Goal: Task Accomplishment & Management: Manage account settings

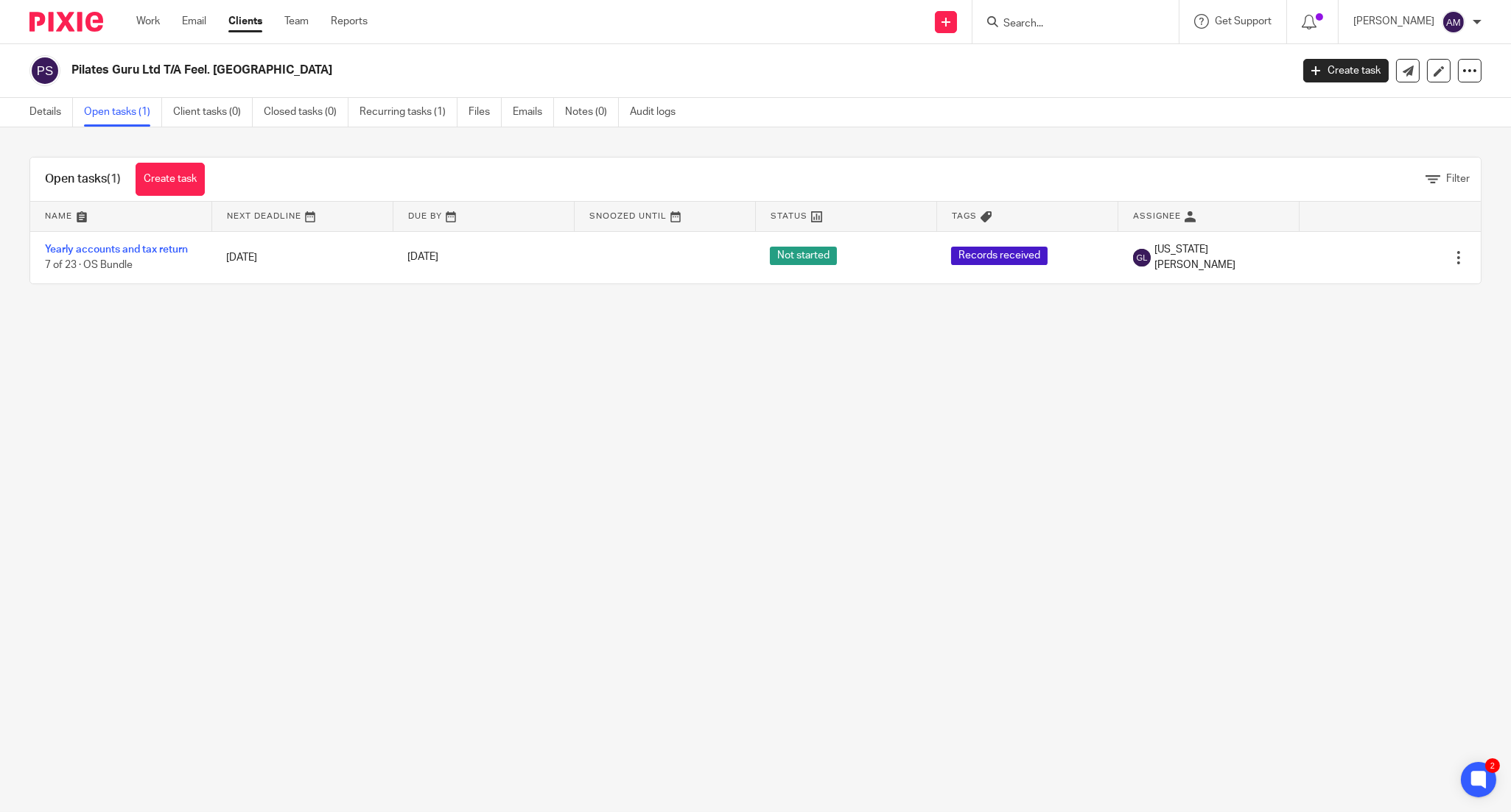
click at [1062, 18] on input "Search" at bounding box center [1067, 24] width 133 height 13
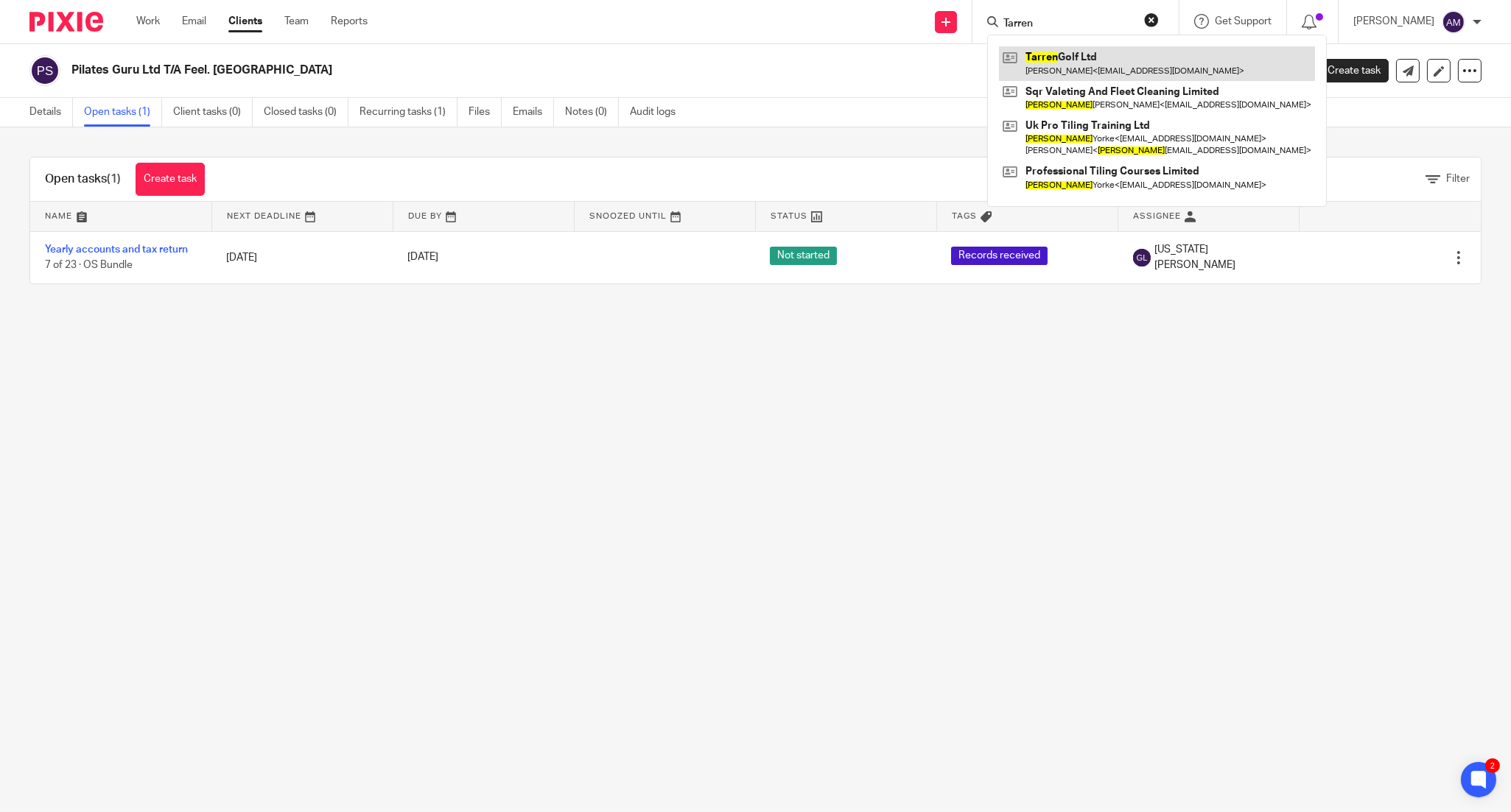
type input "Tarren"
click at [1162, 55] on link at bounding box center [1157, 63] width 316 height 34
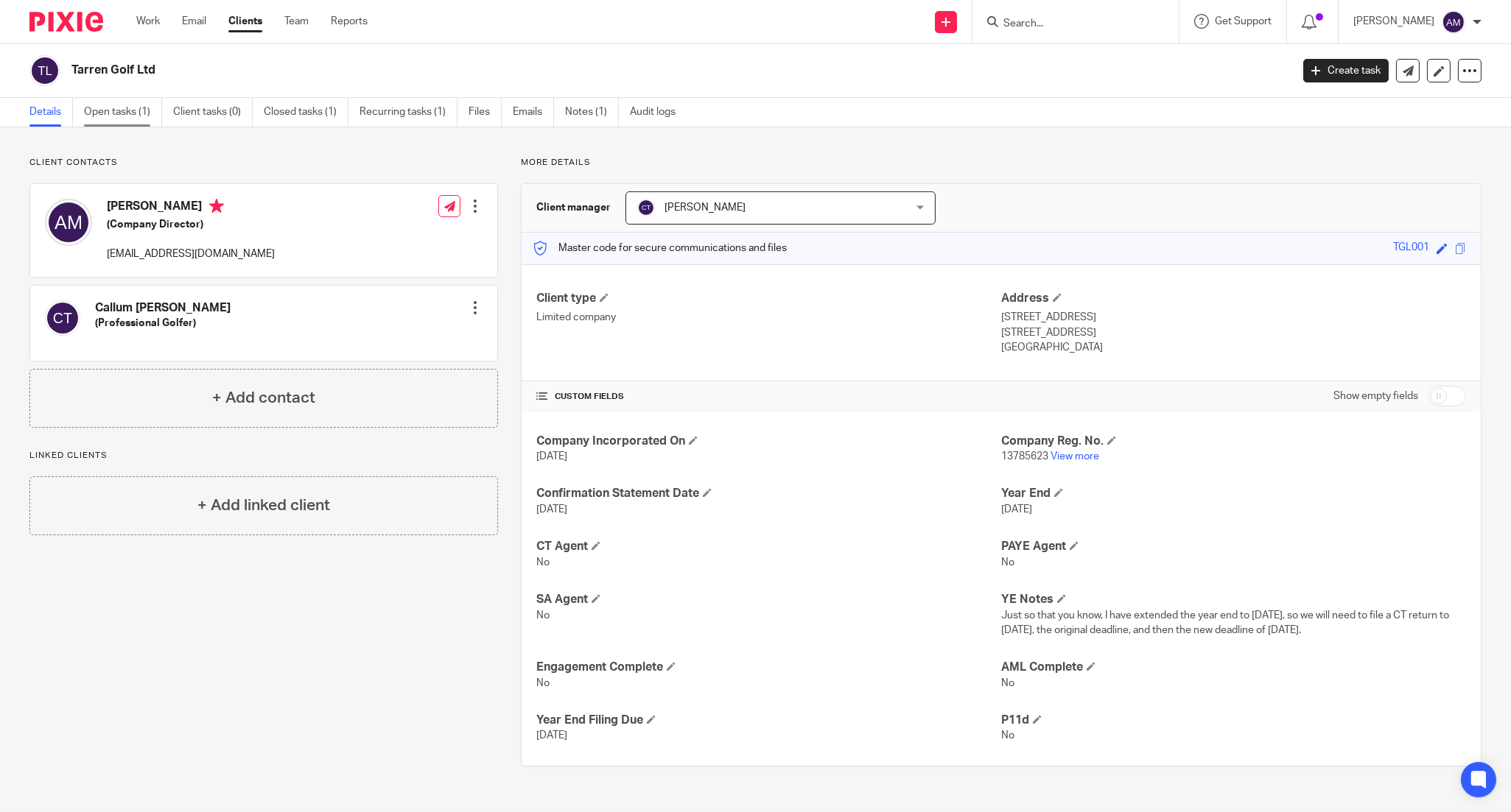
click at [112, 115] on link "Open tasks (1)" at bounding box center [123, 112] width 78 height 28
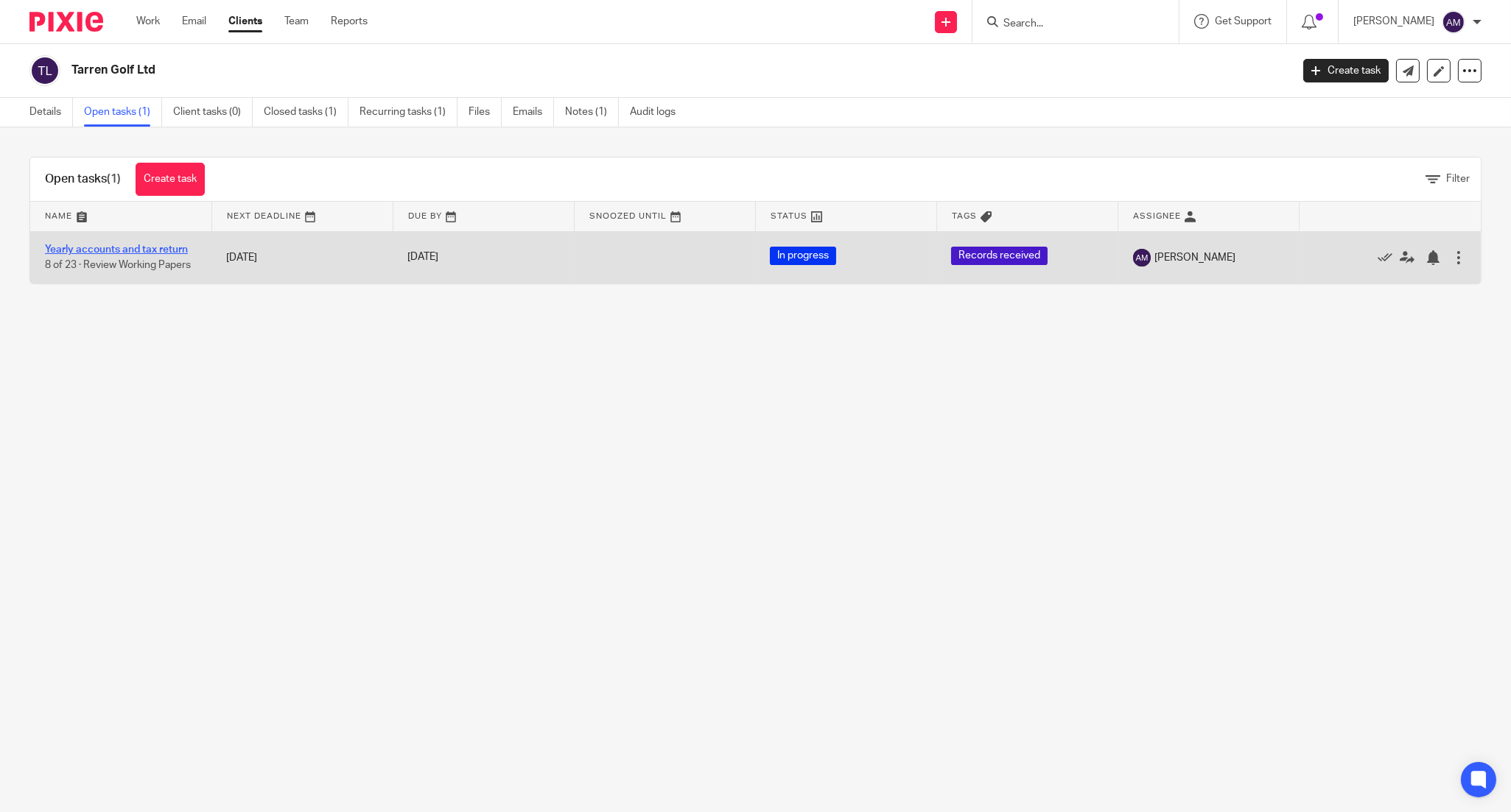
click at [155, 250] on link "Yearly accounts and tax return" at bounding box center [116, 249] width 143 height 10
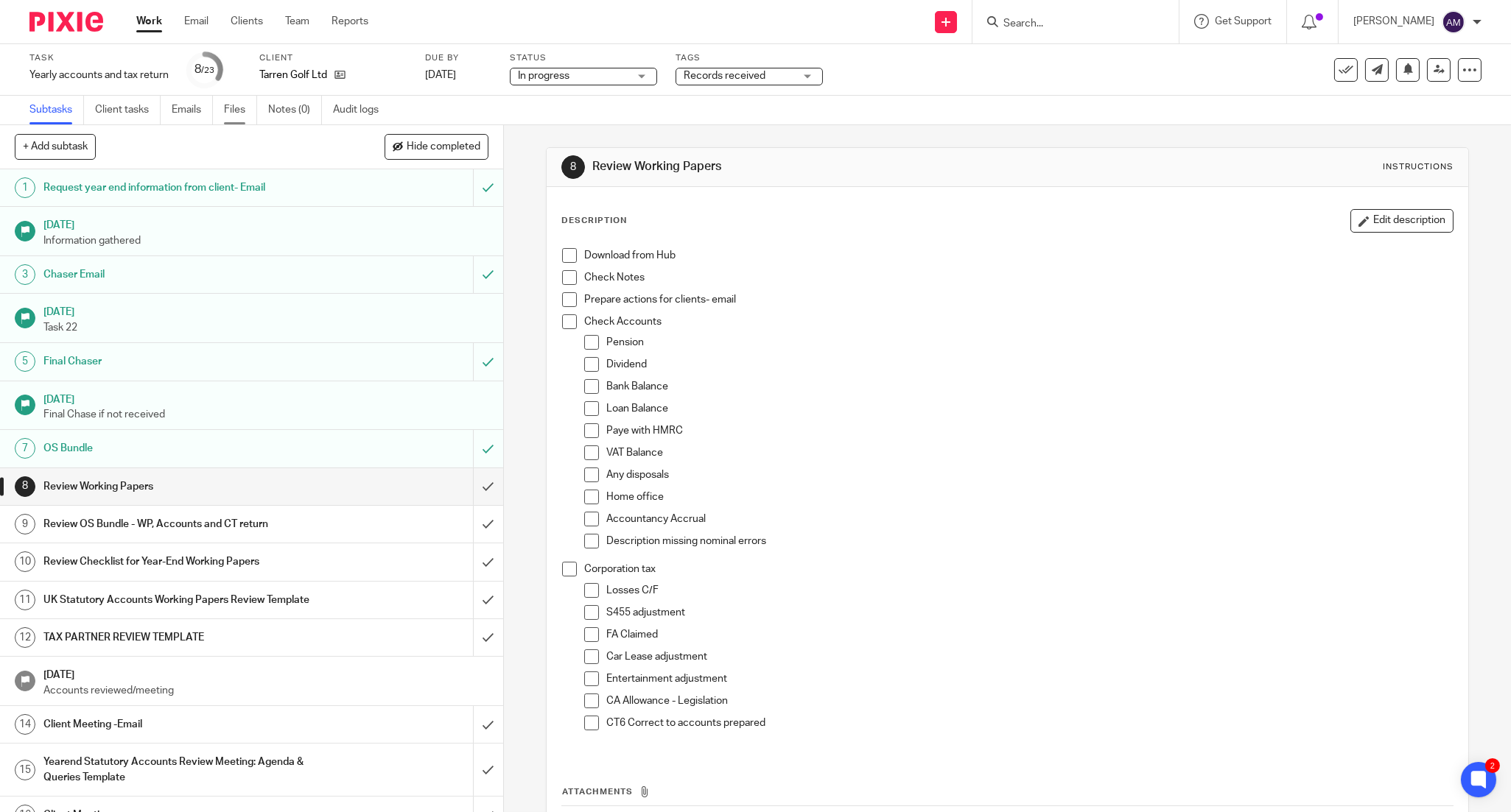
click at [224, 113] on link "Files" at bounding box center [241, 110] width 33 height 28
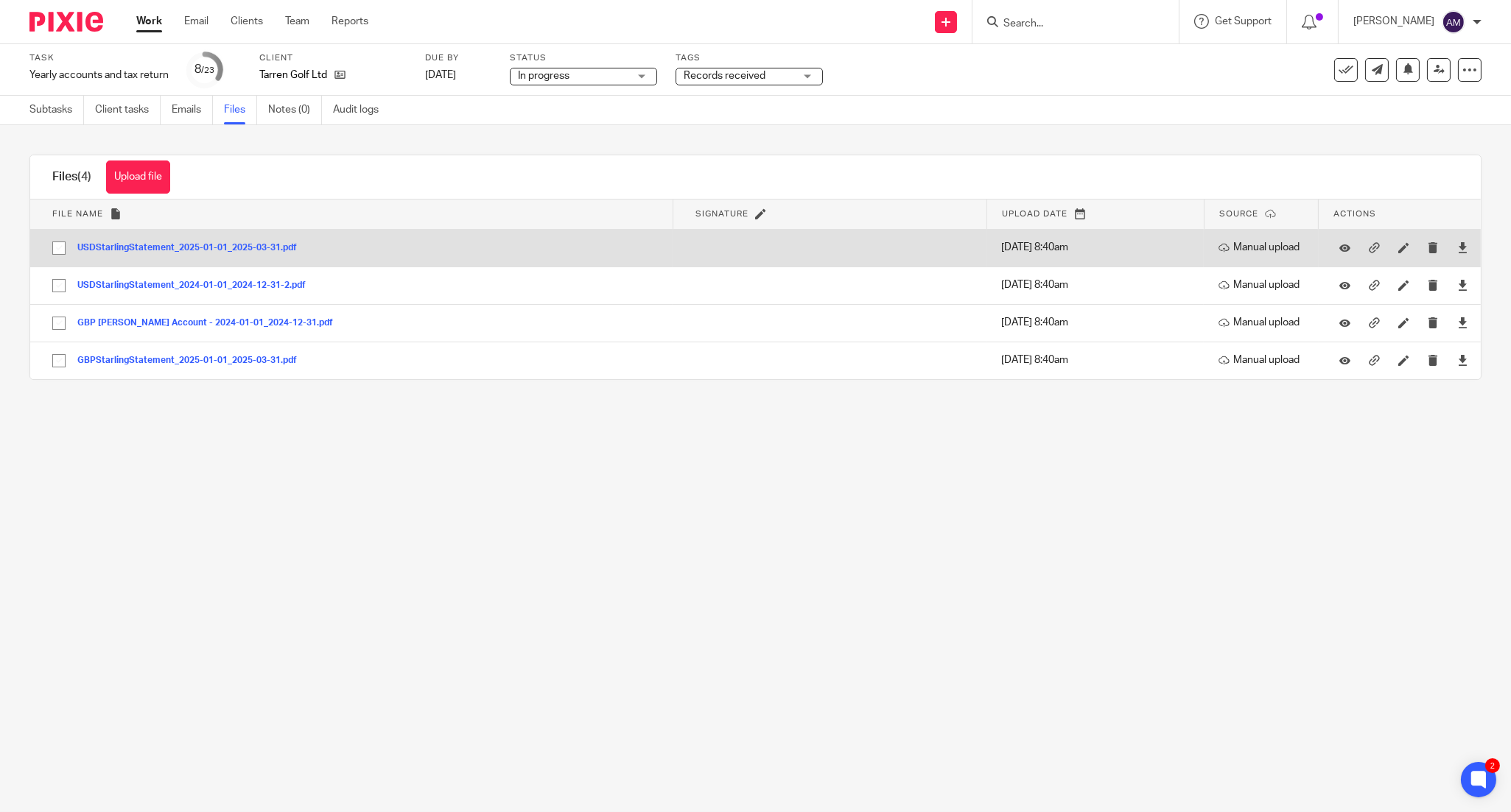
click at [60, 245] on input "checkbox" at bounding box center [59, 248] width 28 height 28
checkbox input "true"
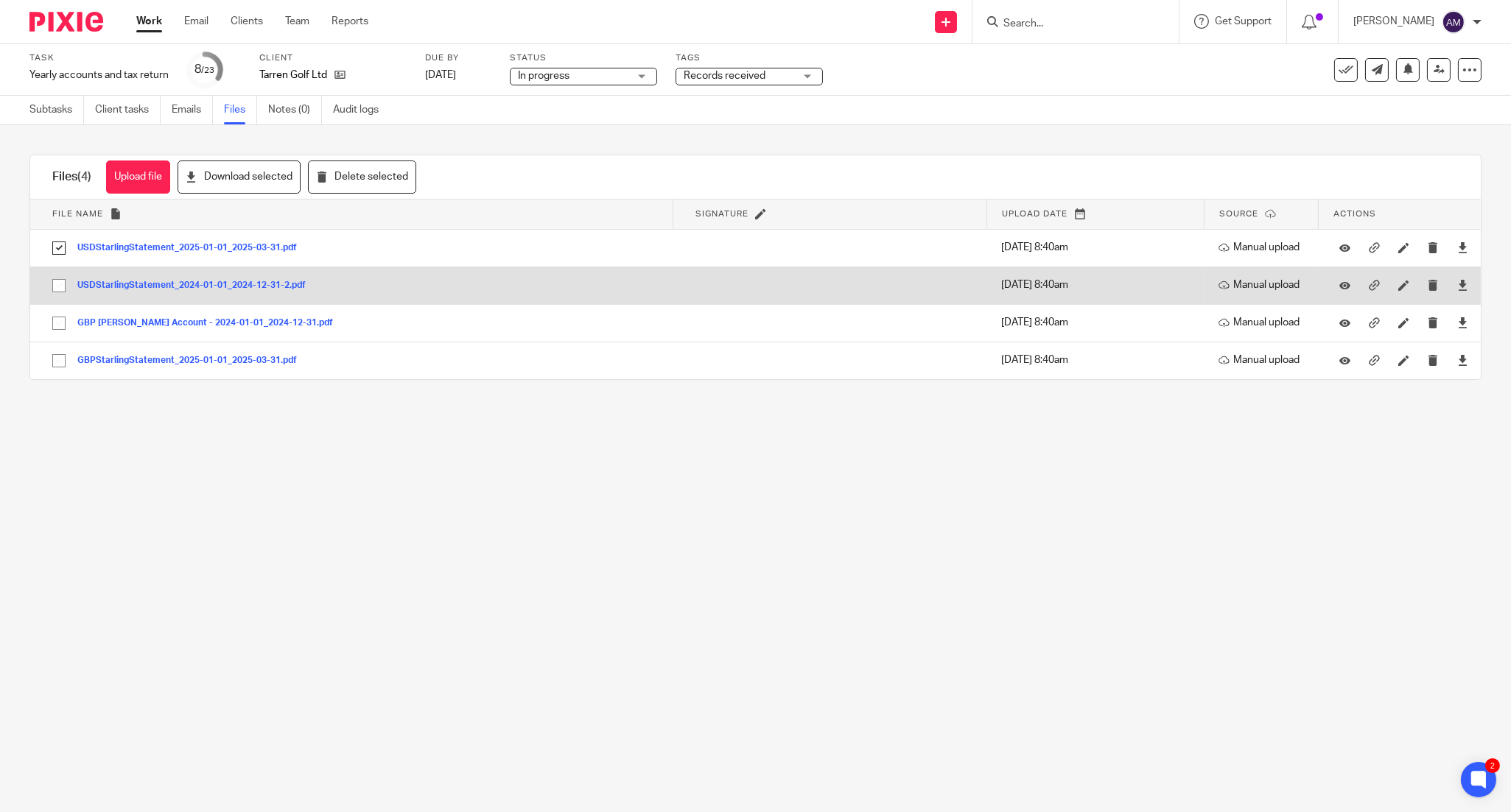
click at [55, 288] on input "checkbox" at bounding box center [59, 286] width 28 height 28
checkbox input "true"
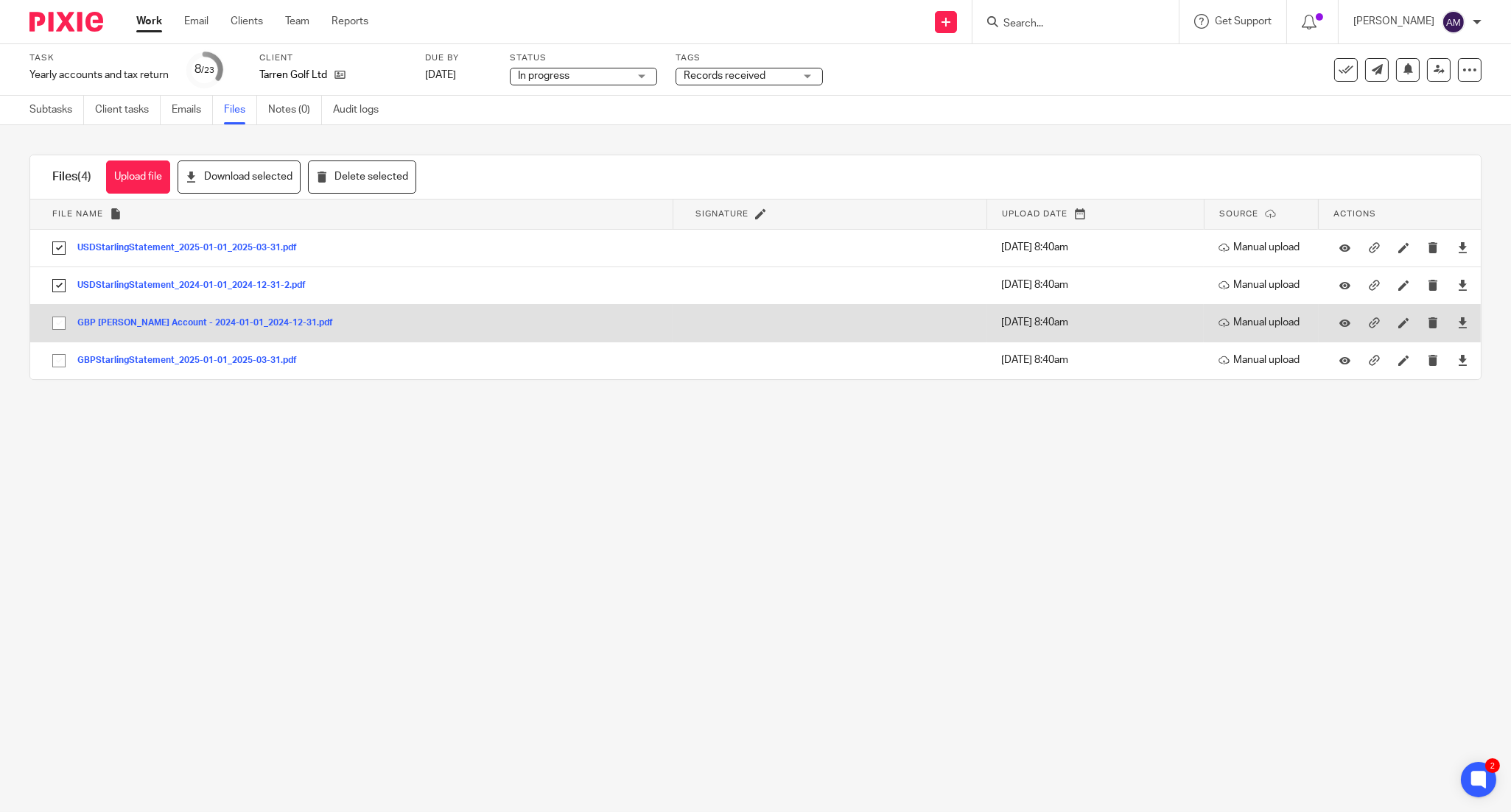
click at [54, 325] on input "checkbox" at bounding box center [59, 323] width 28 height 28
checkbox input "true"
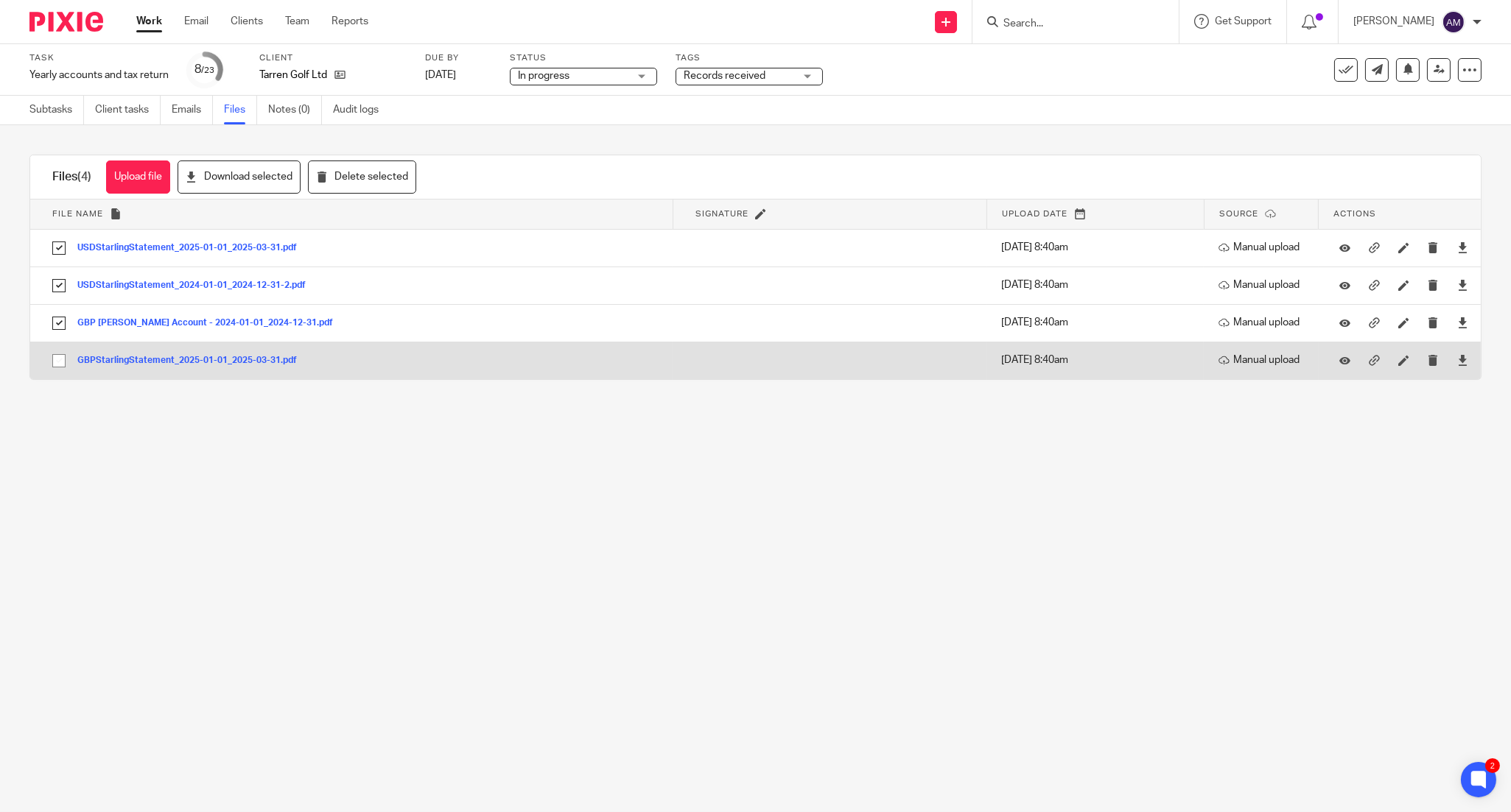
click at [58, 364] on input "checkbox" at bounding box center [59, 361] width 28 height 28
checkbox input "true"
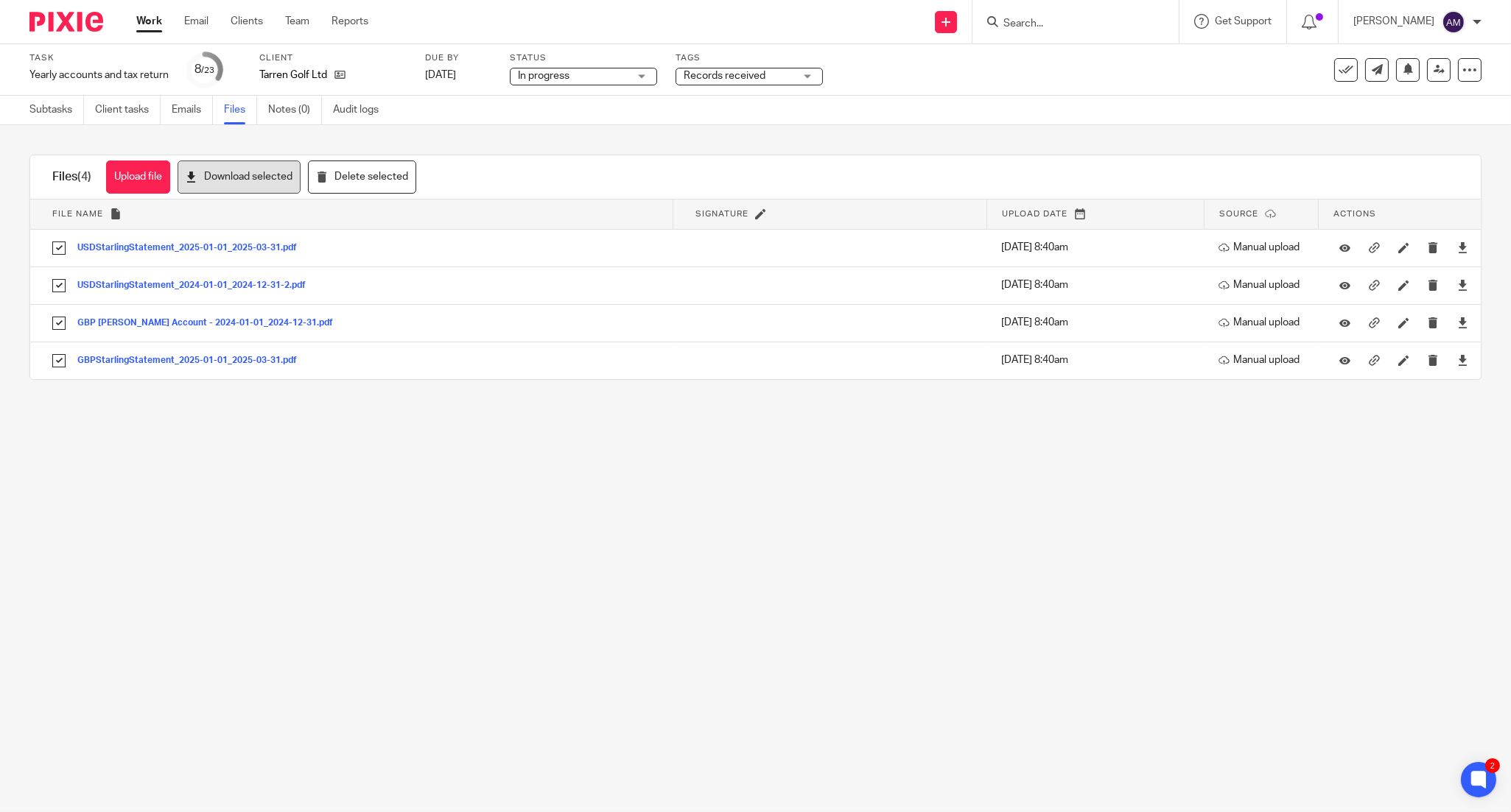
click at [241, 185] on button "Download selected" at bounding box center [239, 178] width 123 height 33
drag, startPoint x: 254, startPoint y: 73, endPoint x: 320, endPoint y: 77, distance: 66.1
click at [320, 77] on div "Tarren Golf Ltd" at bounding box center [333, 75] width 148 height 15
copy div "Tarren Golf Ltd"
click at [334, 71] on icon at bounding box center [339, 74] width 11 height 11
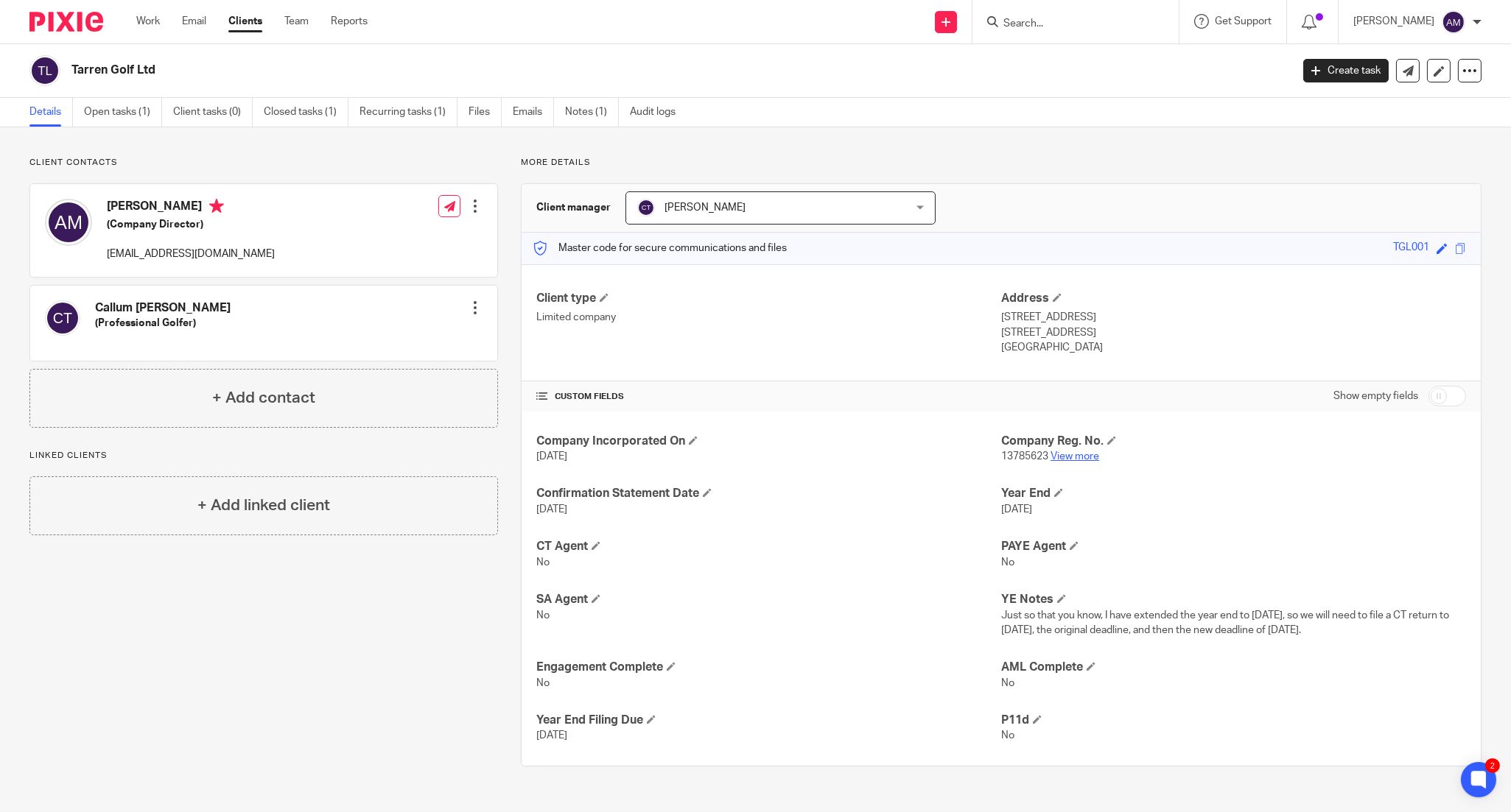
click at [1059, 457] on link "View more" at bounding box center [1075, 457] width 48 height 10
click at [116, 105] on link "Open tasks (1)" at bounding box center [123, 112] width 78 height 28
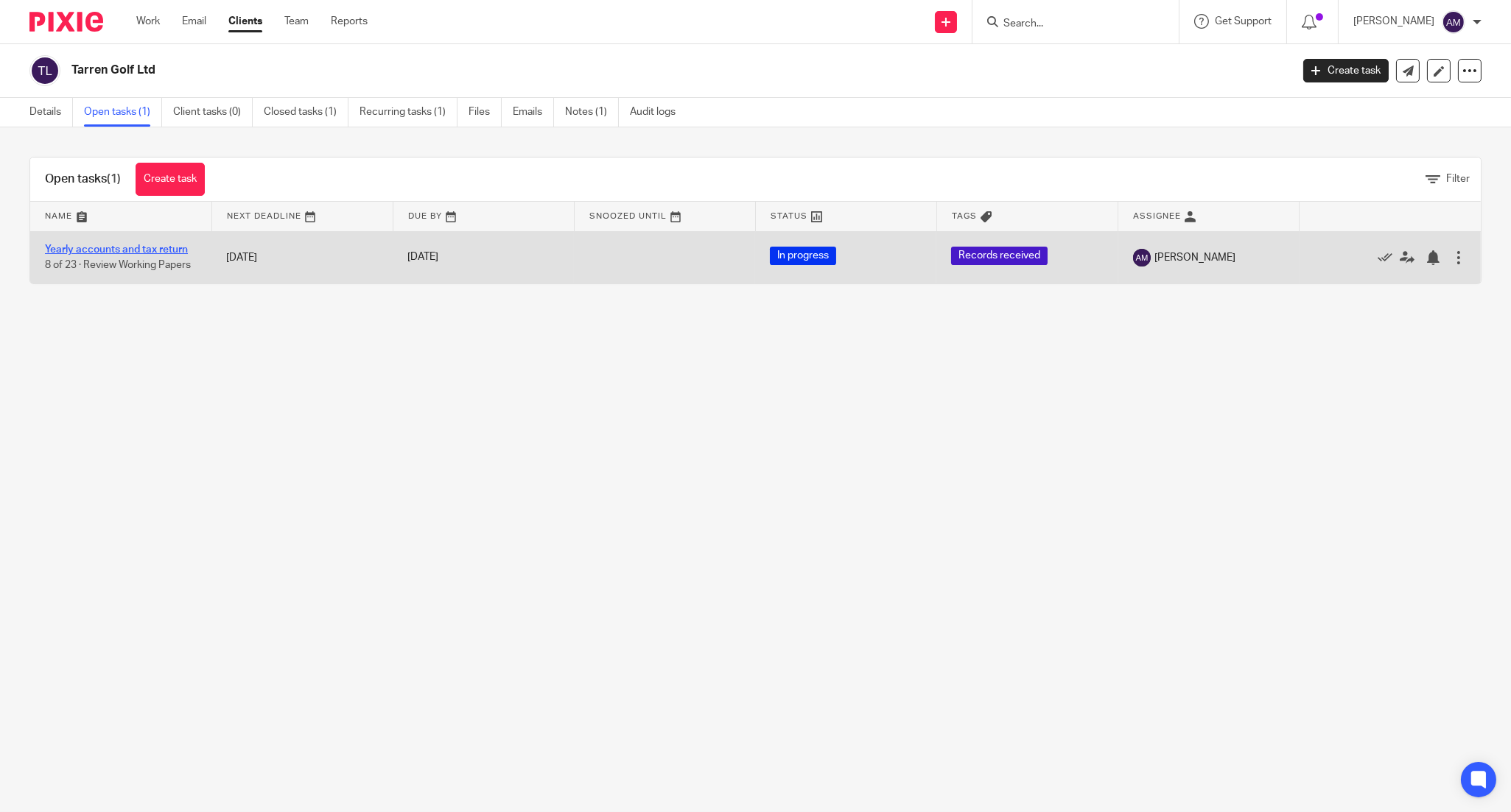
click at [90, 246] on link "Yearly accounts and tax return" at bounding box center [116, 249] width 143 height 10
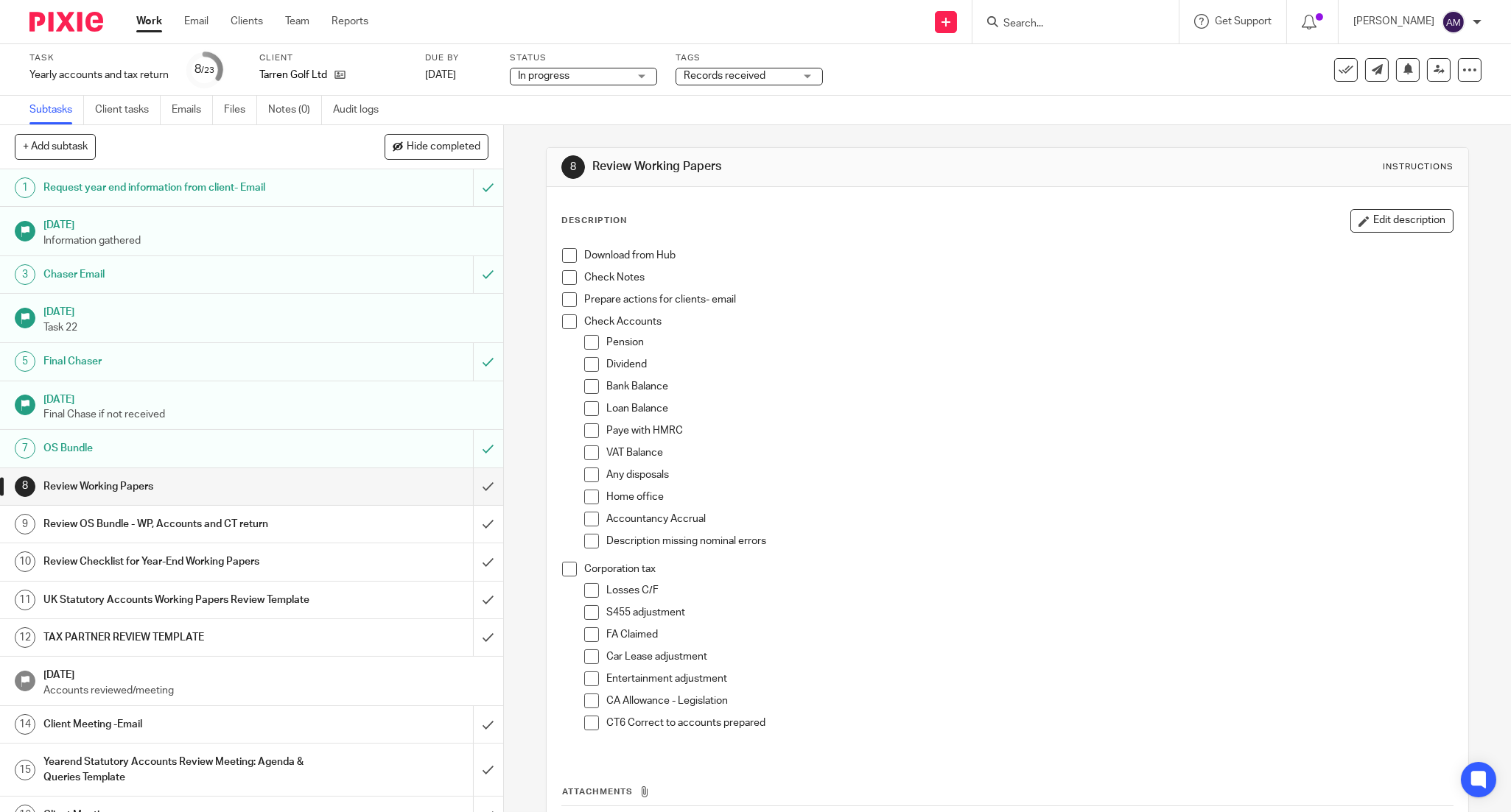
click at [722, 75] on span "Records received" at bounding box center [725, 76] width 82 height 10
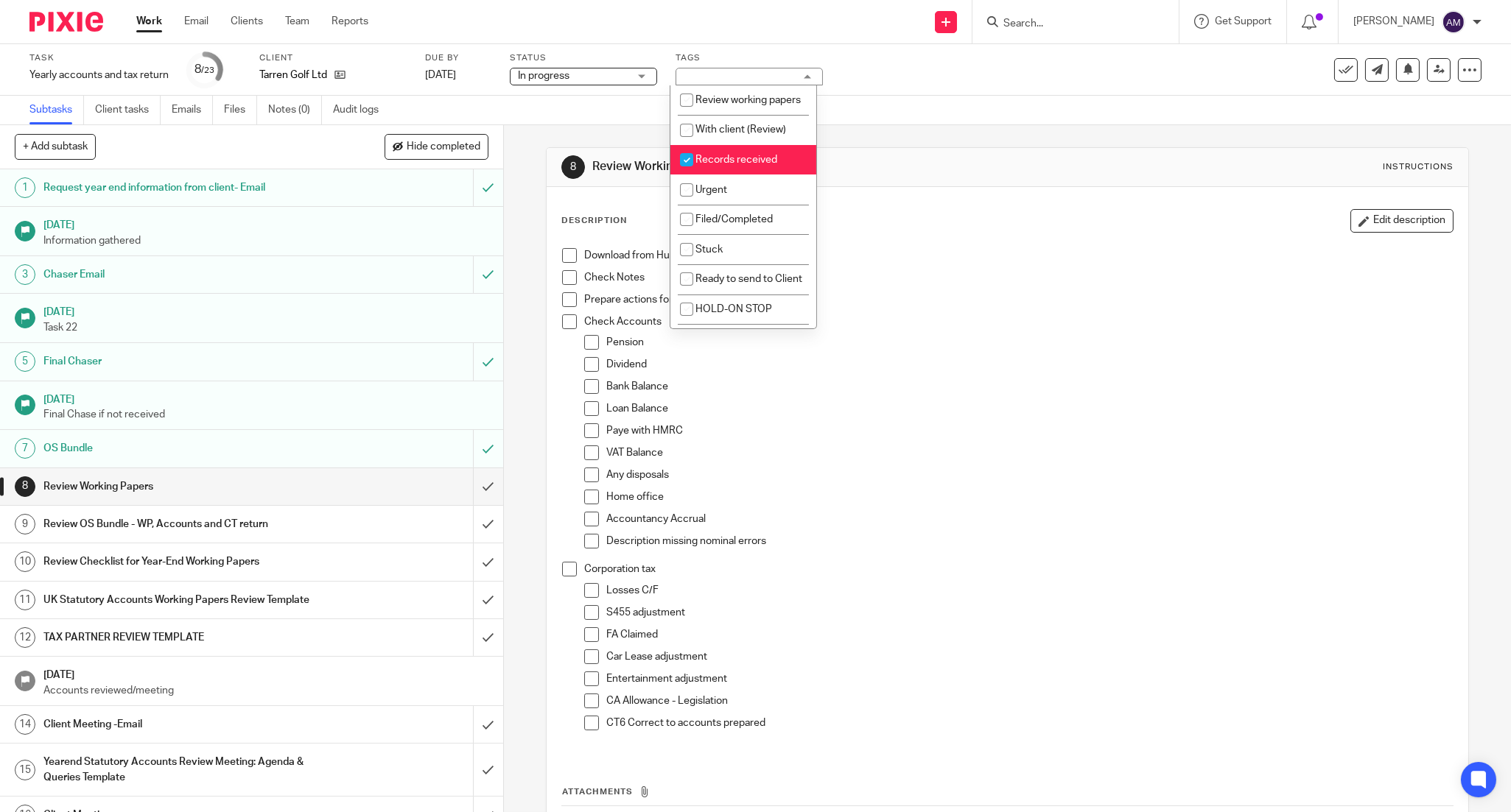
click at [715, 165] on span "Records received" at bounding box center [736, 160] width 82 height 10
checkbox input "false"
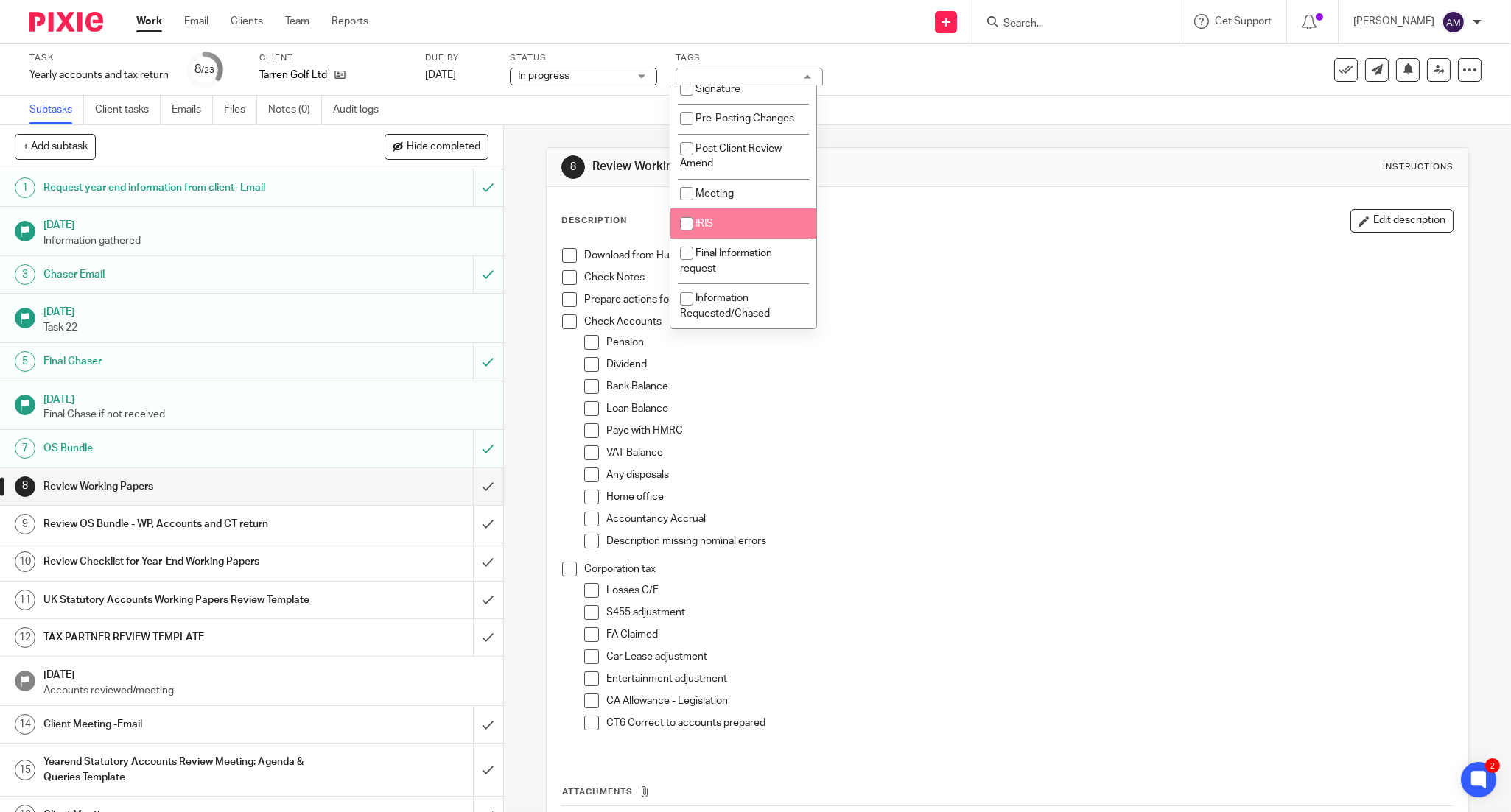
click at [748, 219] on li "IRIS" at bounding box center [743, 223] width 146 height 30
checkbox input "true"
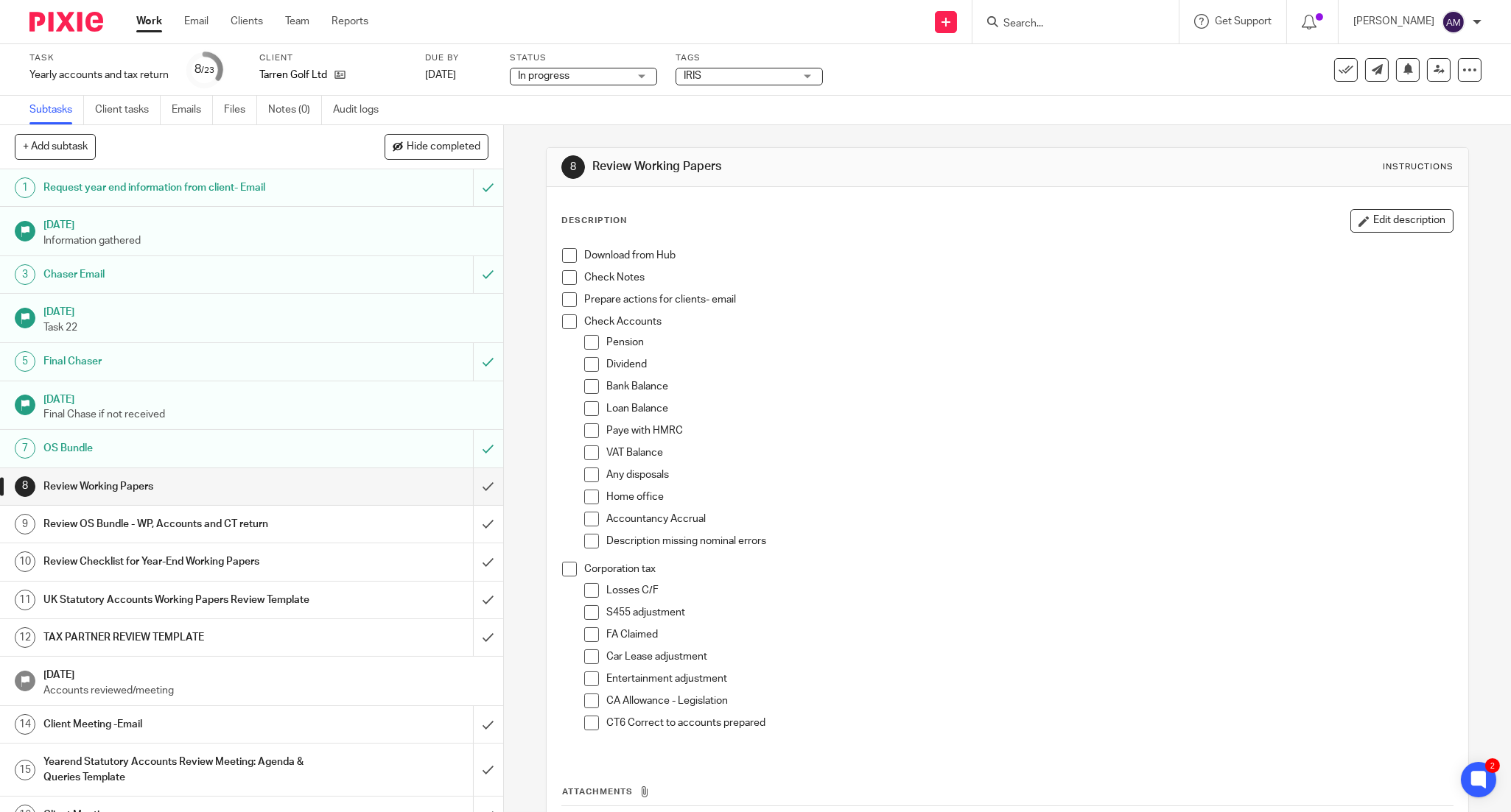
click at [881, 53] on div "Task Yearly accounts and tax return Save Yearly accounts and tax return 8 /23 C…" at bounding box center [634, 70] width 1210 height 35
click at [143, 23] on link "Work" at bounding box center [148, 22] width 26 height 15
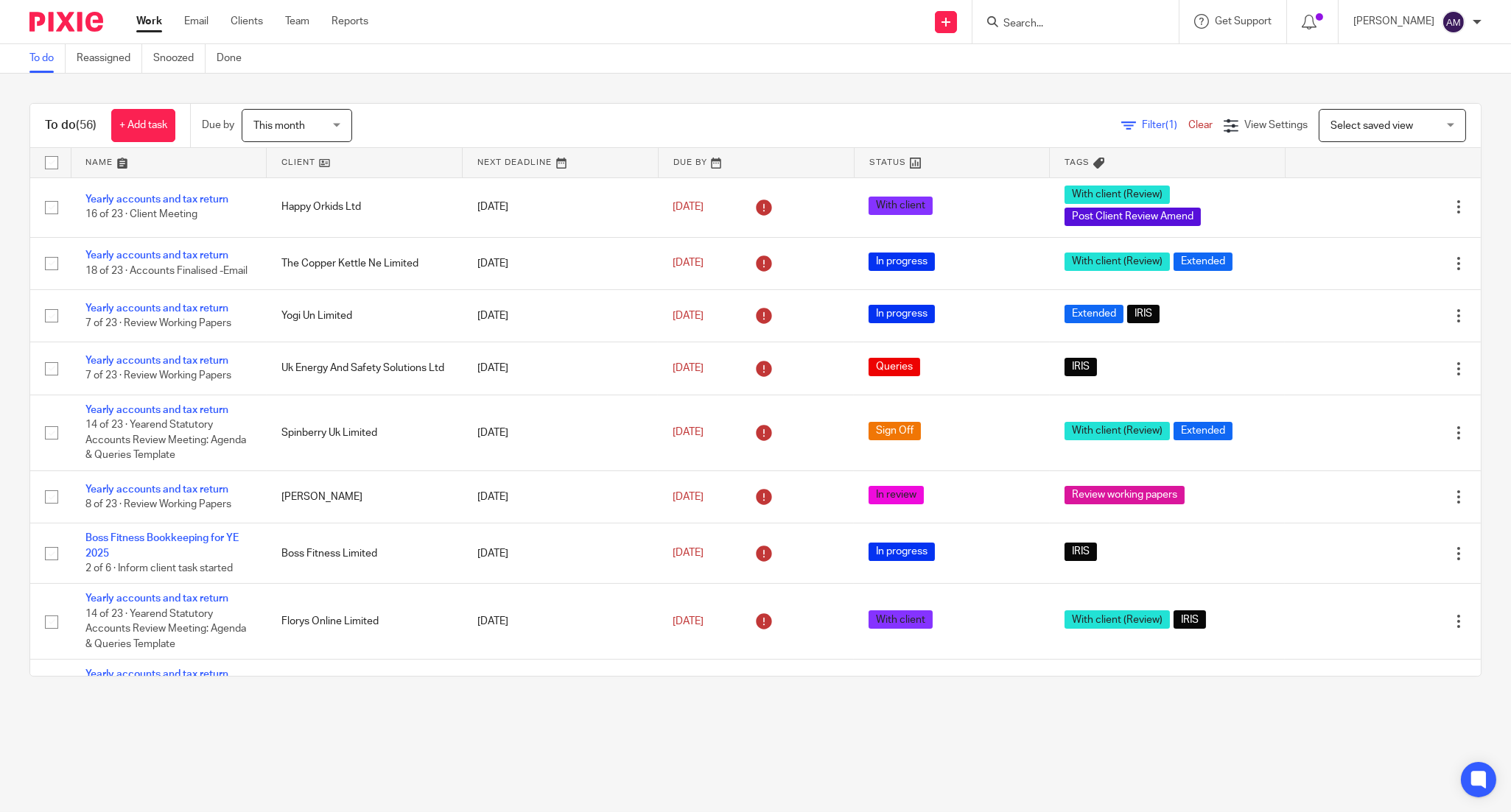
click at [292, 122] on span "This month" at bounding box center [279, 126] width 52 height 10
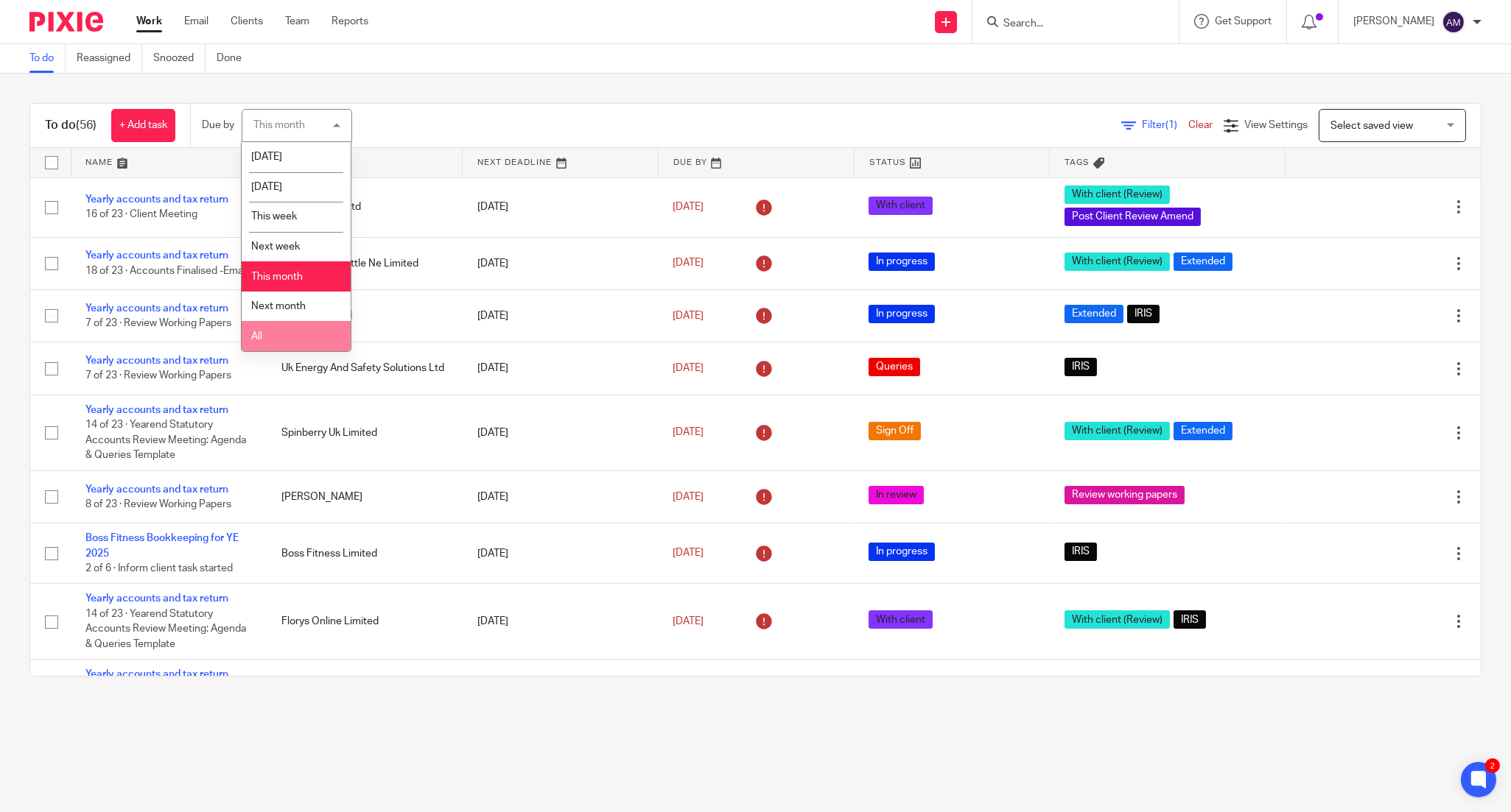
click at [268, 338] on li "All" at bounding box center [296, 336] width 109 height 30
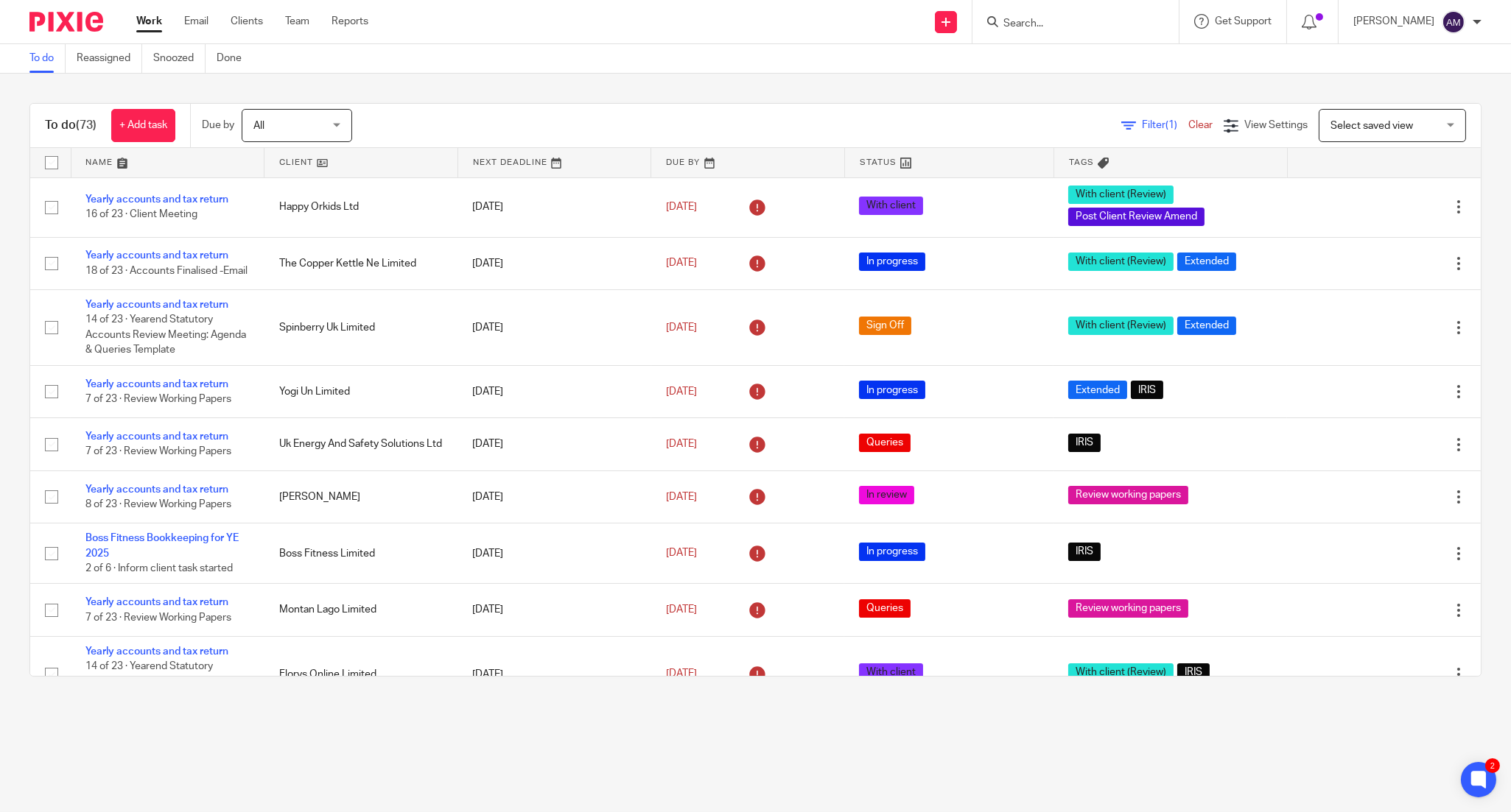
click at [1142, 125] on span "Filter (1)" at bounding box center [1165, 125] width 47 height 10
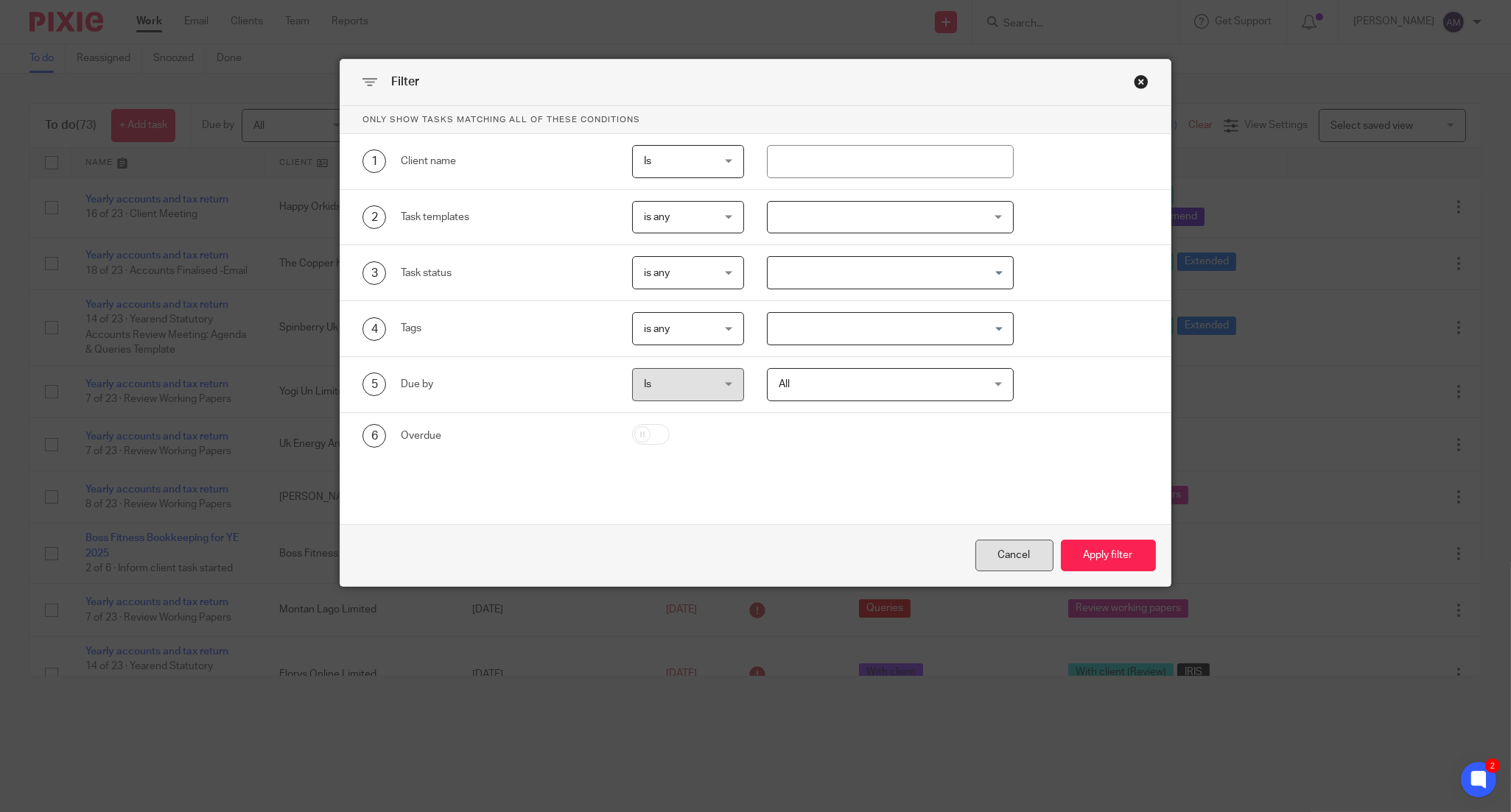
click at [1013, 564] on div "Cancel" at bounding box center [1015, 556] width 78 height 32
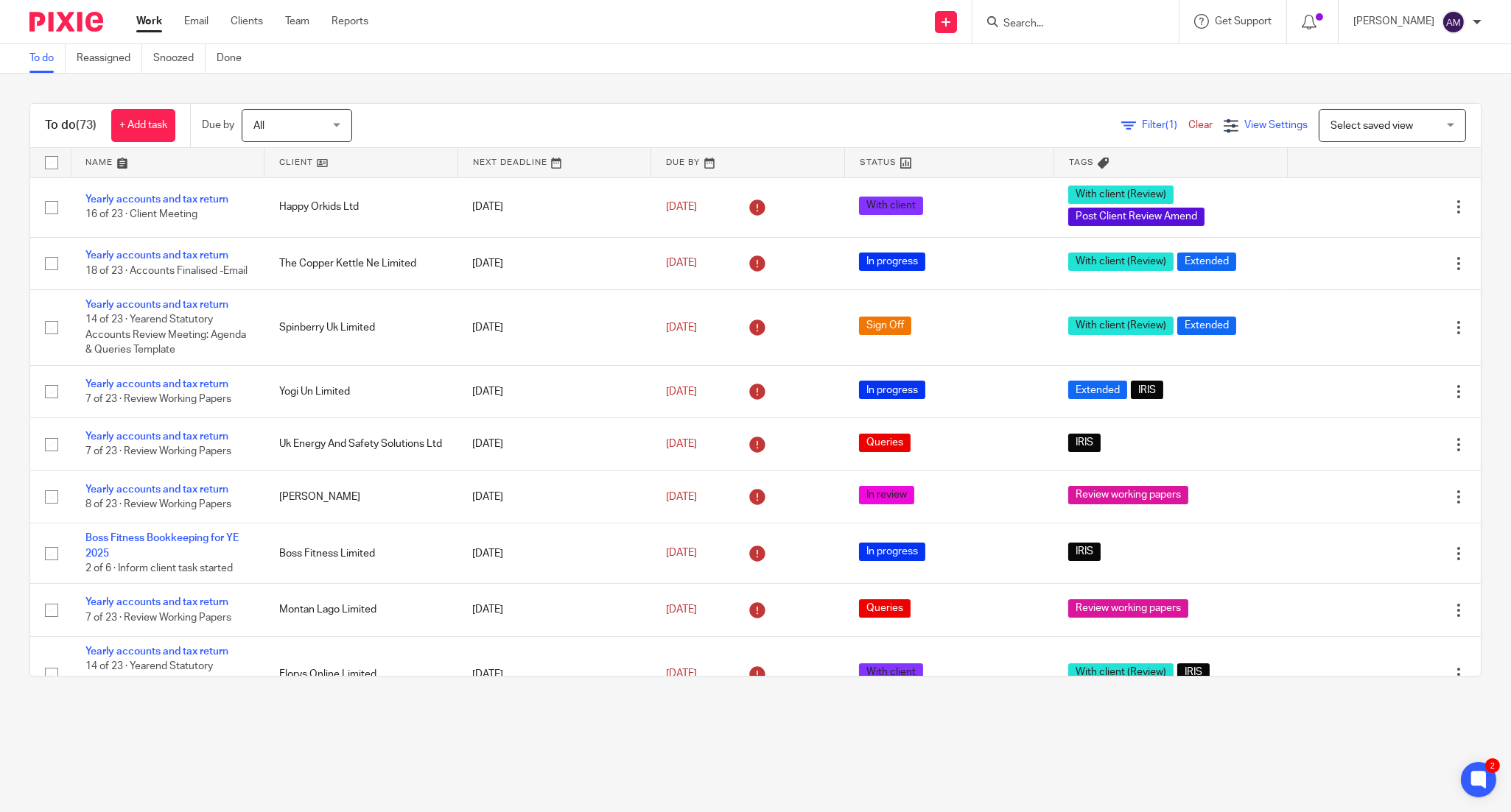
click at [1223, 123] on icon at bounding box center [1231, 126] width 15 height 15
click at [1260, 163] on icon at bounding box center [1263, 170] width 15 height 15
click at [1142, 129] on span "Filter (1)" at bounding box center [1165, 125] width 47 height 10
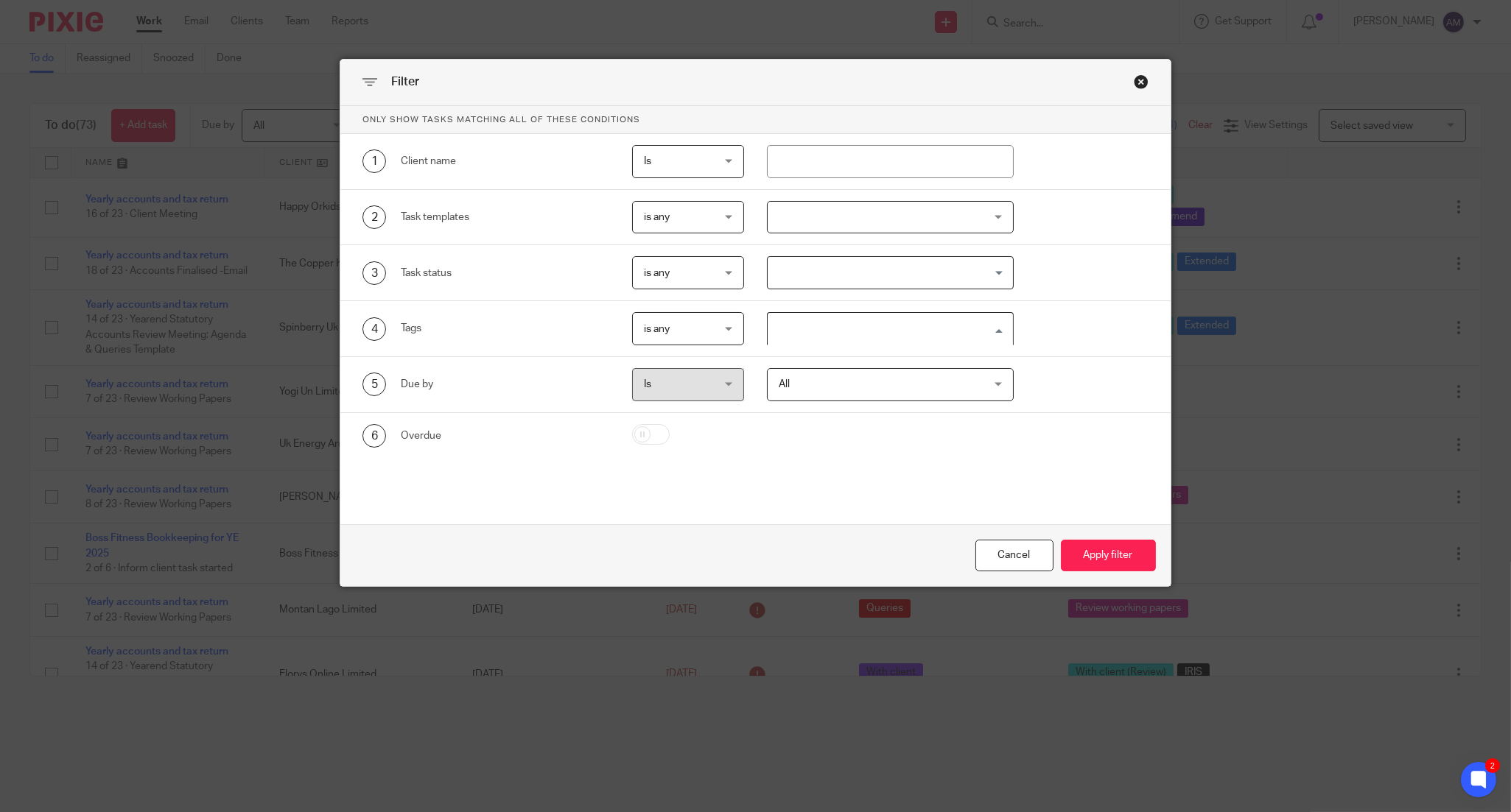
click at [860, 332] on input "Search for option" at bounding box center [886, 328] width 236 height 26
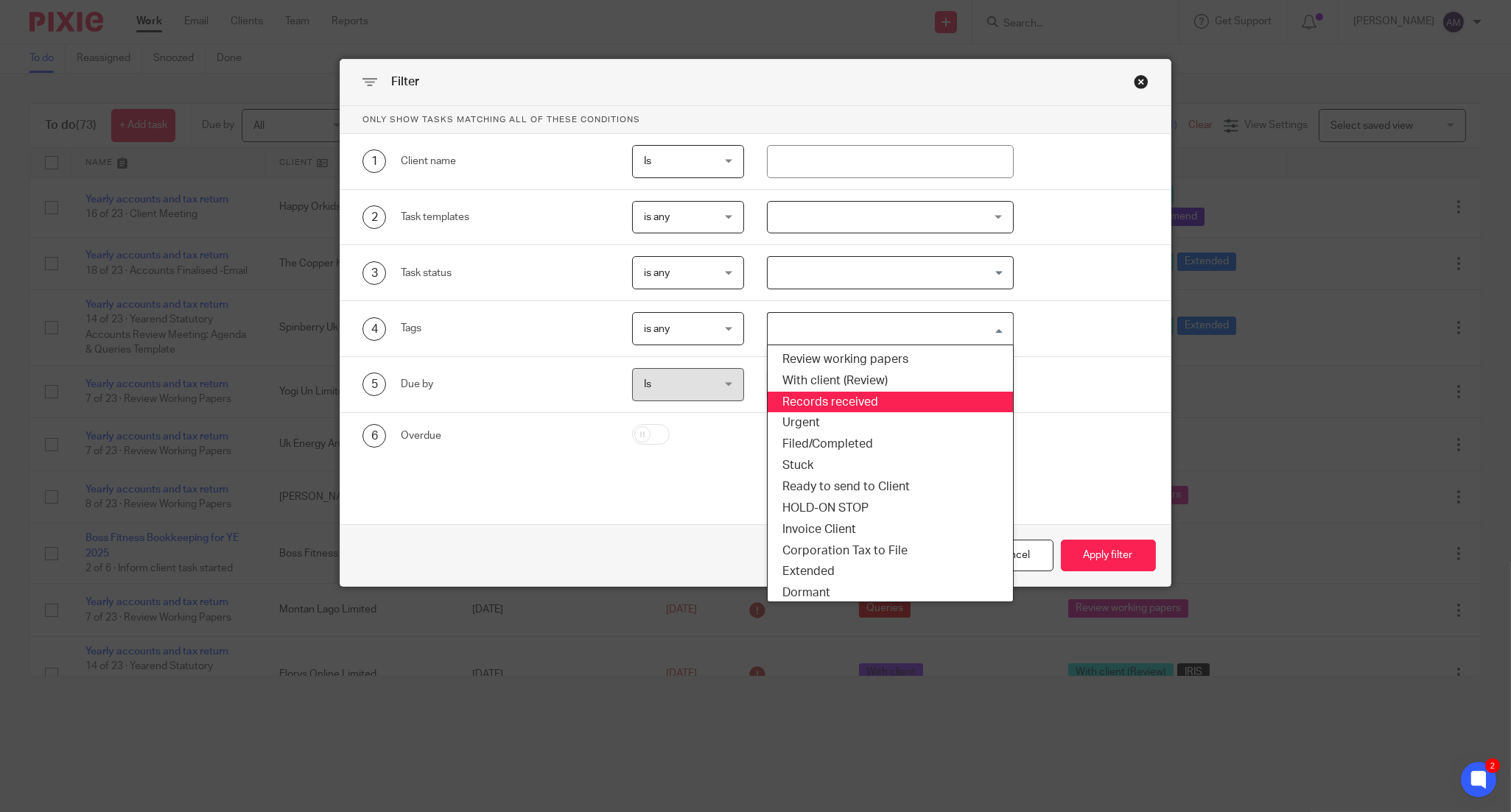
click at [846, 401] on li "Records received" at bounding box center [890, 403] width 245 height 22
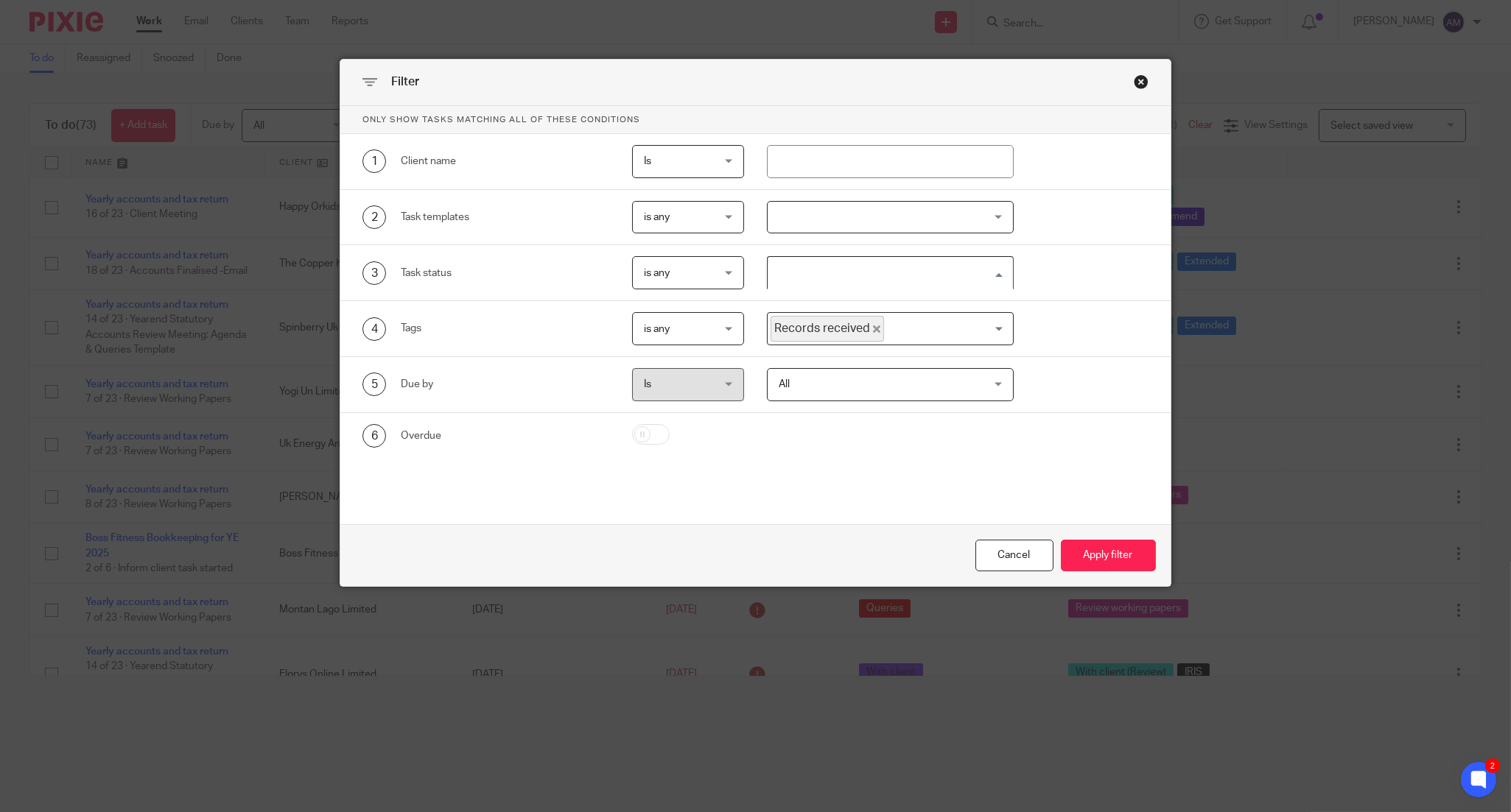
click at [931, 268] on input "Search for option" at bounding box center [886, 273] width 236 height 26
click at [1096, 571] on button "Apply filter" at bounding box center [1108, 556] width 95 height 32
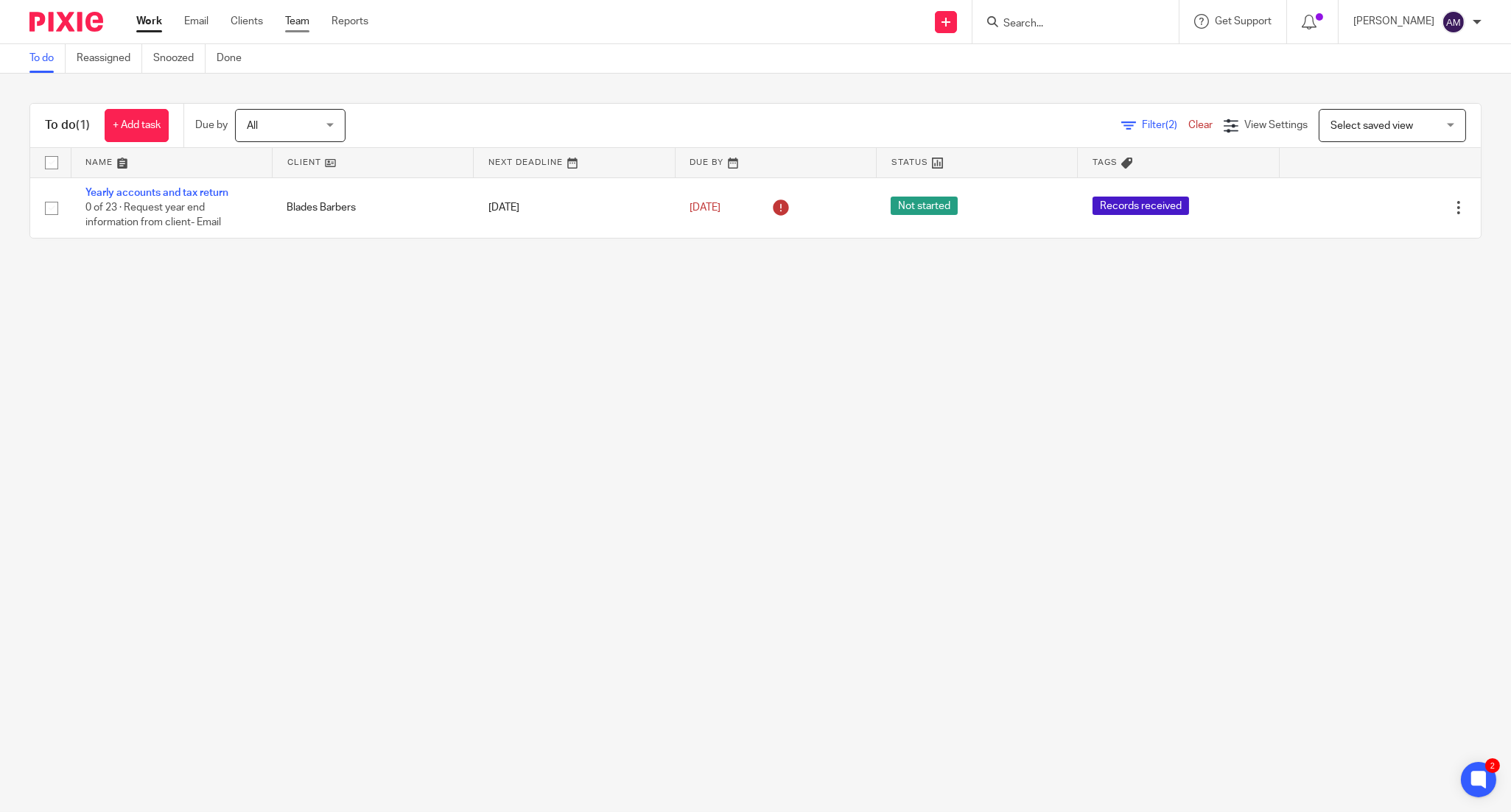
click at [289, 21] on link "Team" at bounding box center [297, 22] width 24 height 15
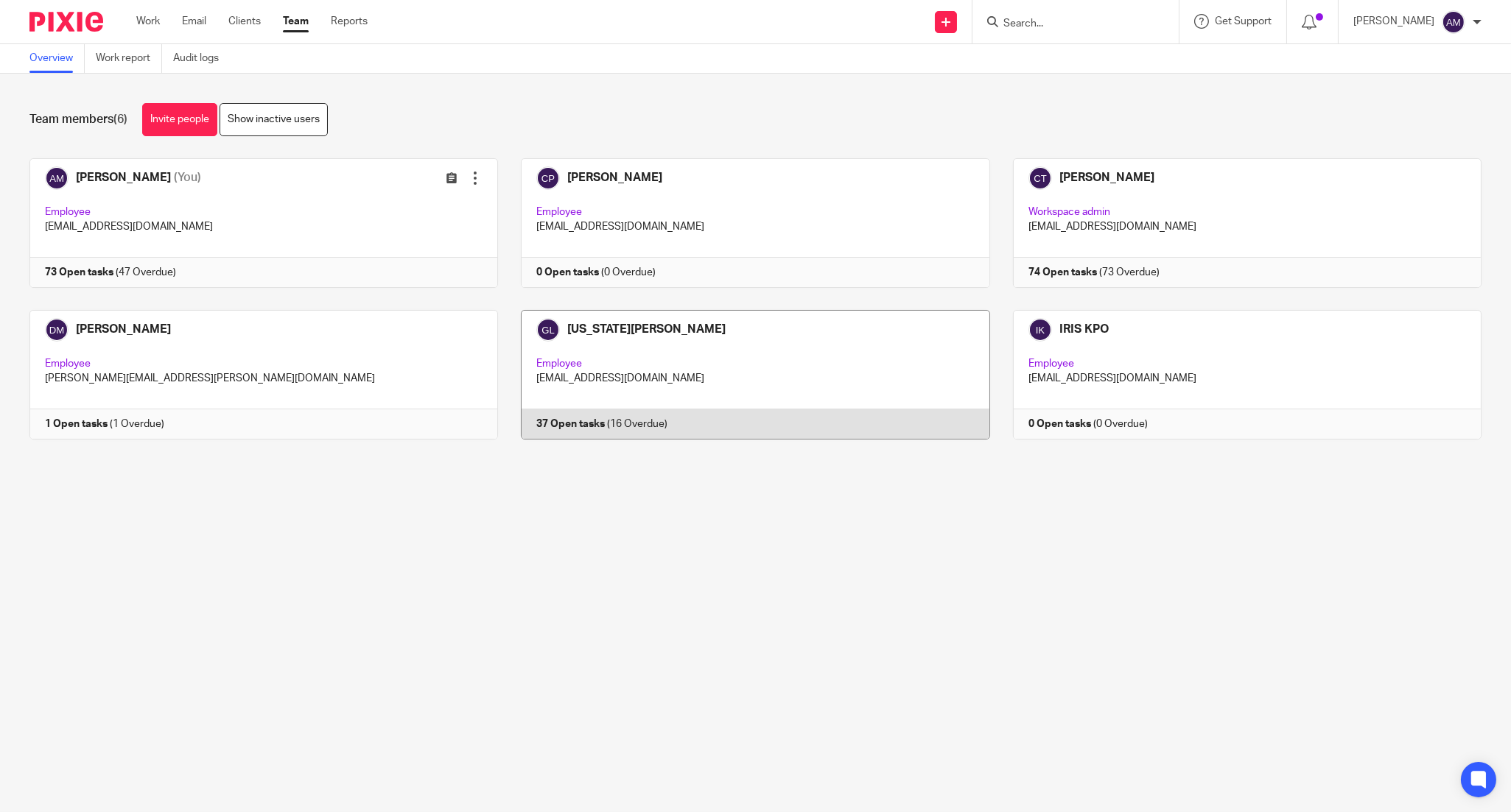
click at [600, 336] on link at bounding box center [743, 374] width 491 height 129
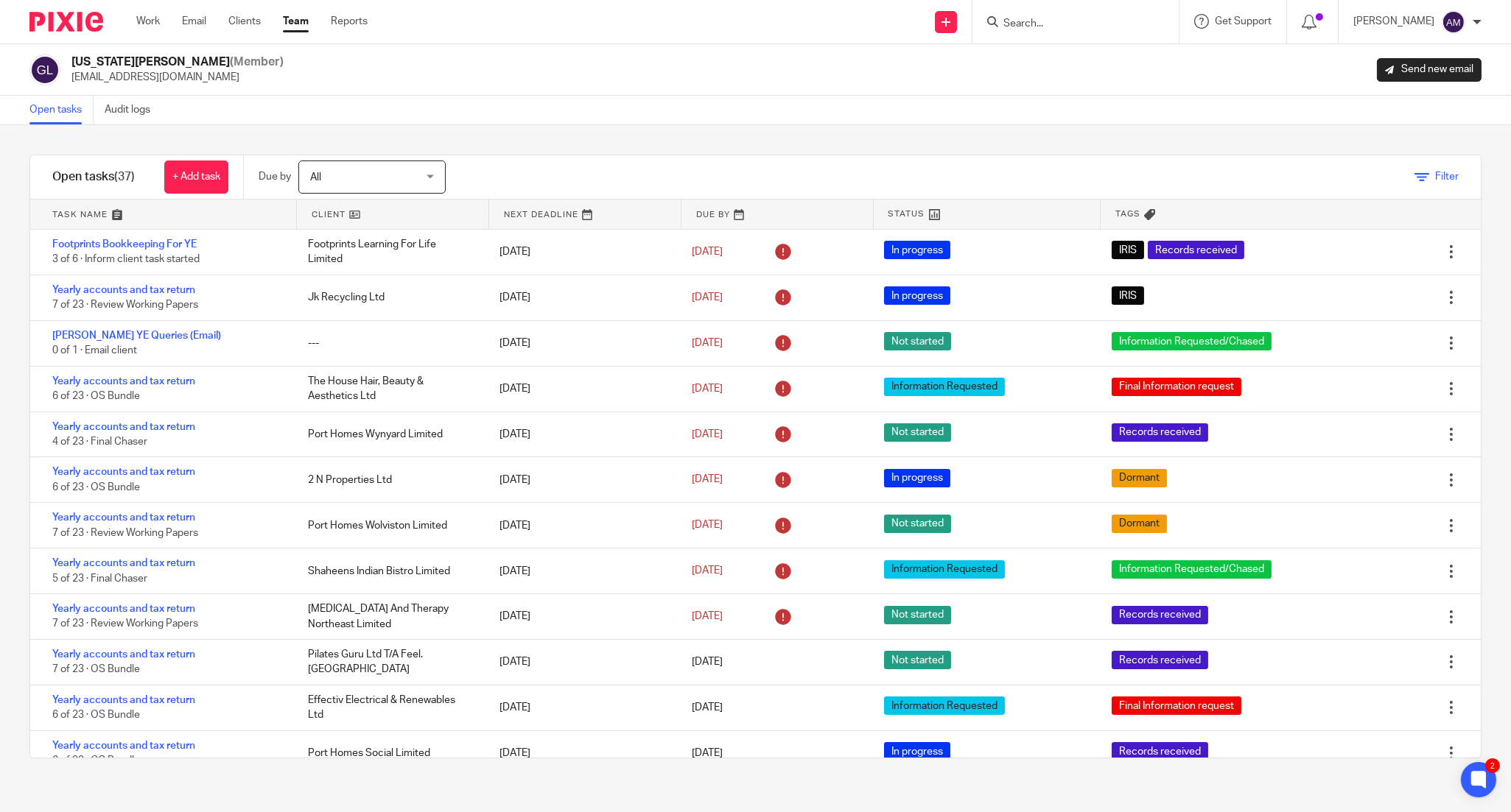
click at [1414, 179] on icon at bounding box center [1422, 178] width 15 height 15
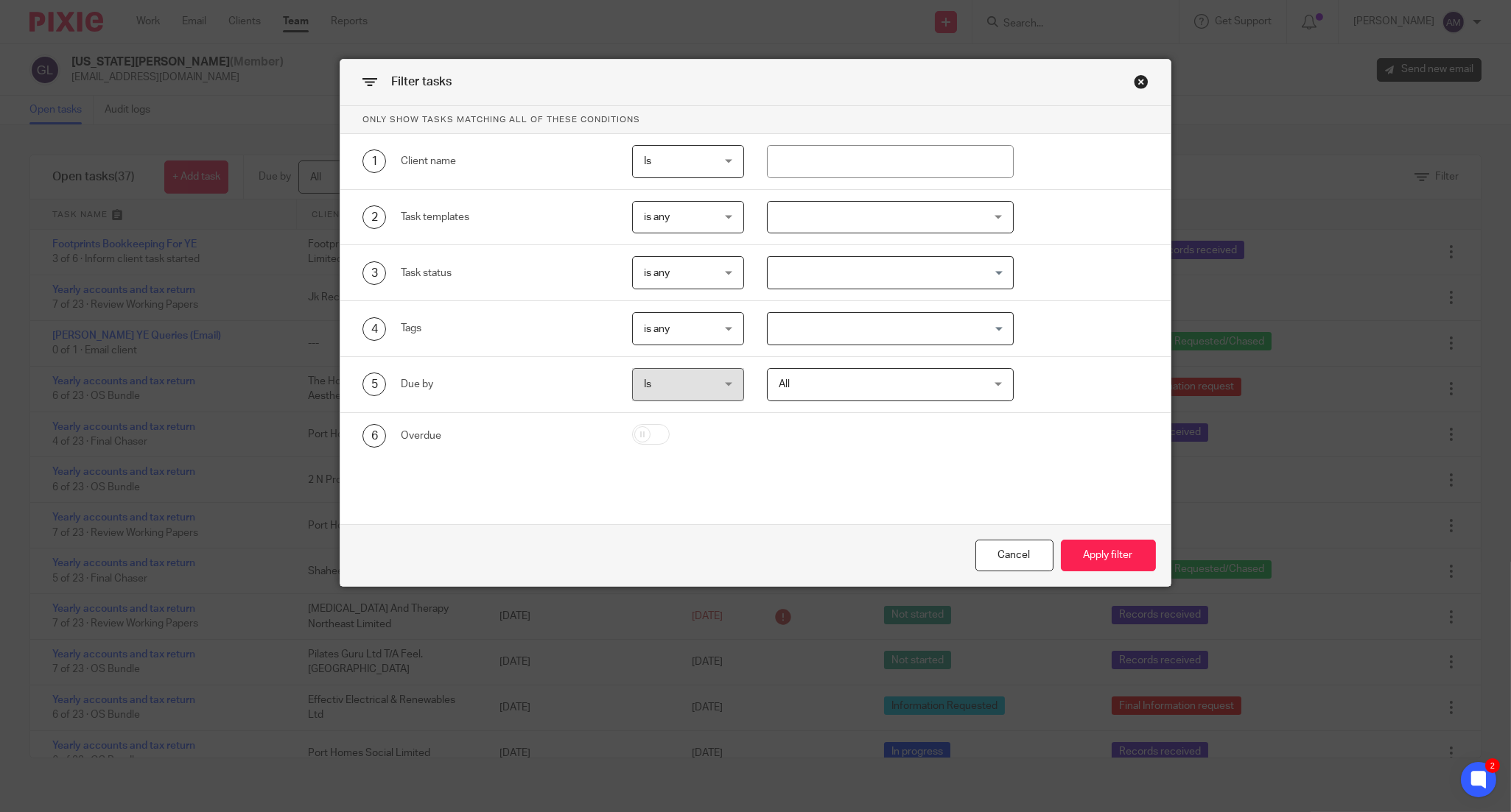
click at [833, 333] on input "Search for option" at bounding box center [886, 328] width 236 height 26
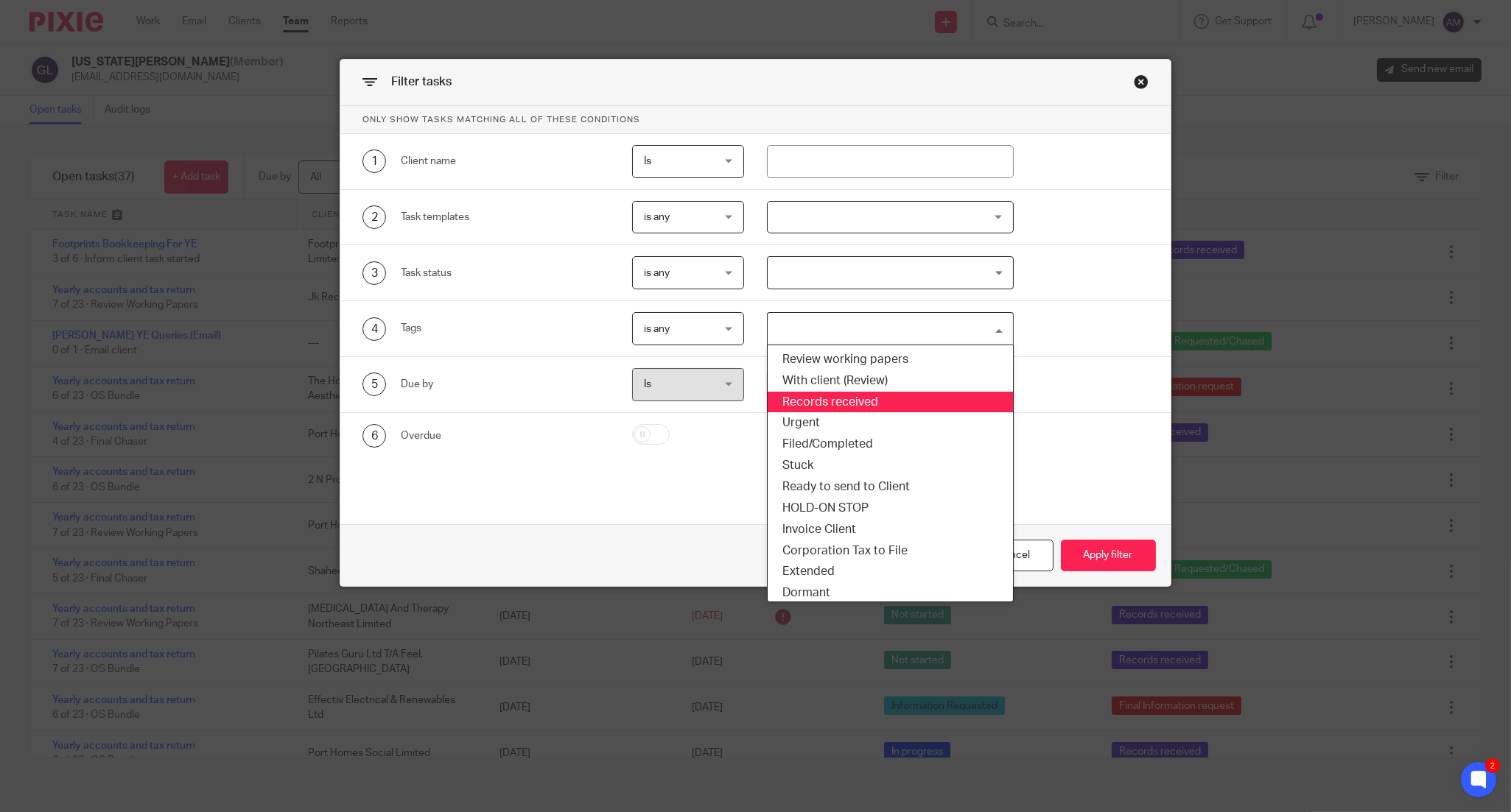
click at [846, 396] on li "Records received" at bounding box center [890, 403] width 245 height 22
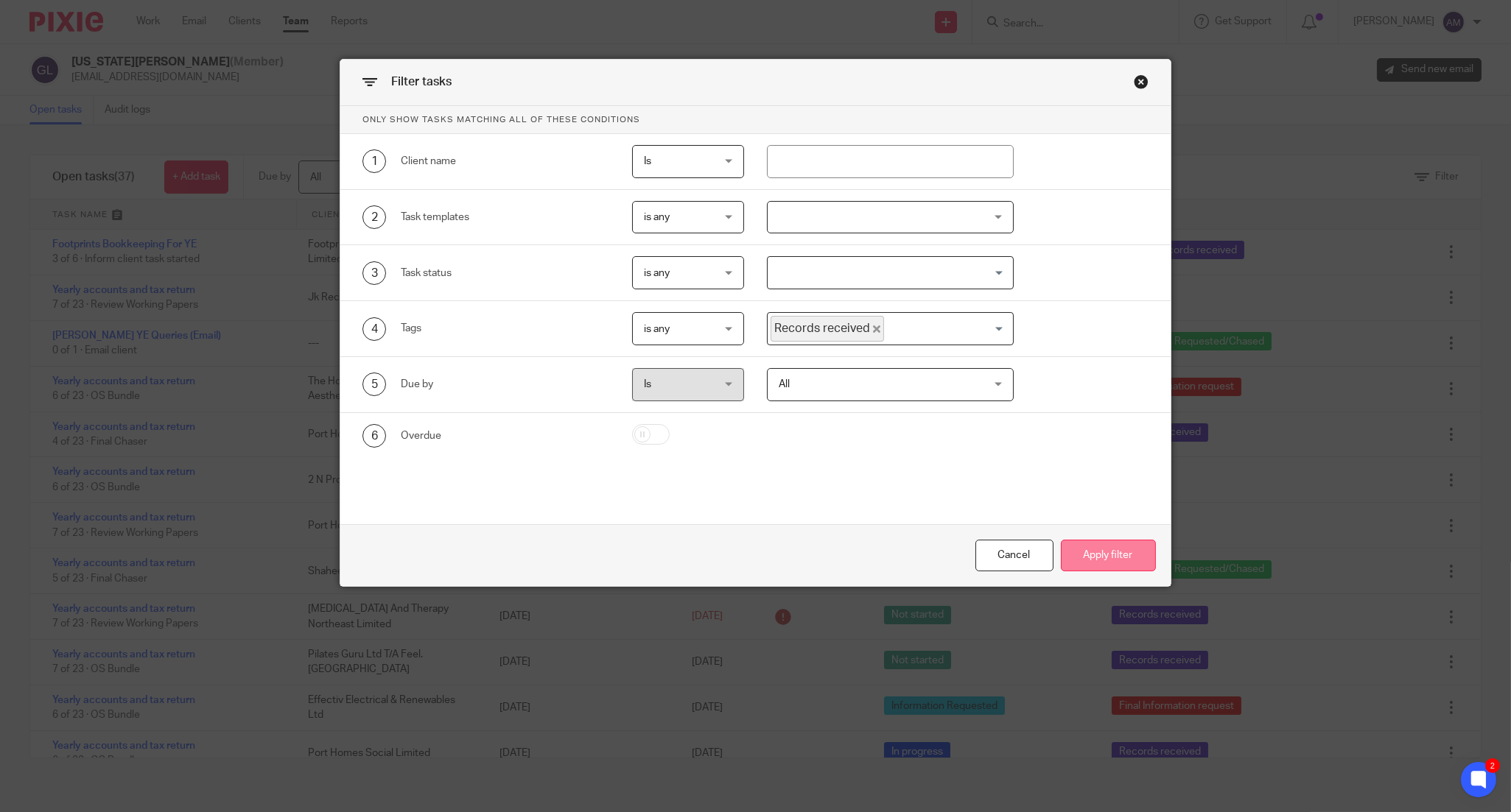
click at [1095, 546] on button "Apply filter" at bounding box center [1108, 556] width 95 height 32
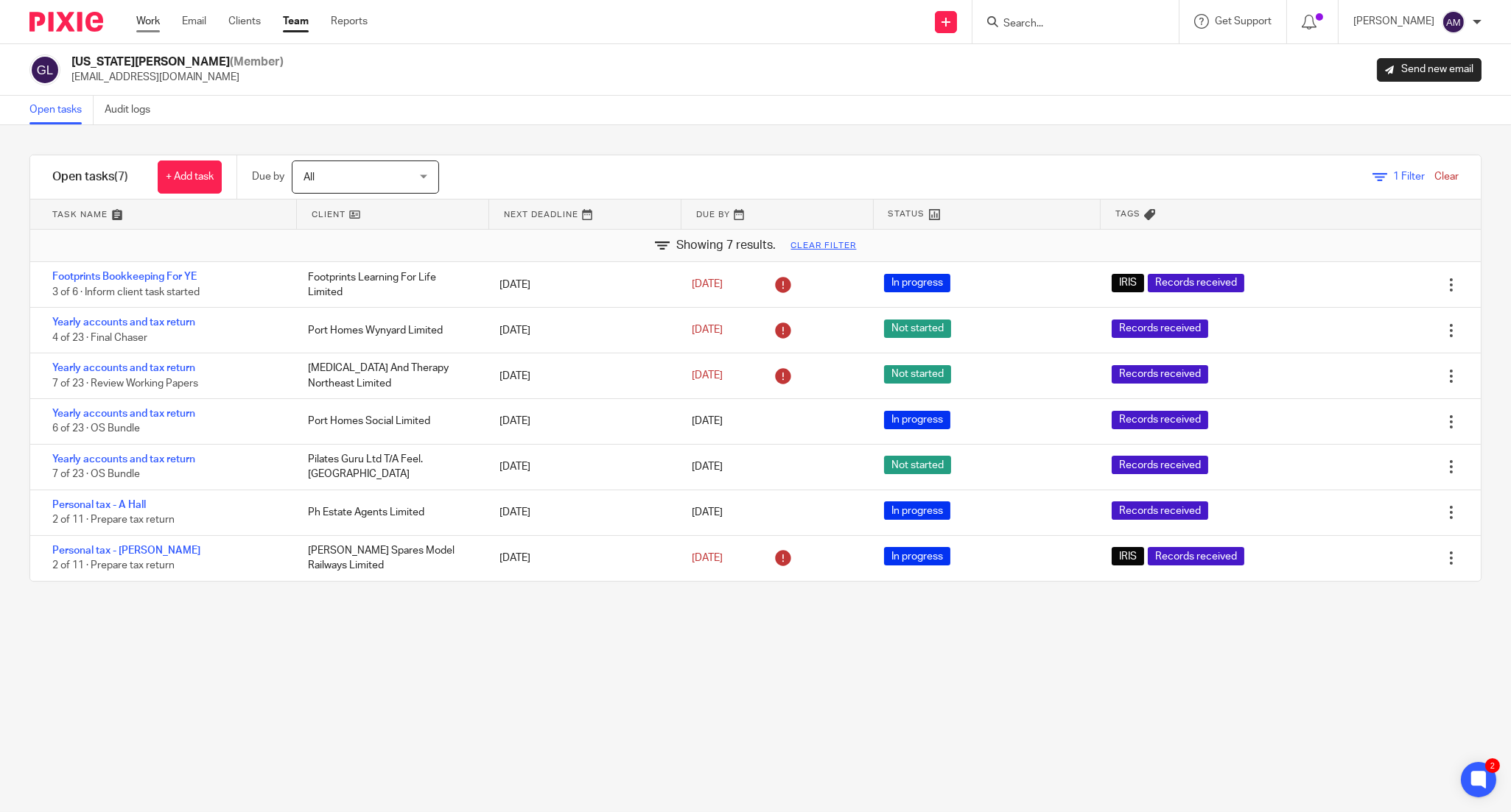
click at [151, 23] on link "Work" at bounding box center [148, 22] width 23 height 15
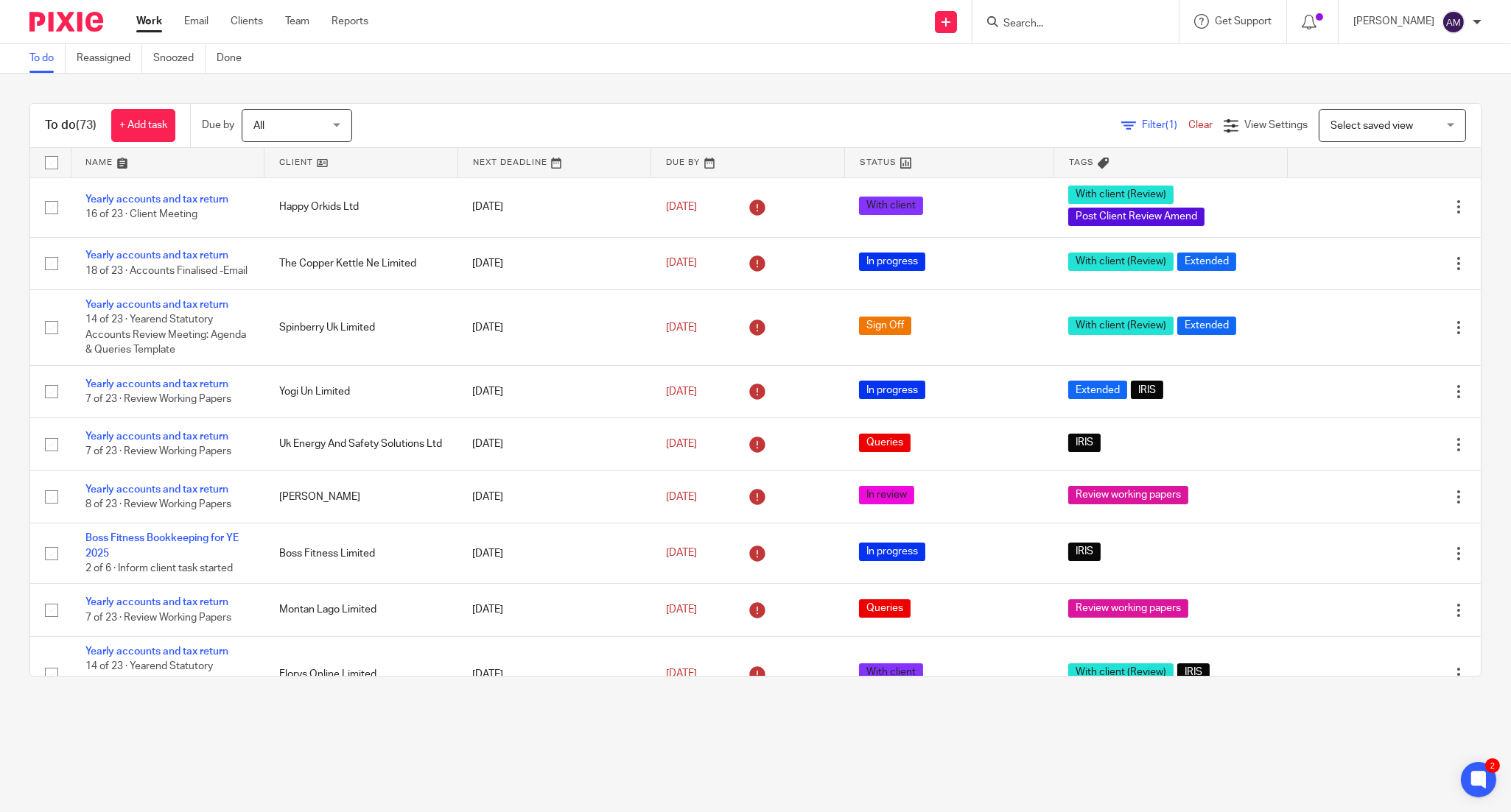
click at [337, 114] on div "All All" at bounding box center [297, 126] width 111 height 33
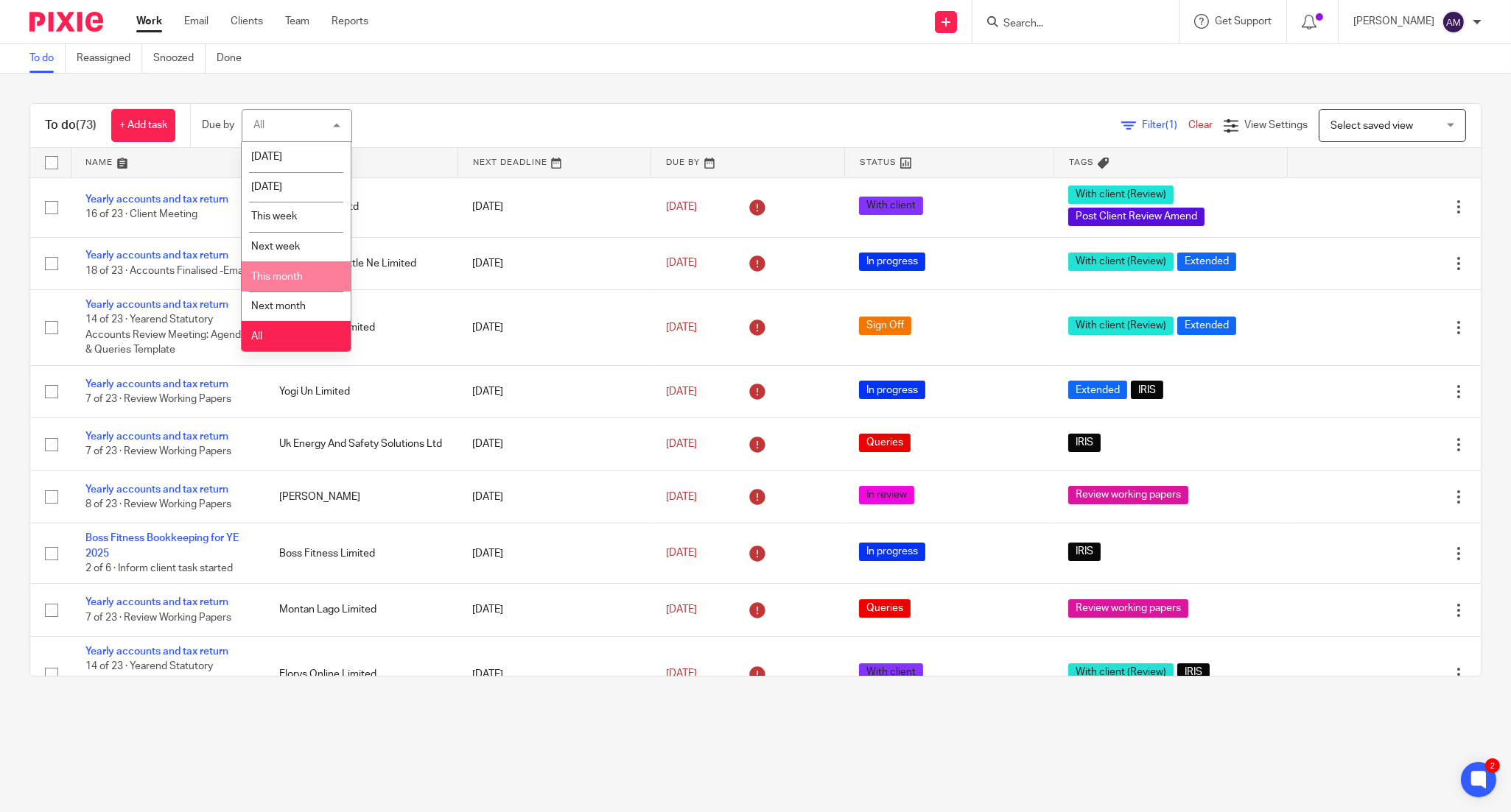
click at [281, 278] on span "This month" at bounding box center [277, 277] width 52 height 10
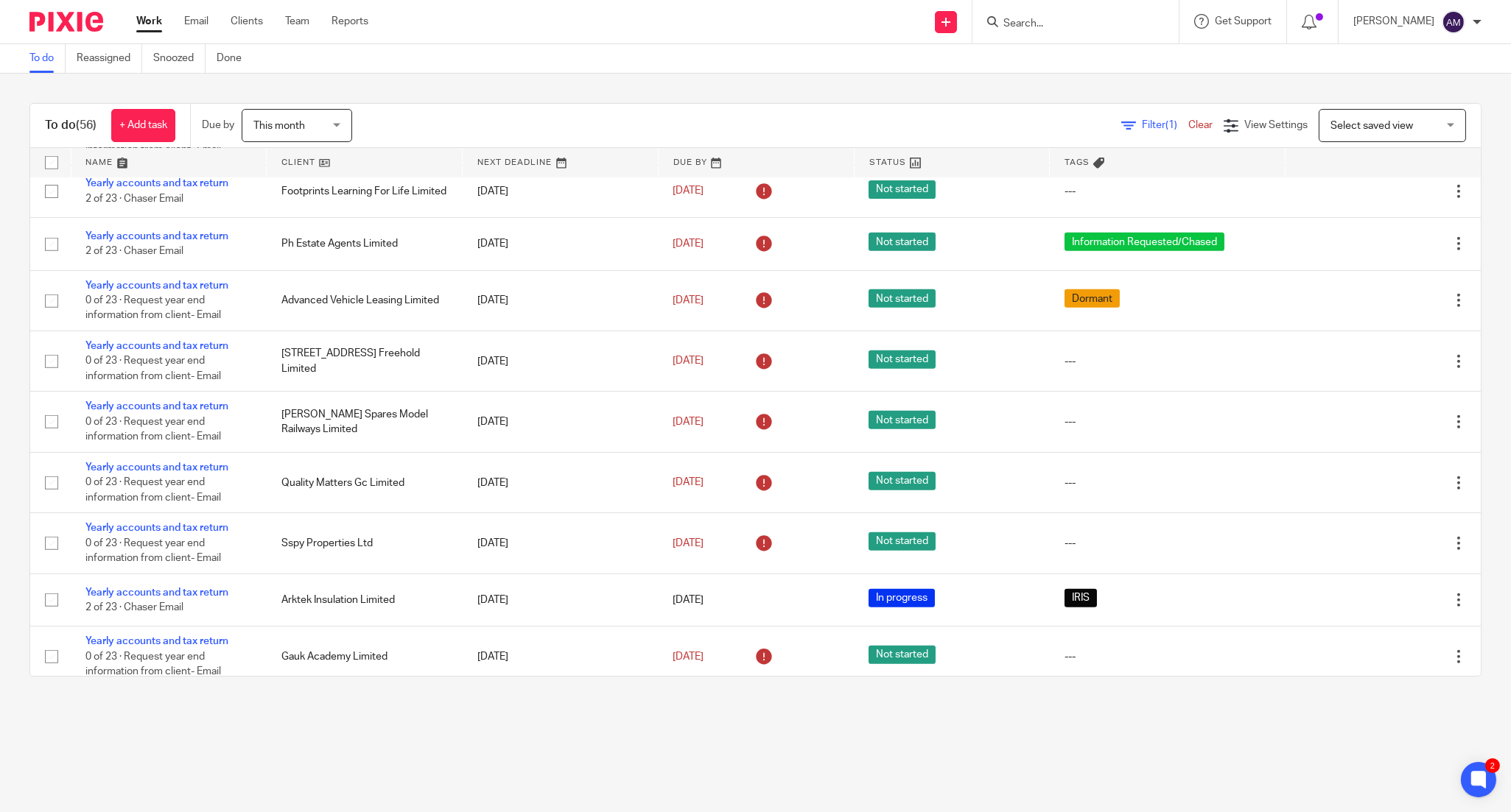
scroll to position [2360, 0]
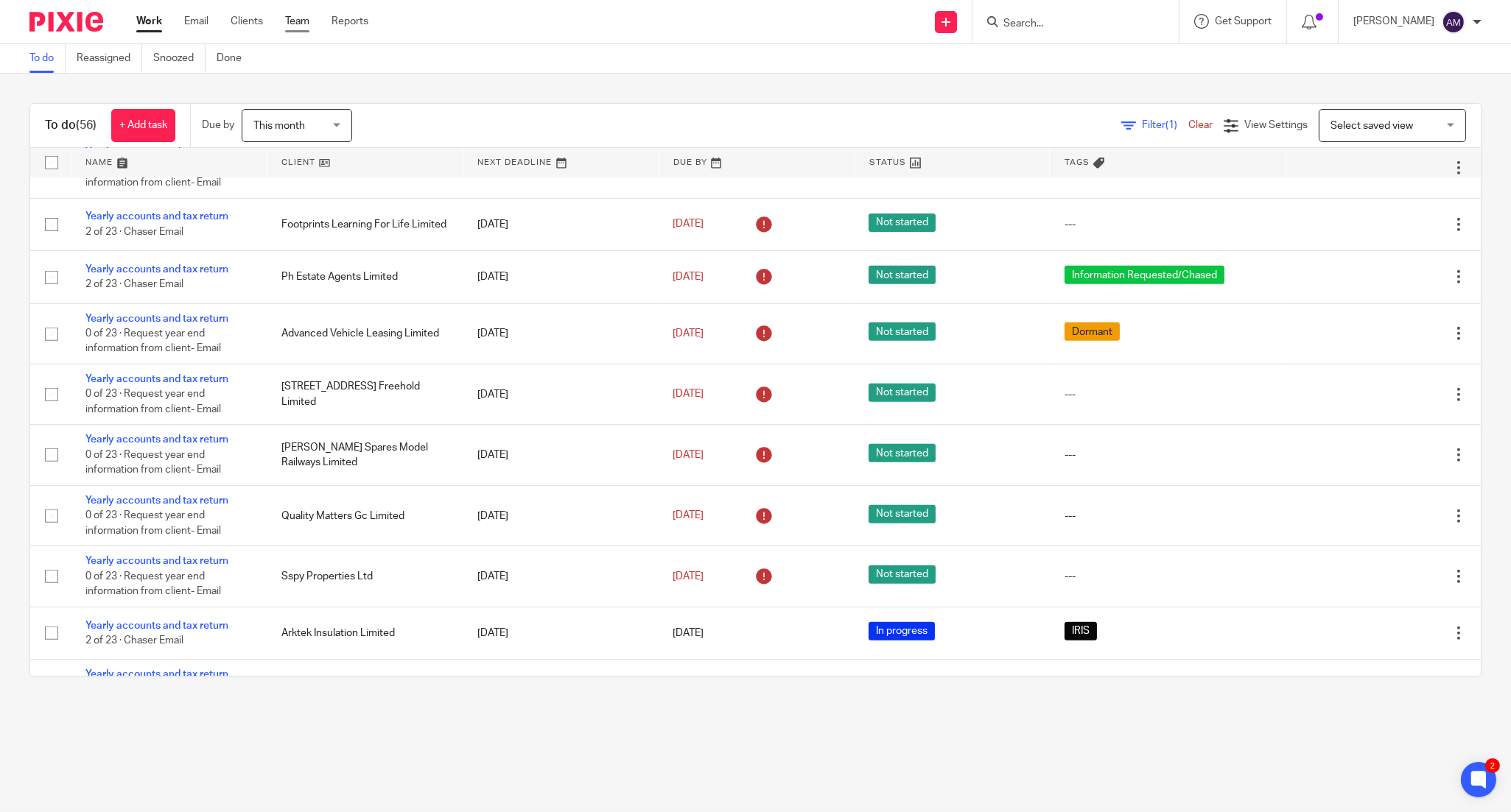
click at [289, 24] on link "Team" at bounding box center [297, 22] width 24 height 15
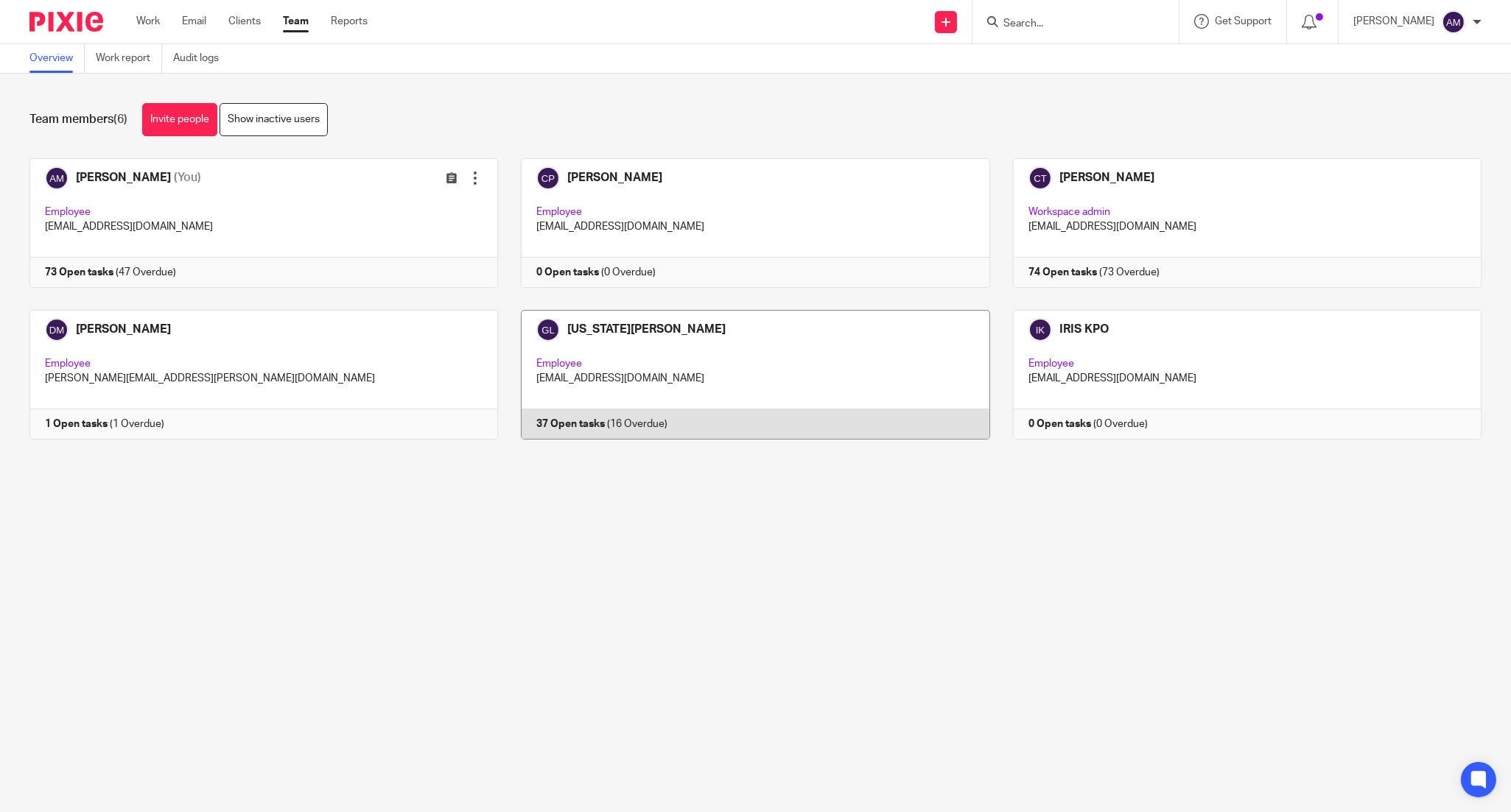
click at [632, 325] on link at bounding box center [743, 374] width 491 height 129
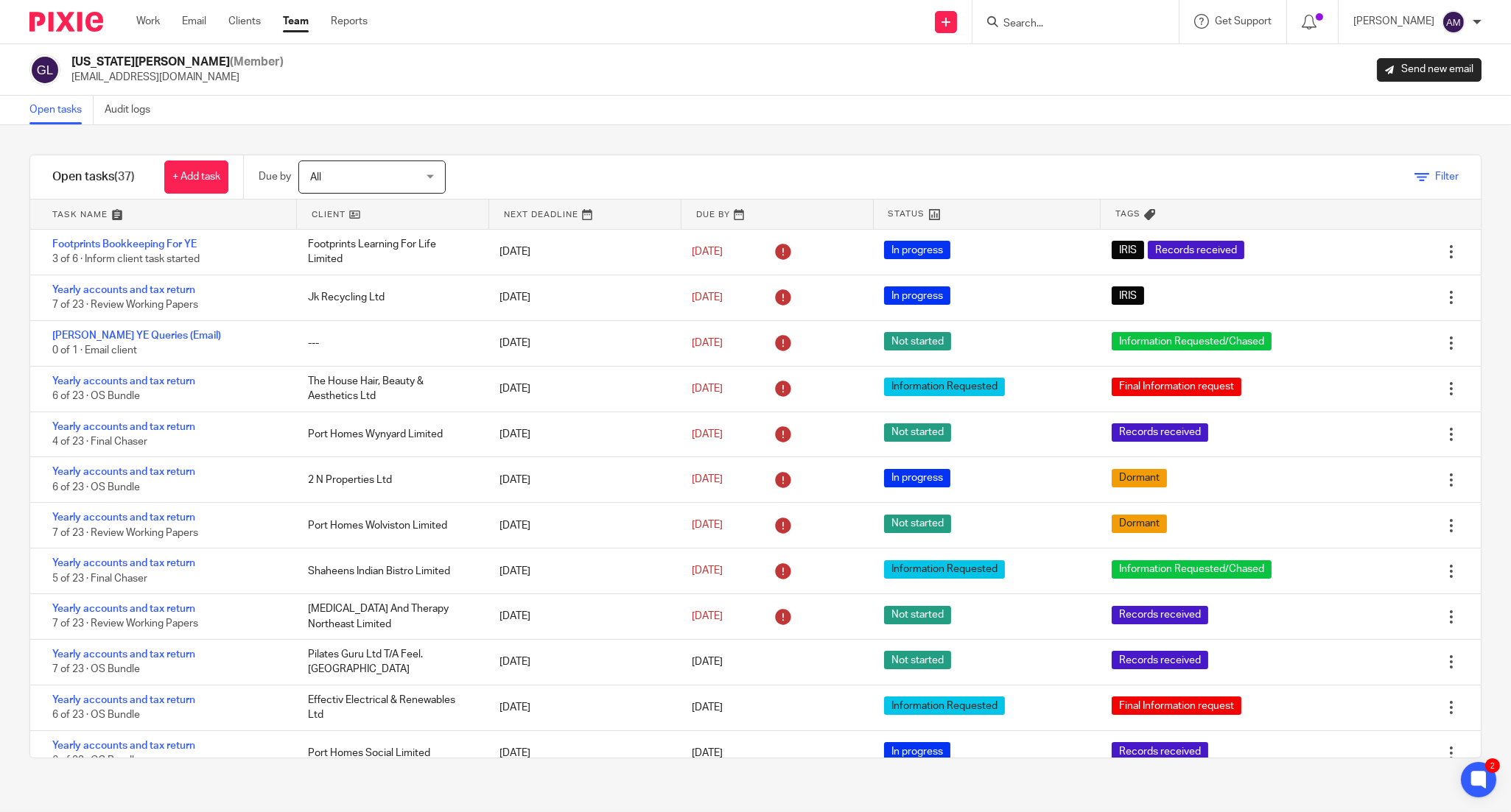
click at [1414, 180] on icon at bounding box center [1422, 178] width 15 height 15
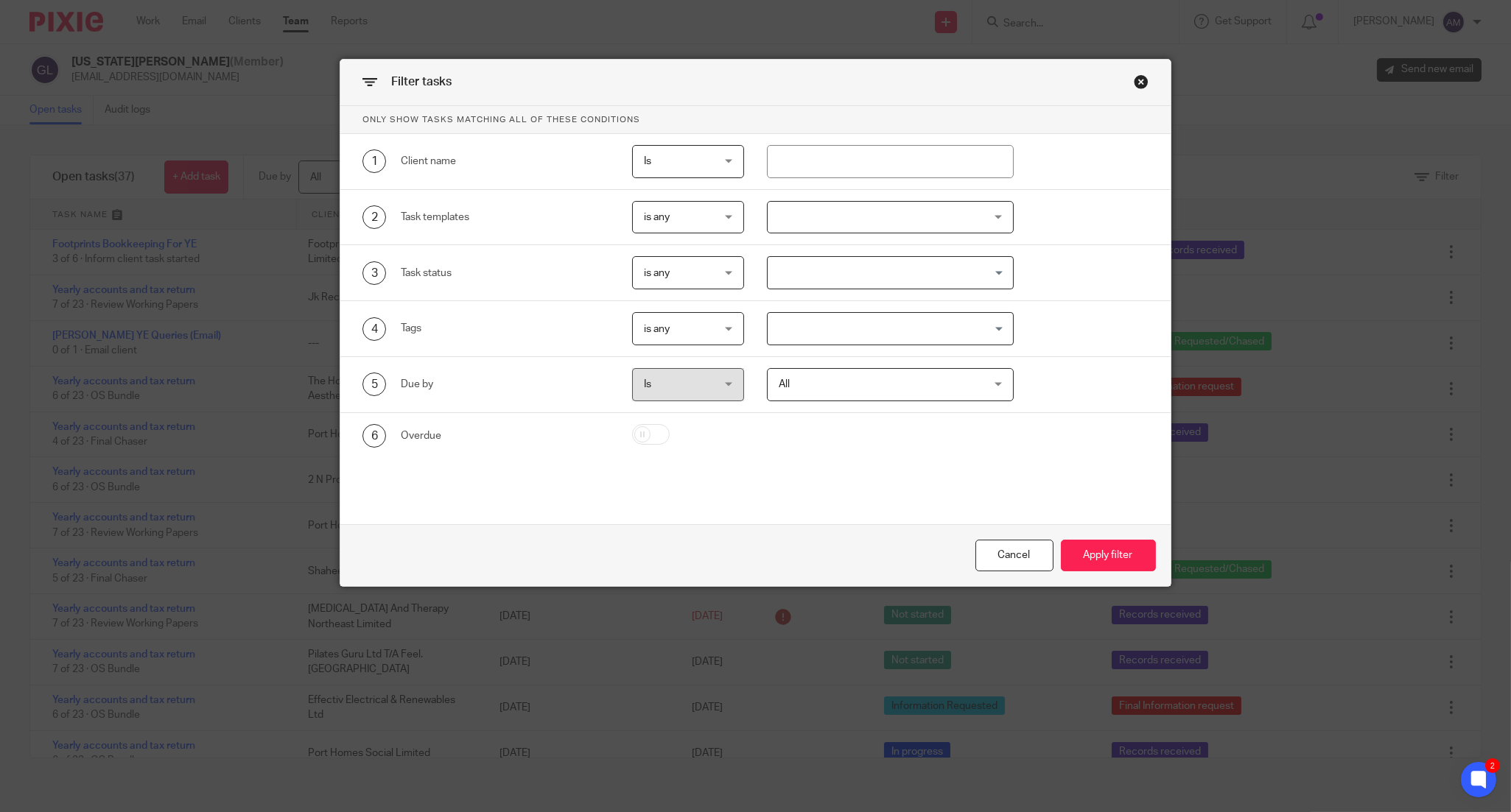
click at [911, 328] on input "Search for option" at bounding box center [886, 328] width 236 height 26
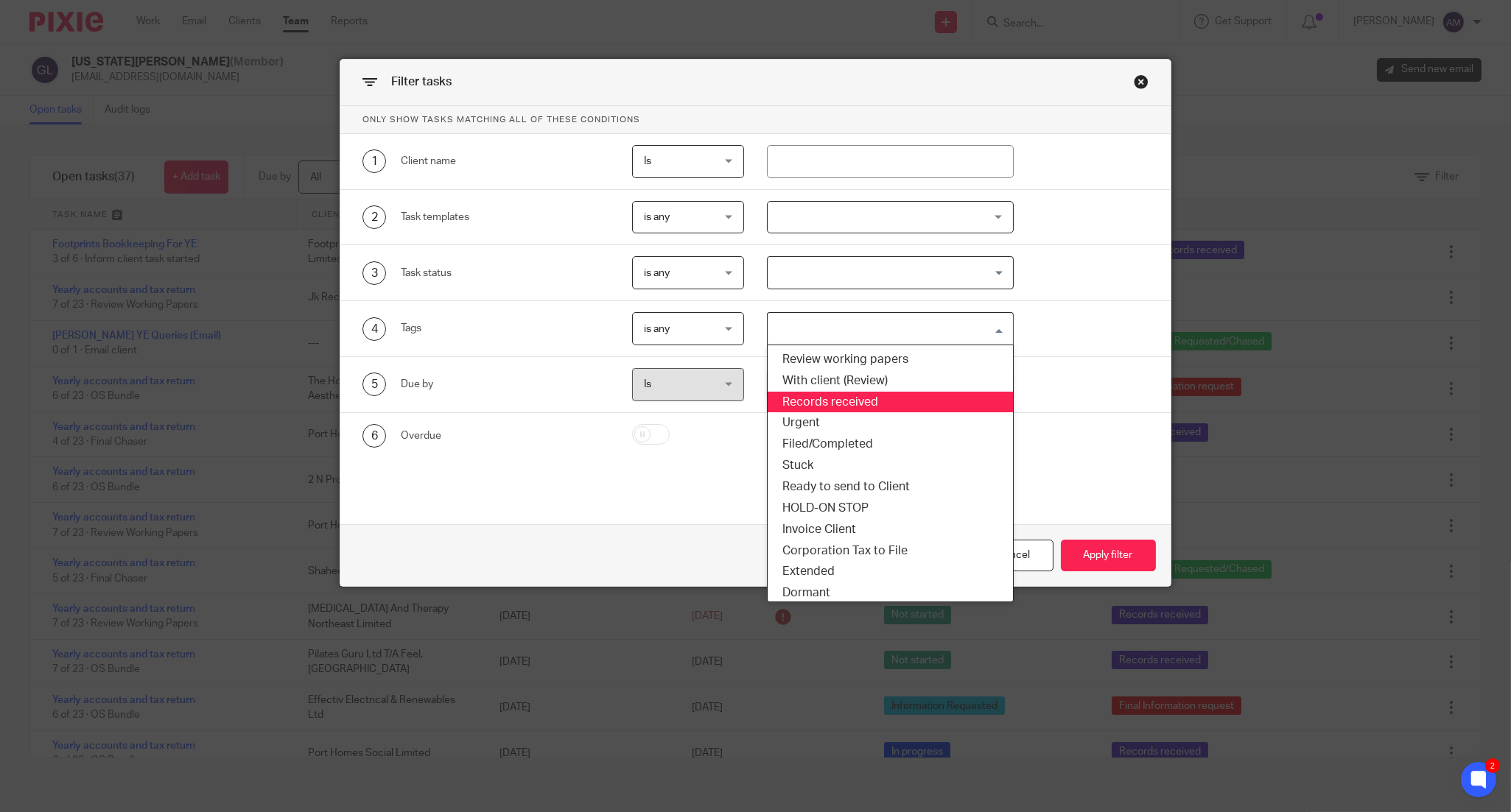
click at [856, 403] on li "Records received" at bounding box center [890, 403] width 245 height 22
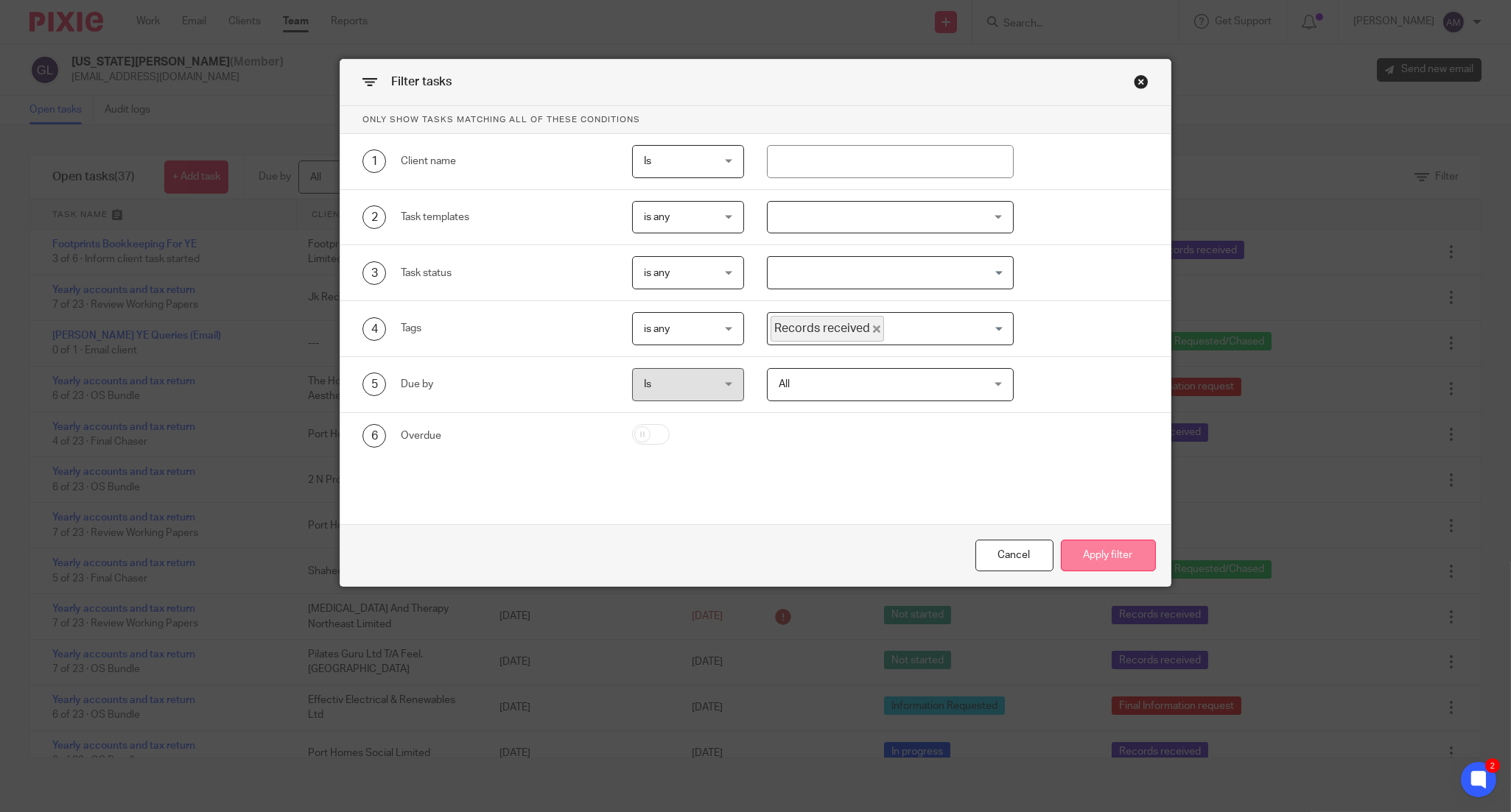
click at [1091, 553] on button "Apply filter" at bounding box center [1108, 556] width 95 height 32
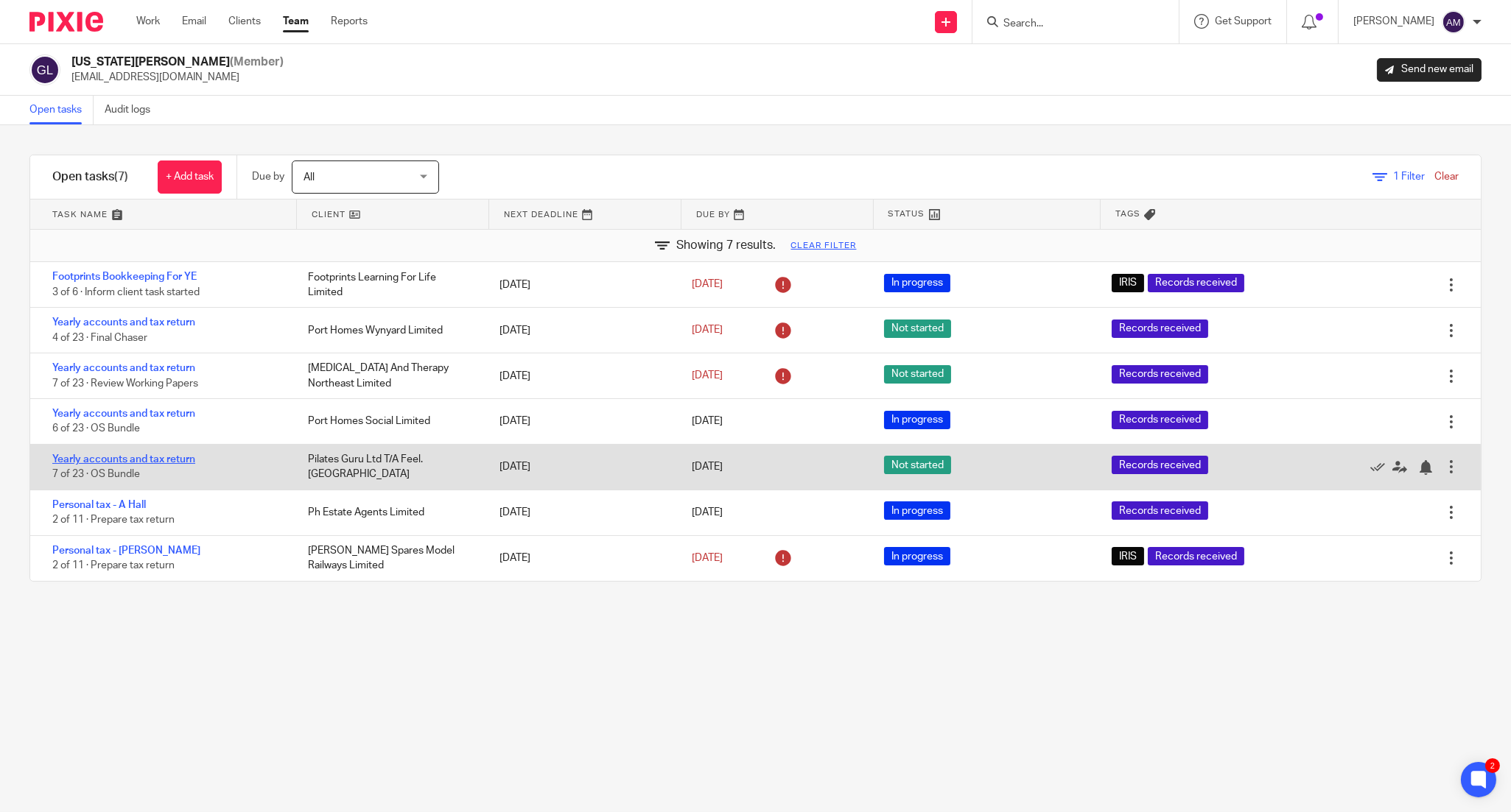
click at [113, 460] on link "Yearly accounts and tax return" at bounding box center [123, 459] width 143 height 10
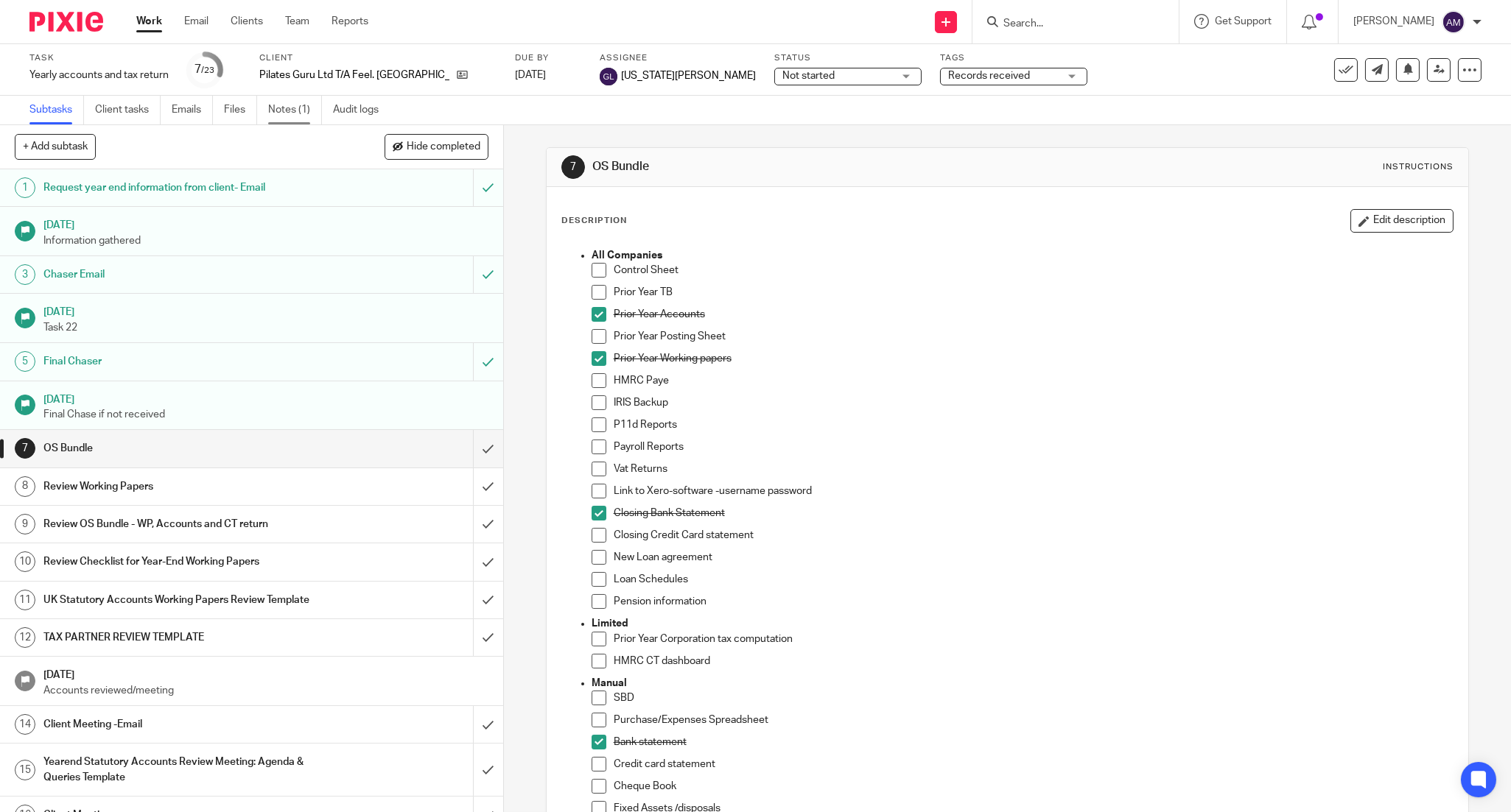
click at [277, 108] on link "Notes (1)" at bounding box center [295, 110] width 53 height 28
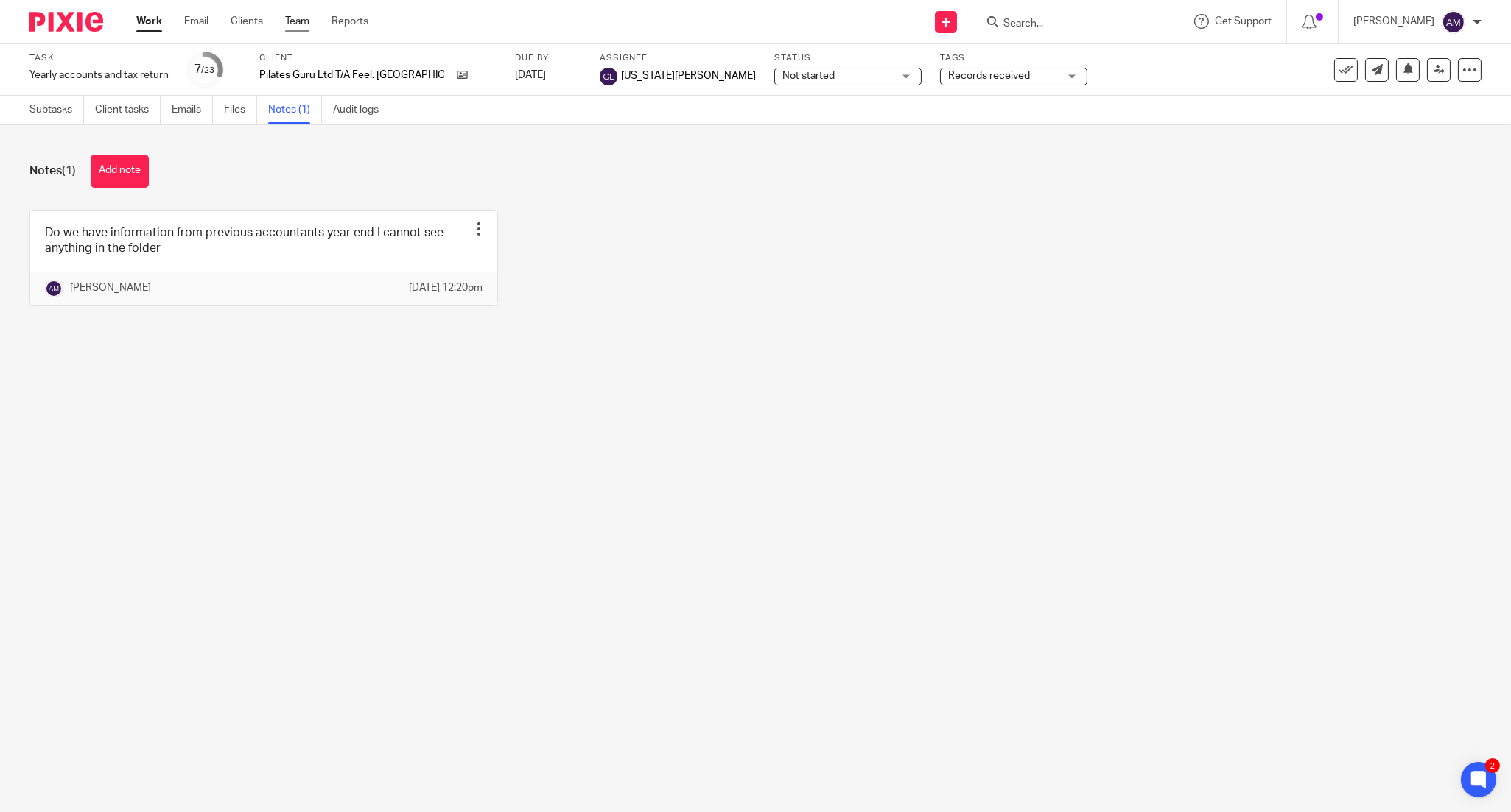
click at [291, 26] on link "Team" at bounding box center [297, 22] width 24 height 15
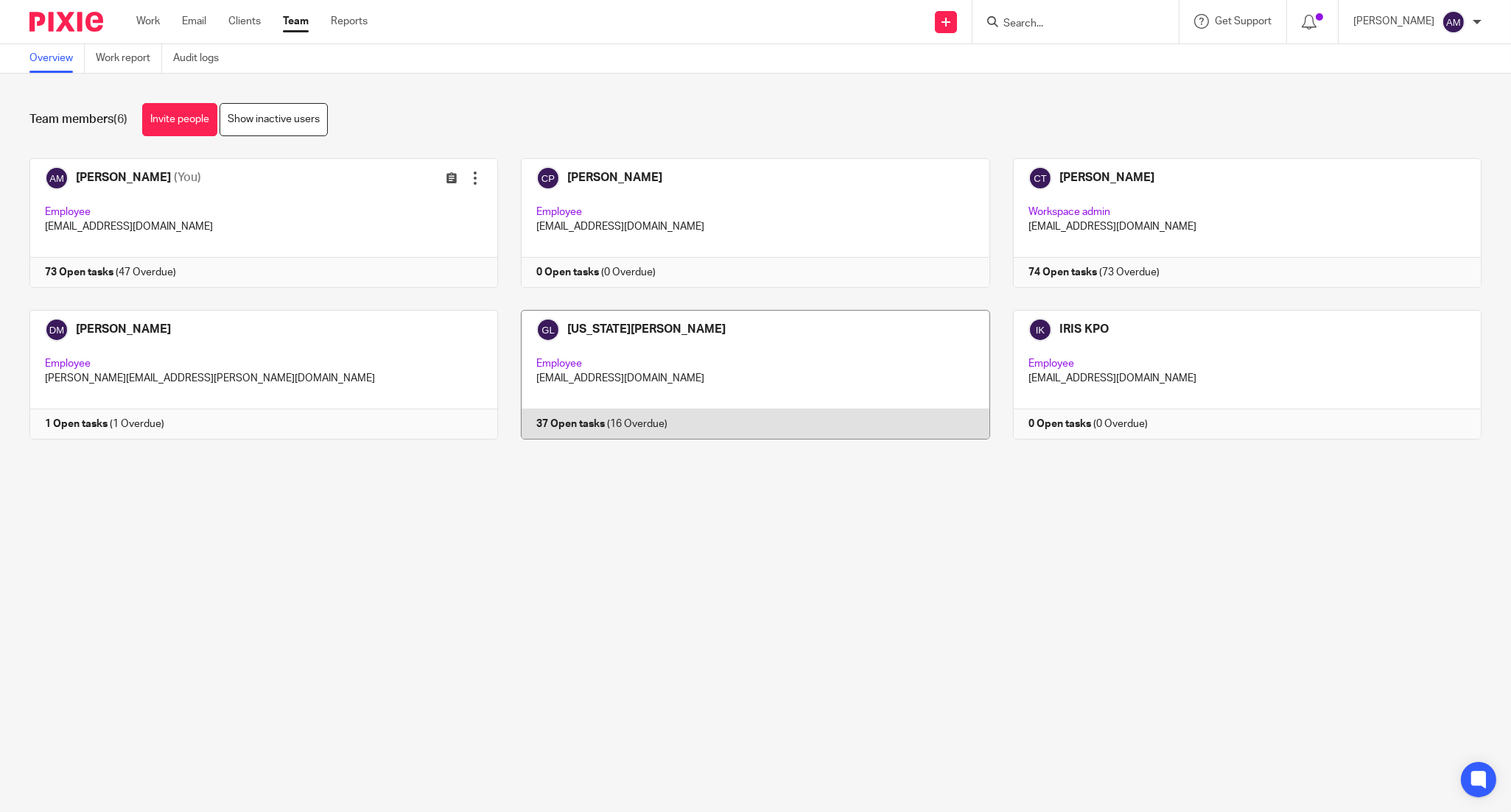
click at [624, 329] on link at bounding box center [743, 374] width 491 height 129
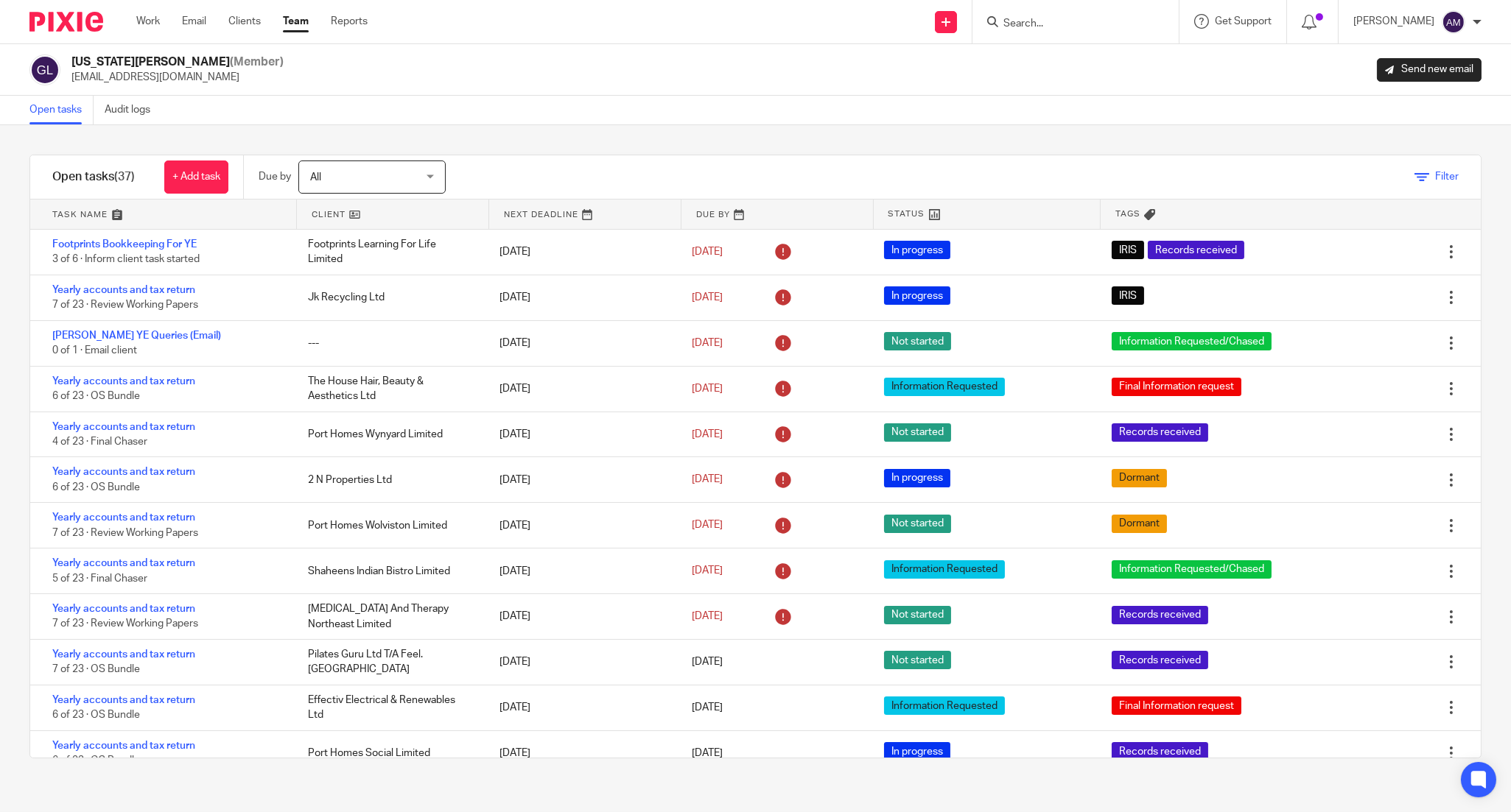
click at [1414, 175] on icon at bounding box center [1422, 178] width 15 height 15
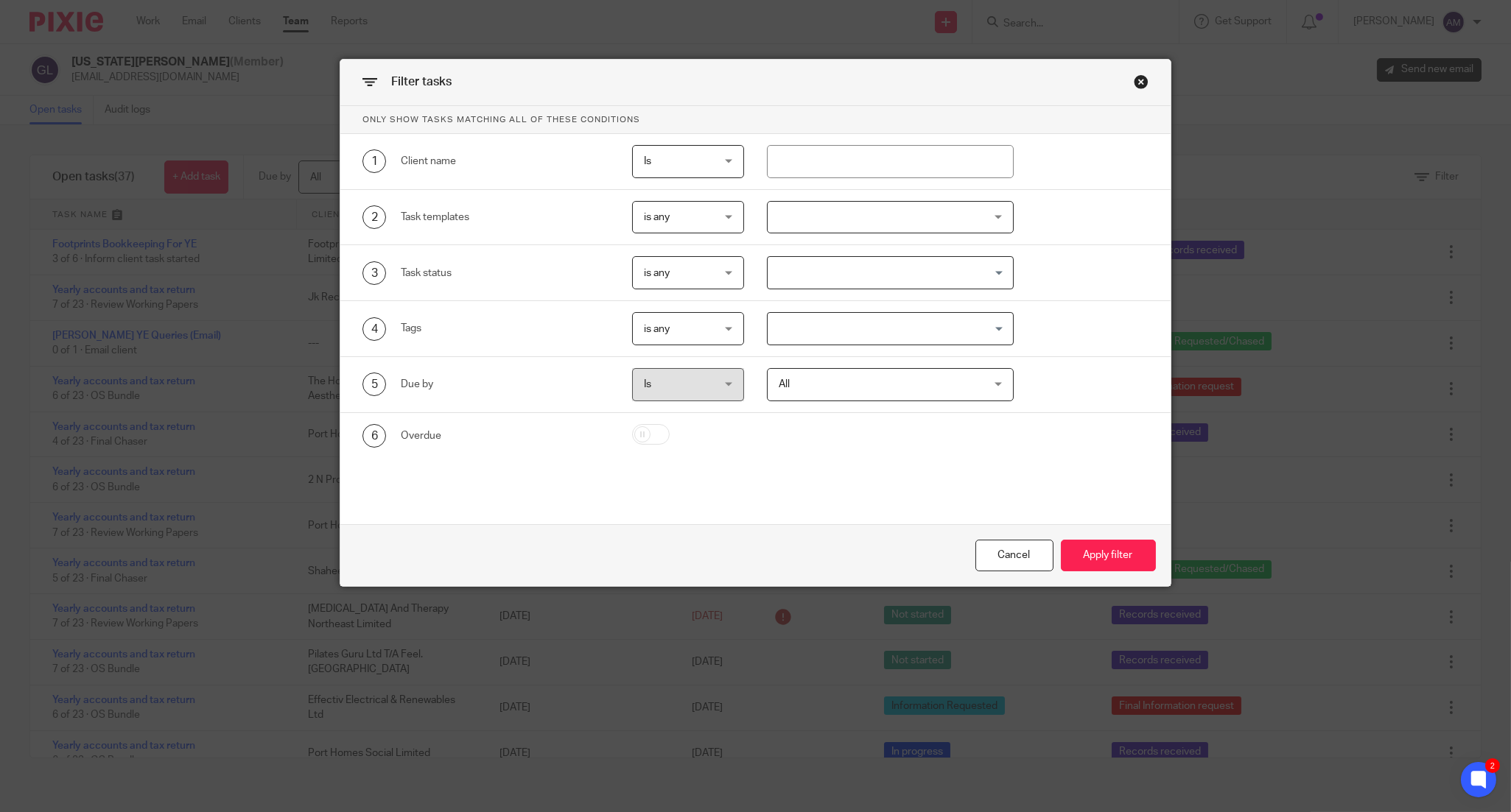
click at [849, 332] on input "Search for option" at bounding box center [886, 328] width 236 height 26
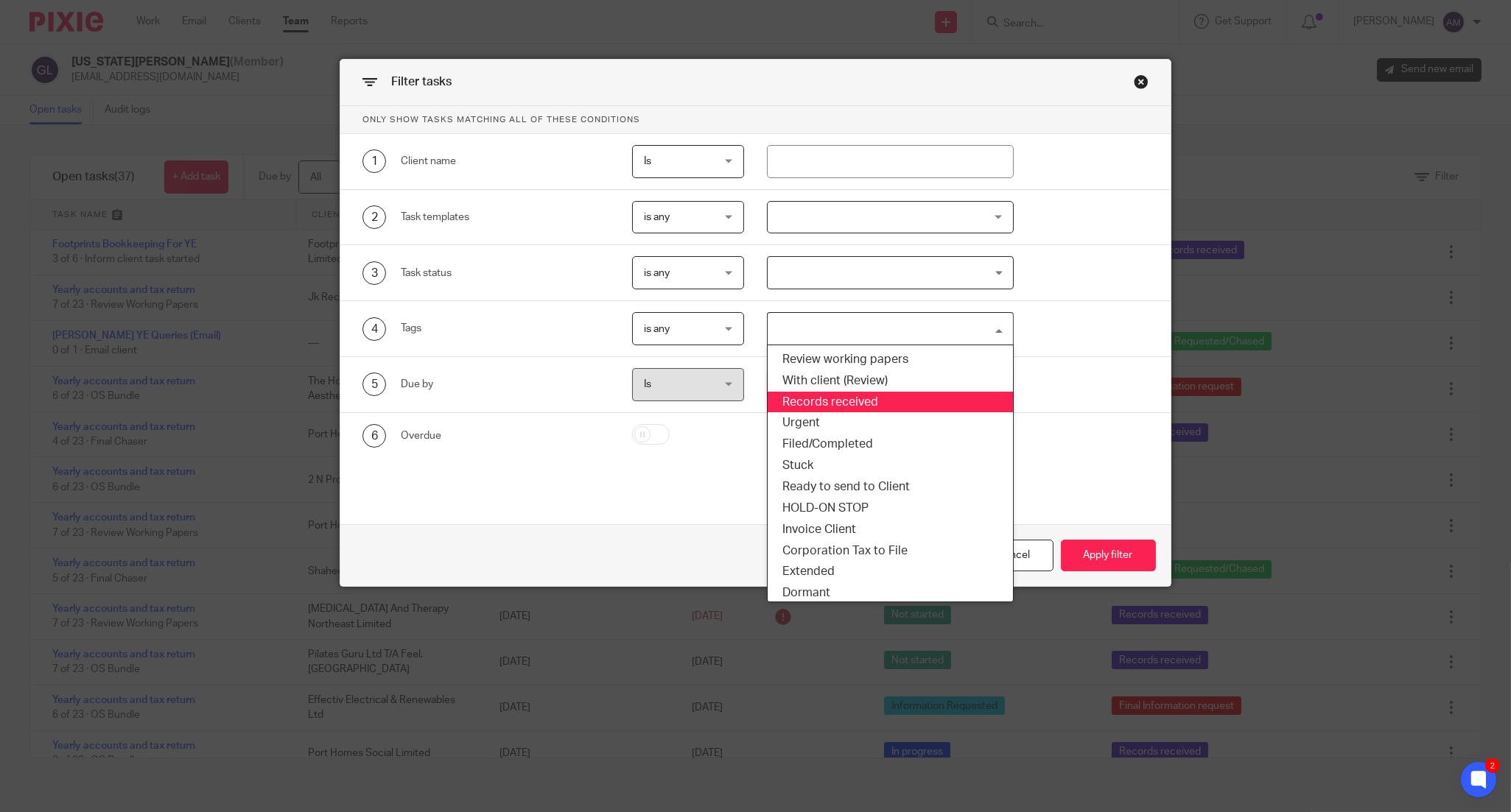
click at [853, 399] on li "Records received" at bounding box center [890, 403] width 245 height 22
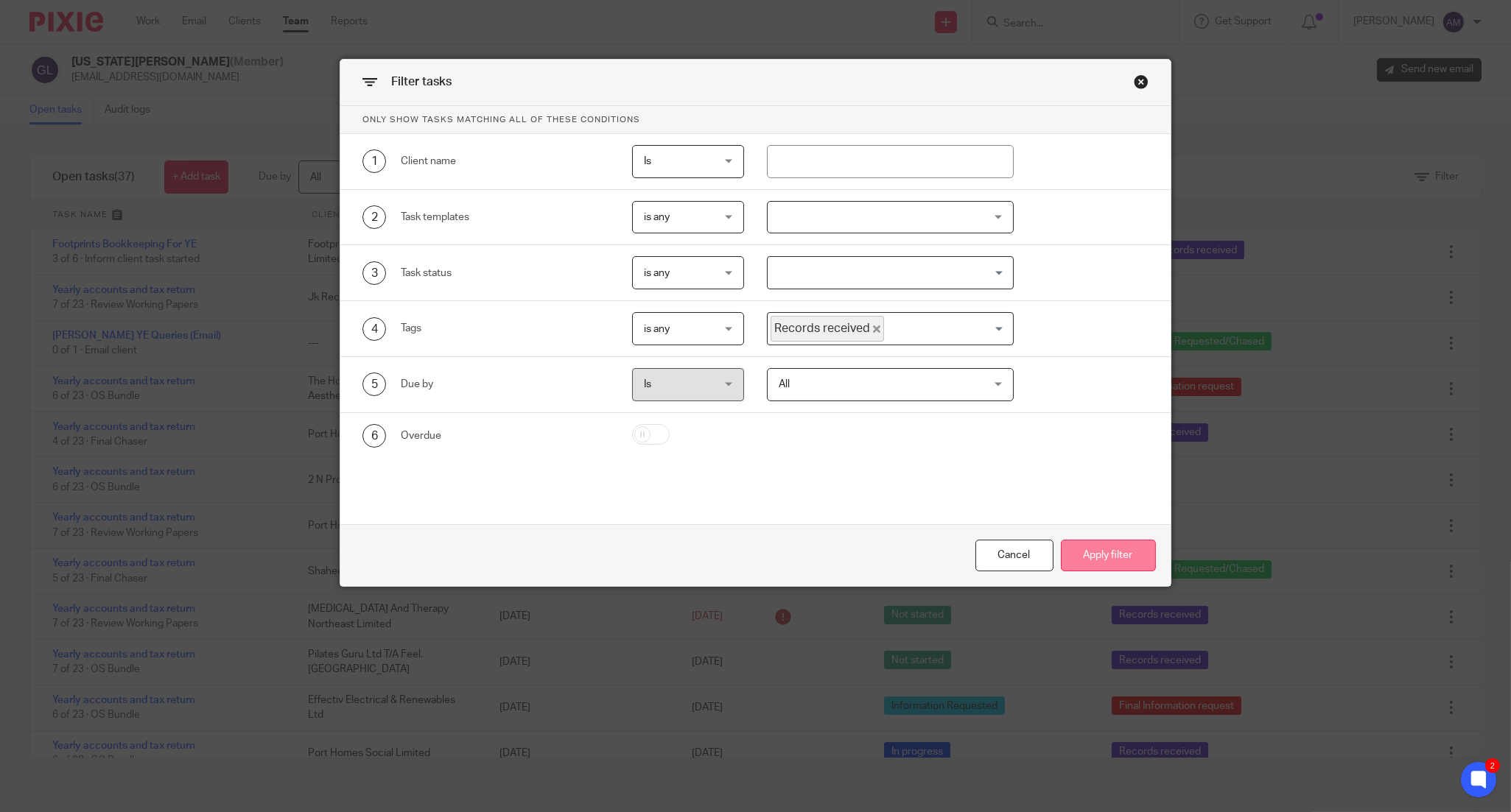
click at [1082, 553] on button "Apply filter" at bounding box center [1108, 556] width 95 height 32
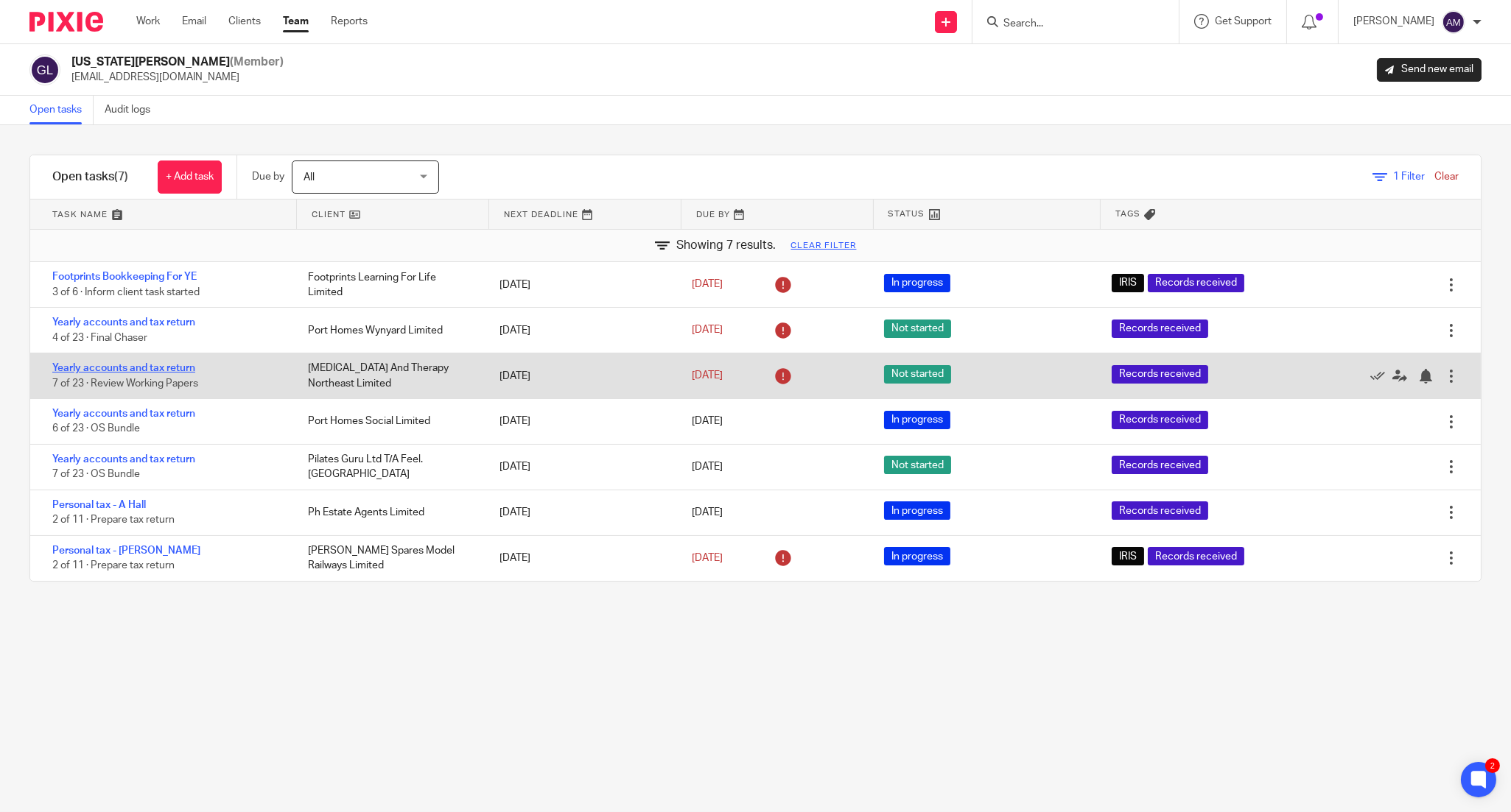
click at [133, 369] on link "Yearly accounts and tax return" at bounding box center [123, 368] width 143 height 10
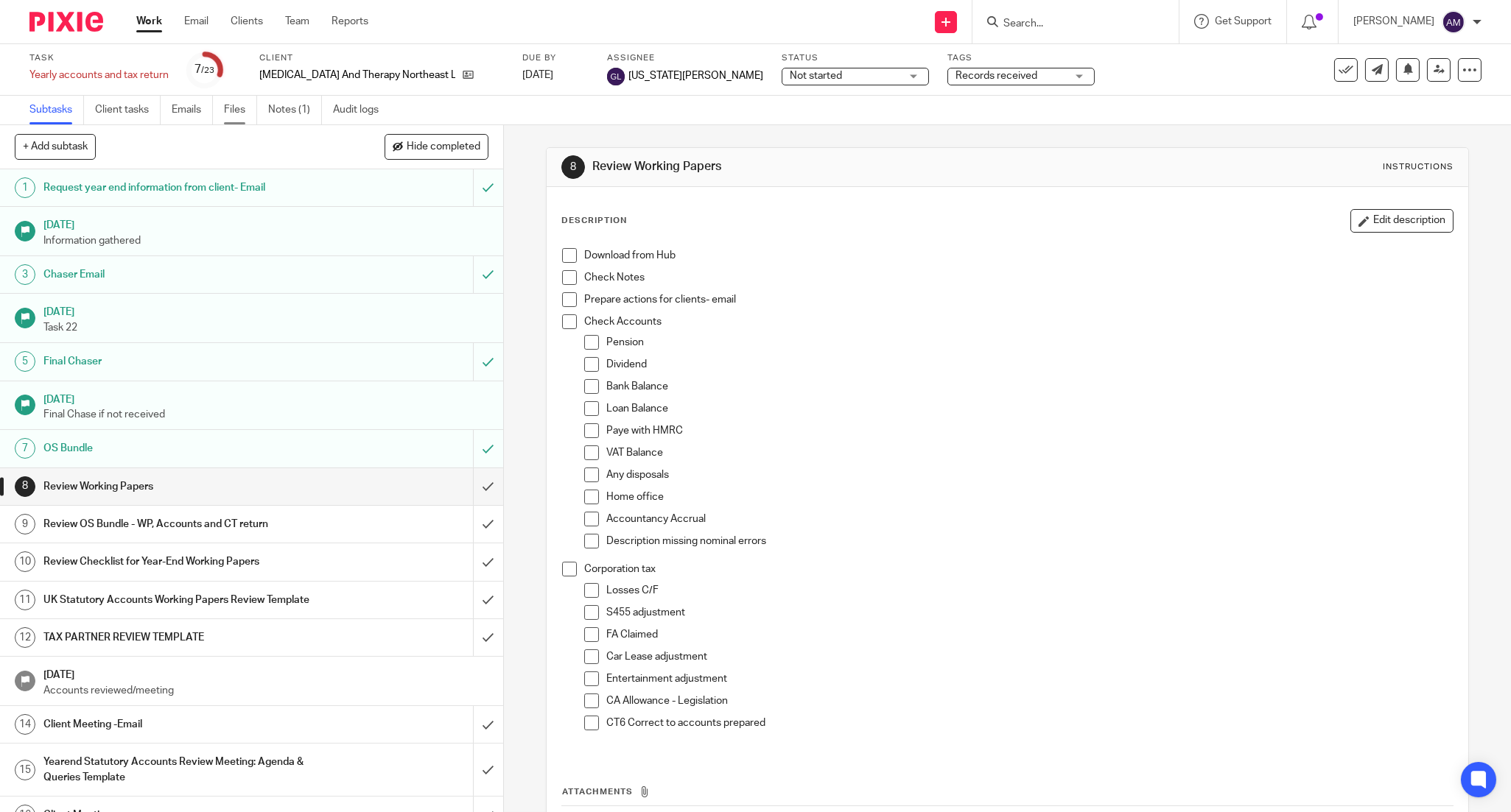
click at [237, 114] on link "Files" at bounding box center [241, 110] width 33 height 28
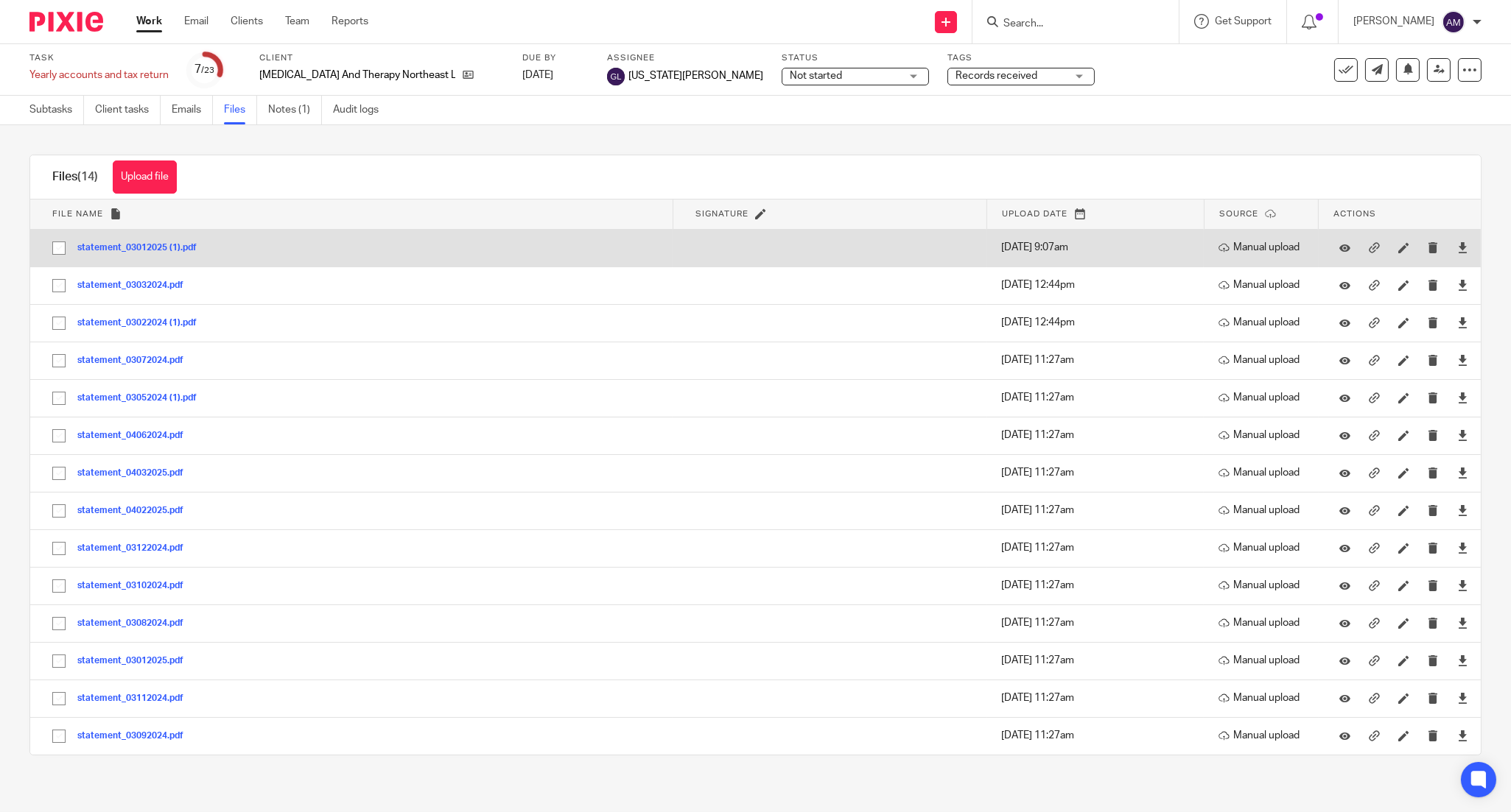
click at [53, 245] on input "checkbox" at bounding box center [59, 248] width 28 height 28
checkbox input "true"
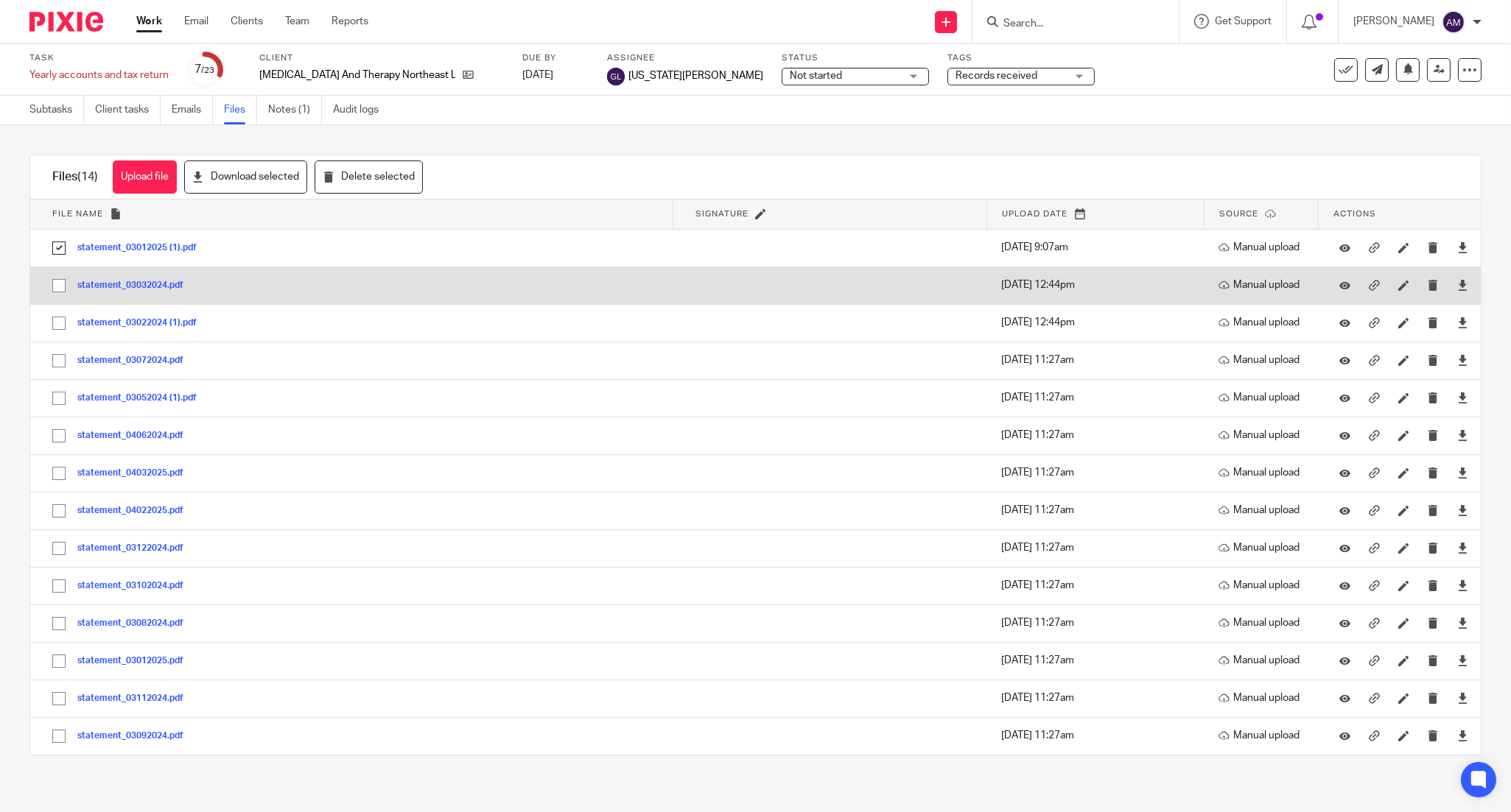
click at [56, 288] on input "checkbox" at bounding box center [59, 286] width 28 height 28
checkbox input "true"
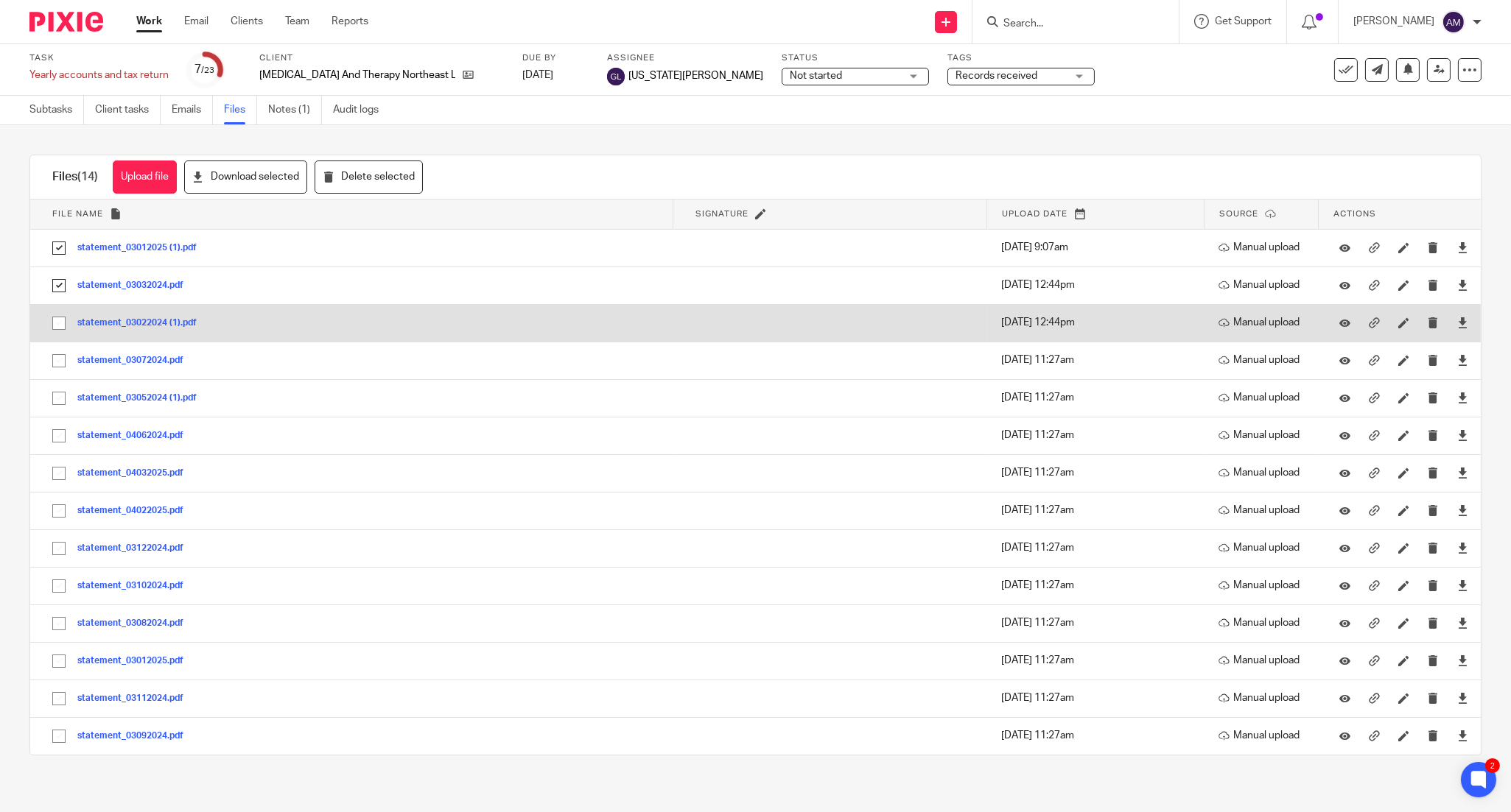
click at [56, 328] on input "checkbox" at bounding box center [59, 323] width 28 height 28
checkbox input "true"
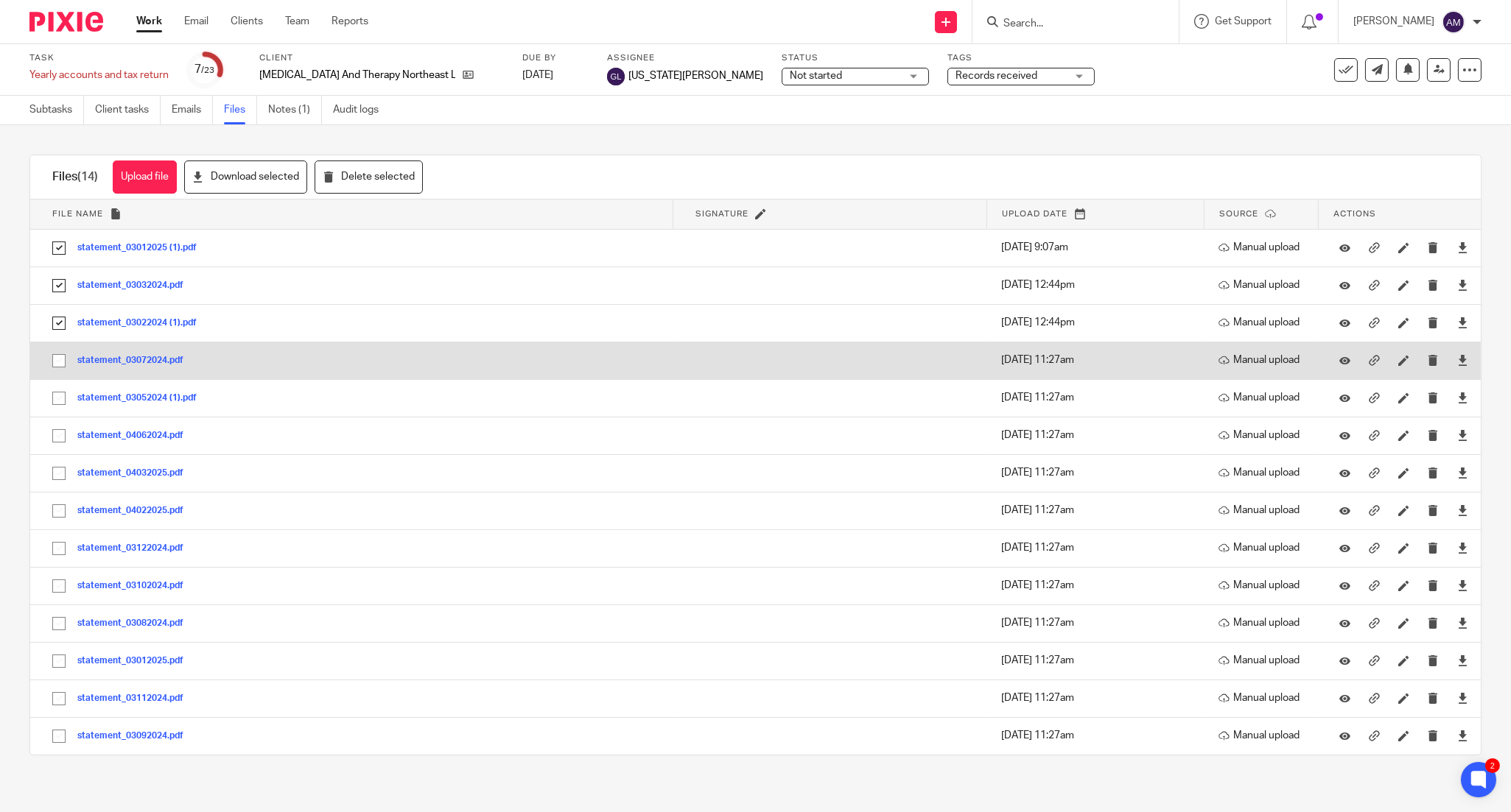
click at [59, 363] on input "checkbox" at bounding box center [59, 361] width 28 height 28
checkbox input "true"
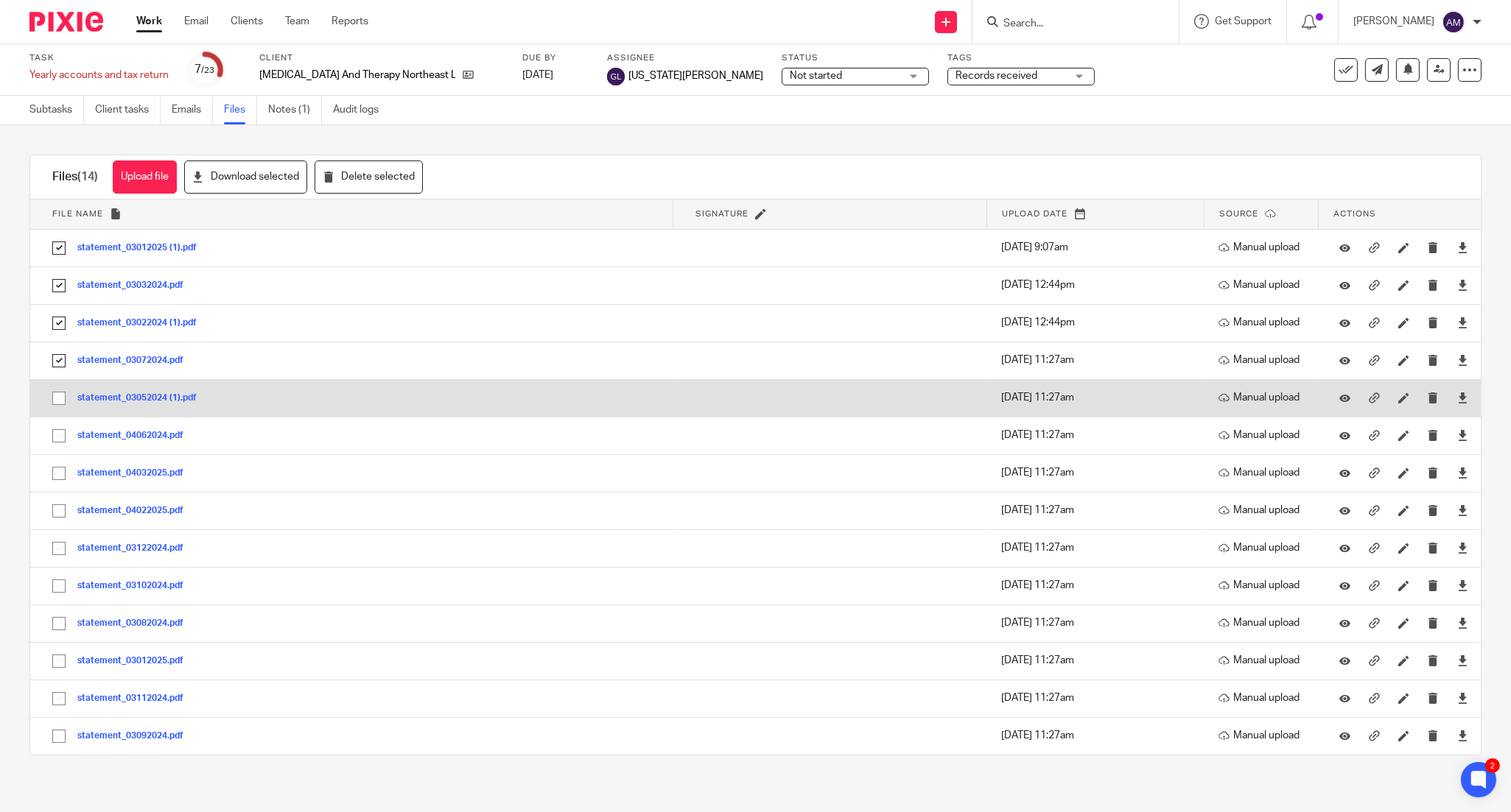
click at [60, 399] on input "checkbox" at bounding box center [59, 398] width 28 height 28
checkbox input "true"
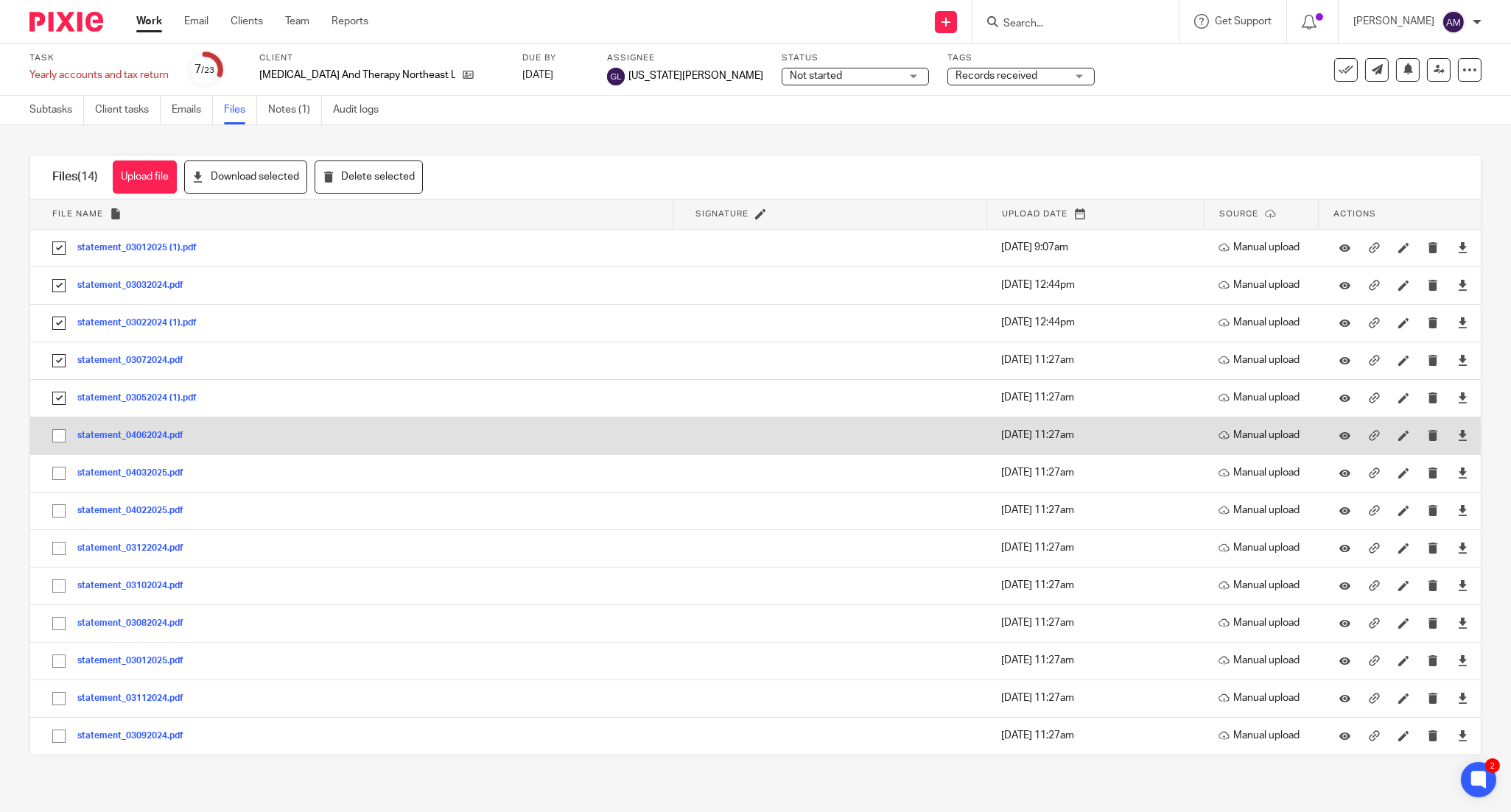
click at [59, 439] on input "checkbox" at bounding box center [59, 436] width 28 height 28
checkbox input "true"
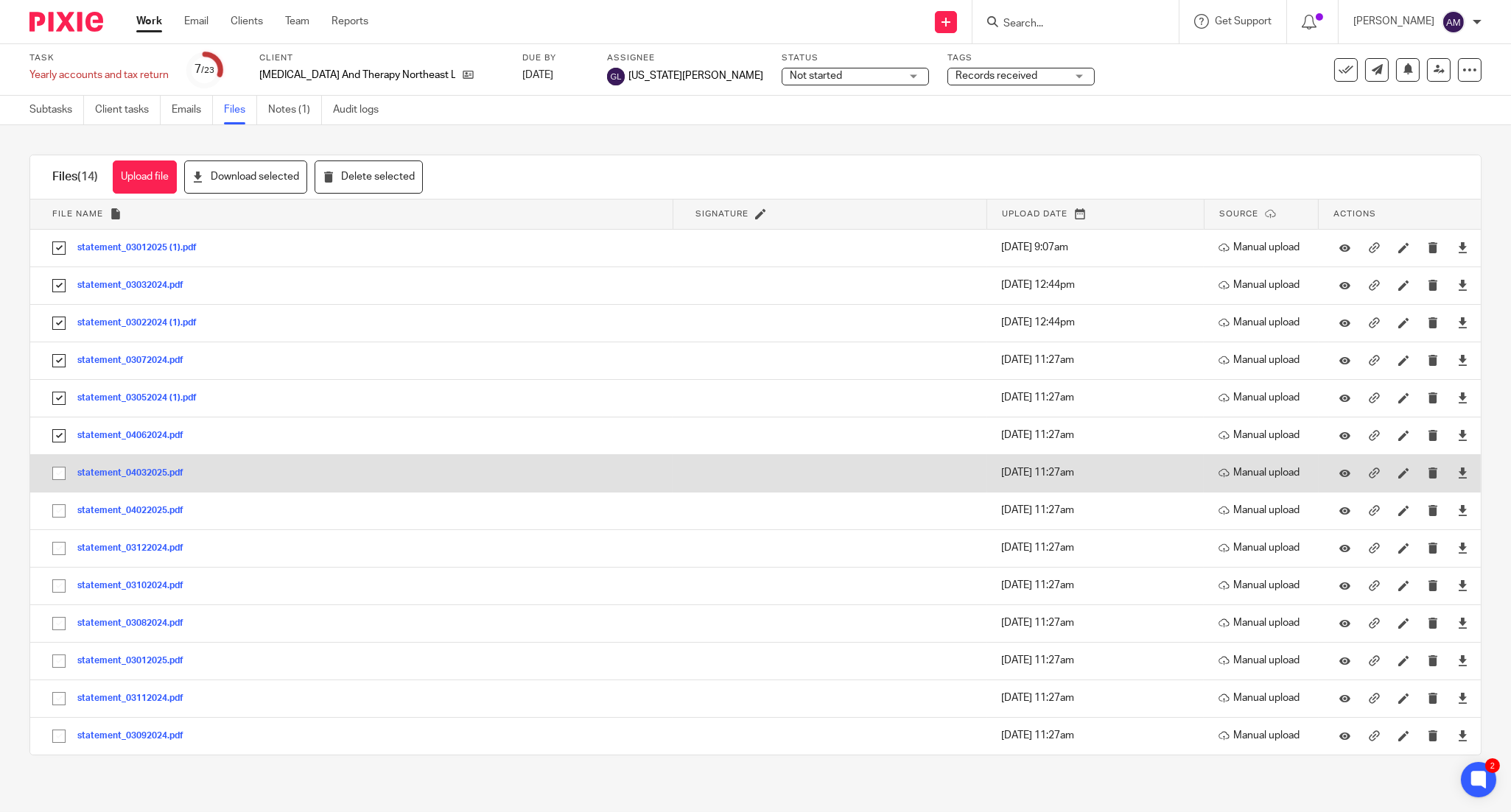
click at [55, 481] on input "checkbox" at bounding box center [59, 474] width 28 height 28
checkbox input "true"
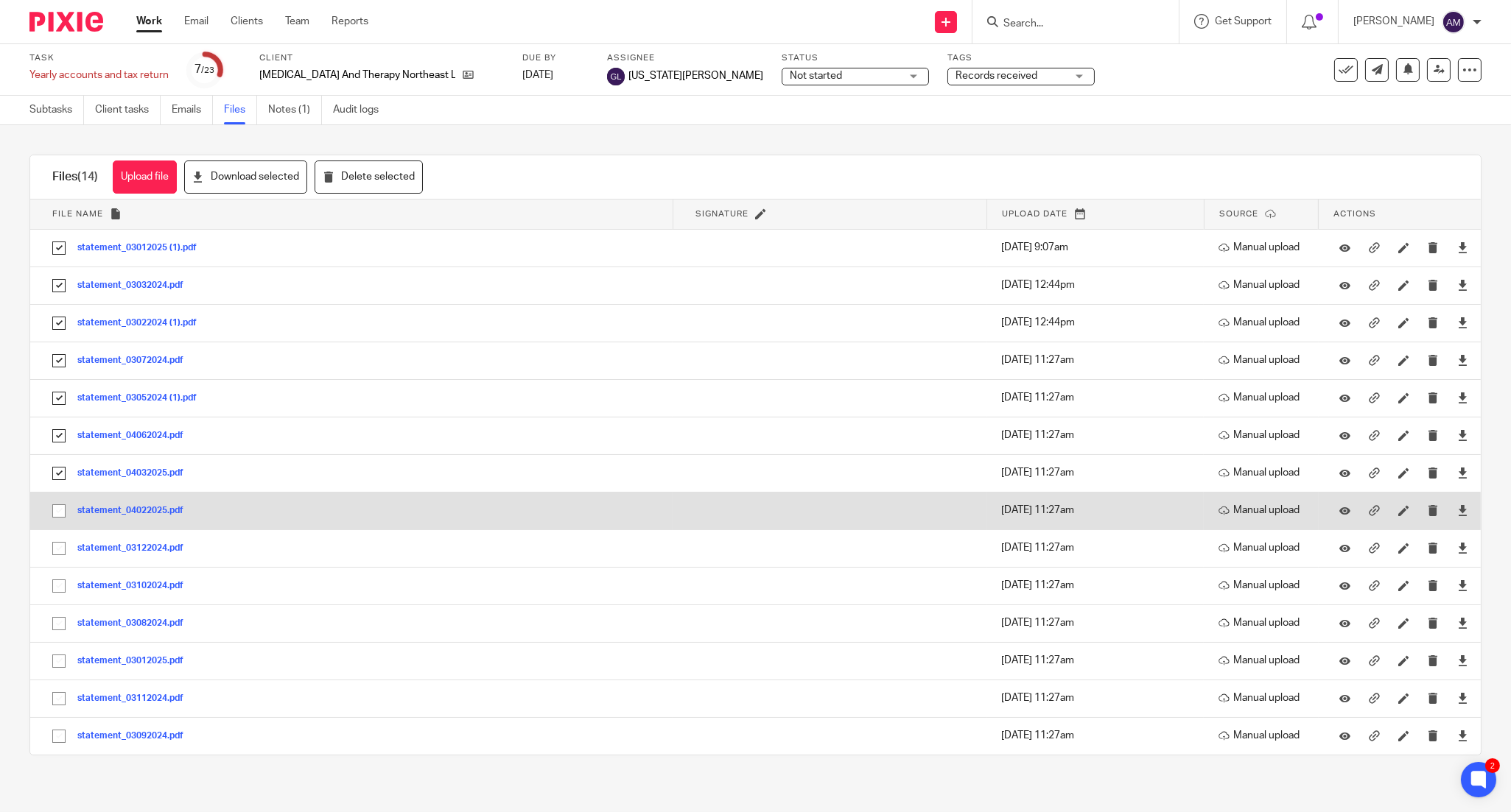
click at [56, 509] on input "checkbox" at bounding box center [59, 511] width 28 height 28
checkbox input "true"
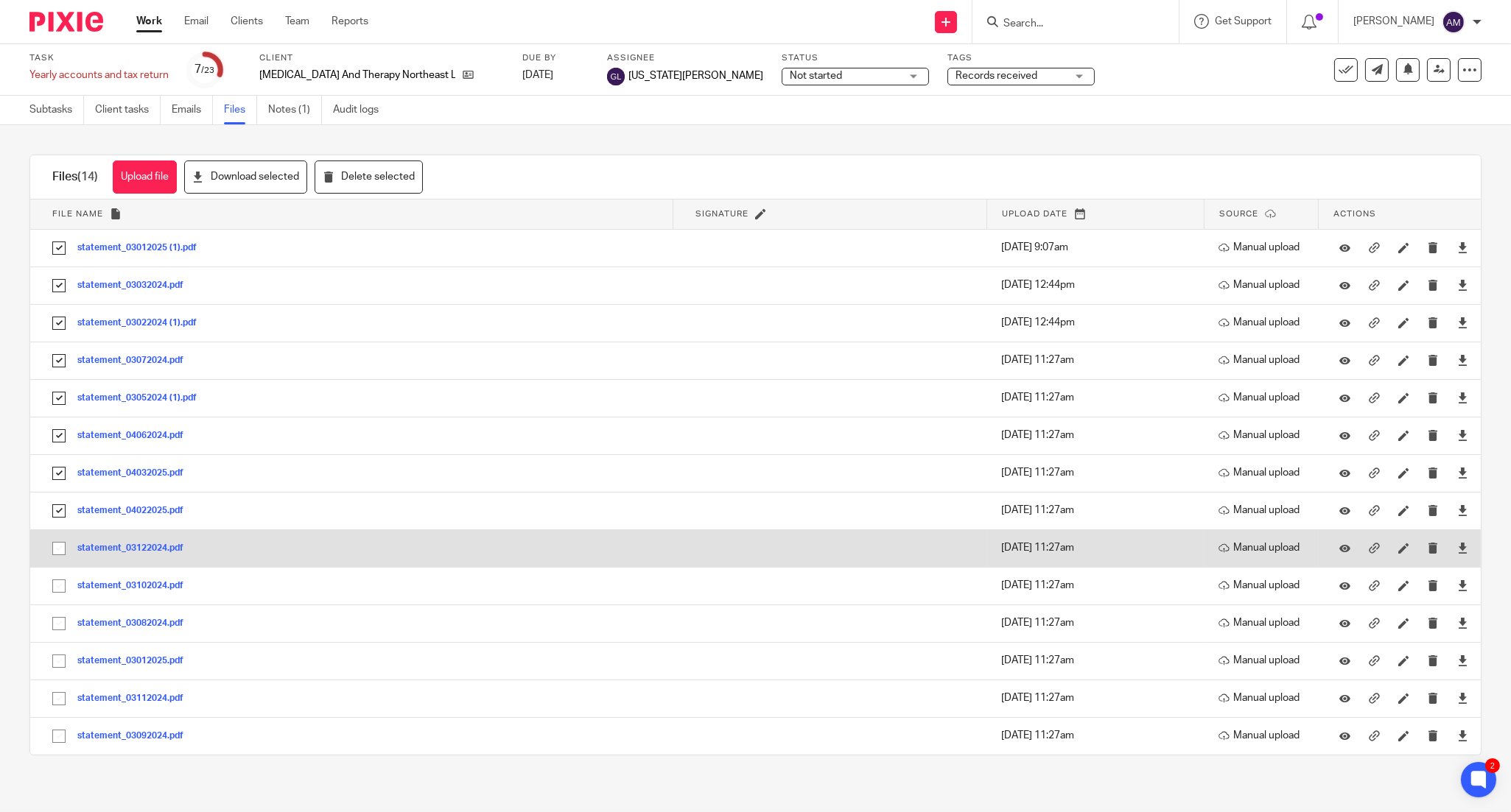
click at [57, 553] on input "checkbox" at bounding box center [59, 549] width 28 height 28
checkbox input "true"
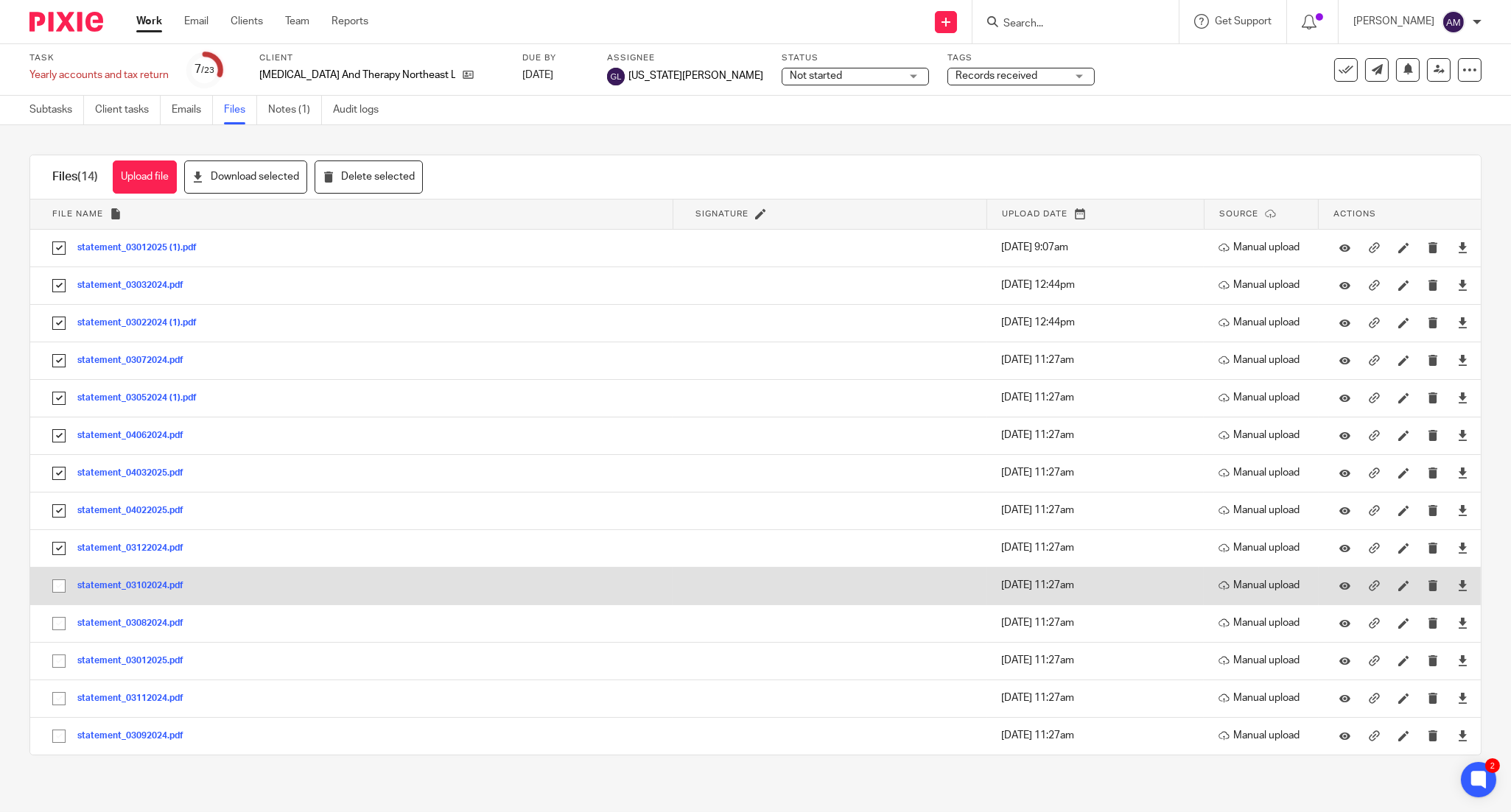
click at [59, 589] on input "checkbox" at bounding box center [59, 586] width 28 height 28
checkbox input "true"
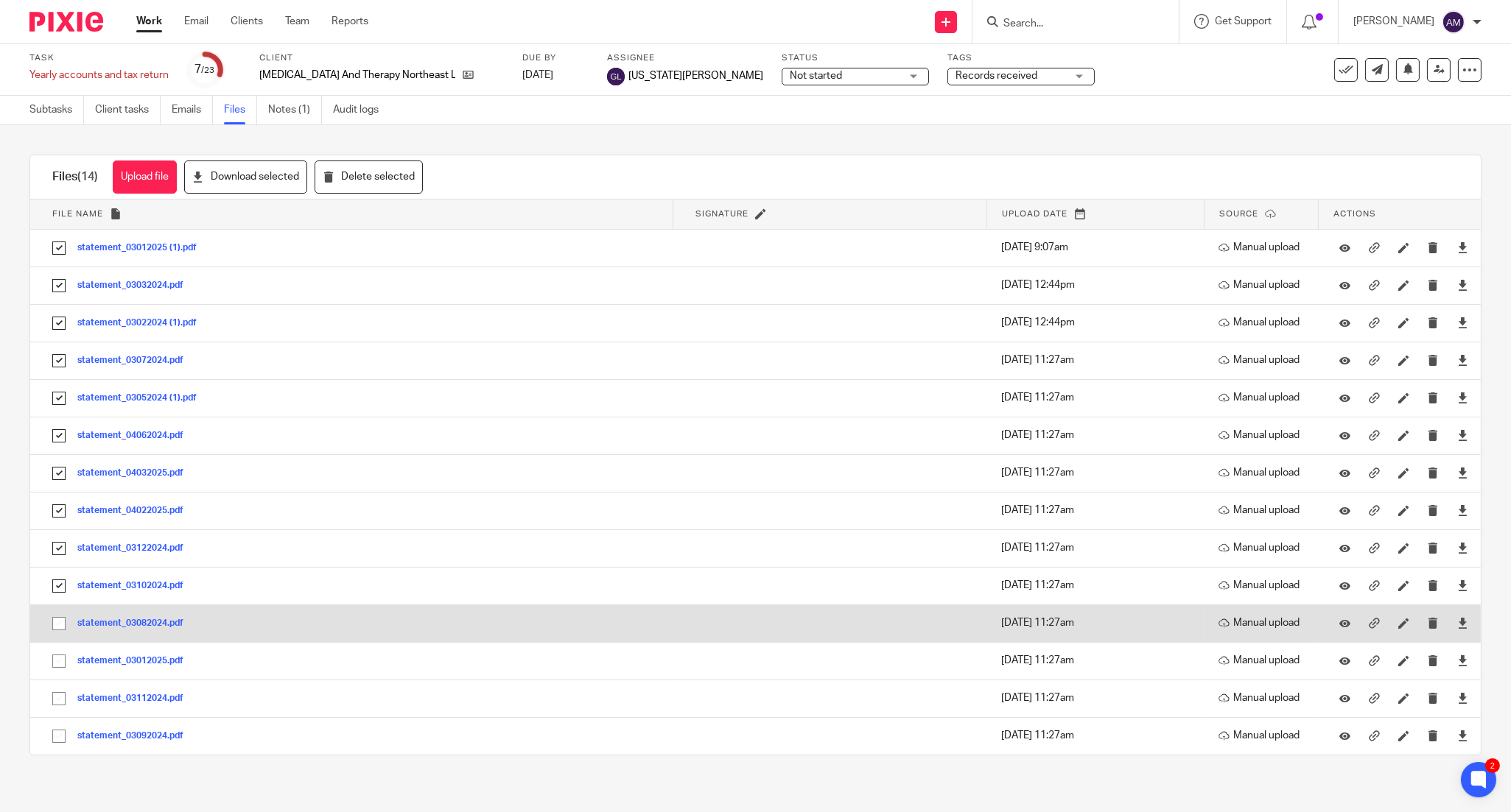
click at [54, 637] on input "checkbox" at bounding box center [59, 624] width 28 height 28
checkbox input "true"
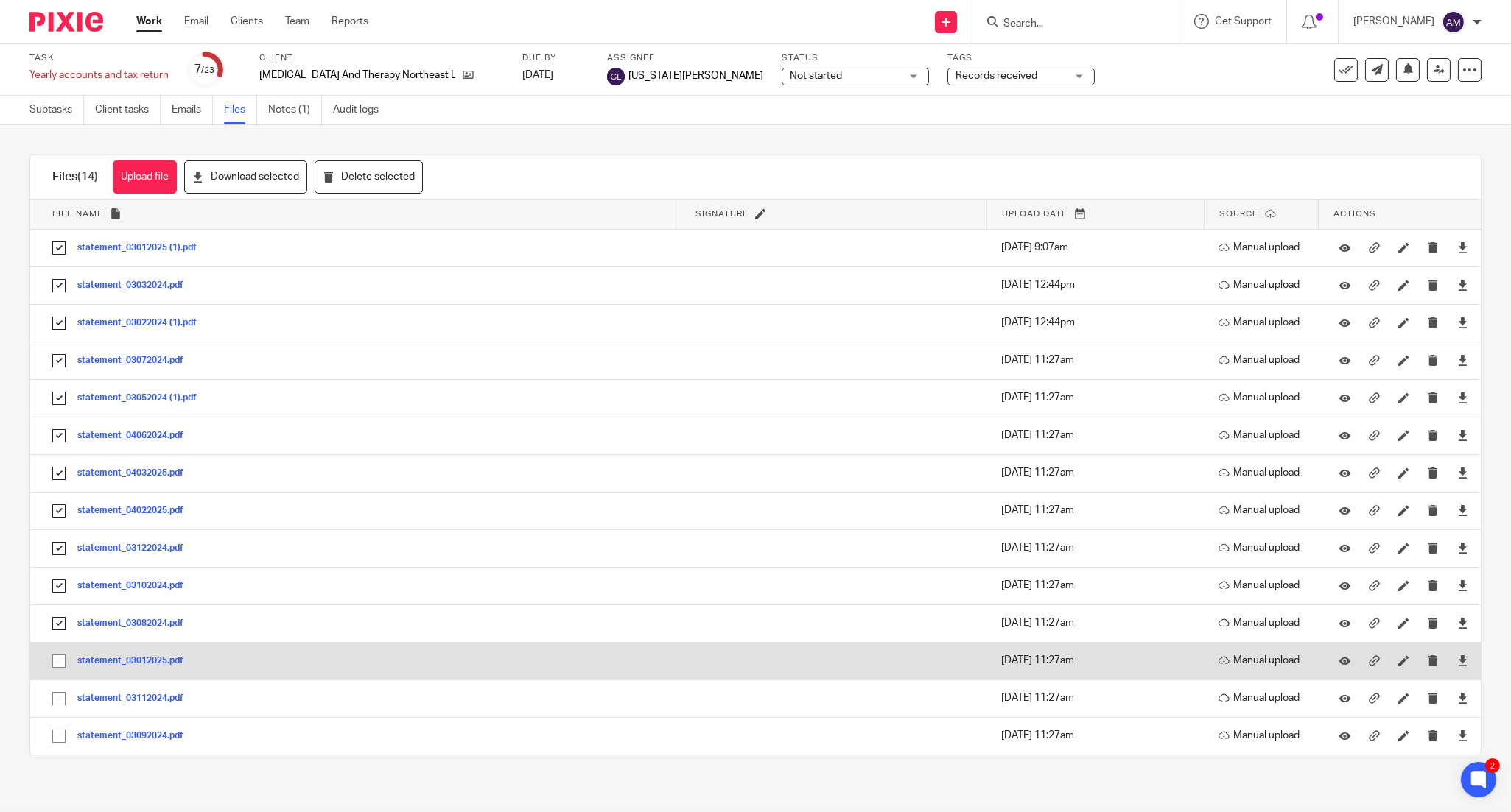
click at [54, 666] on input "checkbox" at bounding box center [59, 661] width 28 height 28
checkbox input "true"
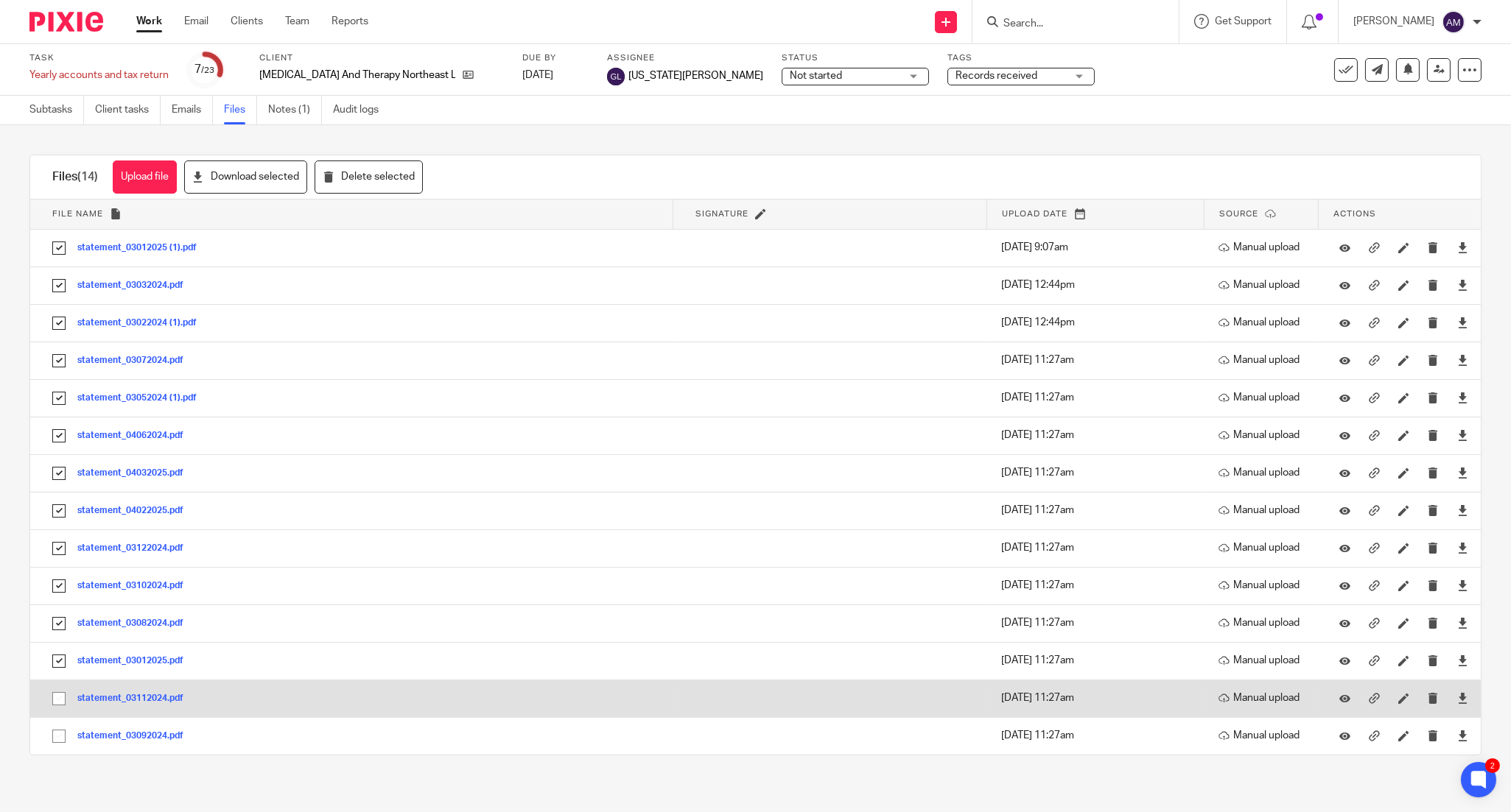
click at [60, 703] on input "checkbox" at bounding box center [59, 699] width 28 height 28
checkbox input "true"
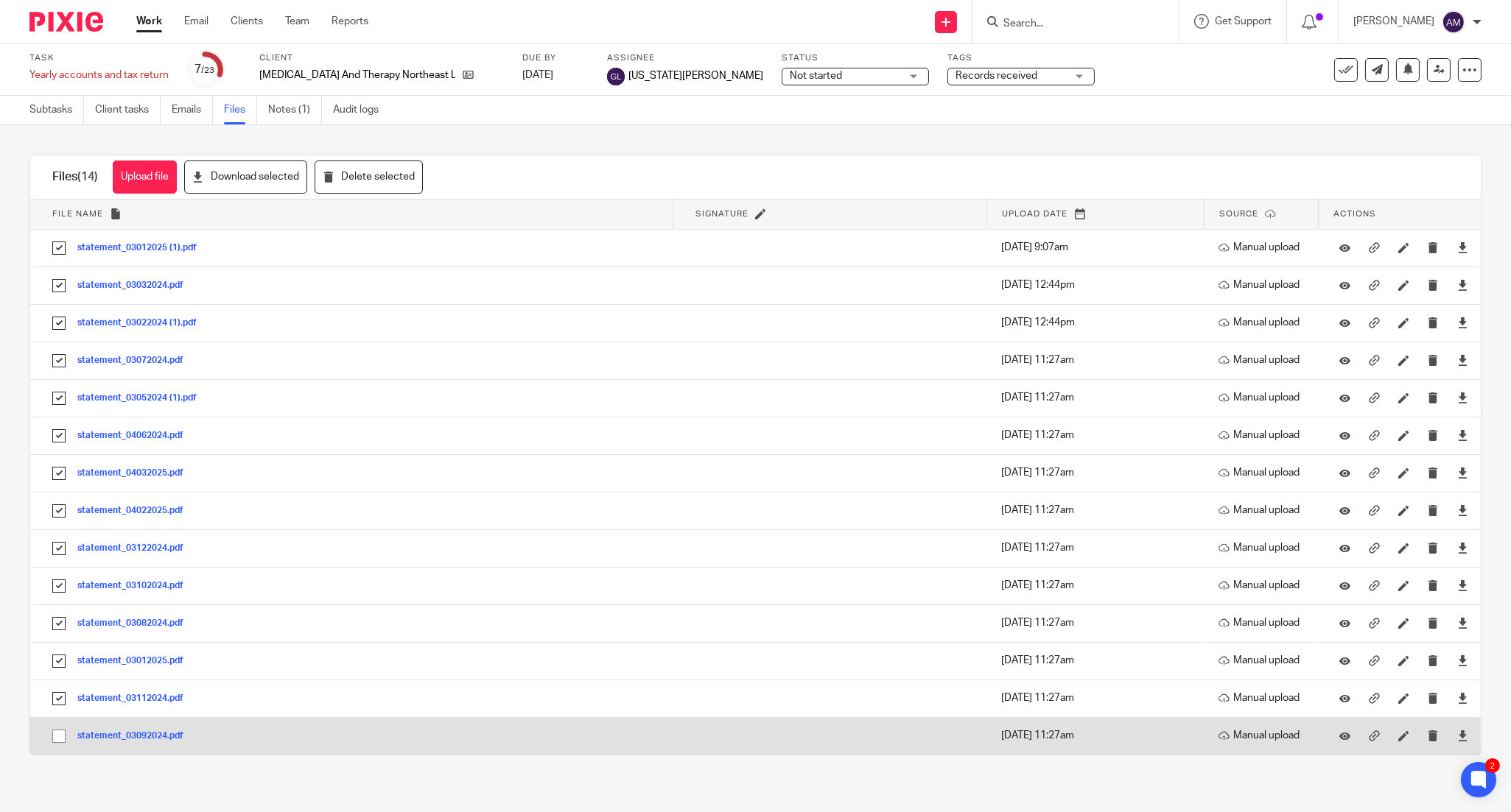
click at [54, 736] on input "checkbox" at bounding box center [59, 737] width 28 height 28
checkbox input "true"
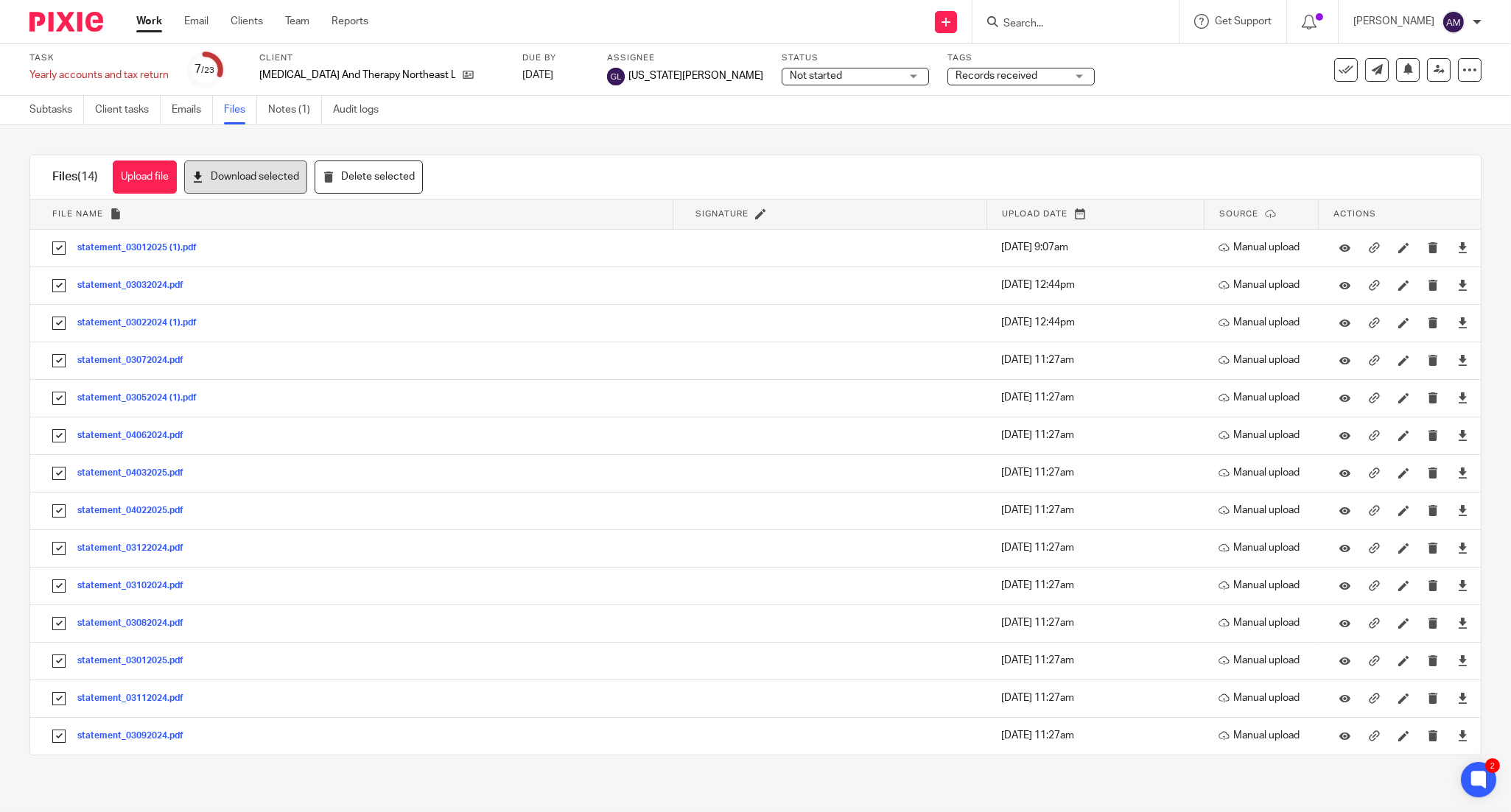
click at [248, 183] on button "Download selected" at bounding box center [246, 178] width 123 height 33
click at [790, 76] on span "Not started" at bounding box center [845, 76] width 111 height 16
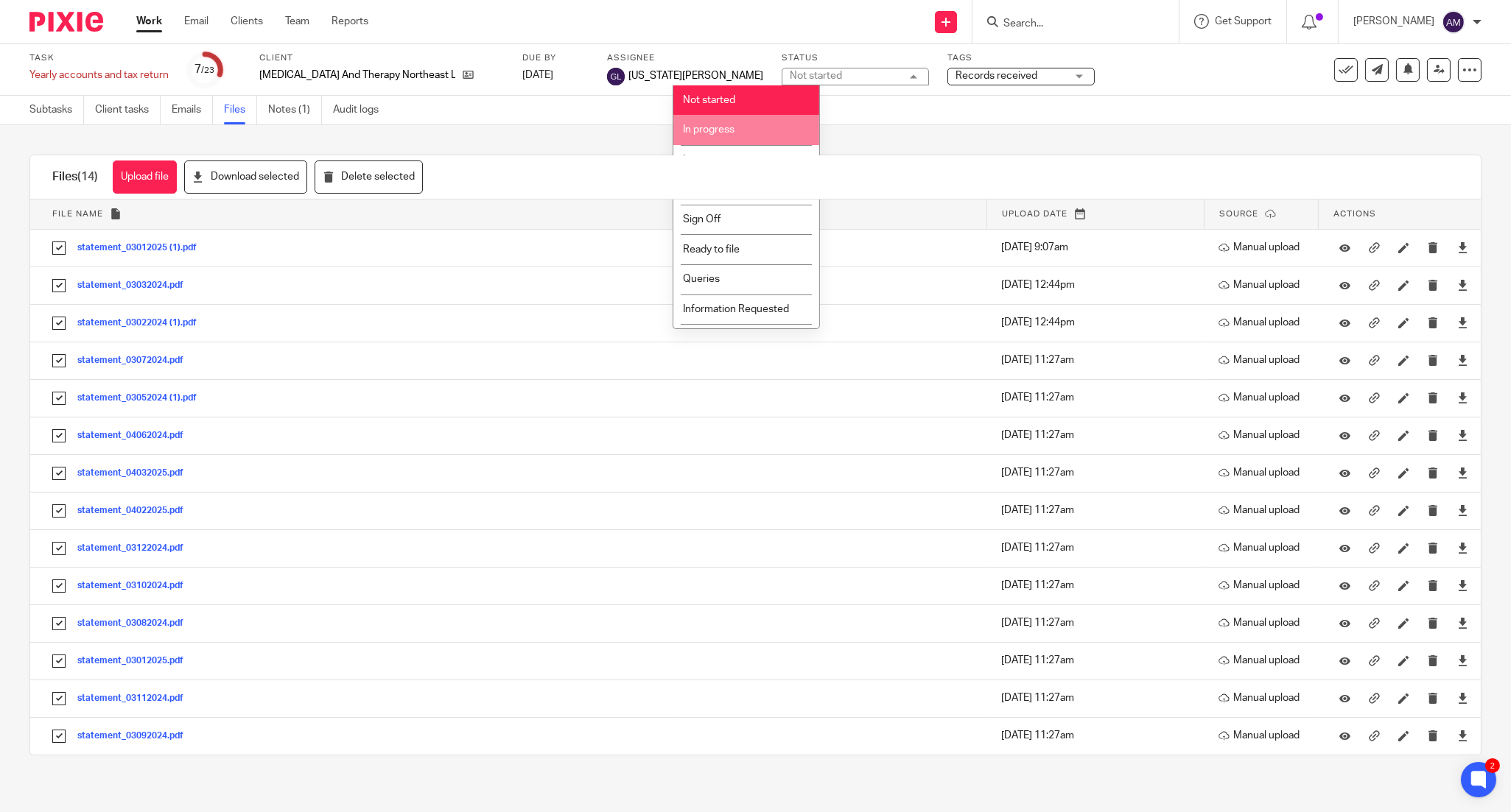
click at [754, 126] on li "In progress" at bounding box center [745, 130] width 146 height 30
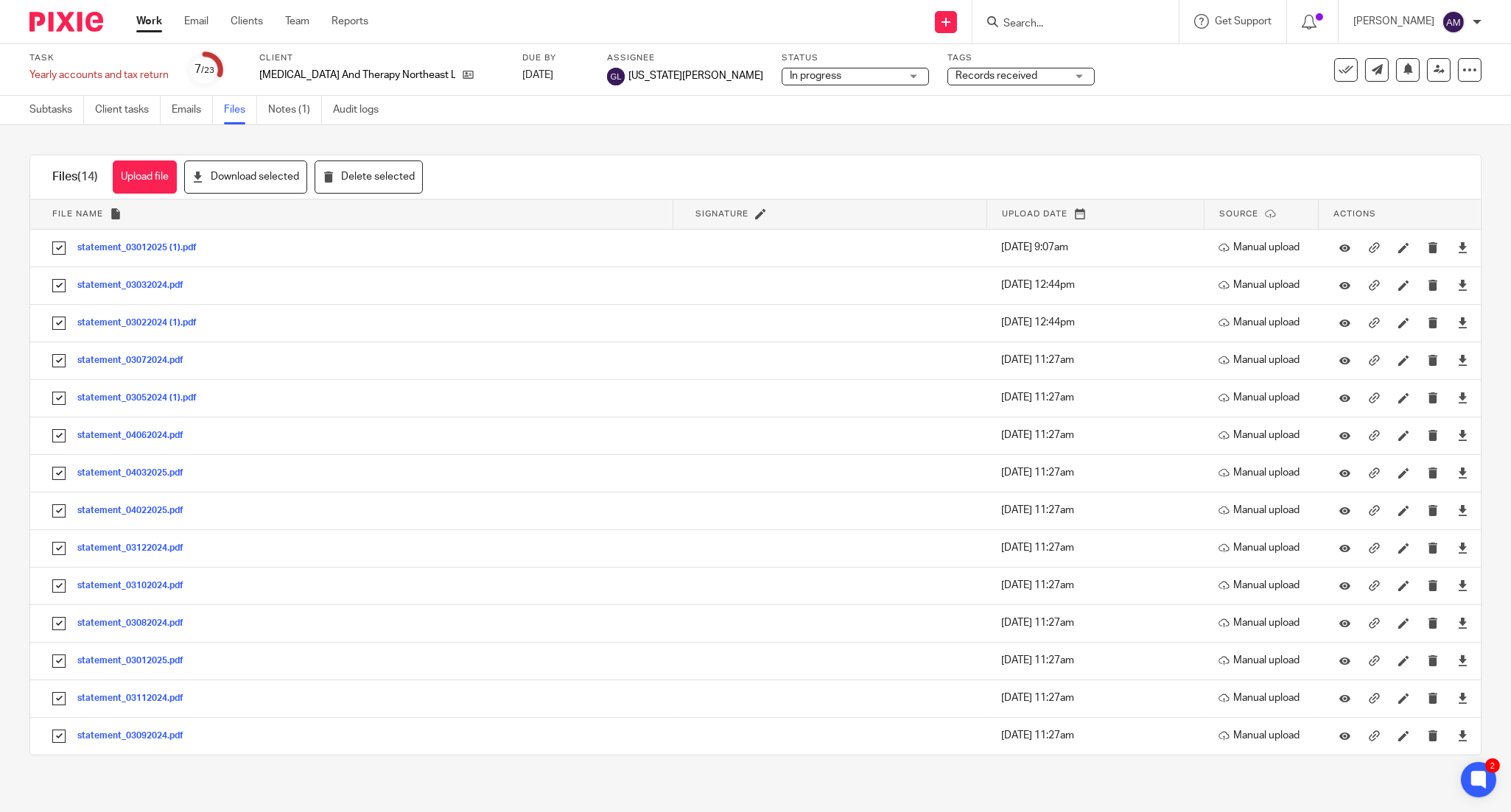
click at [956, 73] on span "Records received" at bounding box center [996, 76] width 82 height 10
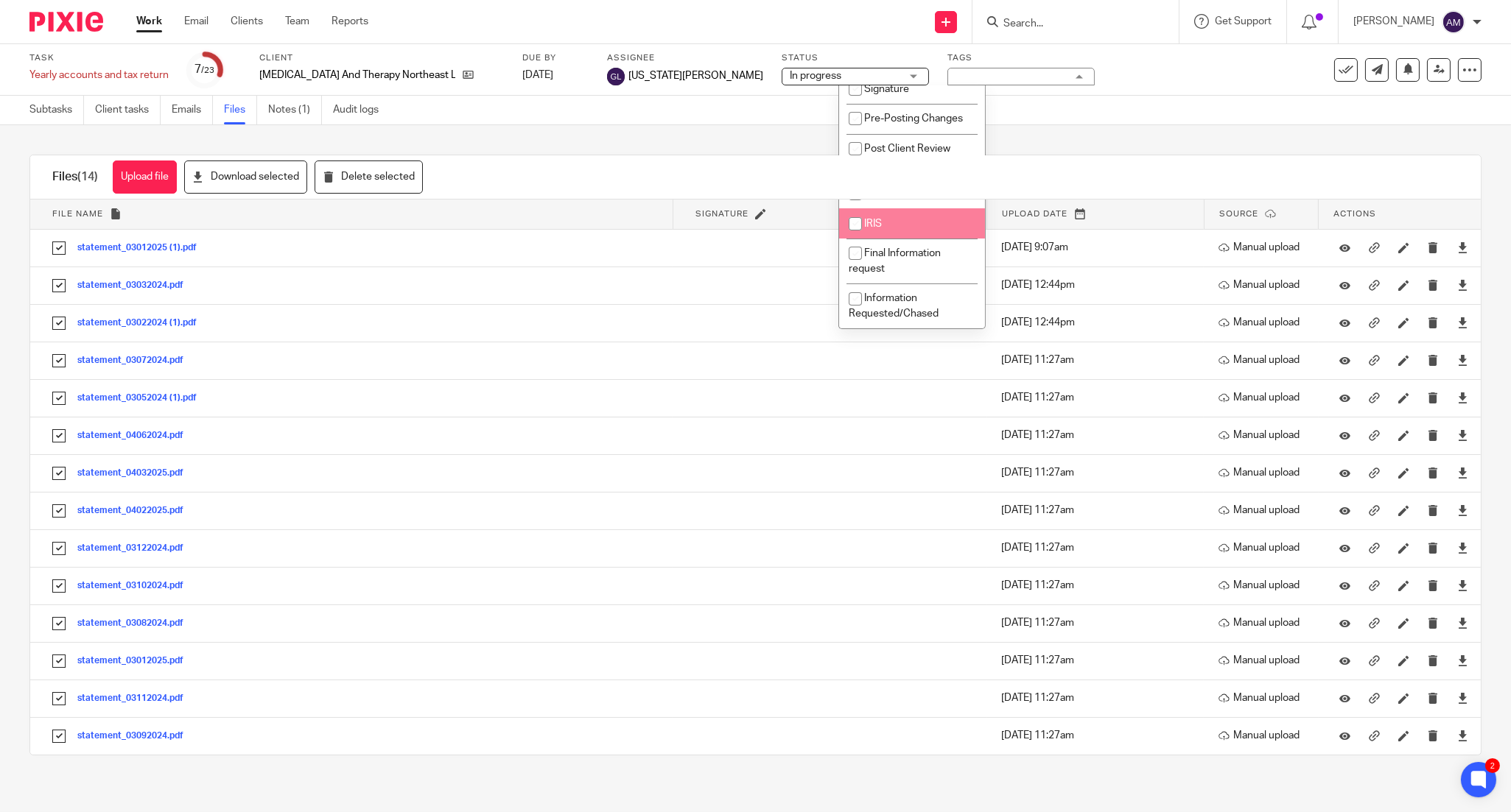
click at [924, 238] on li "IRIS" at bounding box center [911, 223] width 146 height 30
checkbox input "true"
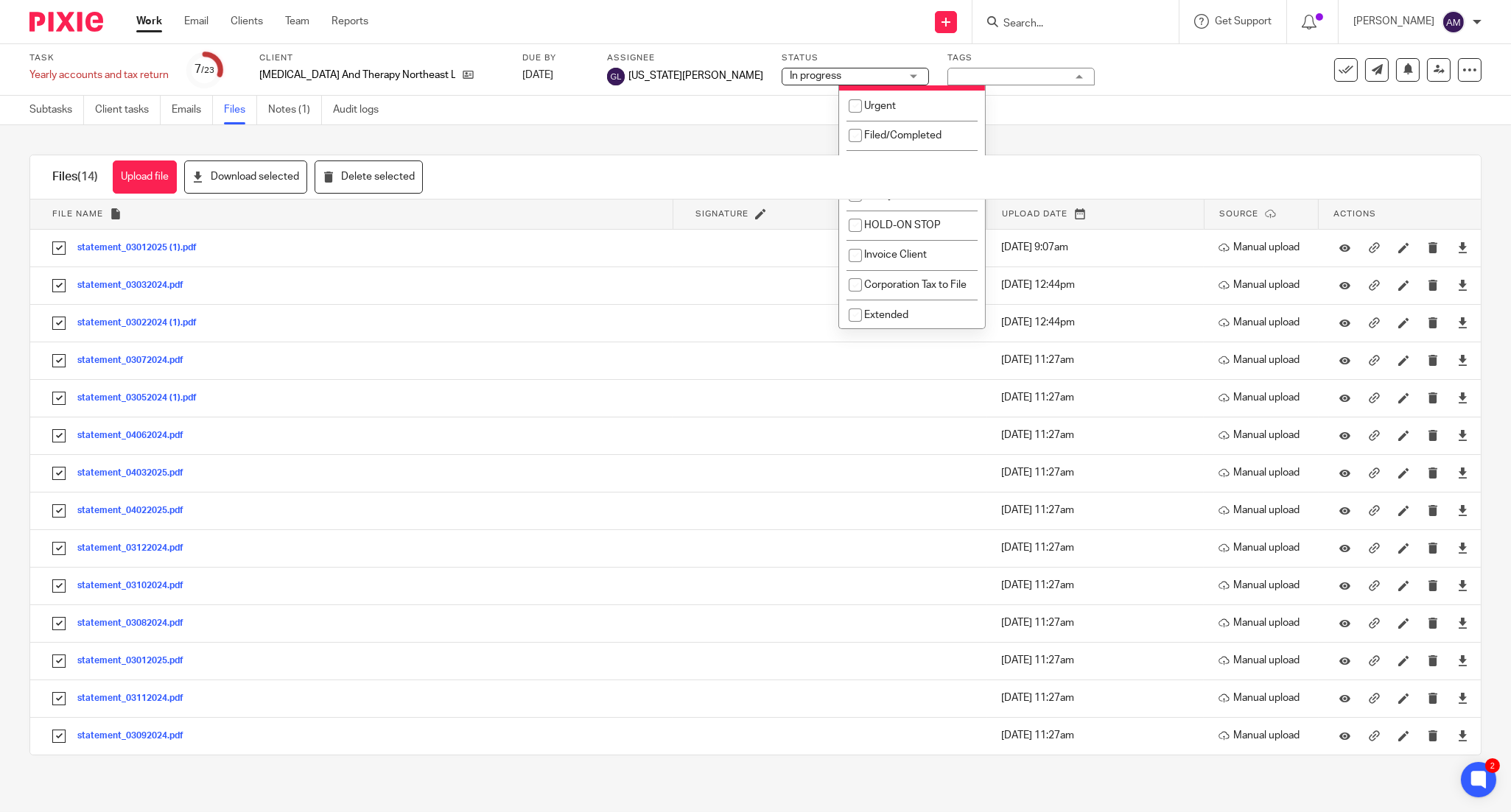
scroll to position [56, 0]
click at [914, 109] on span "Records received" at bounding box center [905, 103] width 82 height 10
checkbox input "false"
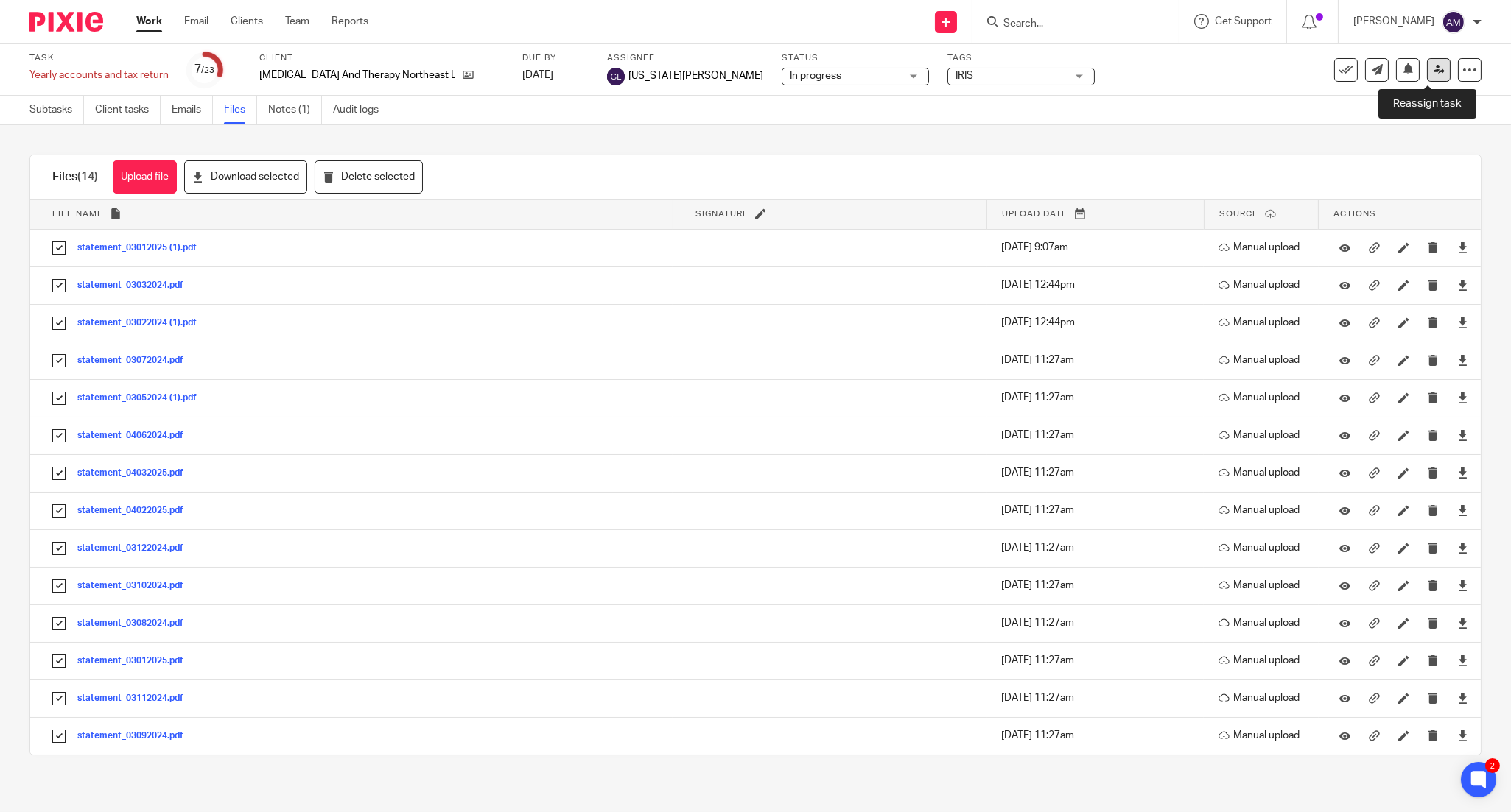
click at [1433, 71] on icon at bounding box center [1438, 69] width 11 height 11
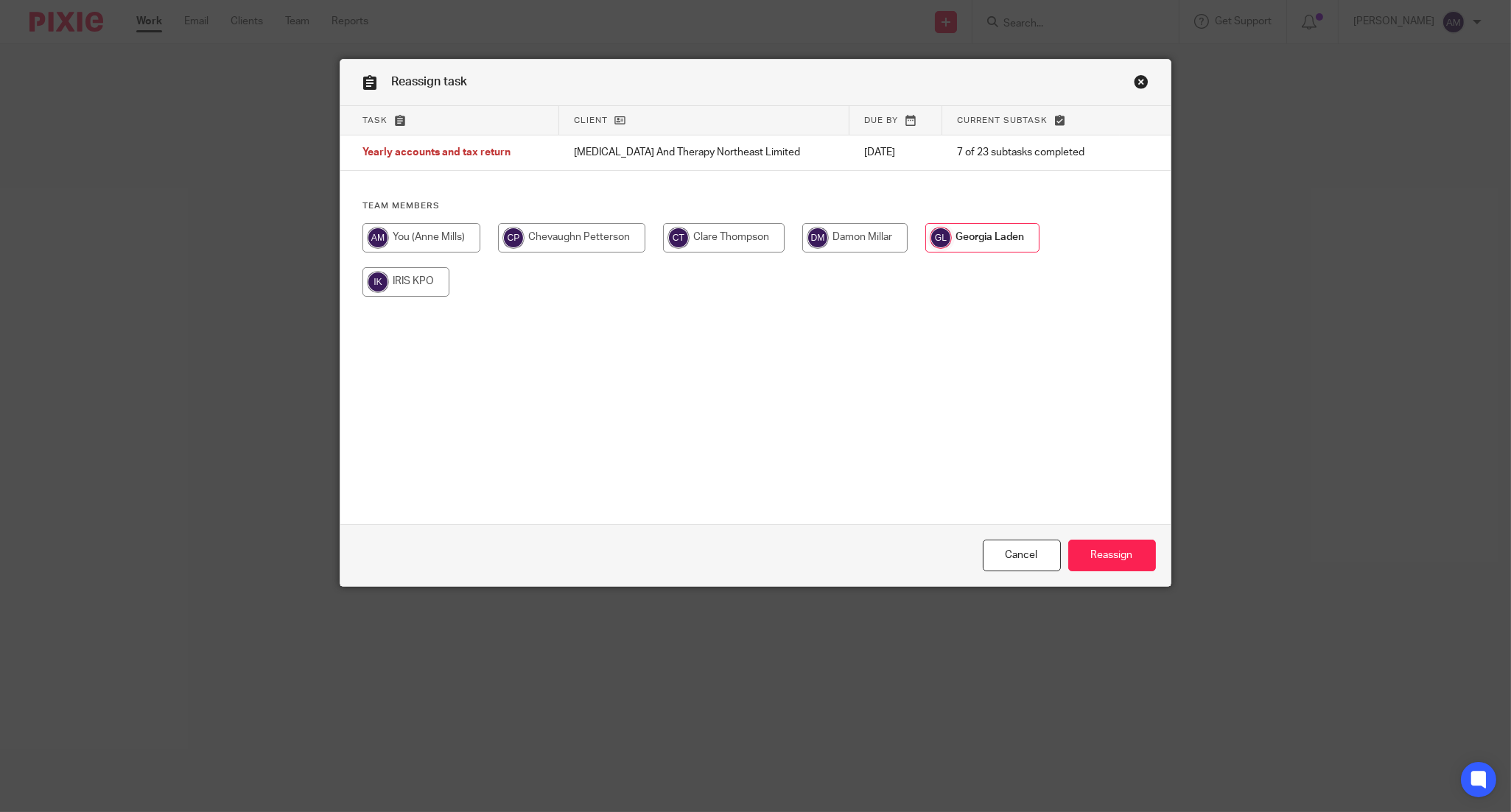
click at [424, 242] on input "radio" at bounding box center [421, 238] width 118 height 29
radio input "true"
click at [1098, 531] on div "Cancel Reassign" at bounding box center [755, 555] width 830 height 62
click at [1095, 545] on input "Reassign" at bounding box center [1112, 556] width 88 height 32
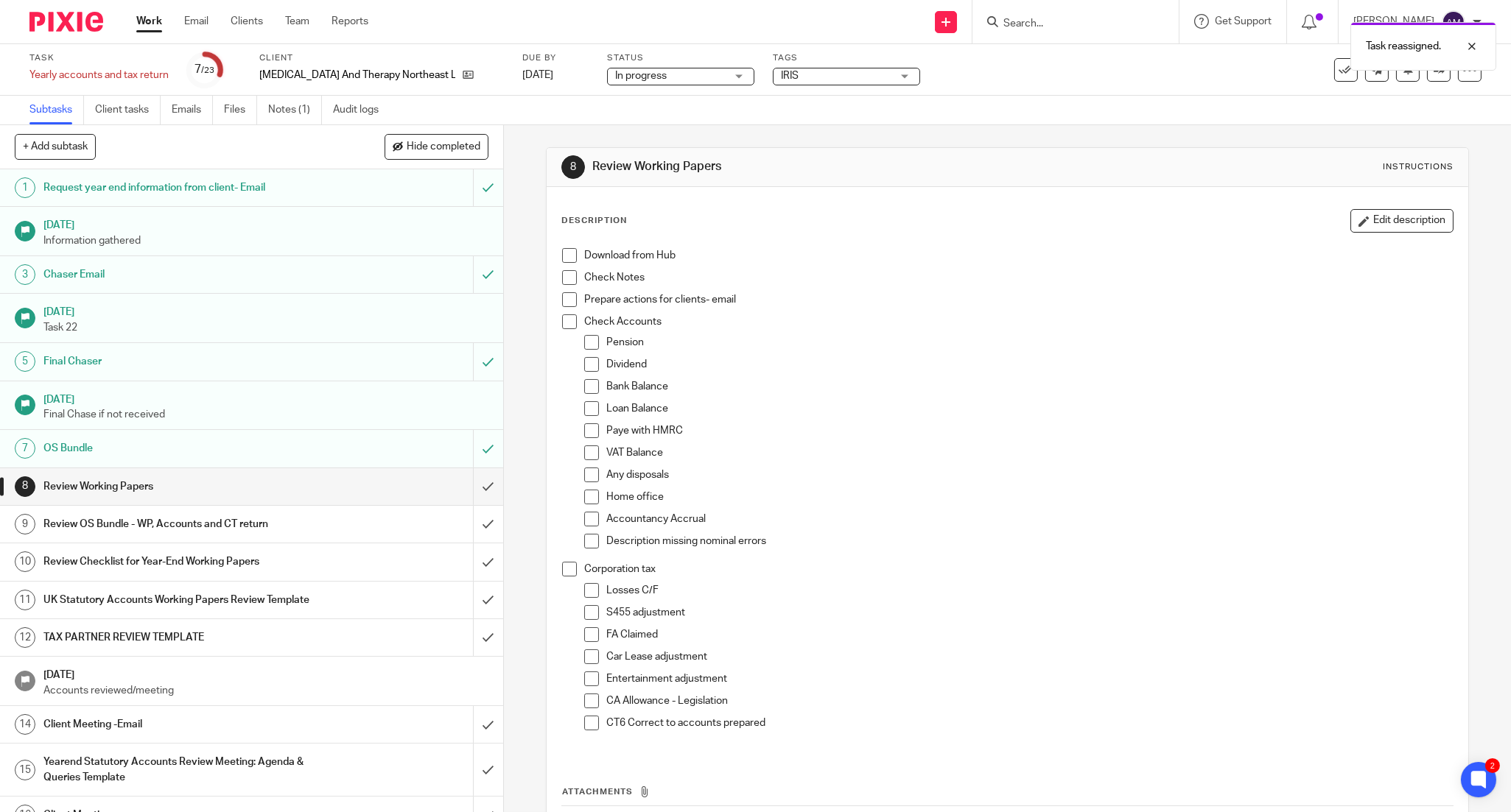
click at [148, 23] on link "Work" at bounding box center [148, 22] width 26 height 15
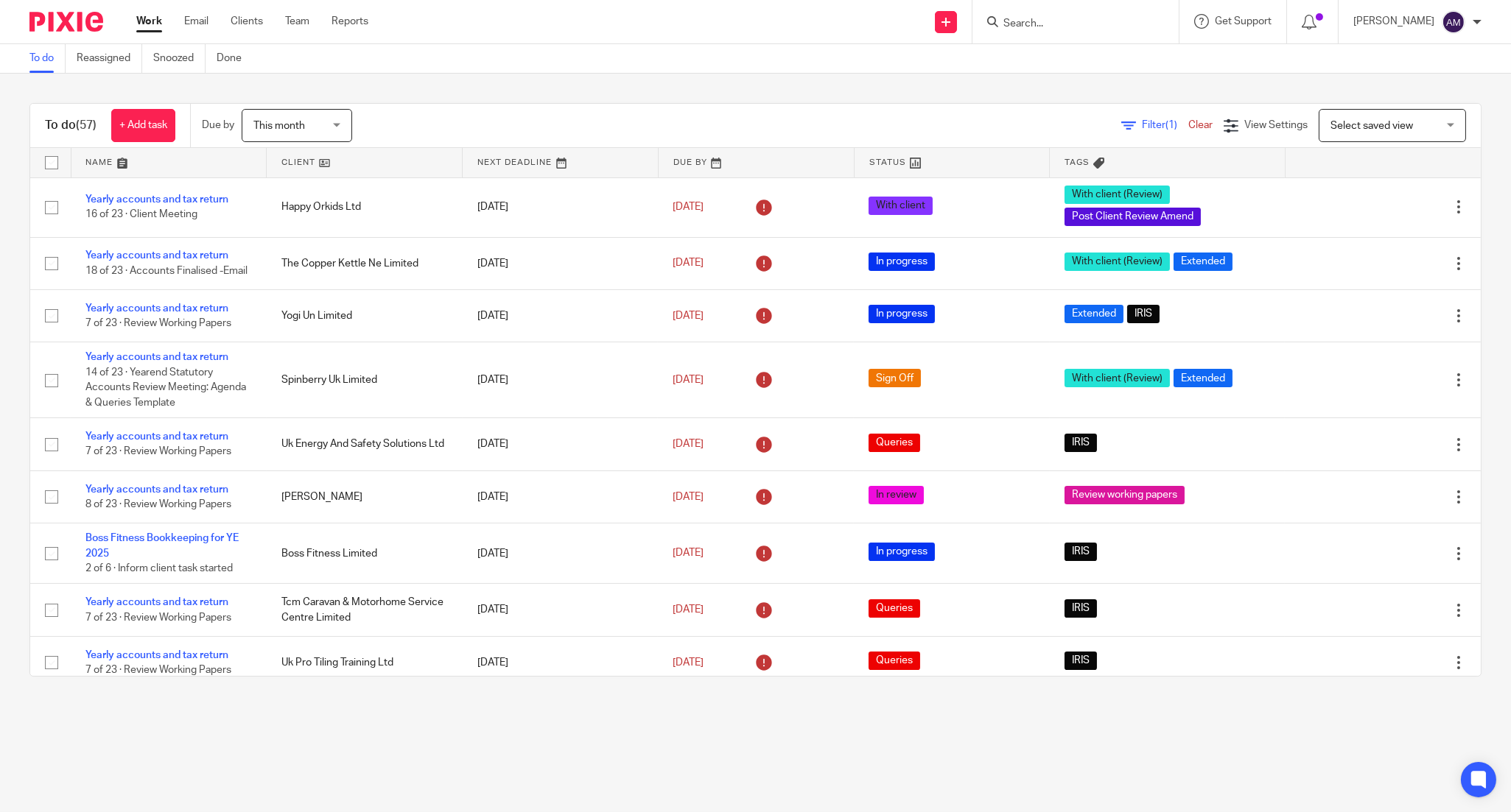
click at [308, 129] on span "This month" at bounding box center [293, 125] width 78 height 31
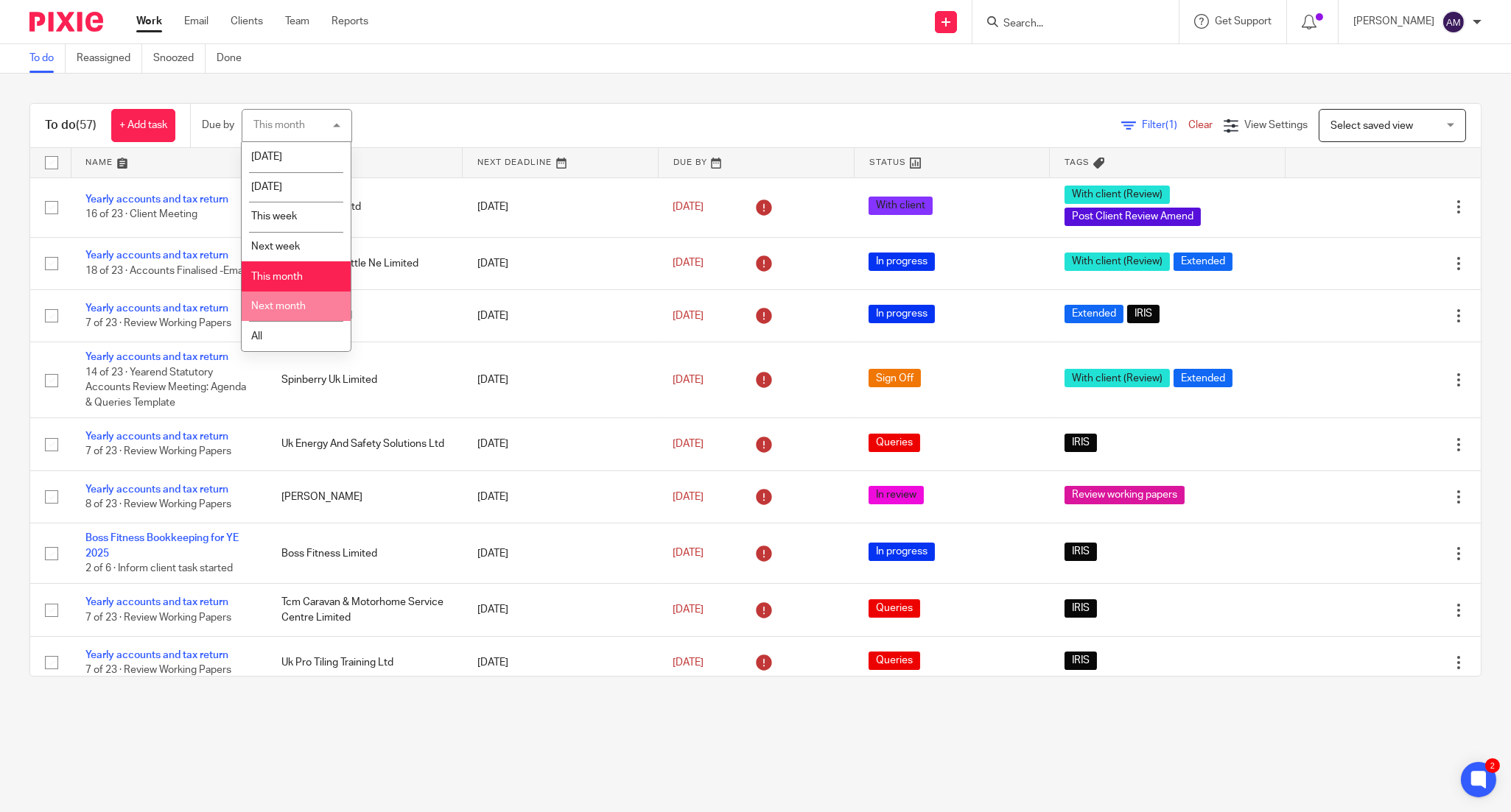
click at [280, 314] on li "Next month" at bounding box center [296, 307] width 109 height 30
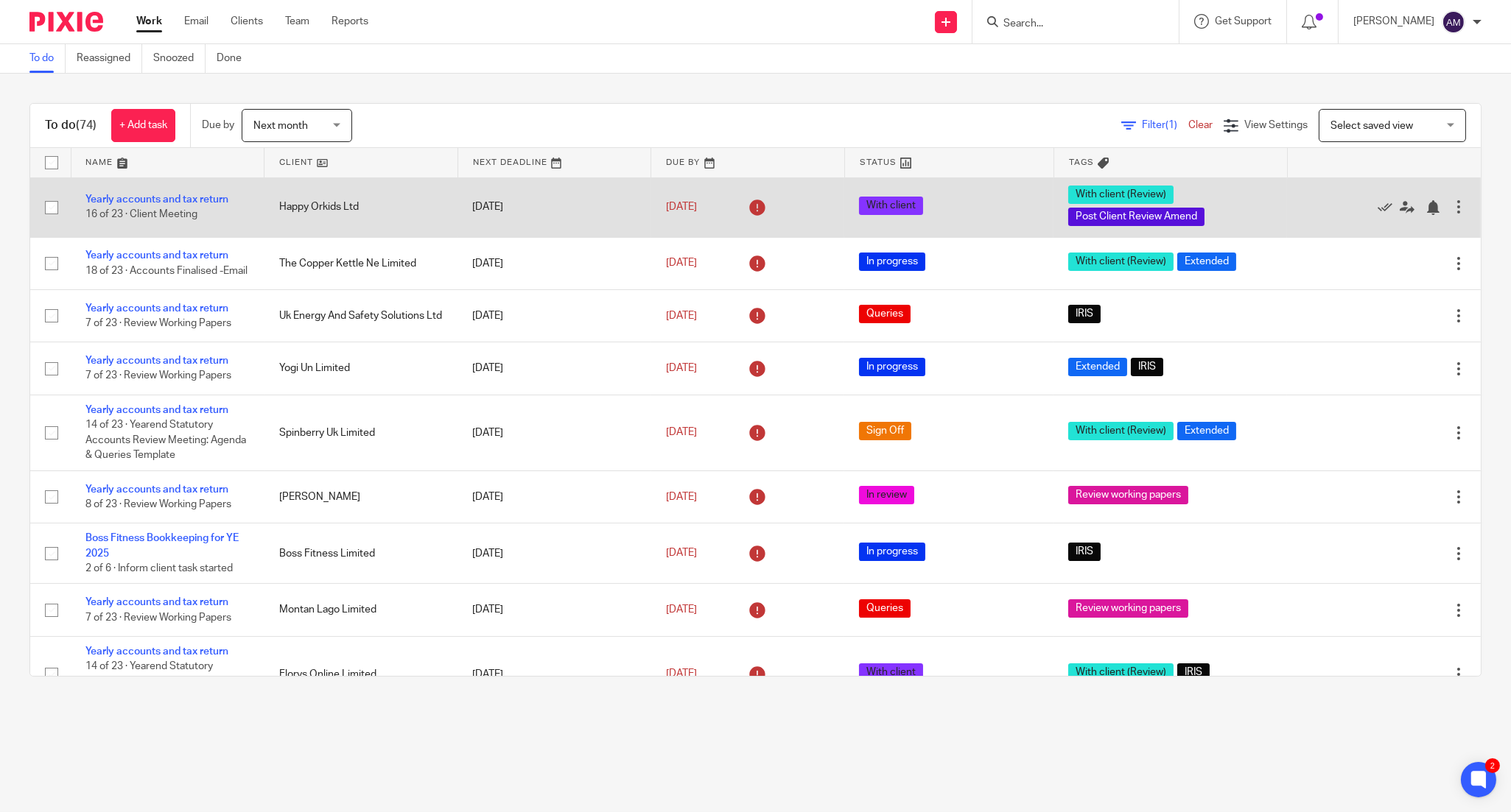
click at [216, 226] on td "Yearly accounts and tax return 16 of 23 · Client Meeting" at bounding box center [168, 208] width 193 height 60
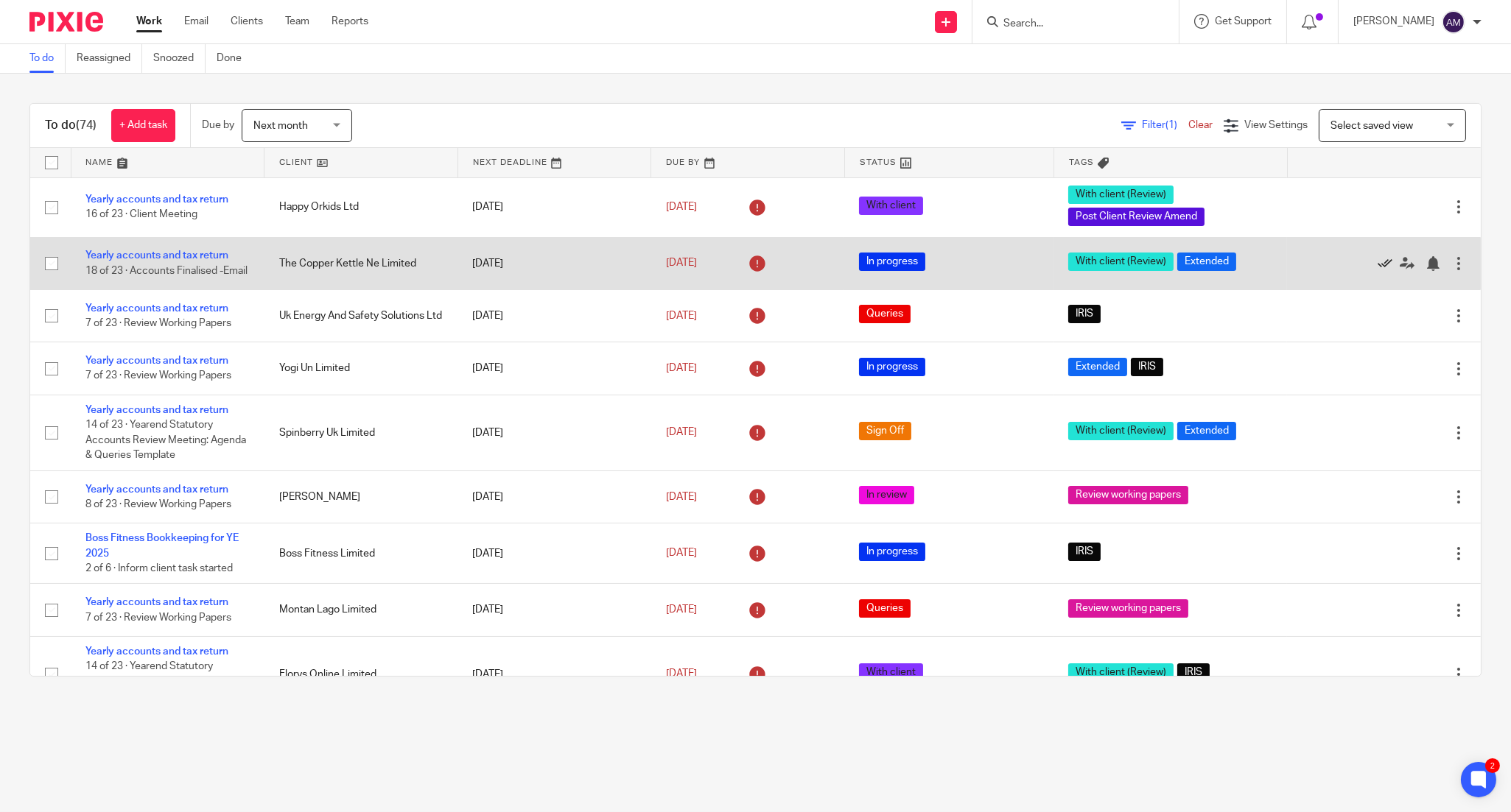
click at [1378, 268] on icon at bounding box center [1385, 263] width 15 height 15
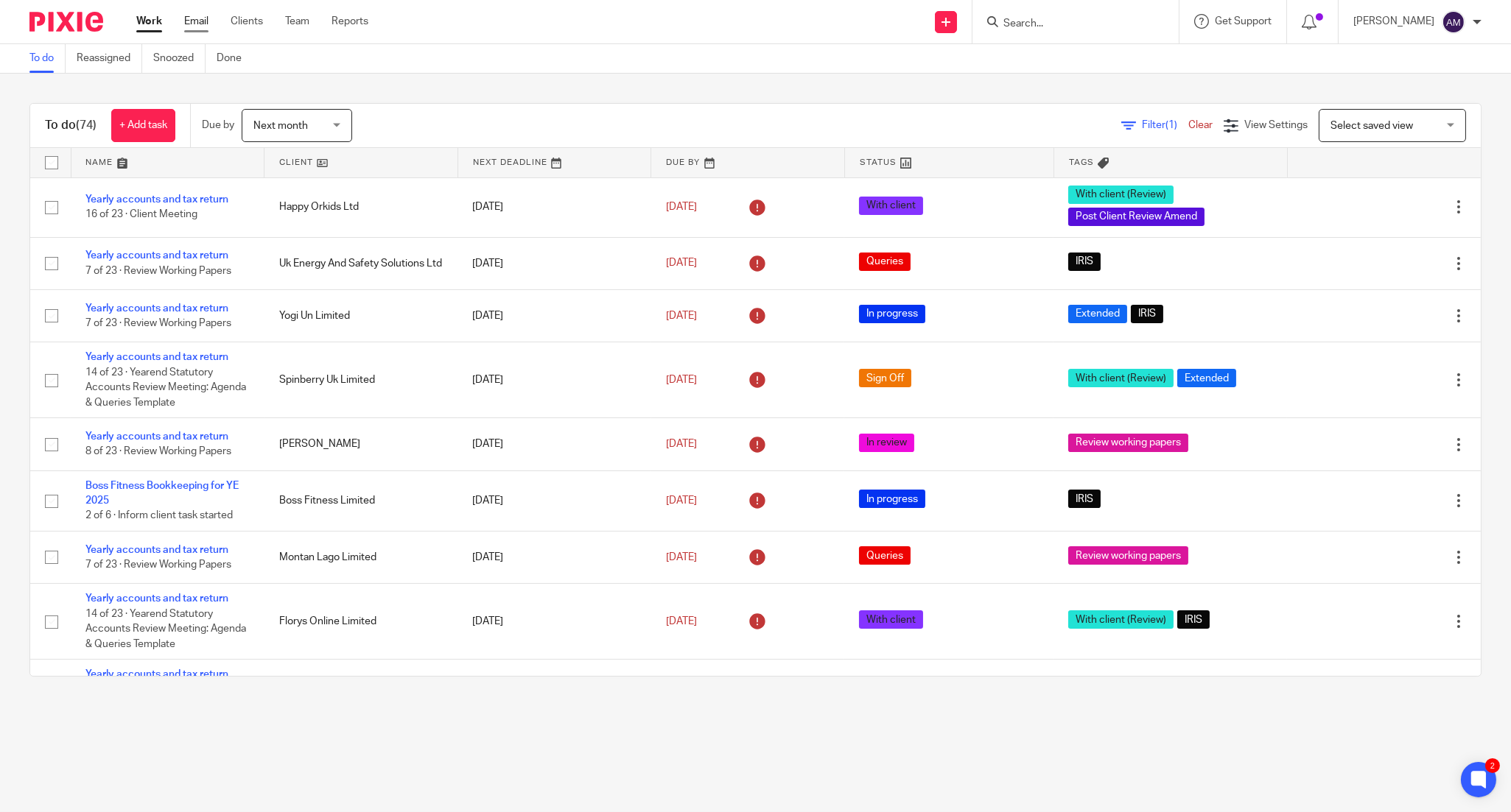
click at [192, 25] on link "Email" at bounding box center [196, 22] width 24 height 15
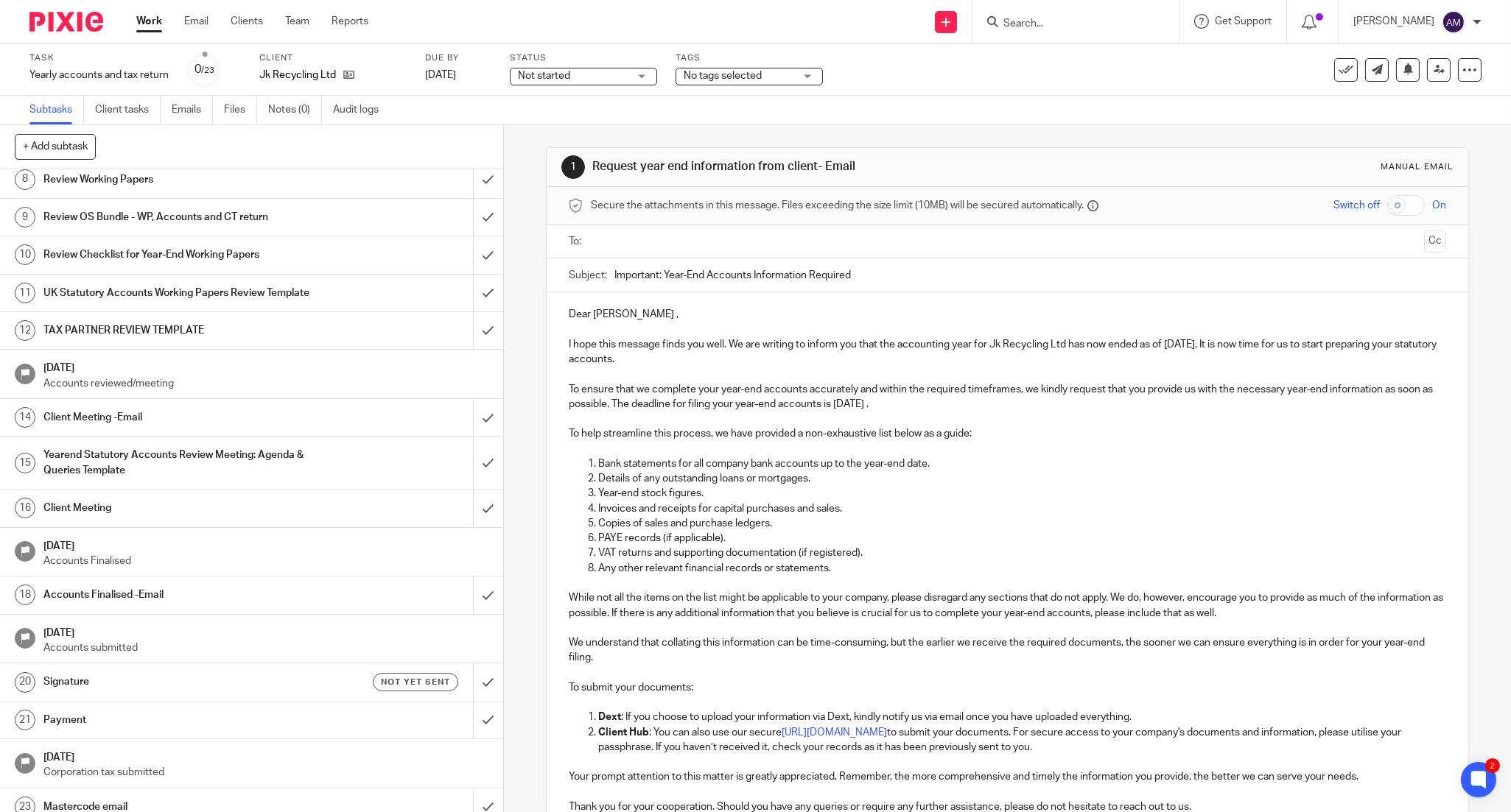
scroll to position [310, 0]
click at [1242, 313] on p "Dear William ," at bounding box center [1007, 314] width 877 height 15
click at [151, 25] on link "Work" at bounding box center [148, 22] width 26 height 15
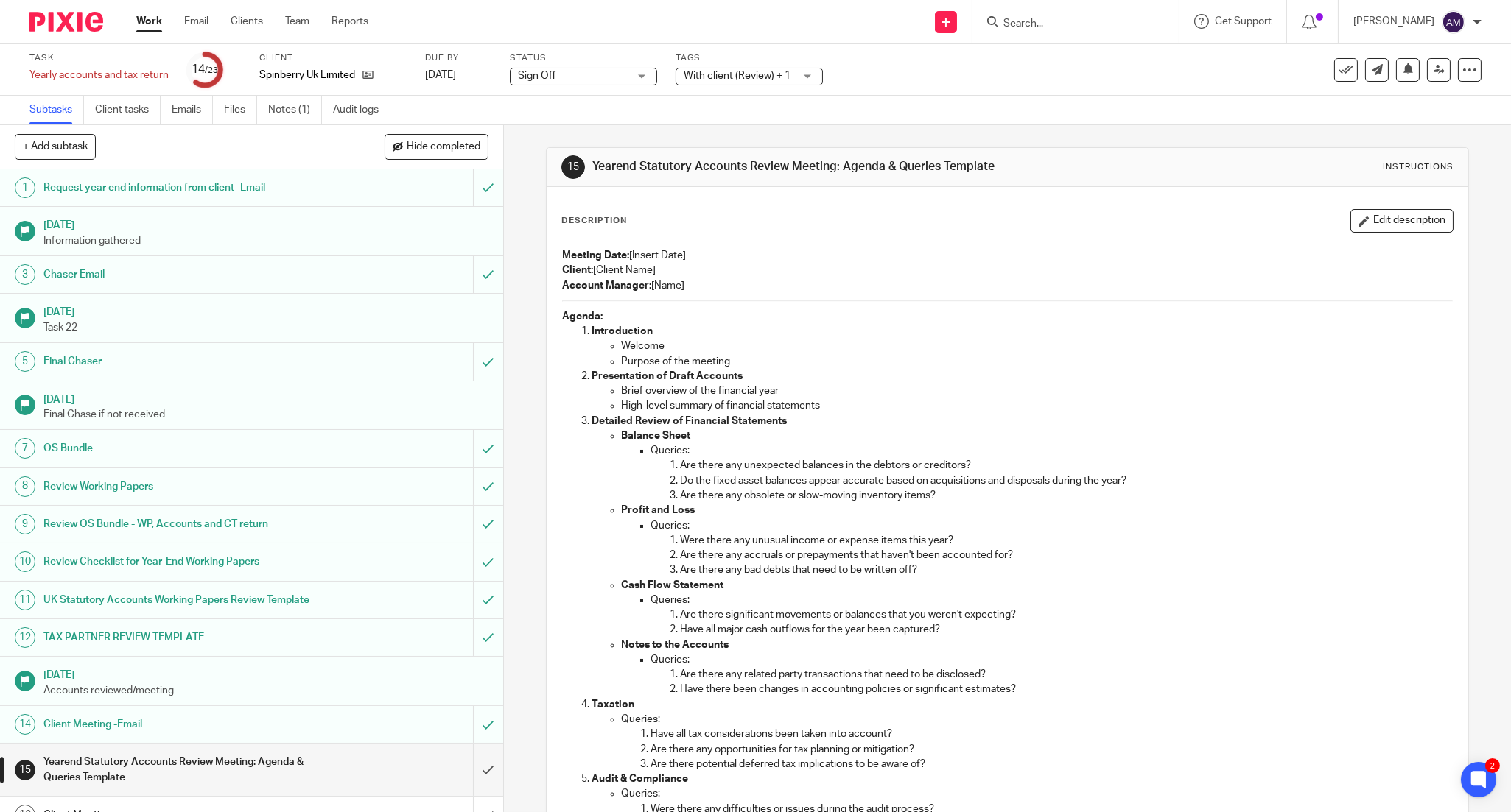
scroll to position [323, 0]
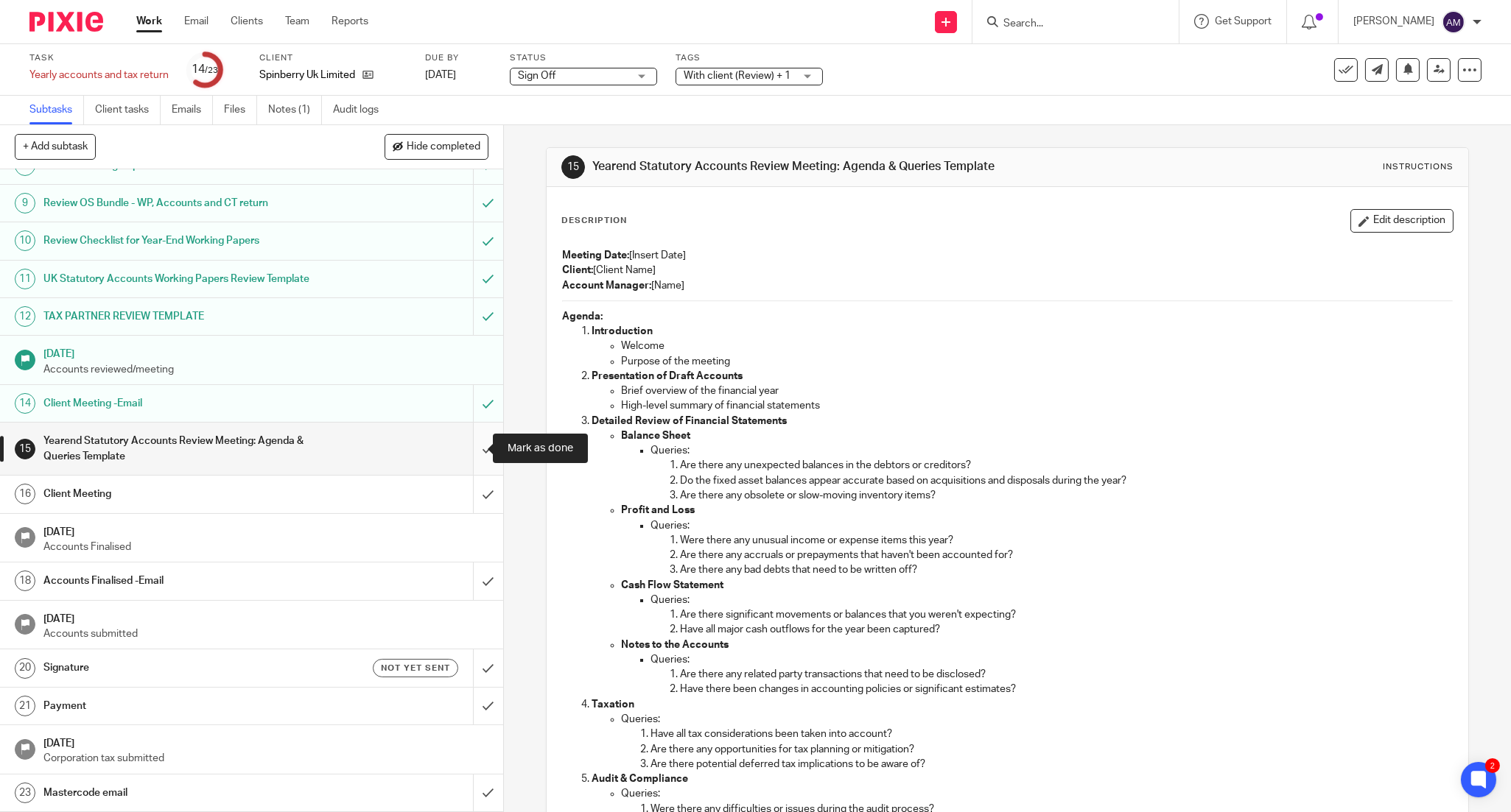
click at [468, 449] on input "submit" at bounding box center [251, 449] width 503 height 53
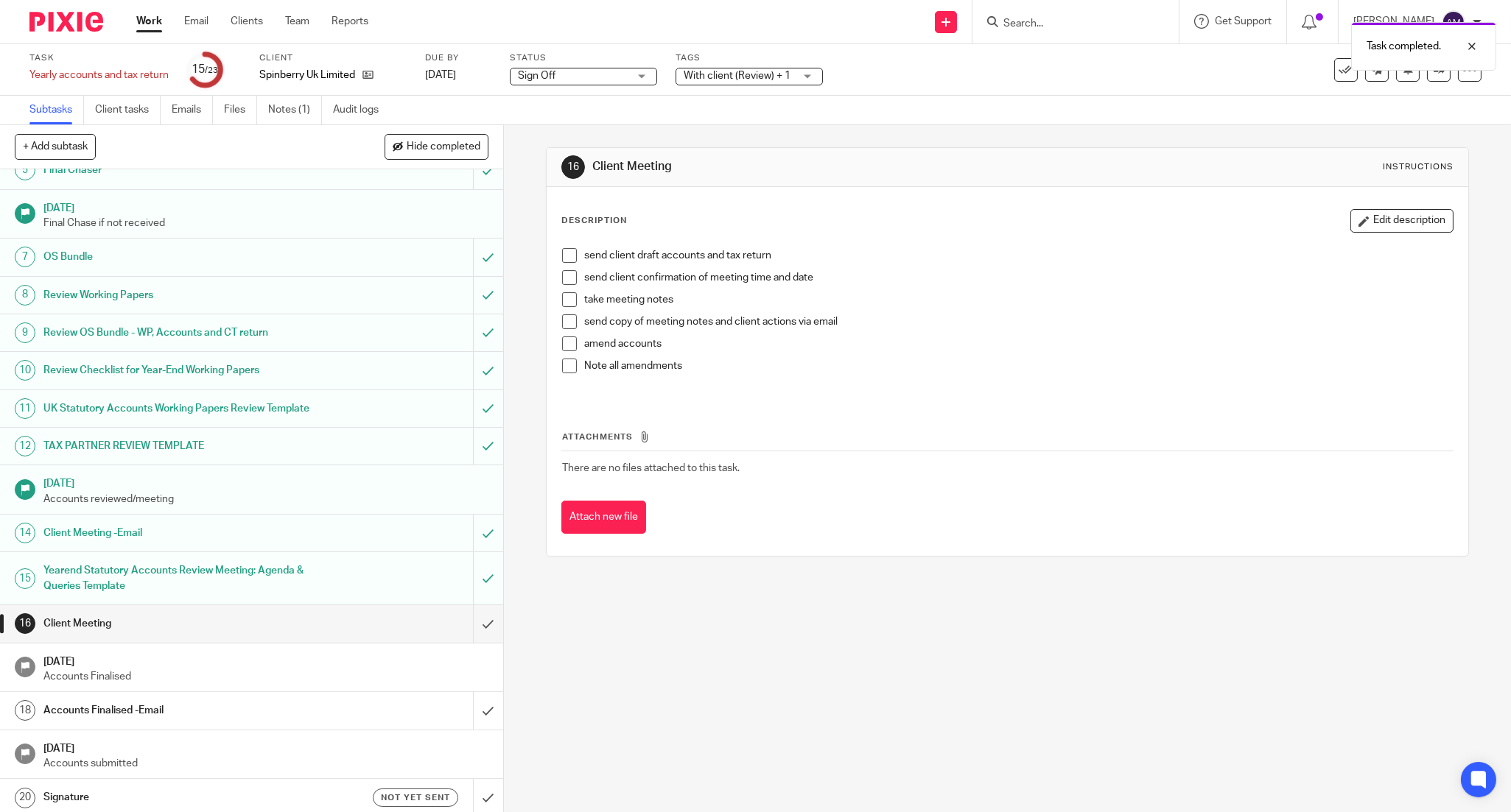
scroll to position [323, 0]
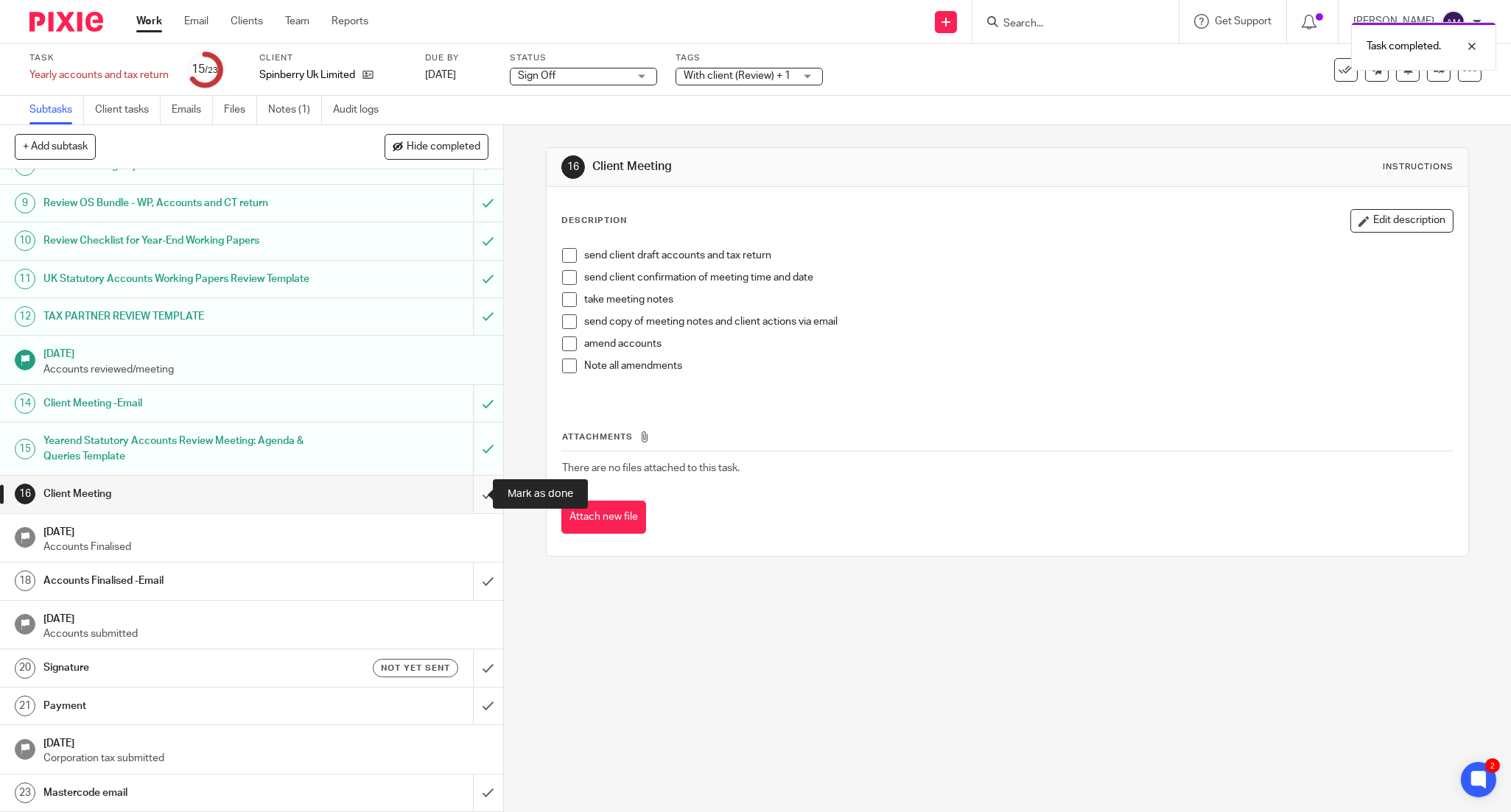
click at [472, 491] on input "submit" at bounding box center [251, 494] width 503 height 37
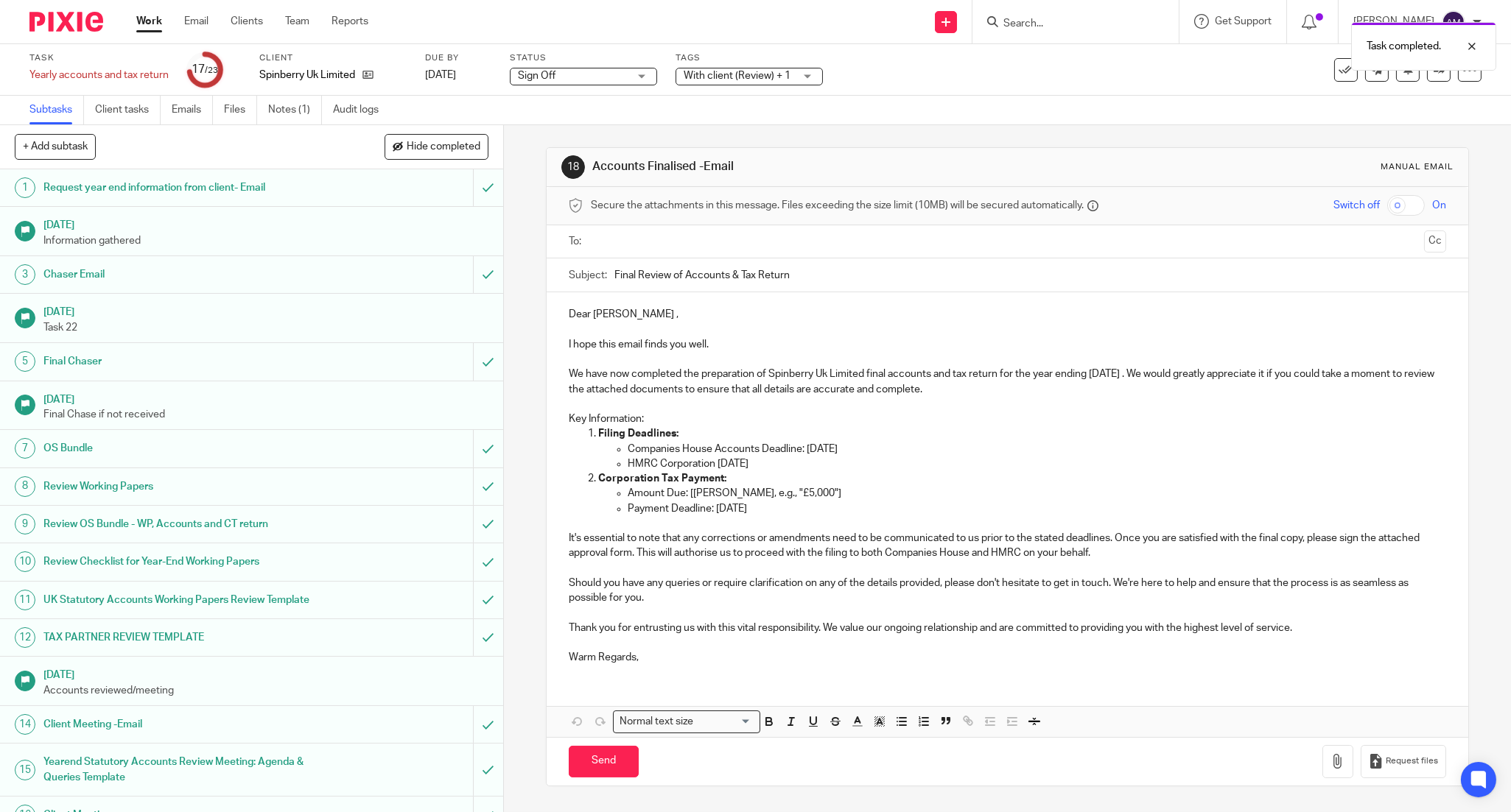
scroll to position [323, 0]
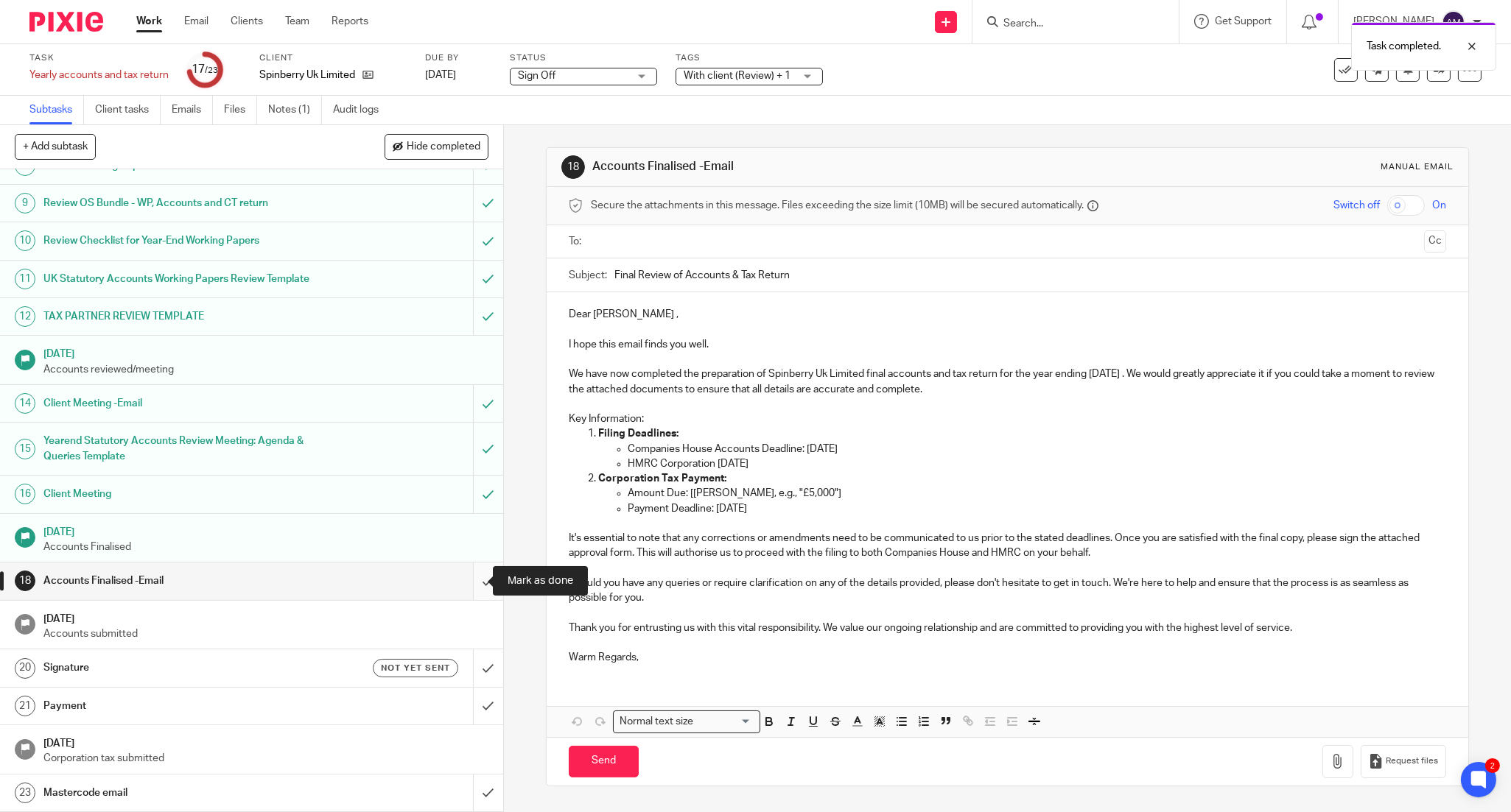
click at [472, 582] on input "submit" at bounding box center [251, 581] width 503 height 37
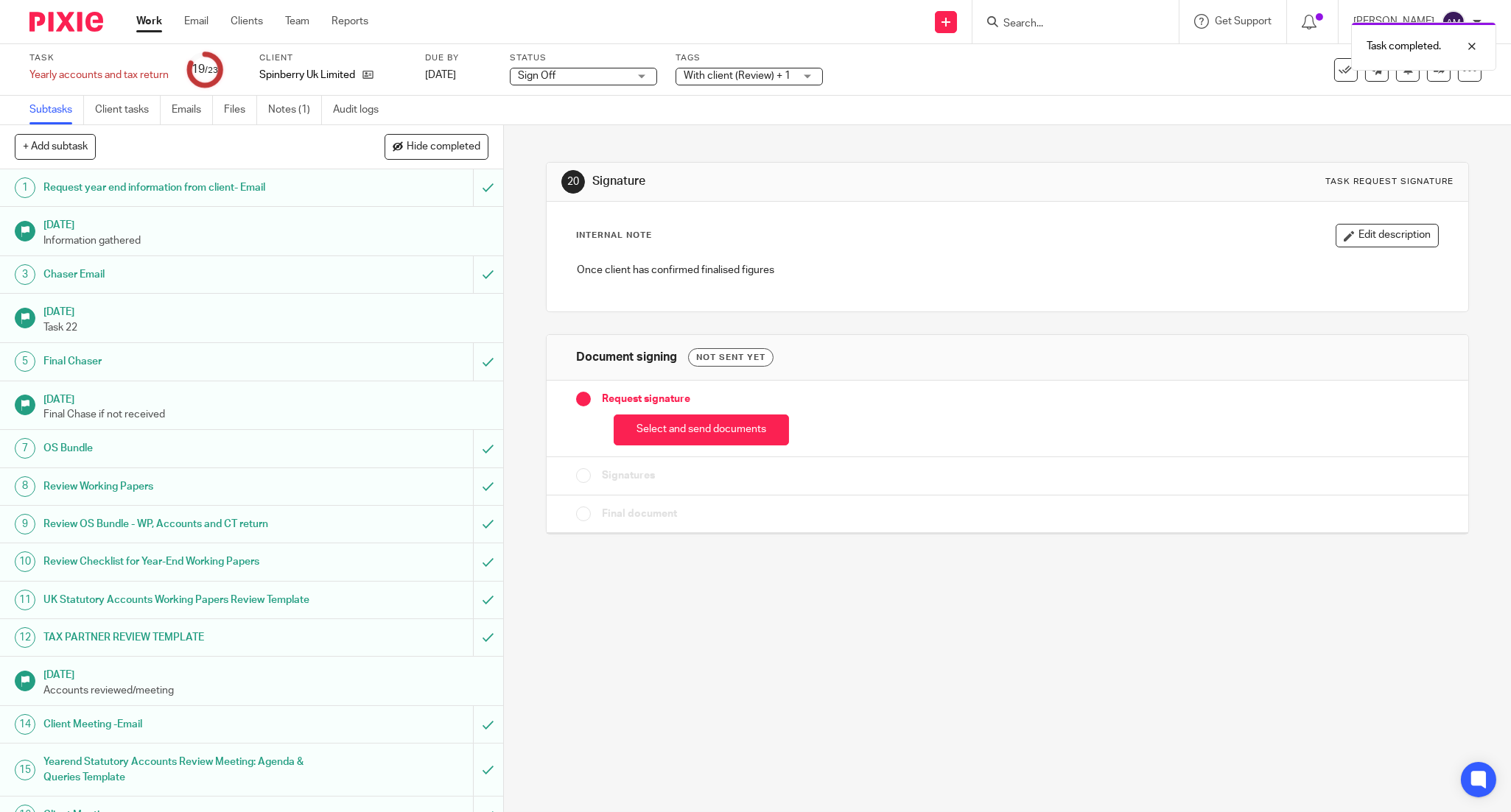
scroll to position [323, 0]
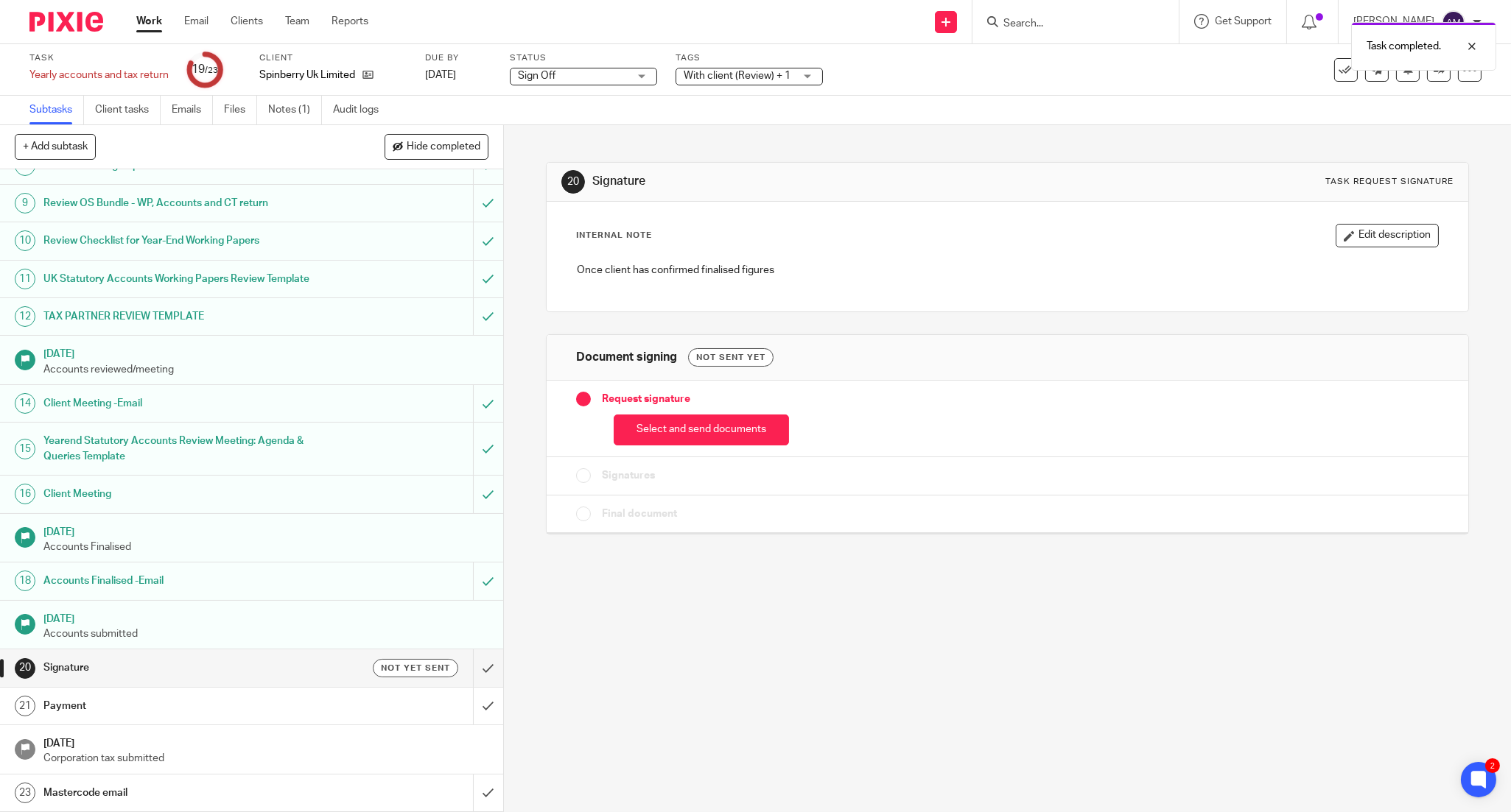
click at [1455, 174] on div "20 Signature Task request signature Internal Note Edit description Once client …" at bounding box center [1007, 469] width 1007 height 687
click at [1468, 45] on div at bounding box center [1461, 46] width 40 height 18
click at [1433, 69] on icon at bounding box center [1438, 69] width 11 height 11
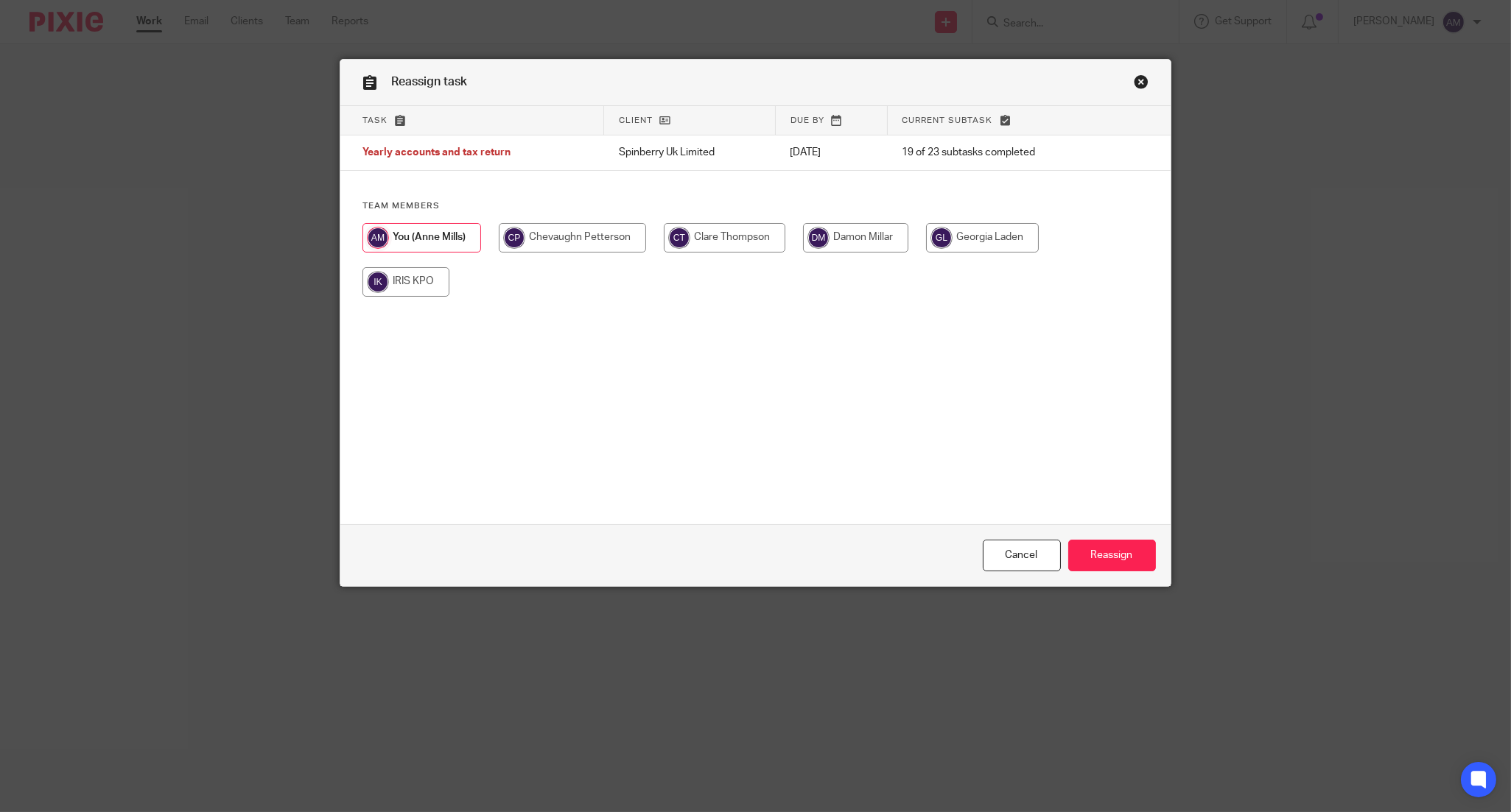
click at [959, 238] on input "radio" at bounding box center [981, 238] width 113 height 29
radio input "true"
click at [1080, 557] on input "Reassign" at bounding box center [1112, 556] width 88 height 32
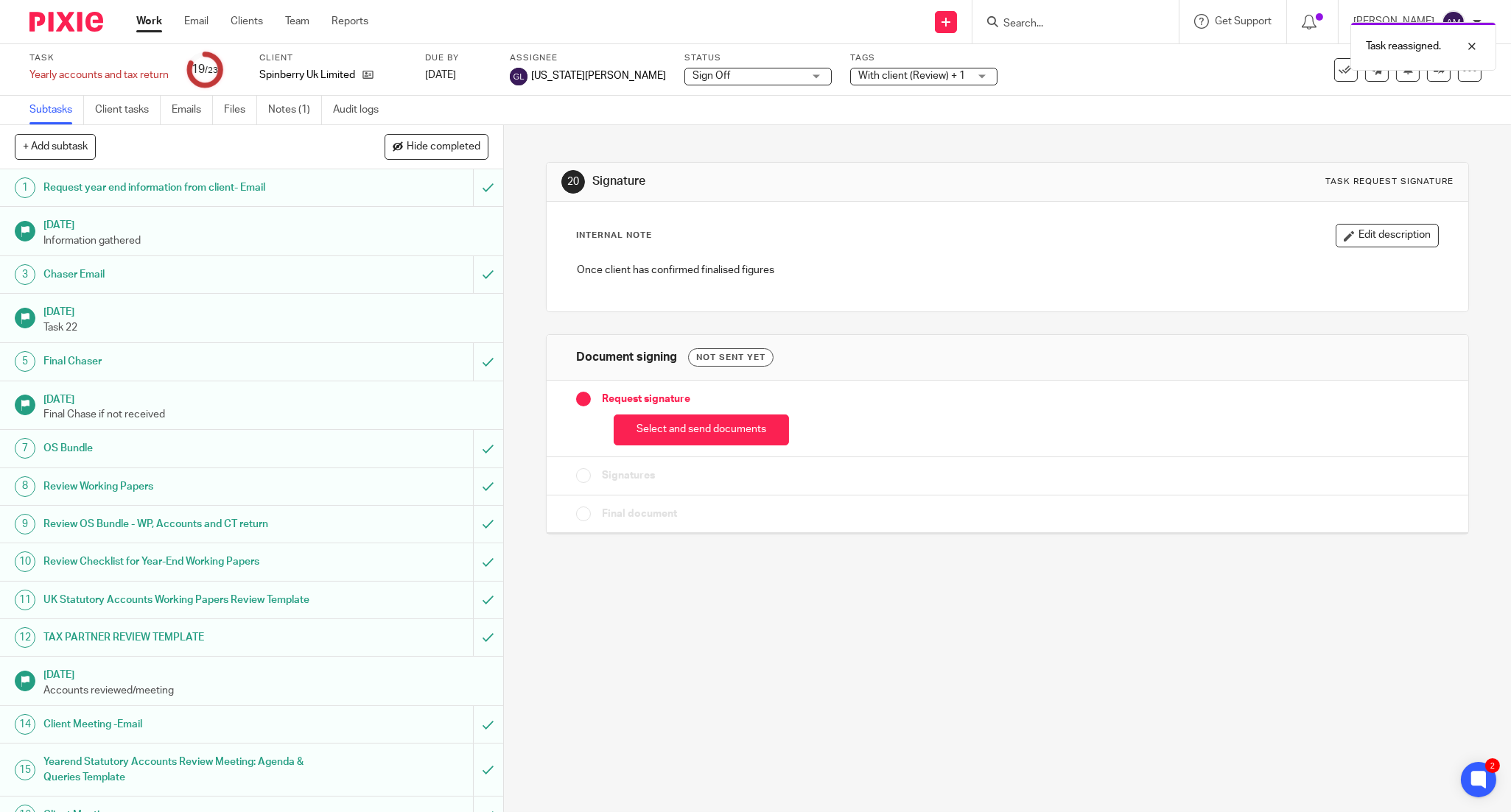
click at [906, 75] on div "With client (Review) + 1" at bounding box center [923, 76] width 148 height 18
click at [648, 108] on div "Subtasks Client tasks Emails Files Notes (1) Audit logs" at bounding box center [756, 110] width 1511 height 29
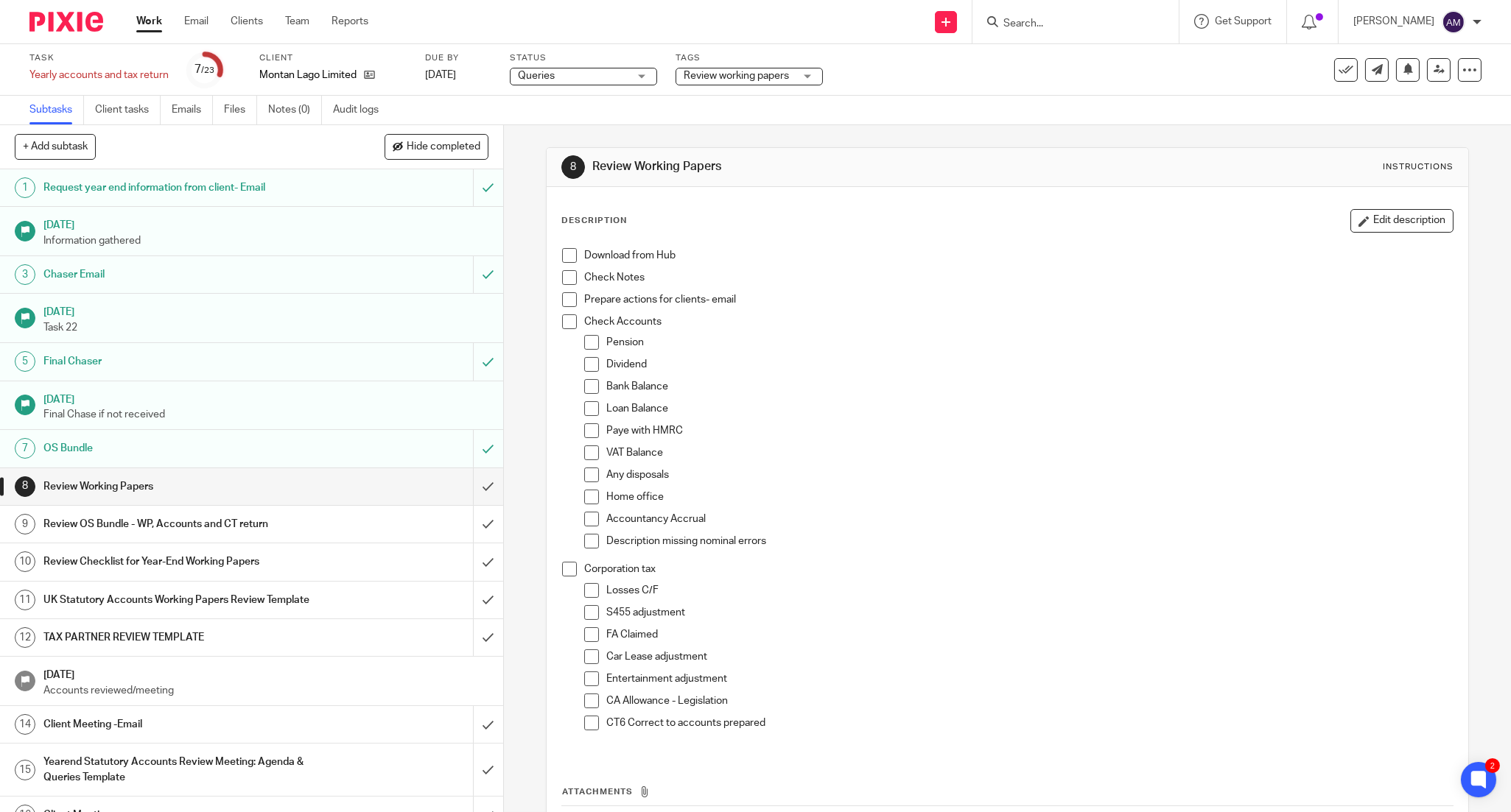
click at [600, 13] on div "Send new email Create task Add client Request signature Get Support Contact via…" at bounding box center [951, 22] width 1121 height 43
click at [184, 109] on link "Emails" at bounding box center [192, 110] width 41 height 28
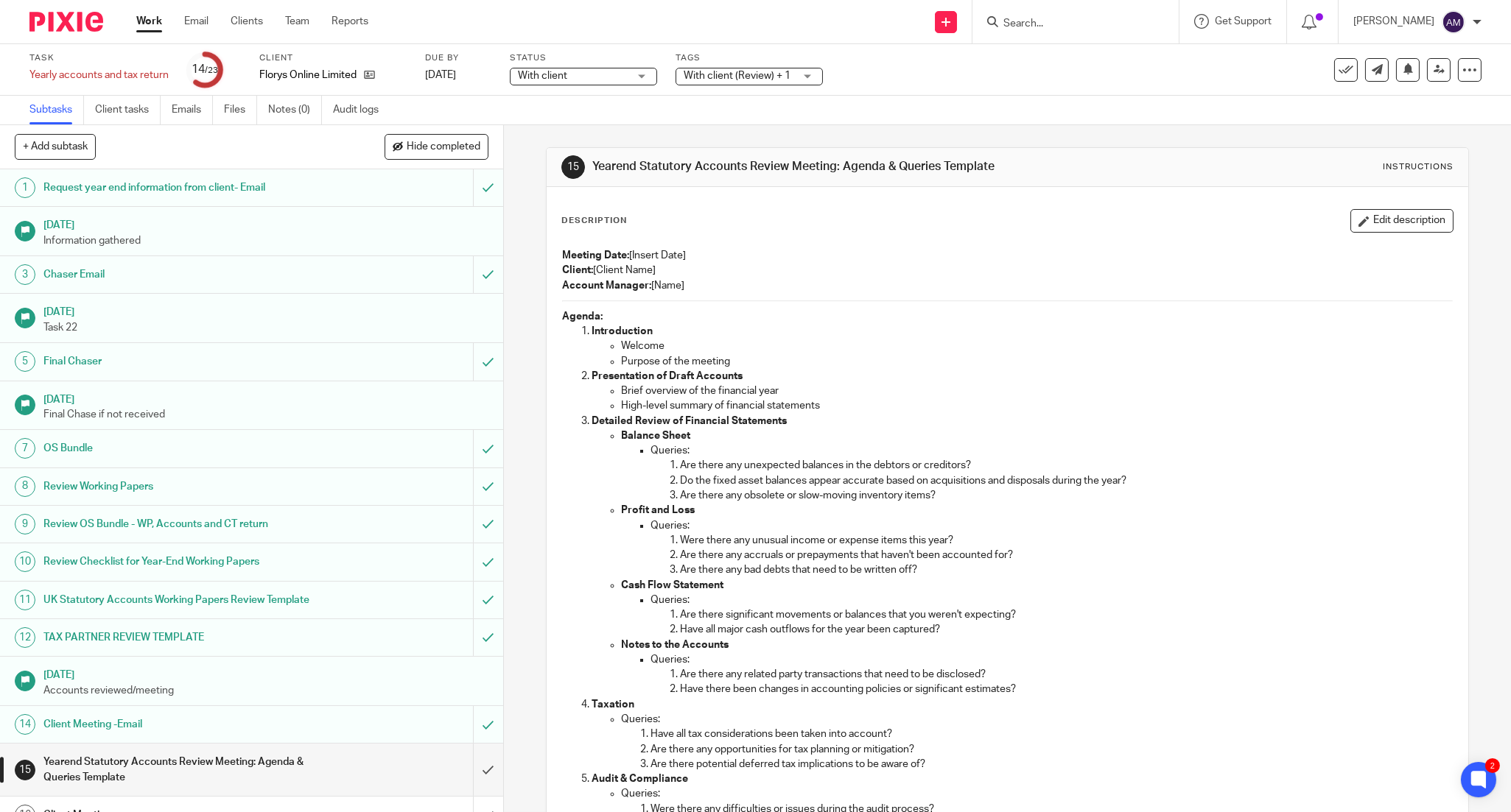
click at [720, 75] on span "With client (Review) + 1" at bounding box center [737, 76] width 107 height 10
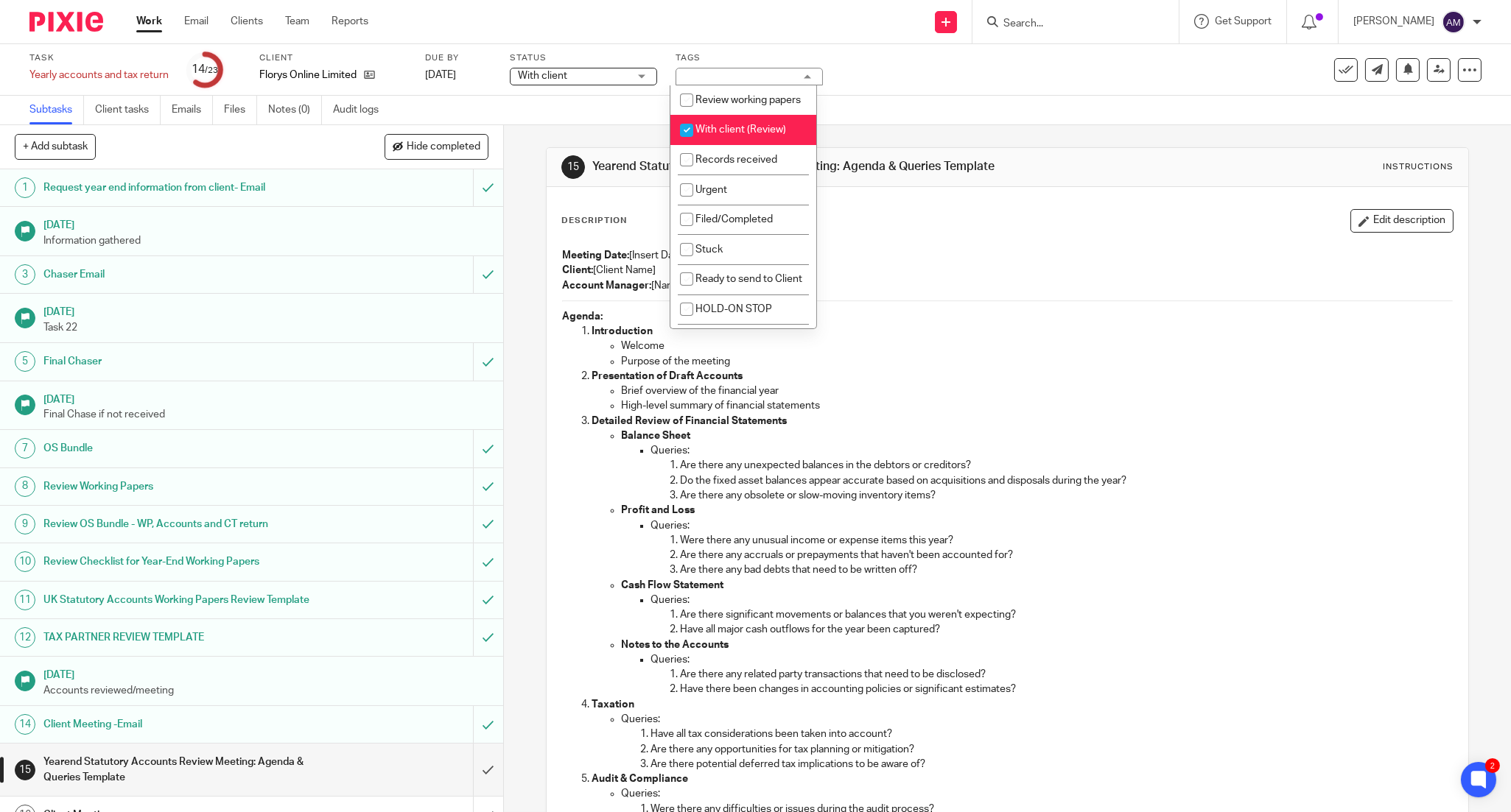
click at [735, 135] on span "With client (Review)" at bounding box center [740, 129] width 91 height 10
checkbox input "false"
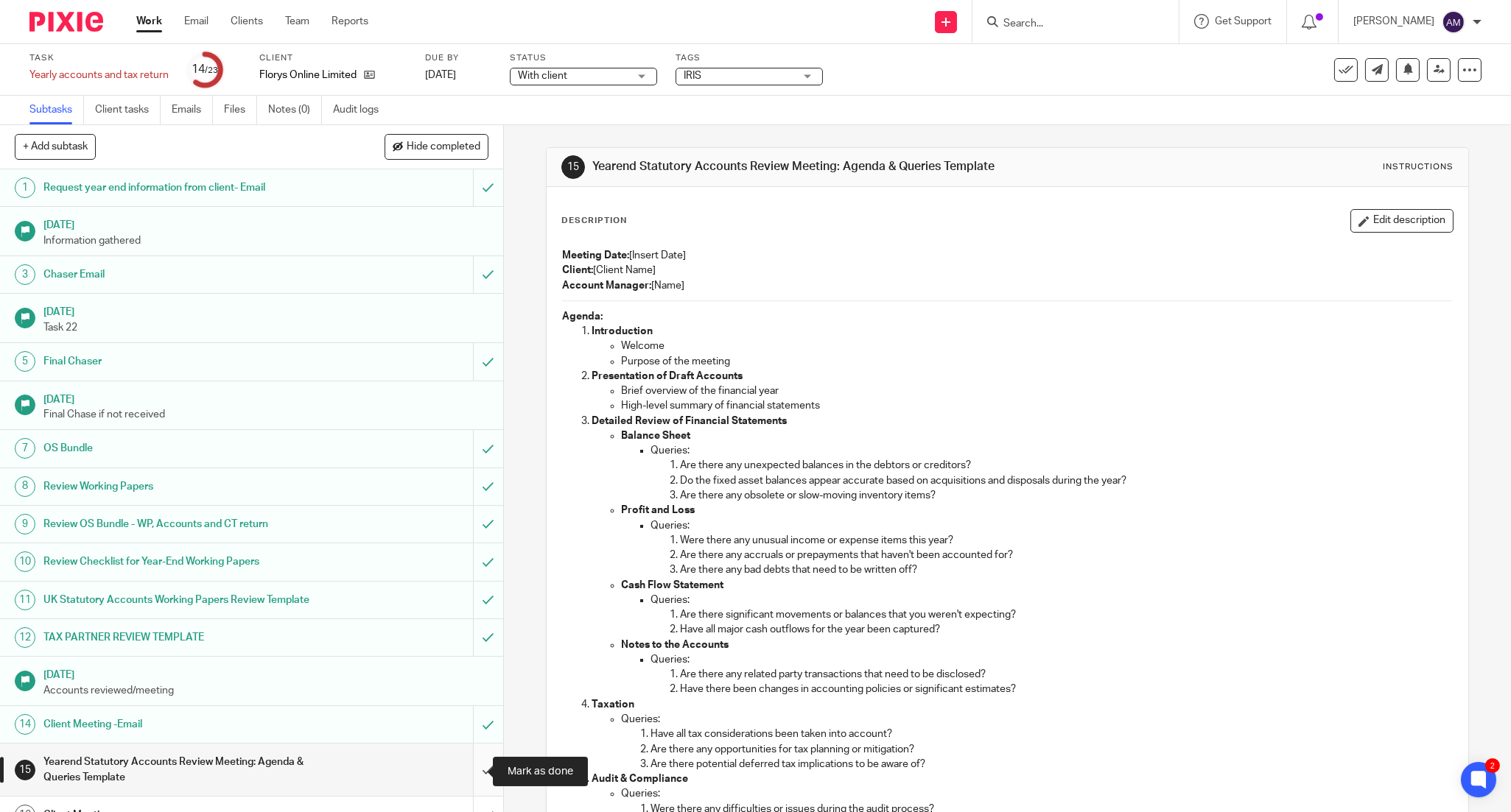
click at [471, 778] on input "submit" at bounding box center [251, 769] width 503 height 53
click at [558, 81] on span "With client" at bounding box center [573, 76] width 111 height 16
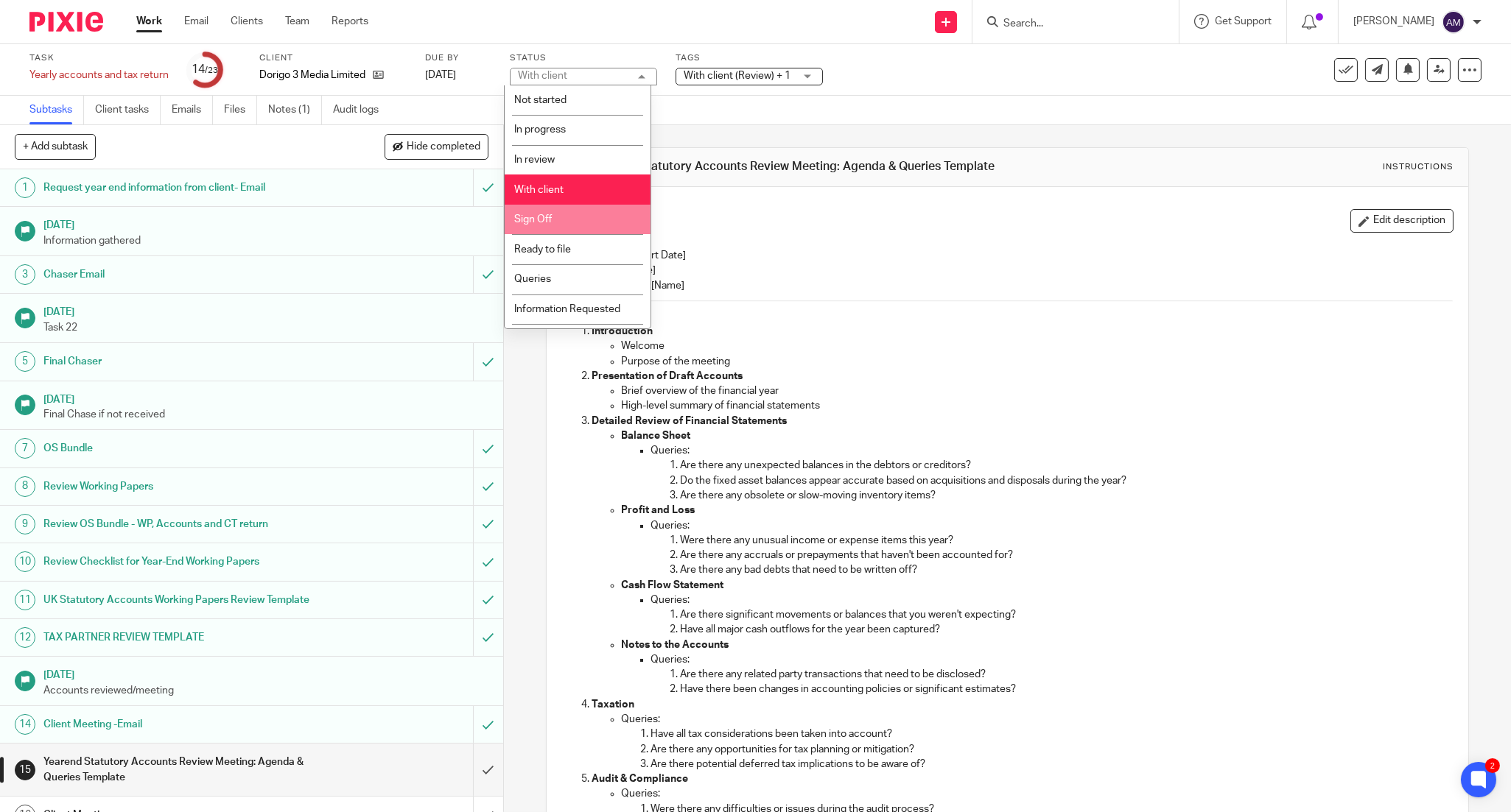
click at [557, 224] on li "Sign Off" at bounding box center [577, 220] width 146 height 30
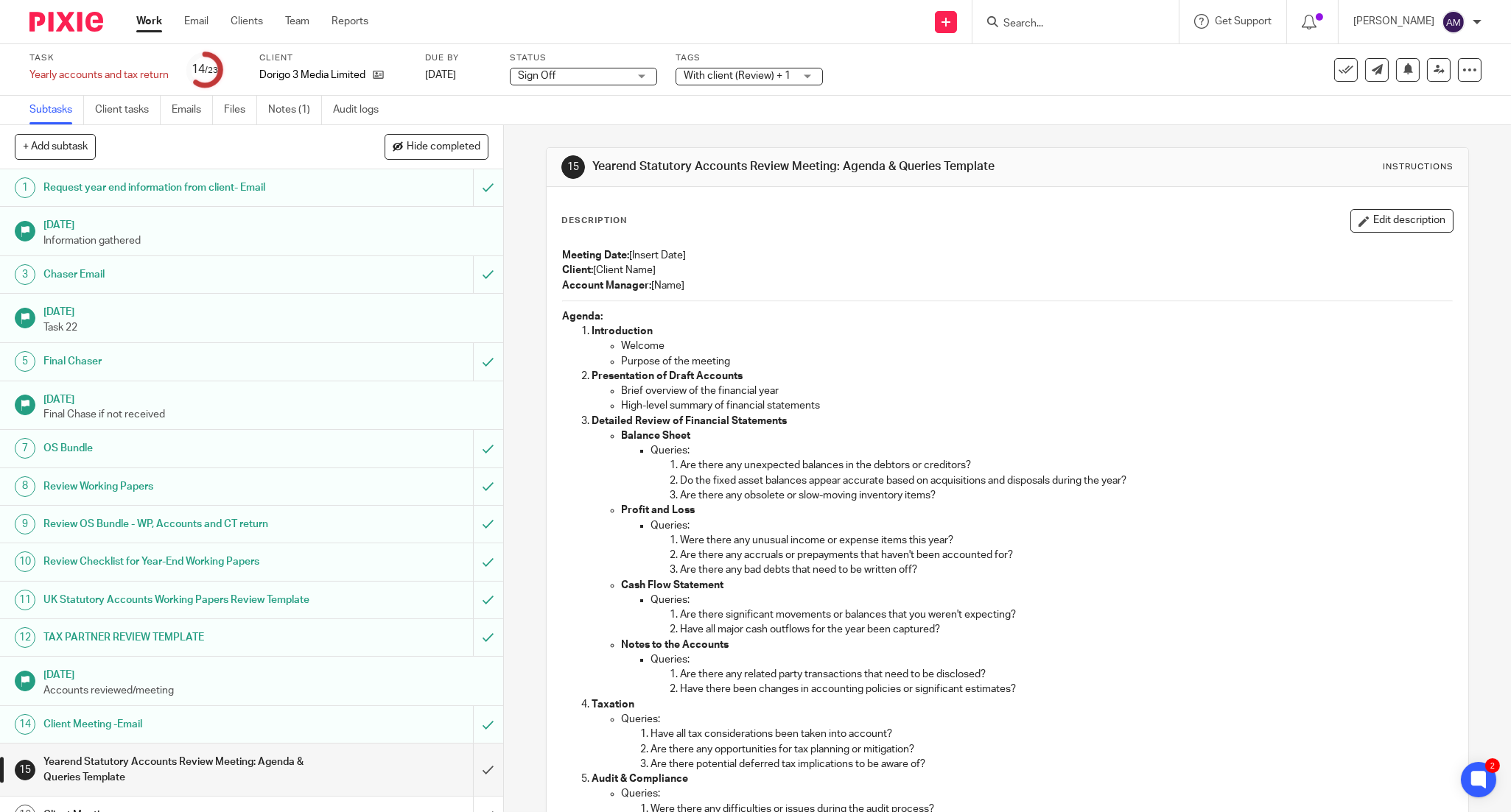
click at [719, 78] on span "With client (Review) + 1" at bounding box center [737, 76] width 107 height 10
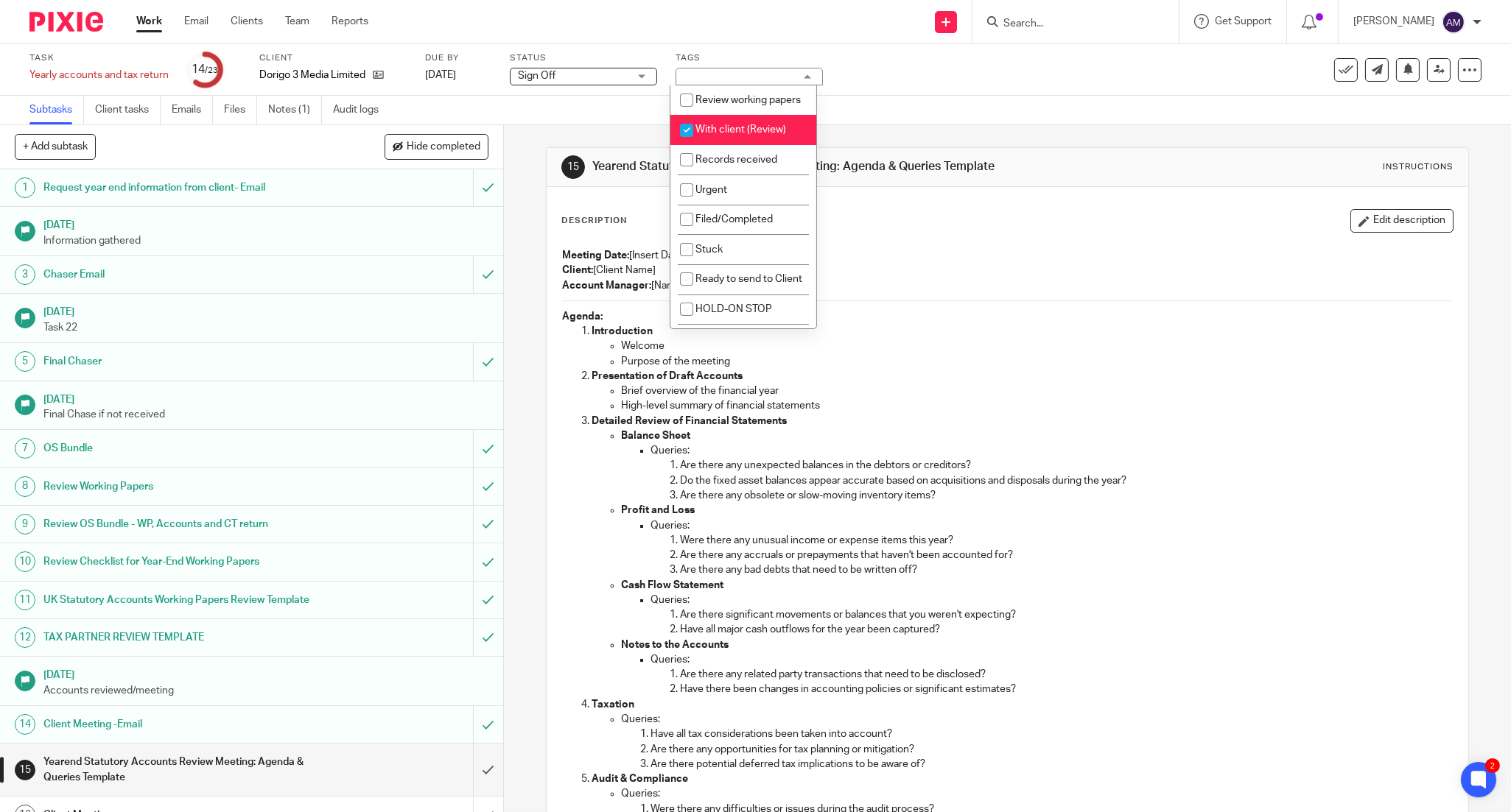
click at [732, 135] on span "With client (Review)" at bounding box center [740, 129] width 91 height 10
checkbox input "false"
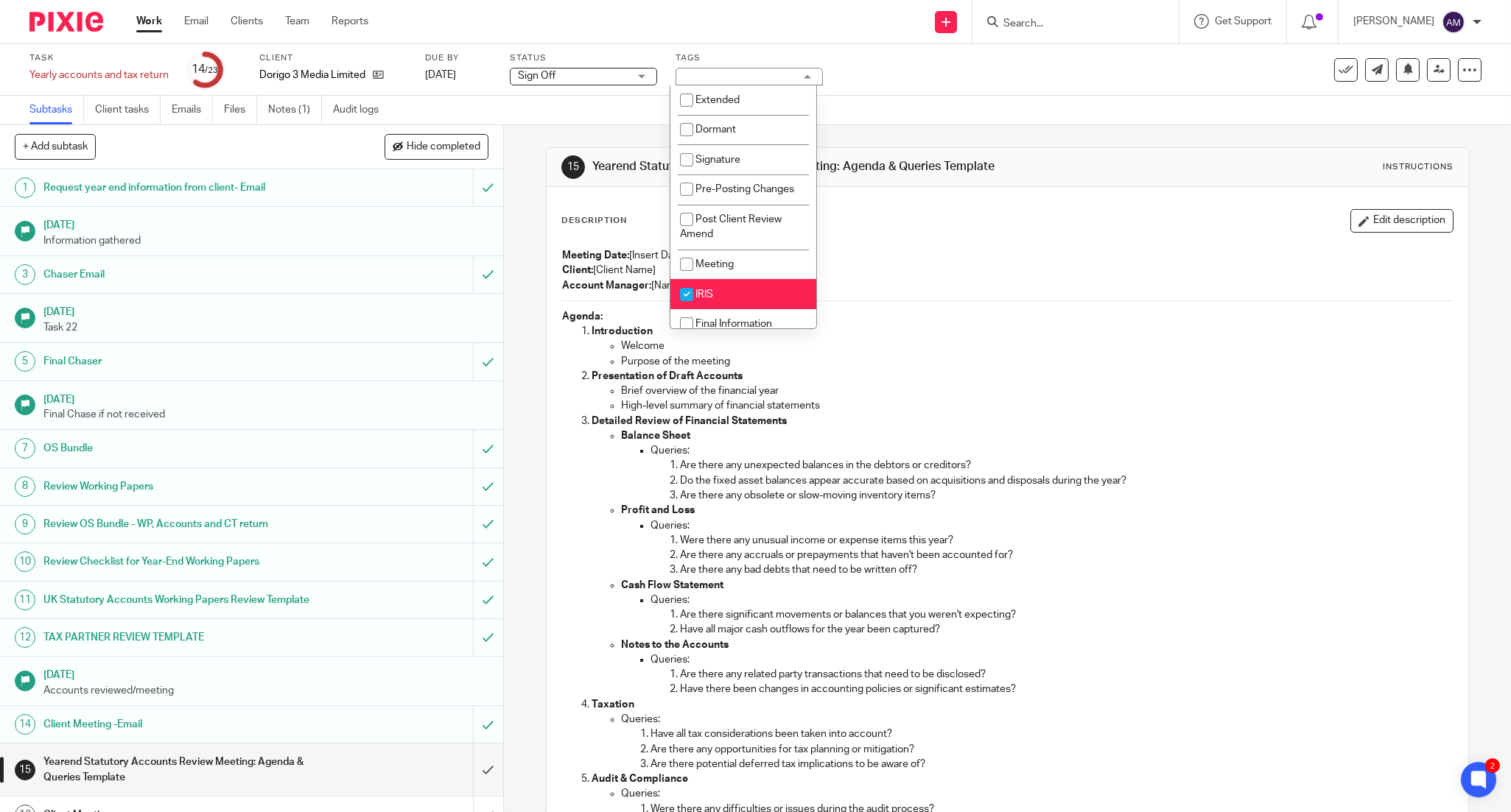
scroll to position [427, 0]
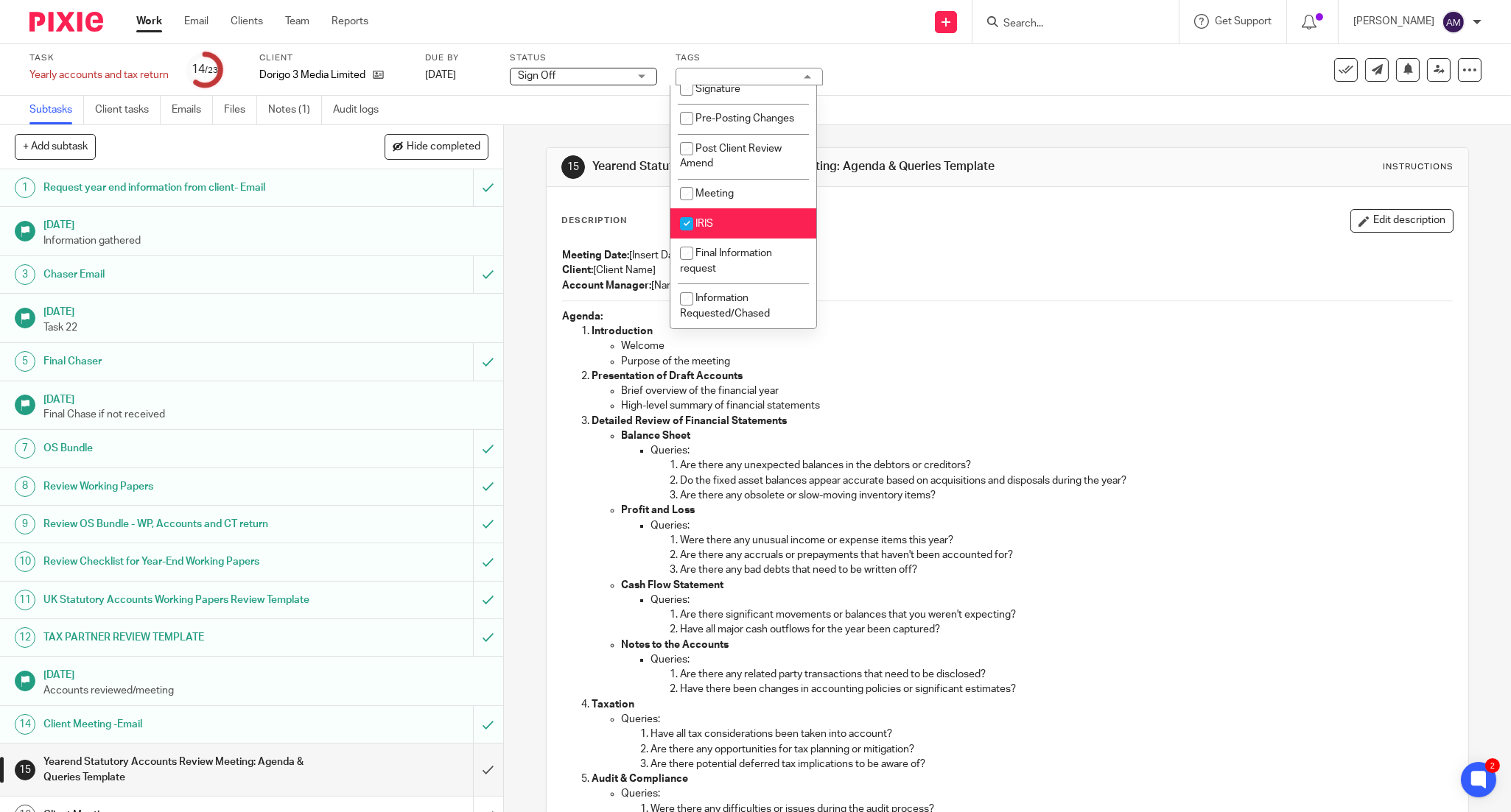
click at [740, 219] on li "IRIS" at bounding box center [743, 223] width 146 height 30
checkbox input "false"
click at [835, 92] on div "Task Yearly accounts and tax return Save Yearly accounts and tax return 14 /23 …" at bounding box center [756, 70] width 1511 height 52
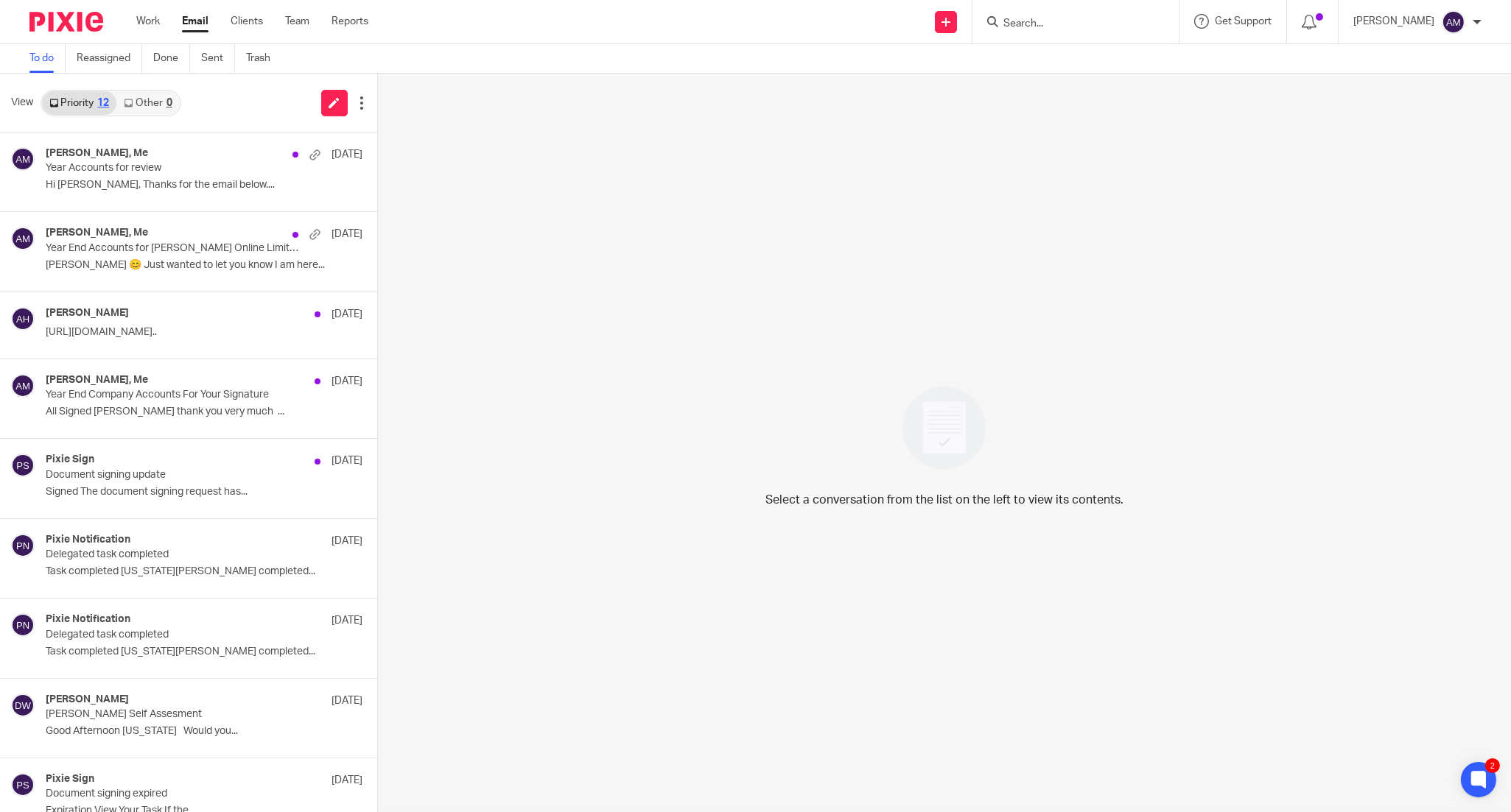
scroll to position [266, 0]
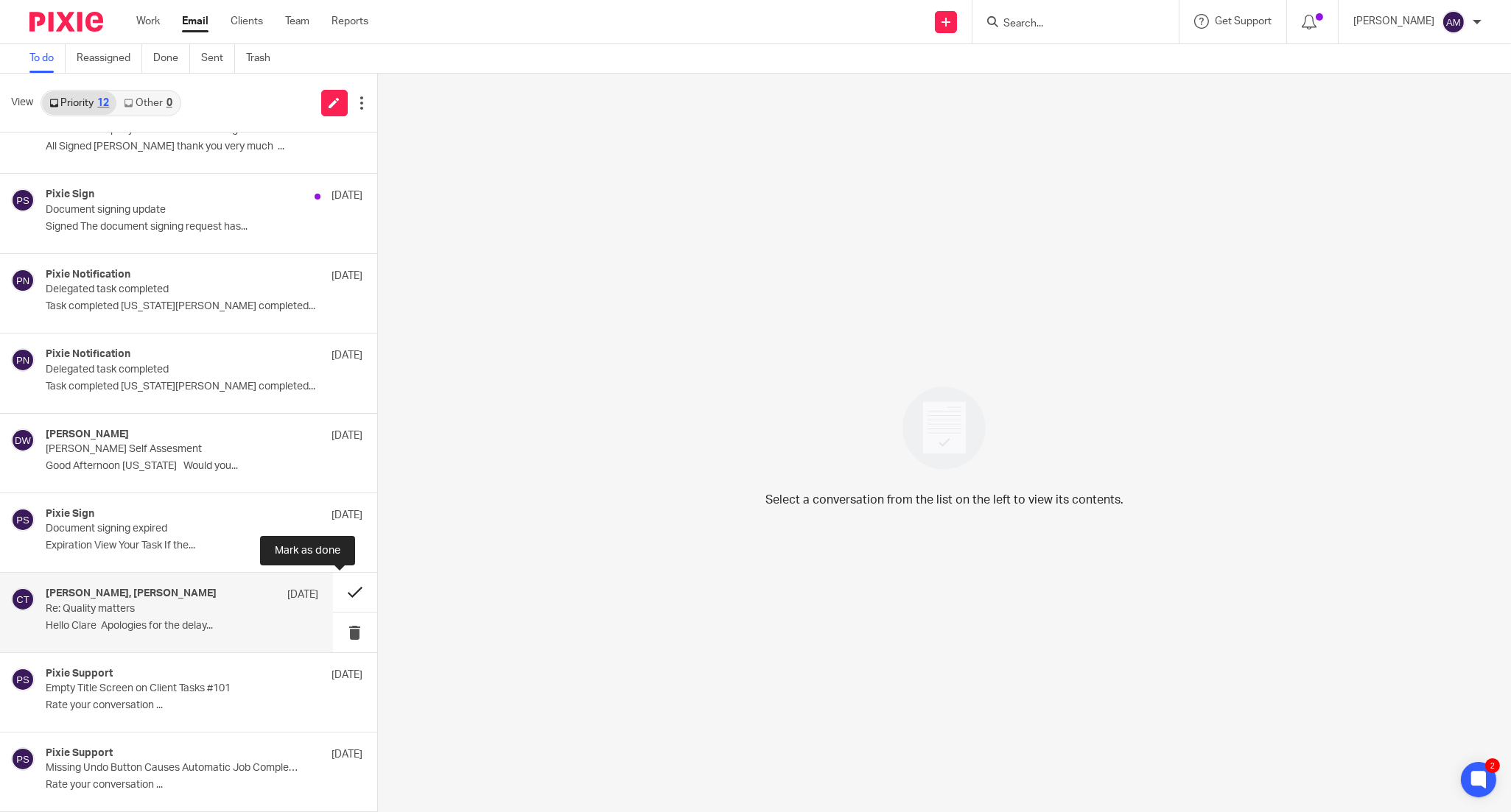
click at [340, 591] on button at bounding box center [354, 592] width 44 height 39
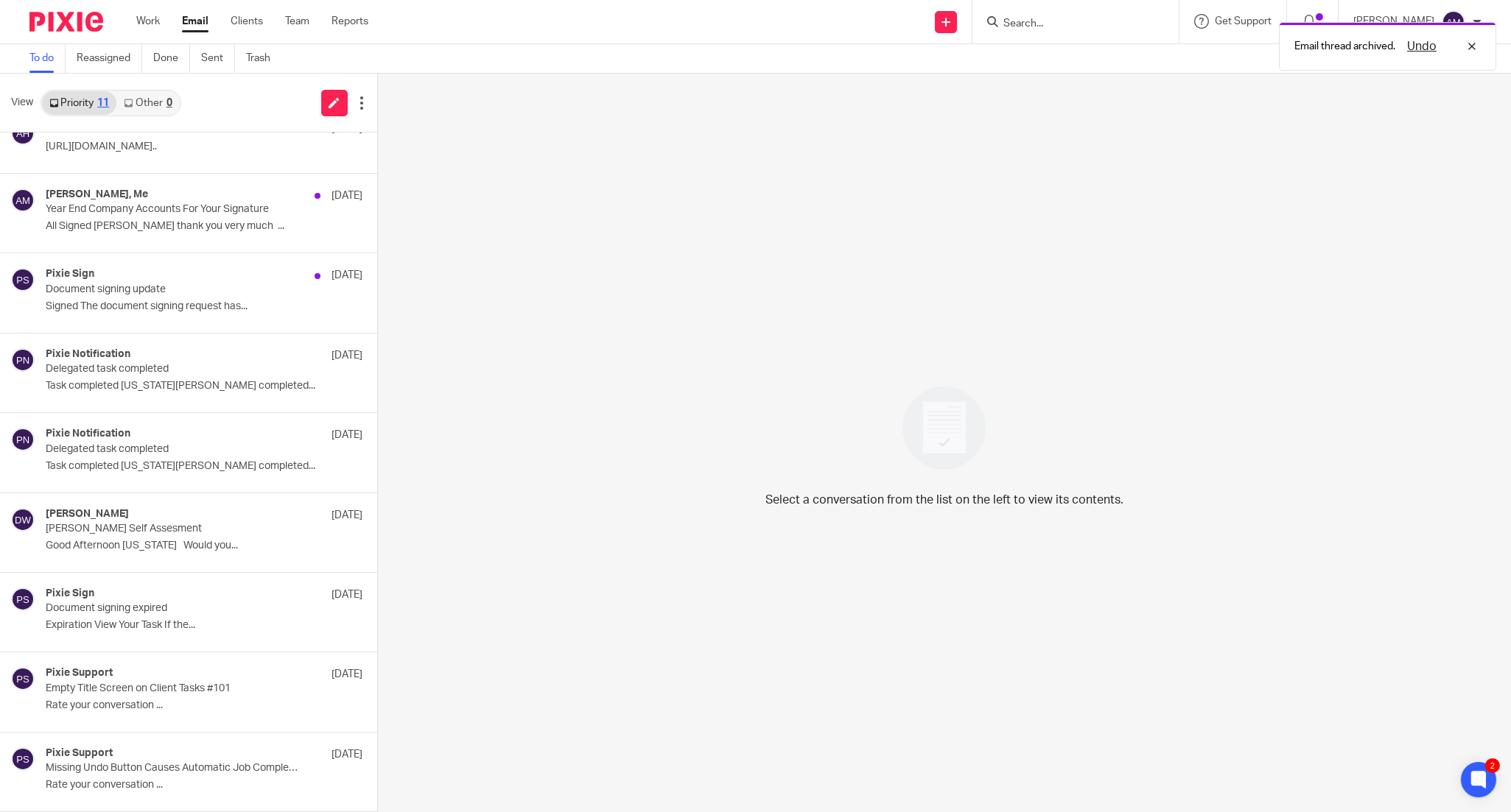
scroll to position [186, 0]
click at [238, 616] on div "Pixie Sign 23 Jul Document signing expired Expiration View Your Task If the..." at bounding box center [182, 612] width 273 height 49
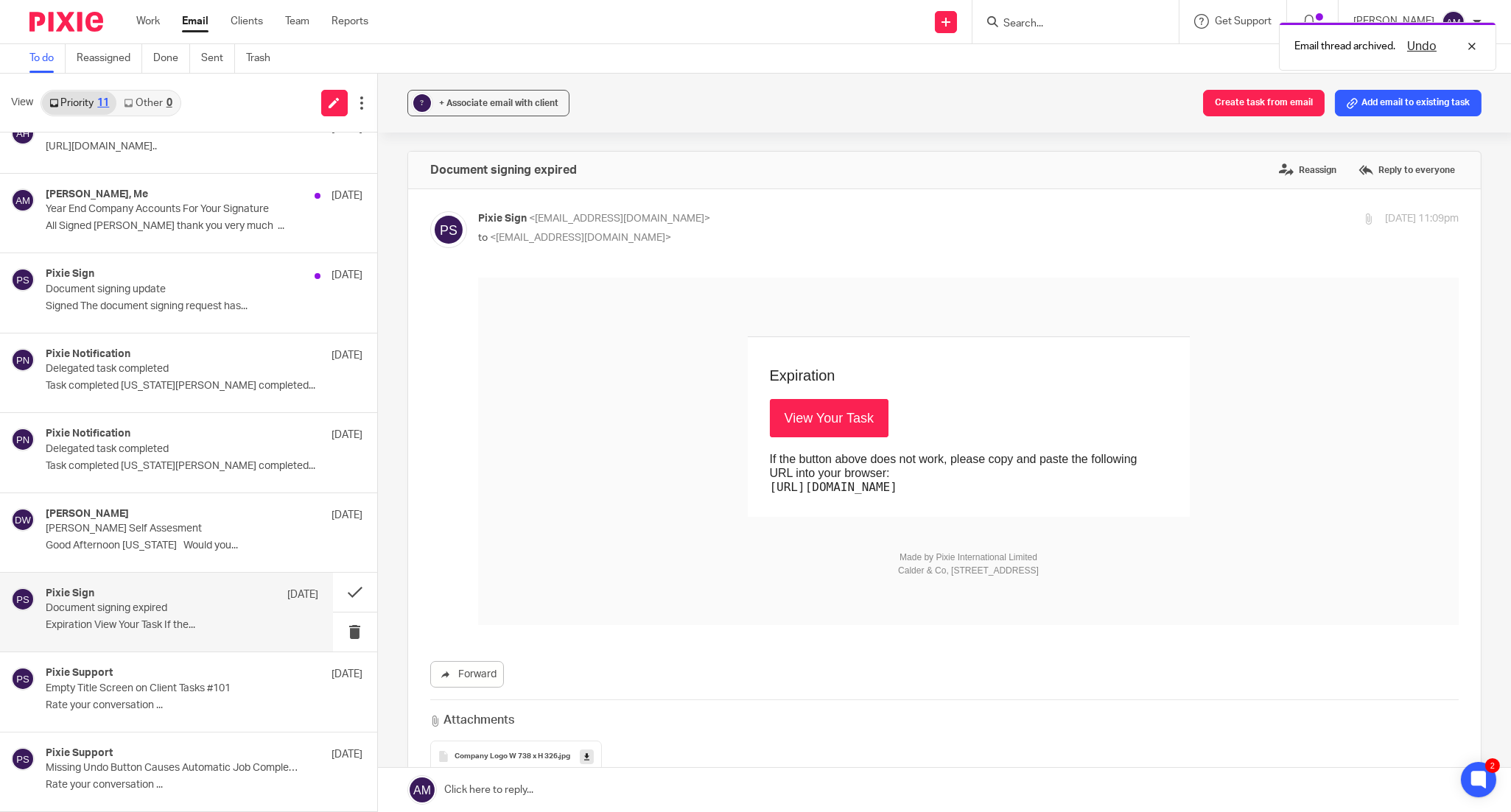
scroll to position [0, 0]
click at [784, 424] on link "View Your Task" at bounding box center [828, 418] width 118 height 38
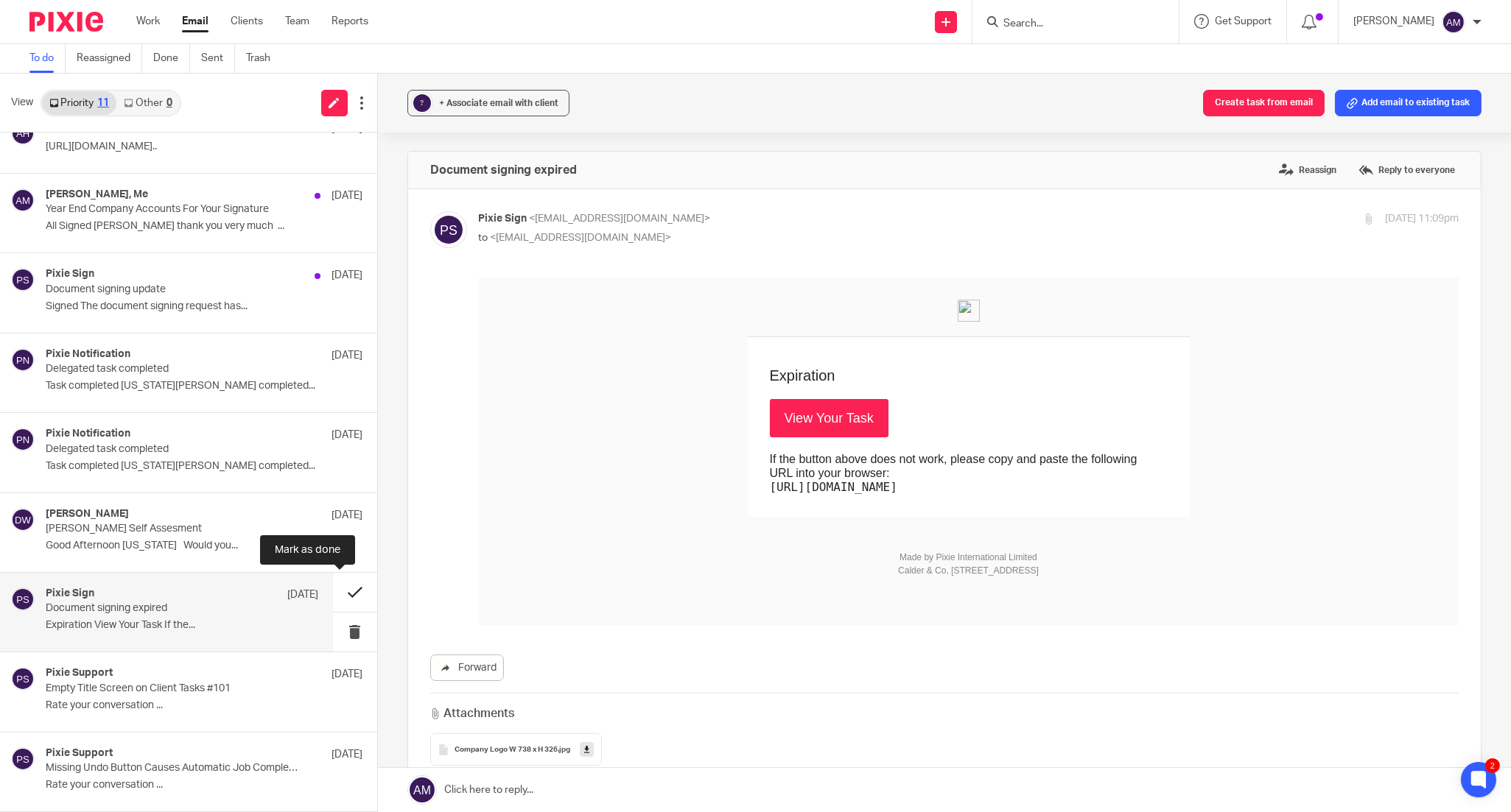
click at [340, 598] on button at bounding box center [354, 592] width 44 height 39
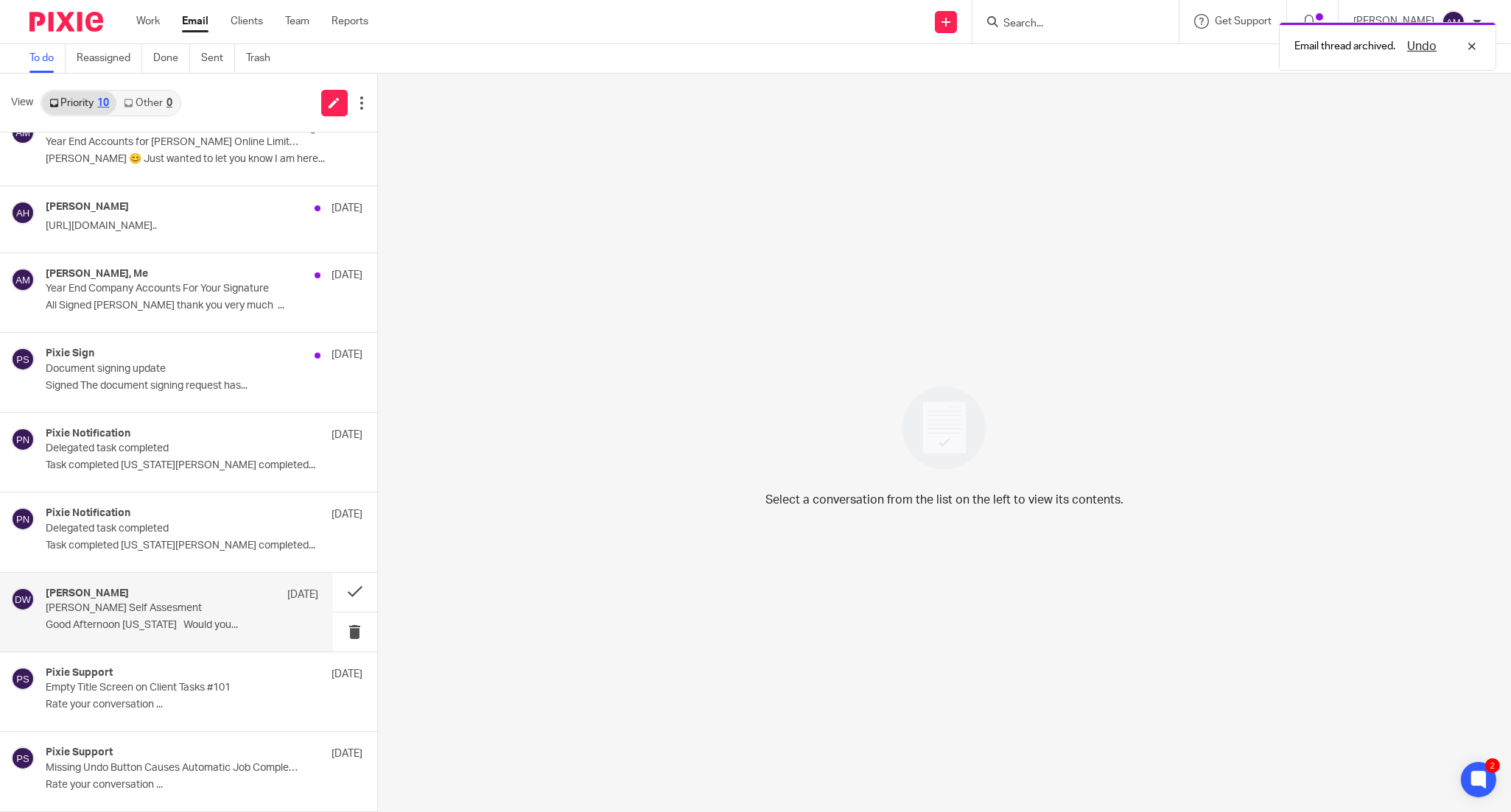
click at [238, 616] on div "Denise Wheatley 28 Jul Joanne Wheatley Self Assesment Good Afternoon Georgia Wo…" at bounding box center [182, 612] width 273 height 49
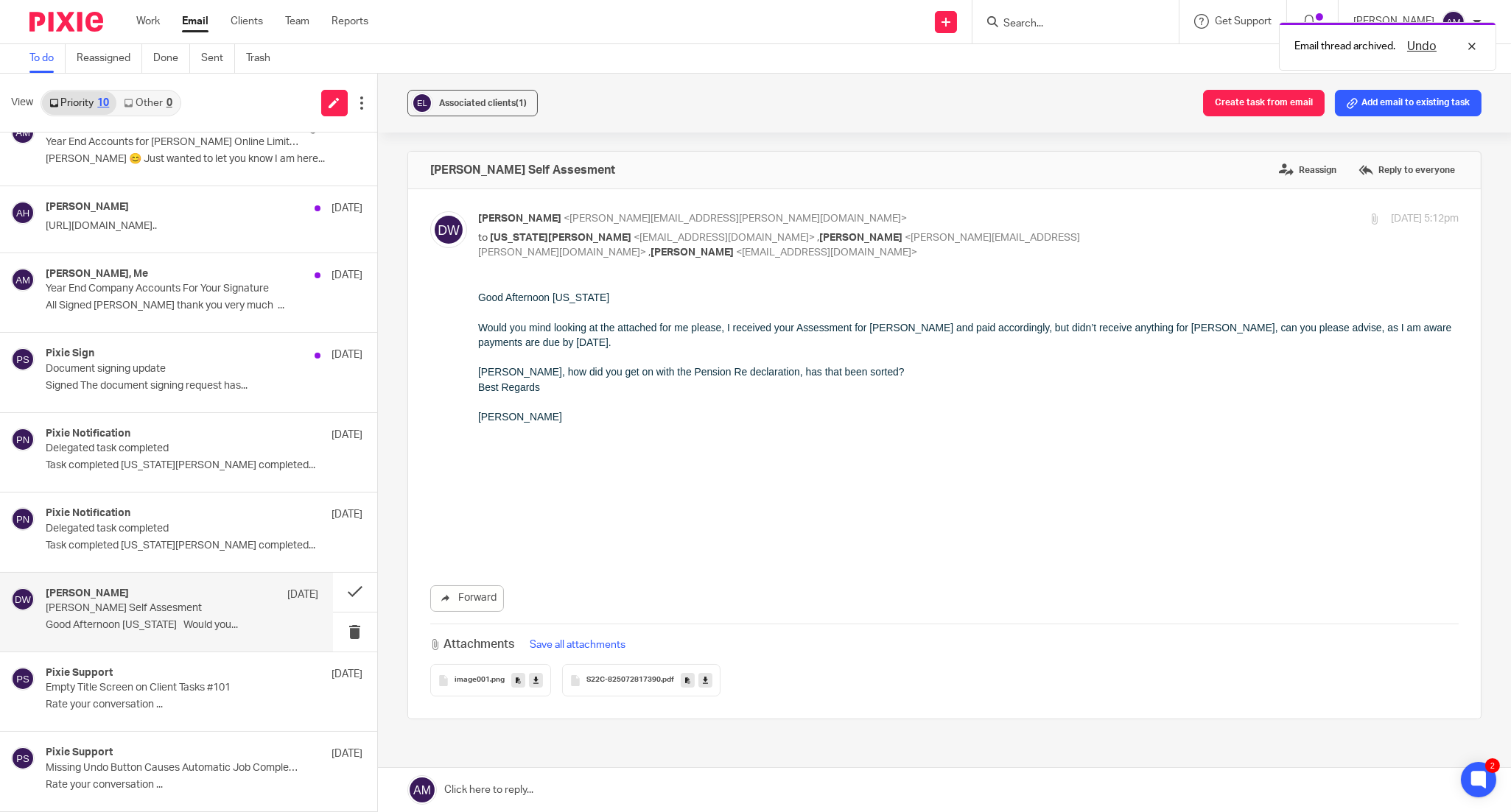
scroll to position [0, 0]
click at [357, 597] on button at bounding box center [354, 592] width 44 height 39
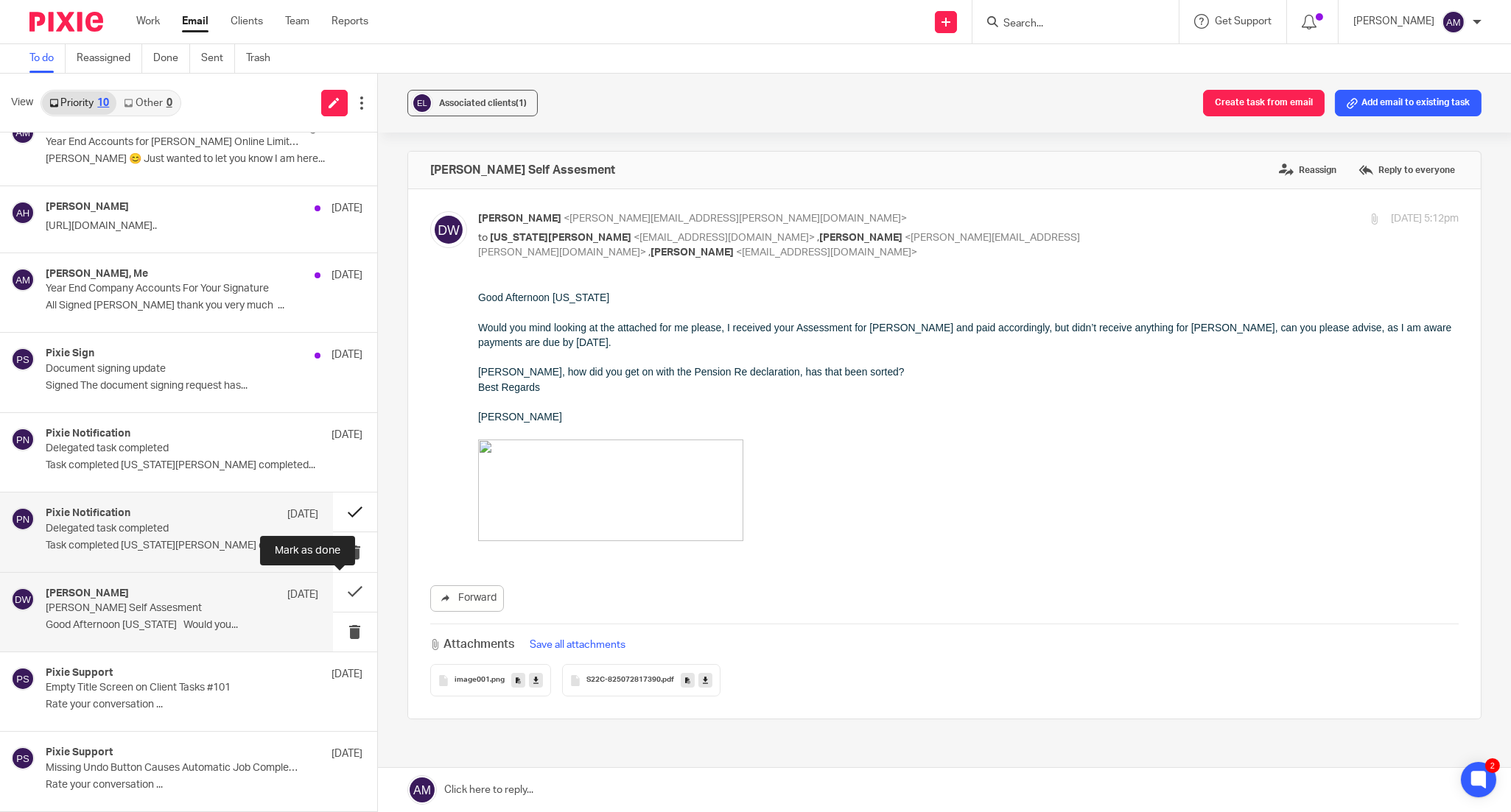
scroll to position [26, 0]
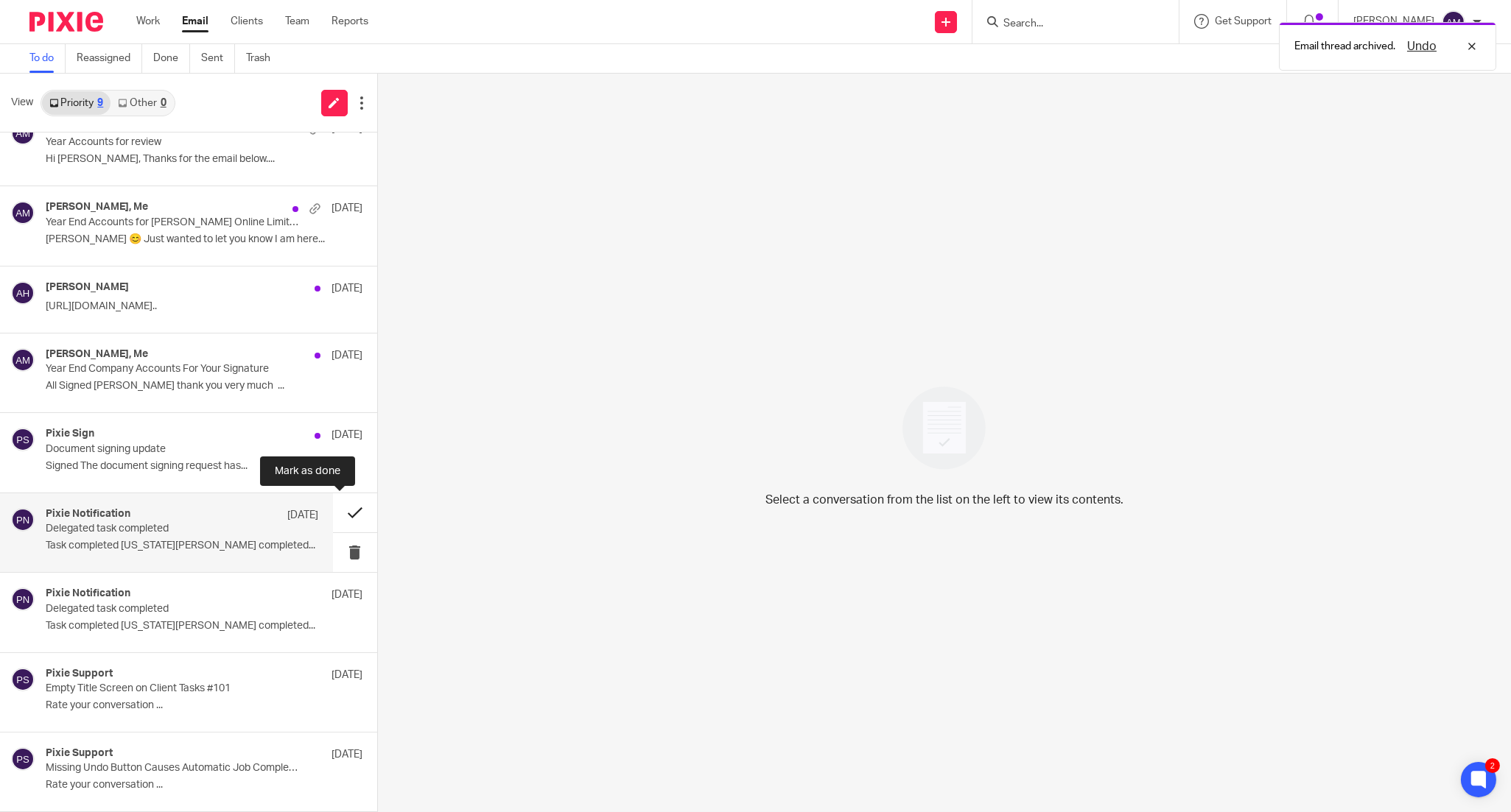
click at [354, 513] on button at bounding box center [354, 513] width 44 height 39
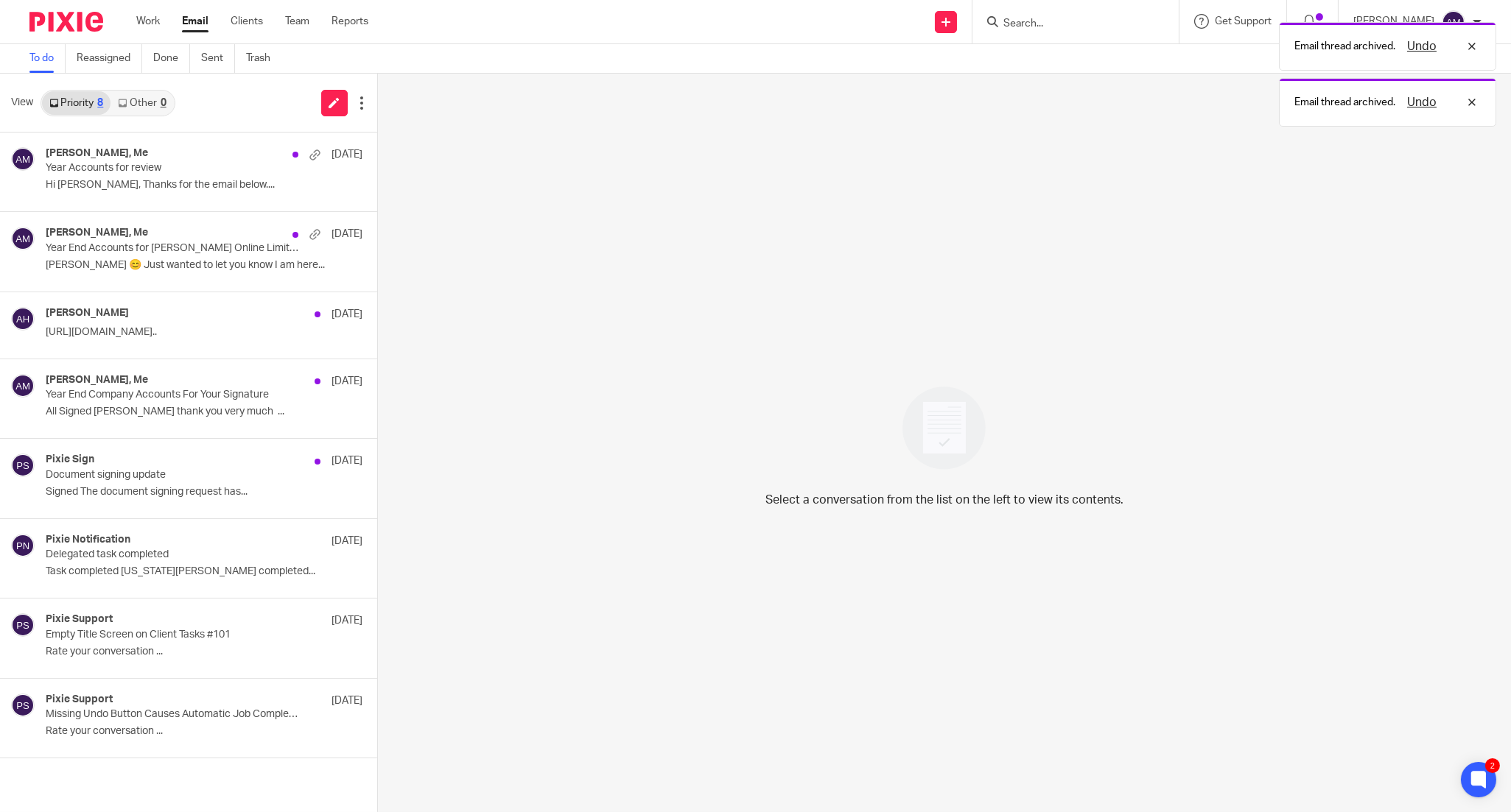
scroll to position [0, 0]
click at [231, 479] on p "Document signing update" at bounding box center [154, 475] width 218 height 13
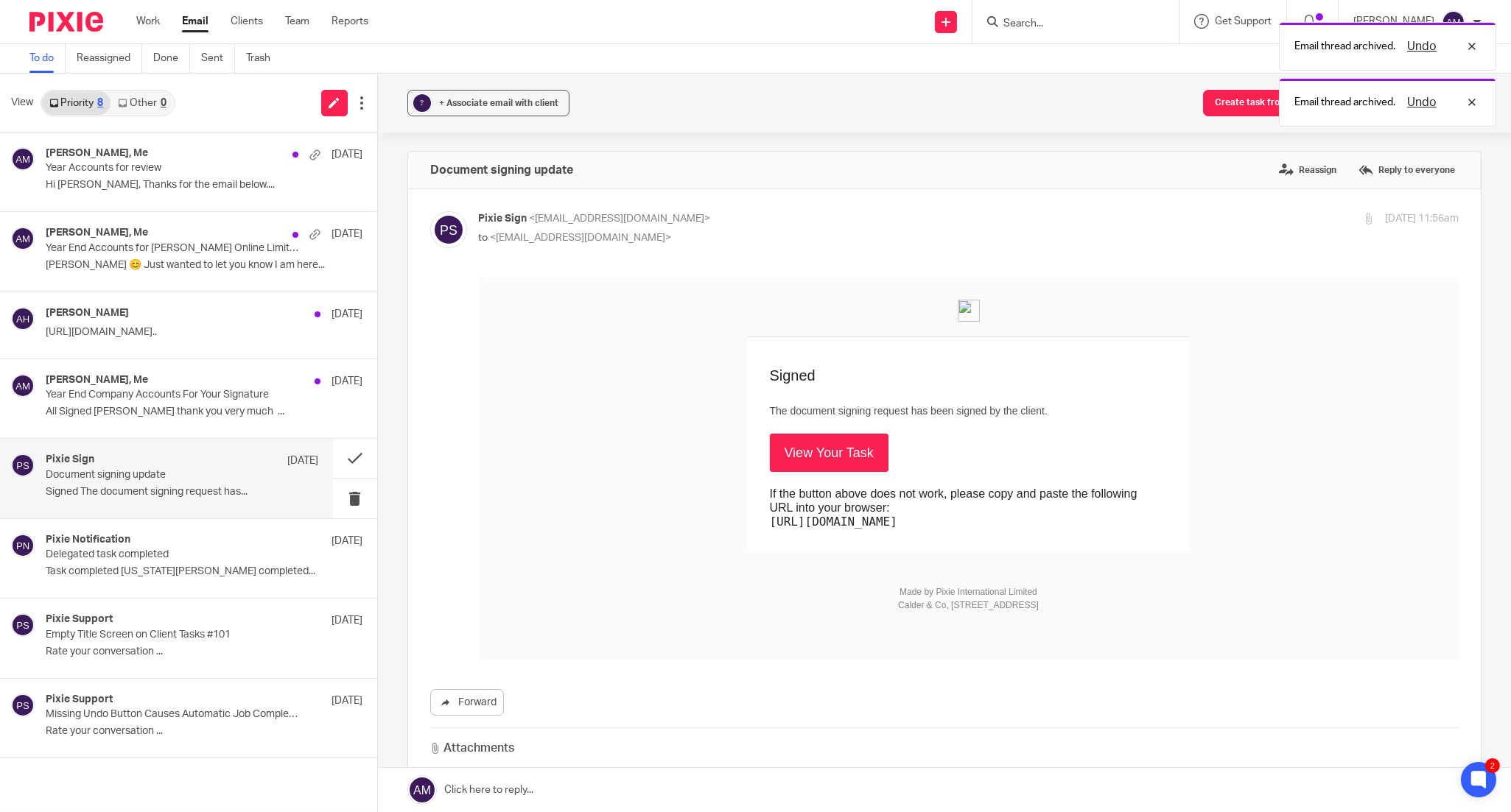
click at [779, 468] on link "View Your Task" at bounding box center [828, 452] width 118 height 38
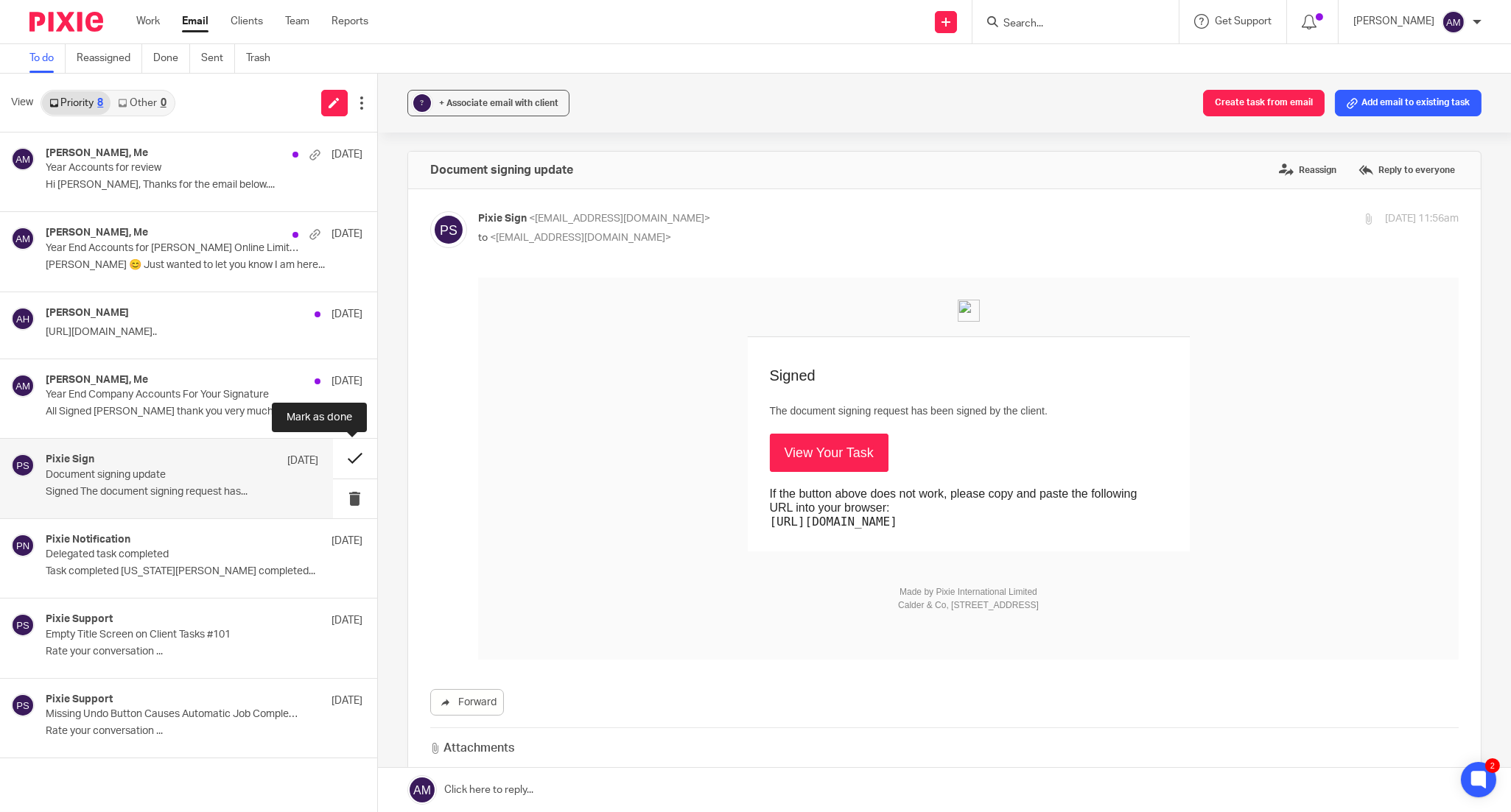
click at [347, 454] on button at bounding box center [354, 458] width 44 height 39
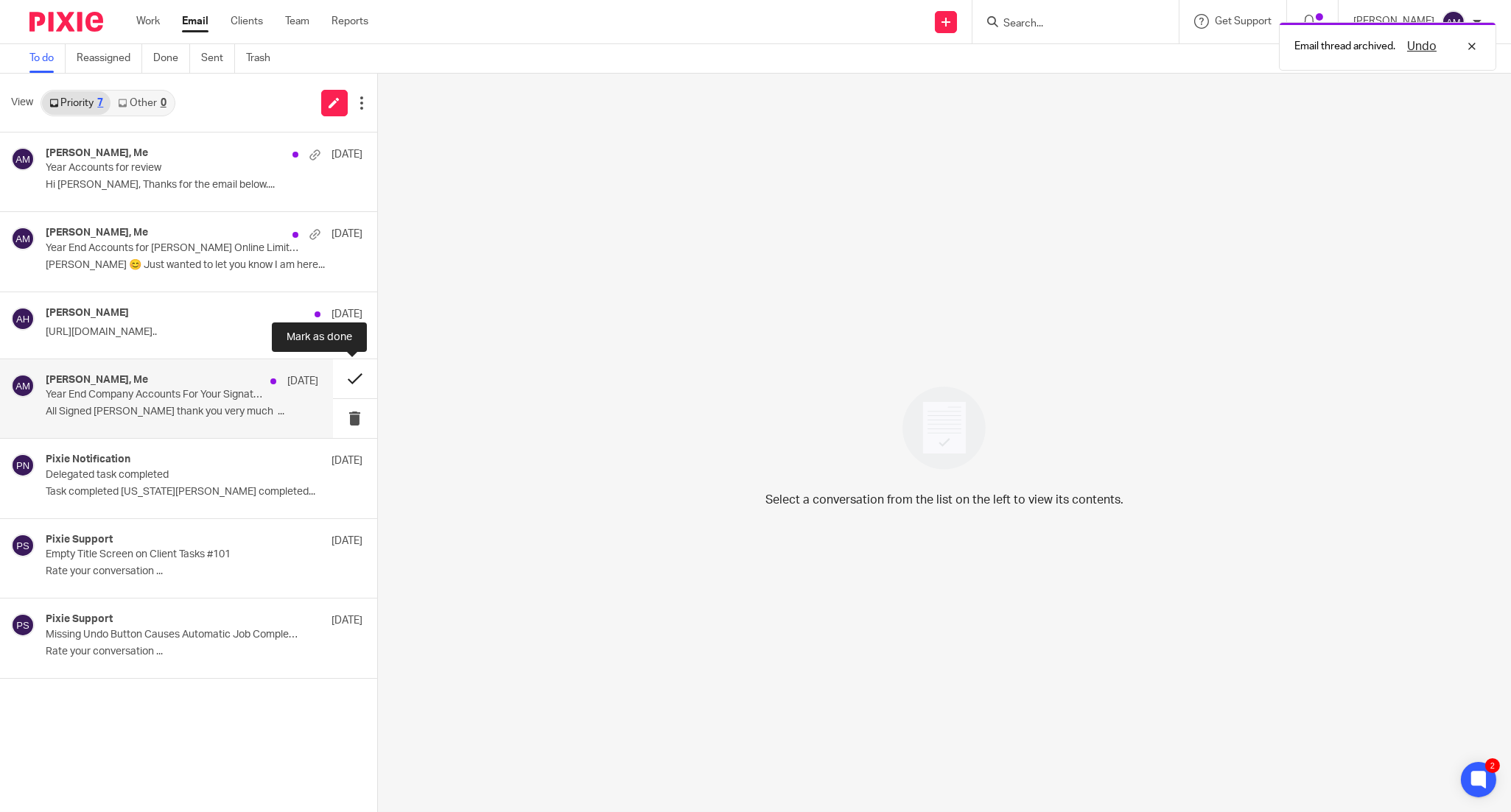
click at [346, 376] on button at bounding box center [354, 378] width 44 height 39
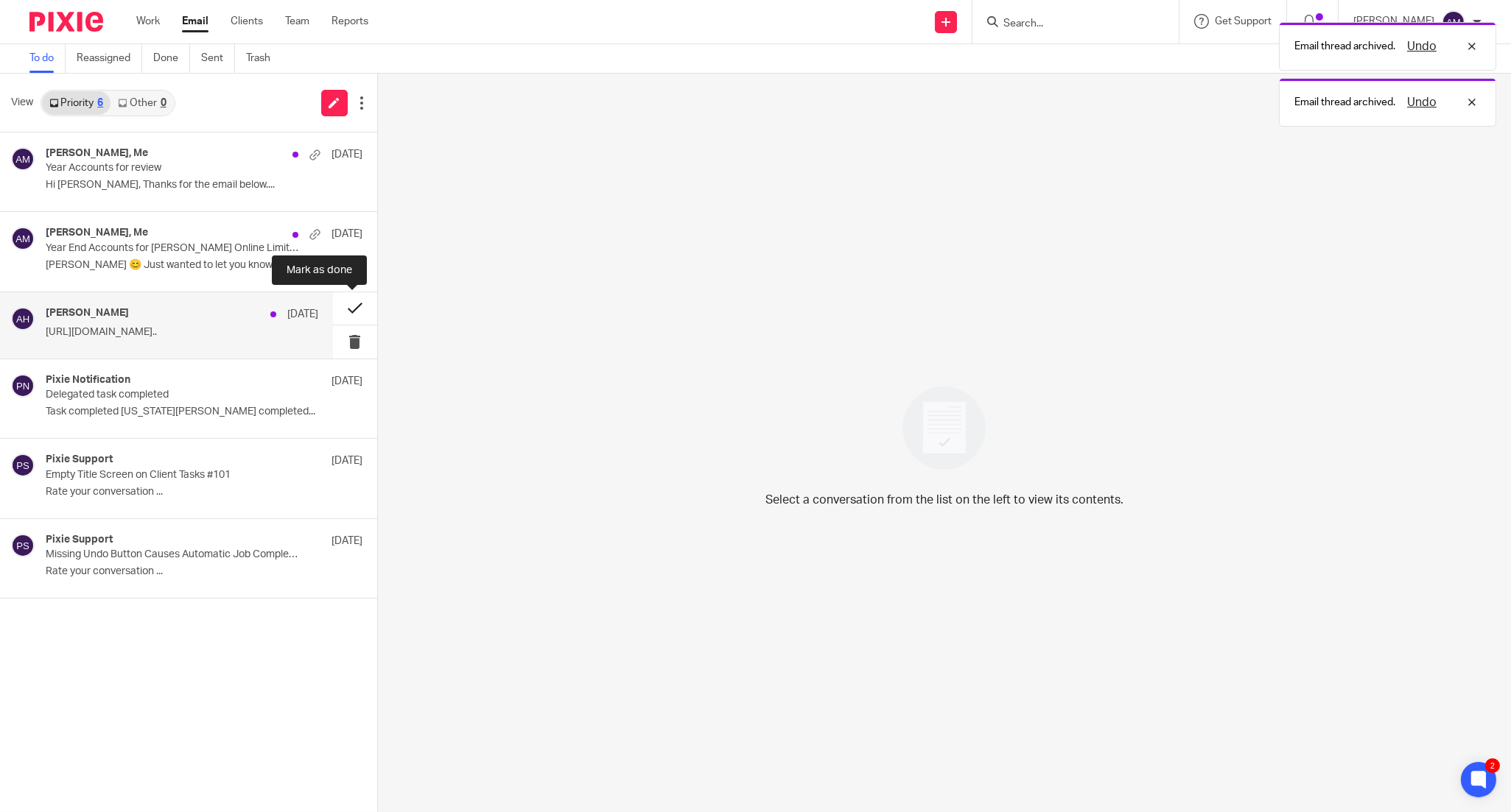
click at [350, 306] on button at bounding box center [354, 309] width 44 height 33
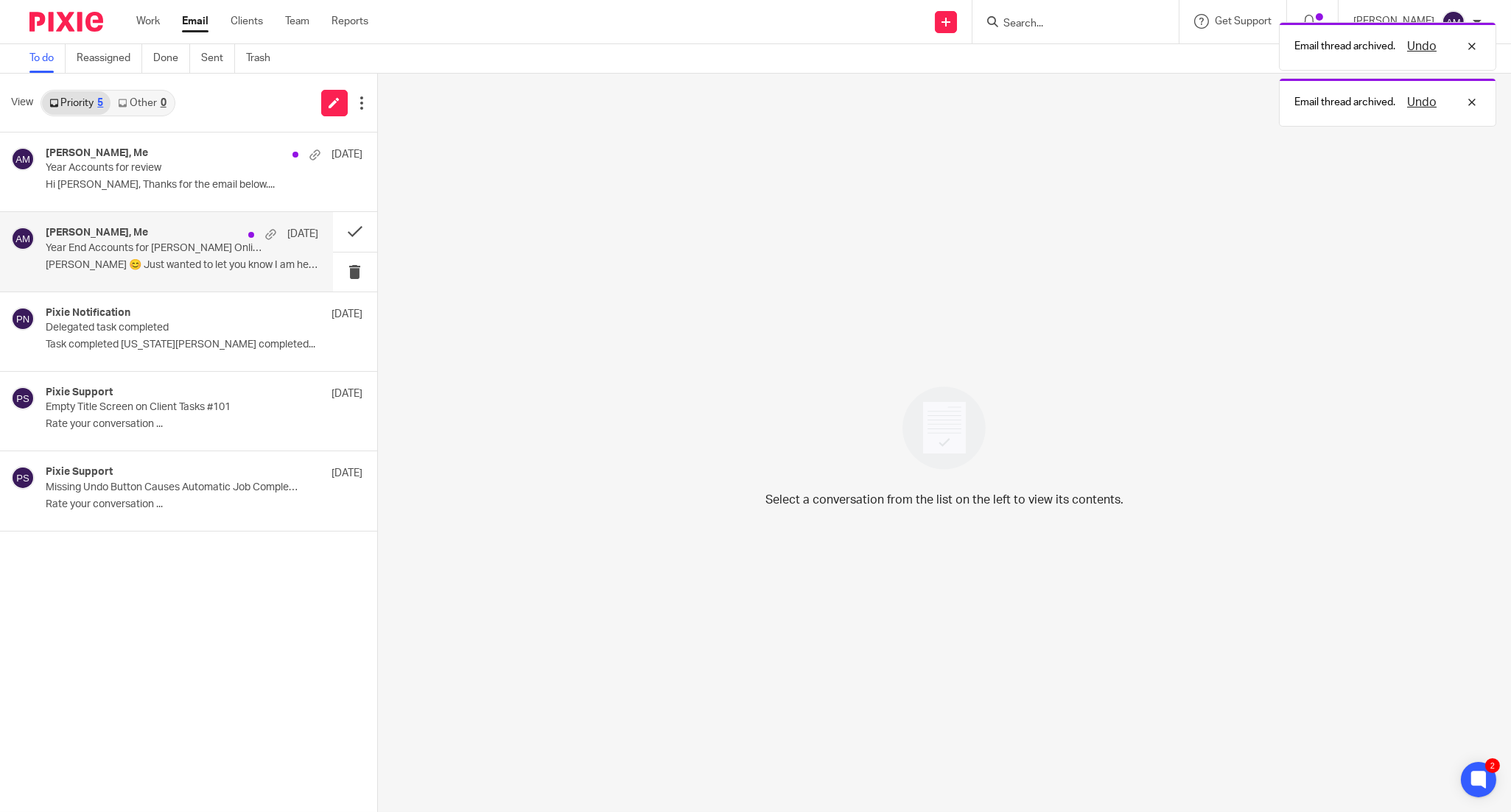
click at [223, 273] on div "Jess Flory, Me 21 Aug Year End Accounts for Flory Online Limited Hiya 😊 Just wa…" at bounding box center [182, 251] width 273 height 49
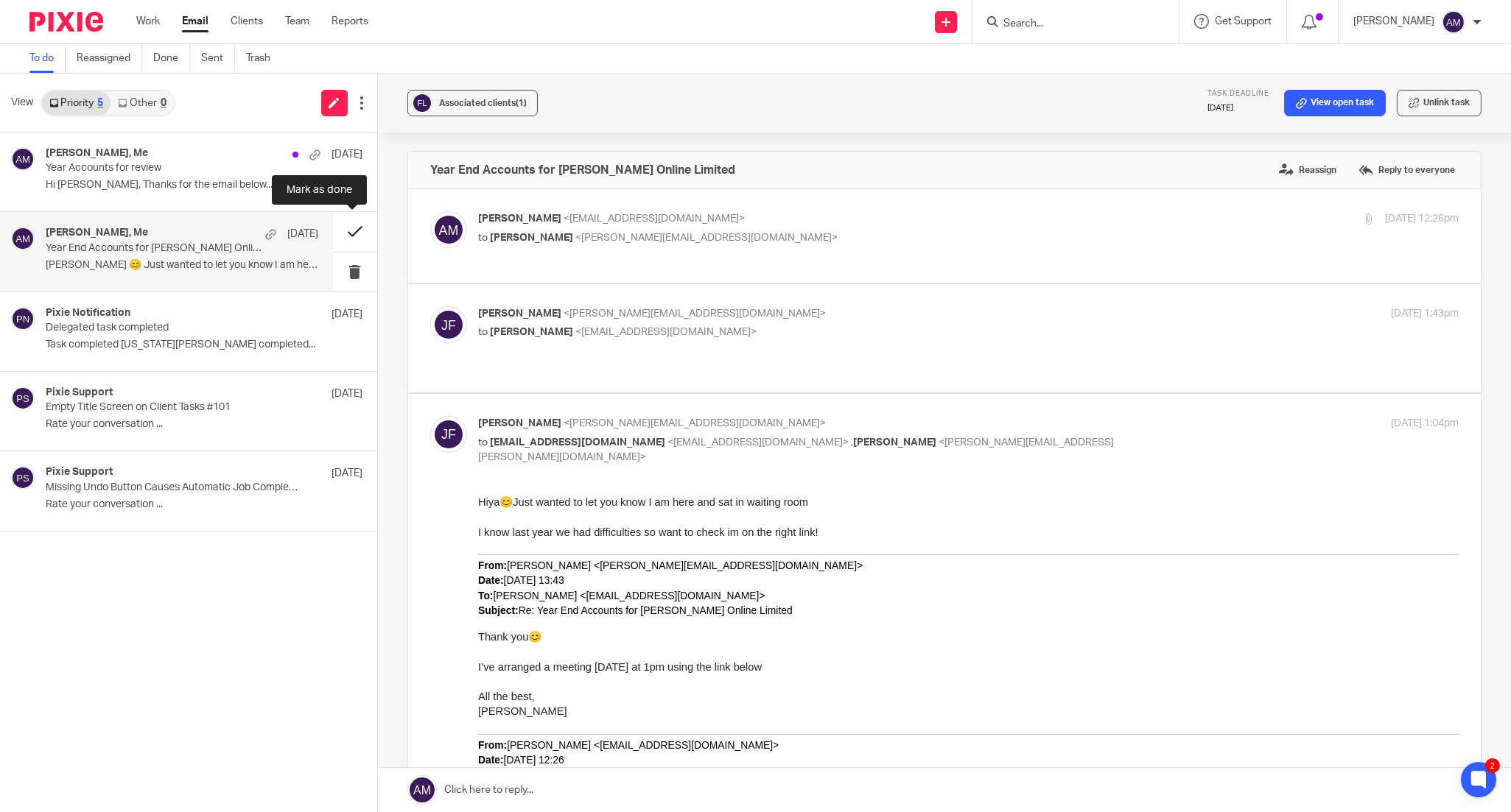
click at [350, 233] on button at bounding box center [354, 231] width 44 height 39
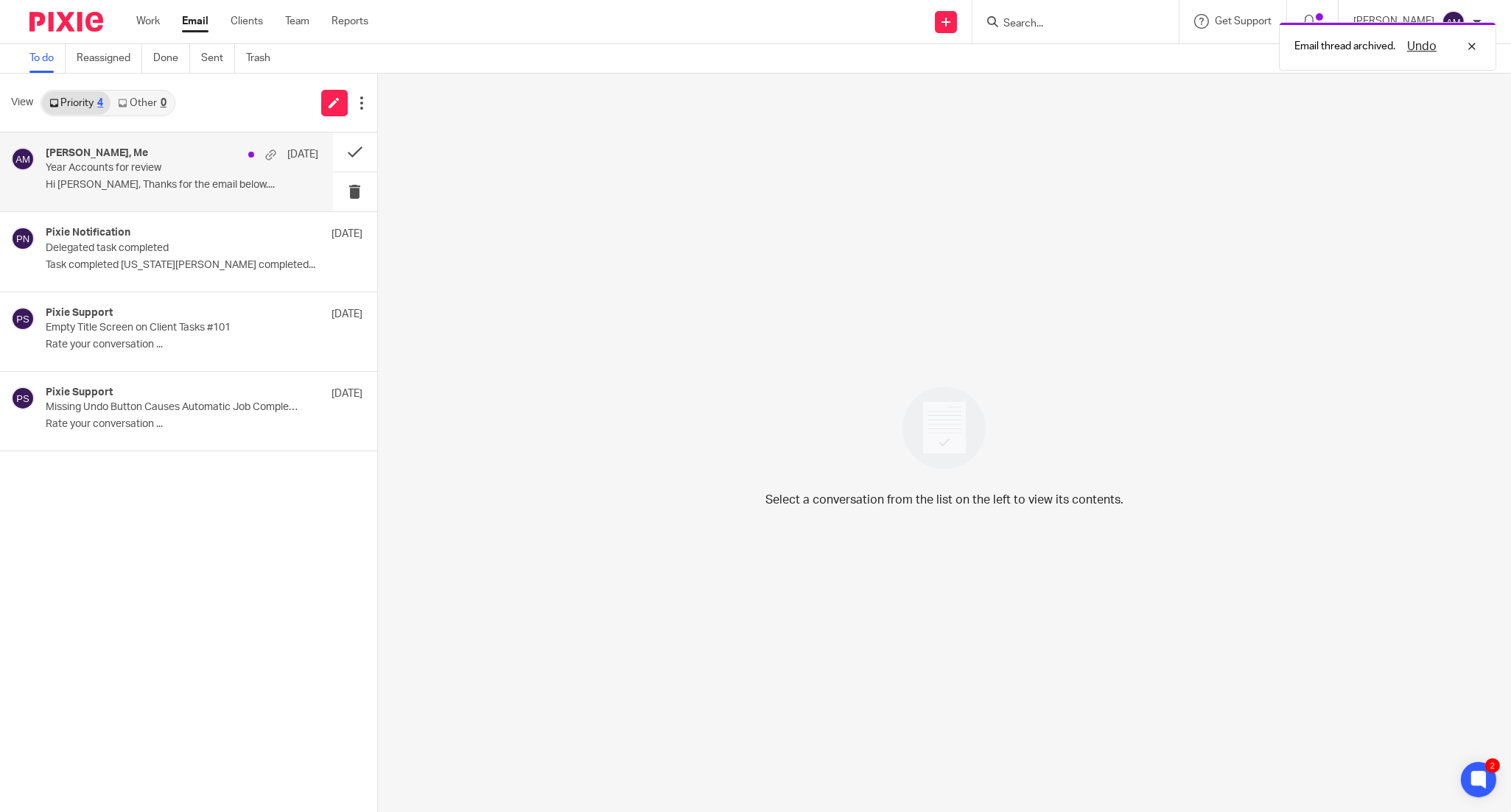
click at [169, 186] on p "Hi Anne, Thanks for the email below...." at bounding box center [182, 185] width 273 height 13
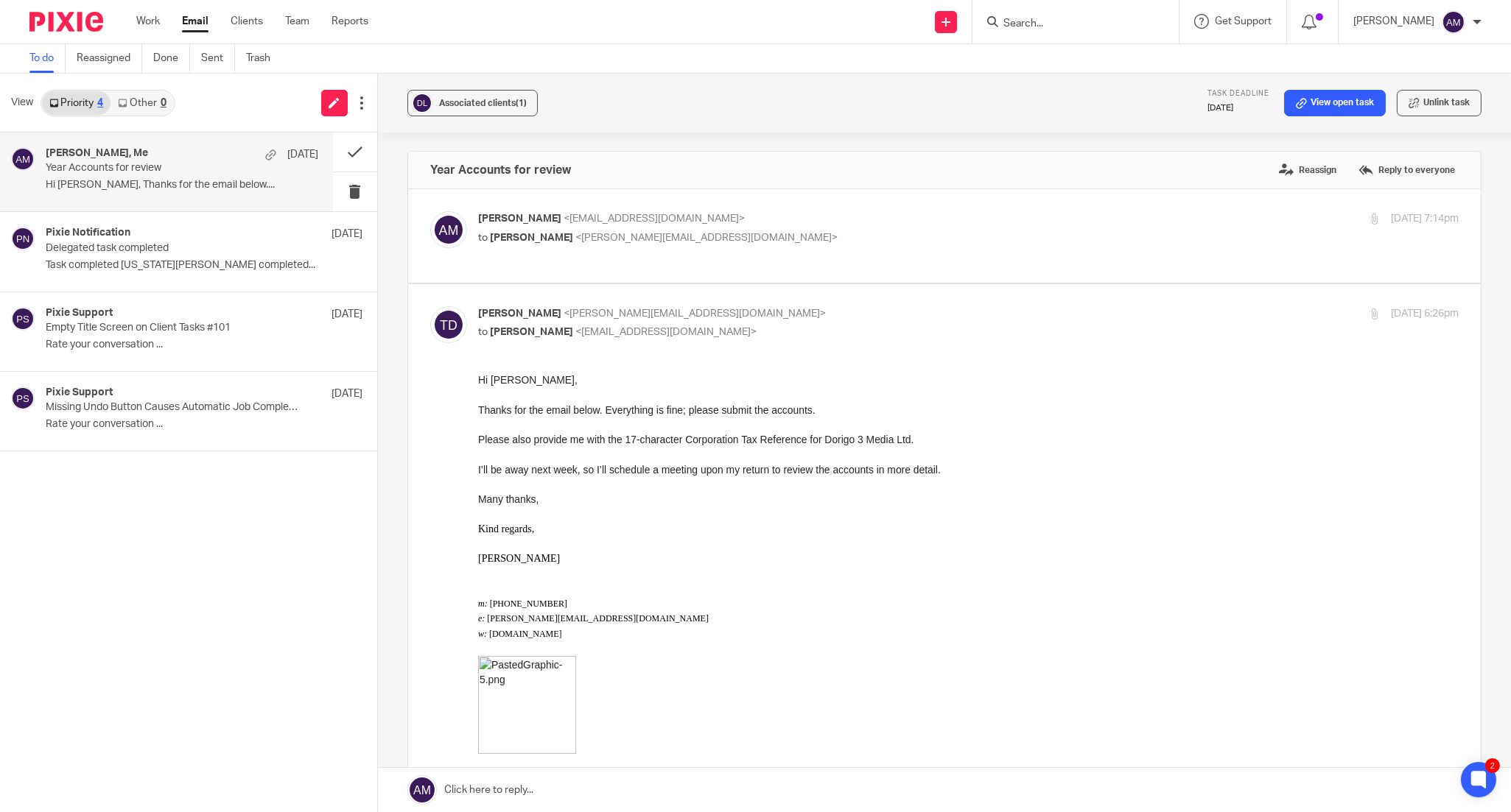
click at [498, 783] on link at bounding box center [944, 789] width 1133 height 44
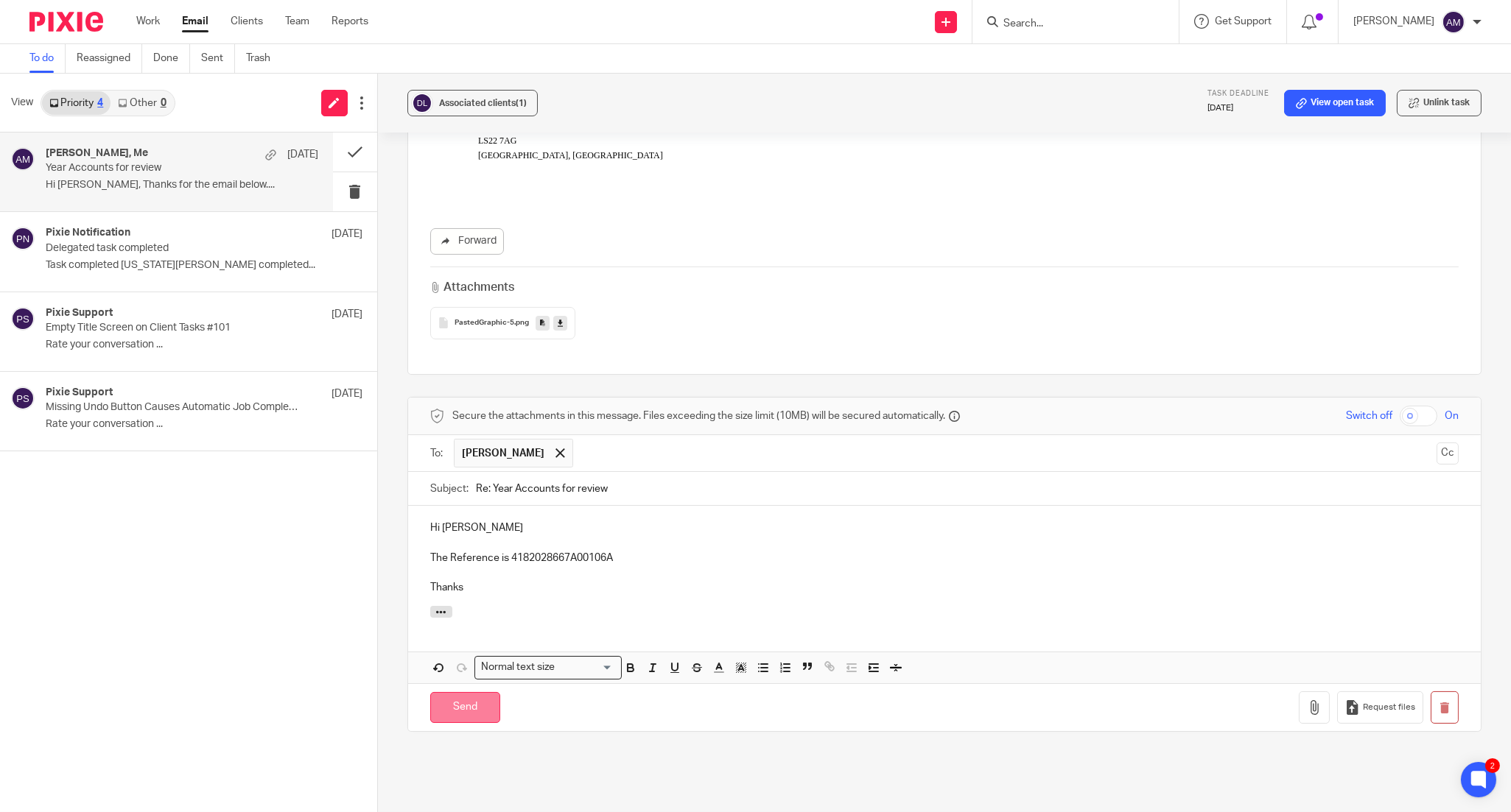
click at [477, 698] on input "Send" at bounding box center [465, 708] width 70 height 32
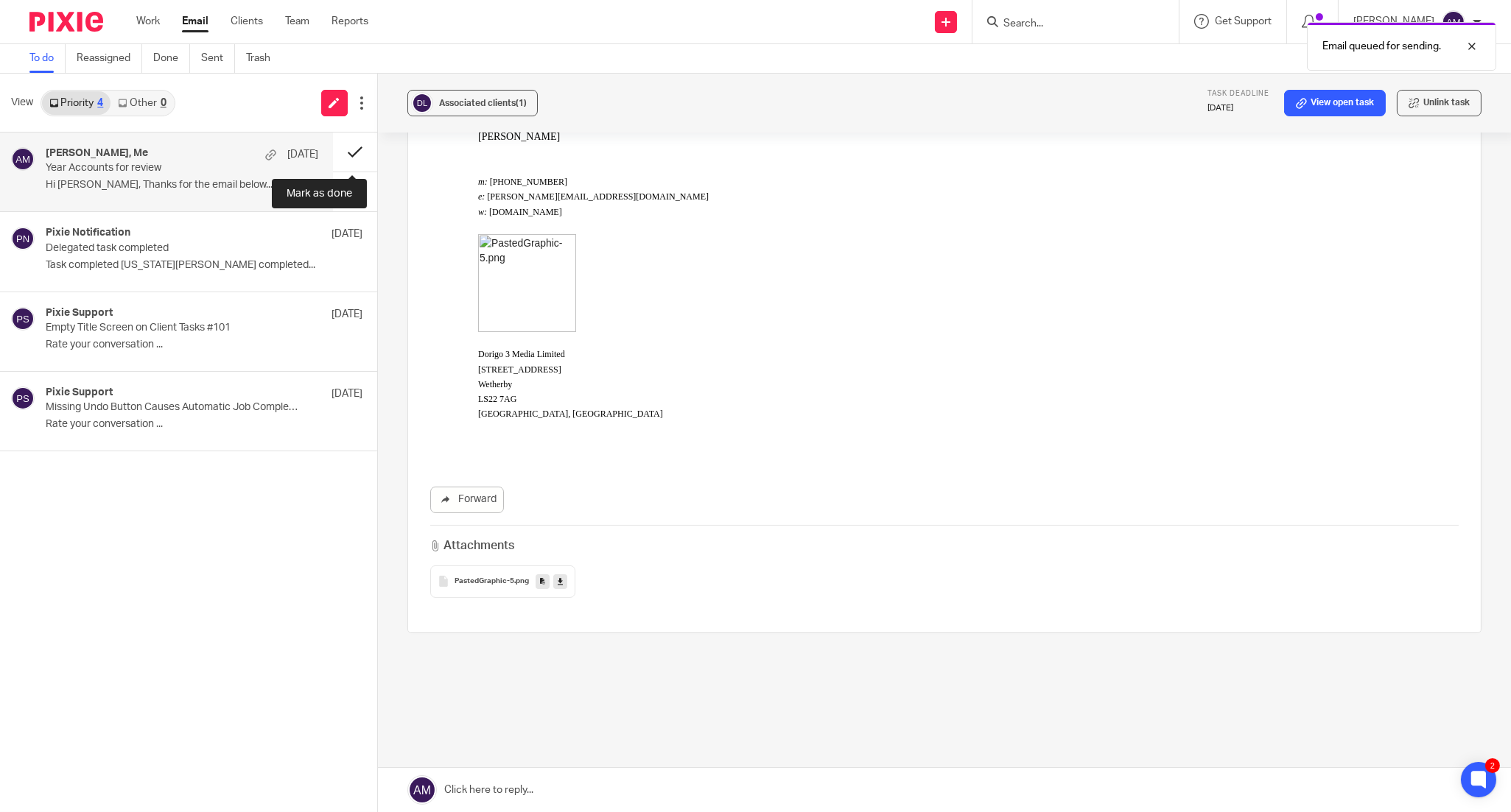
click at [354, 151] on button at bounding box center [354, 152] width 44 height 39
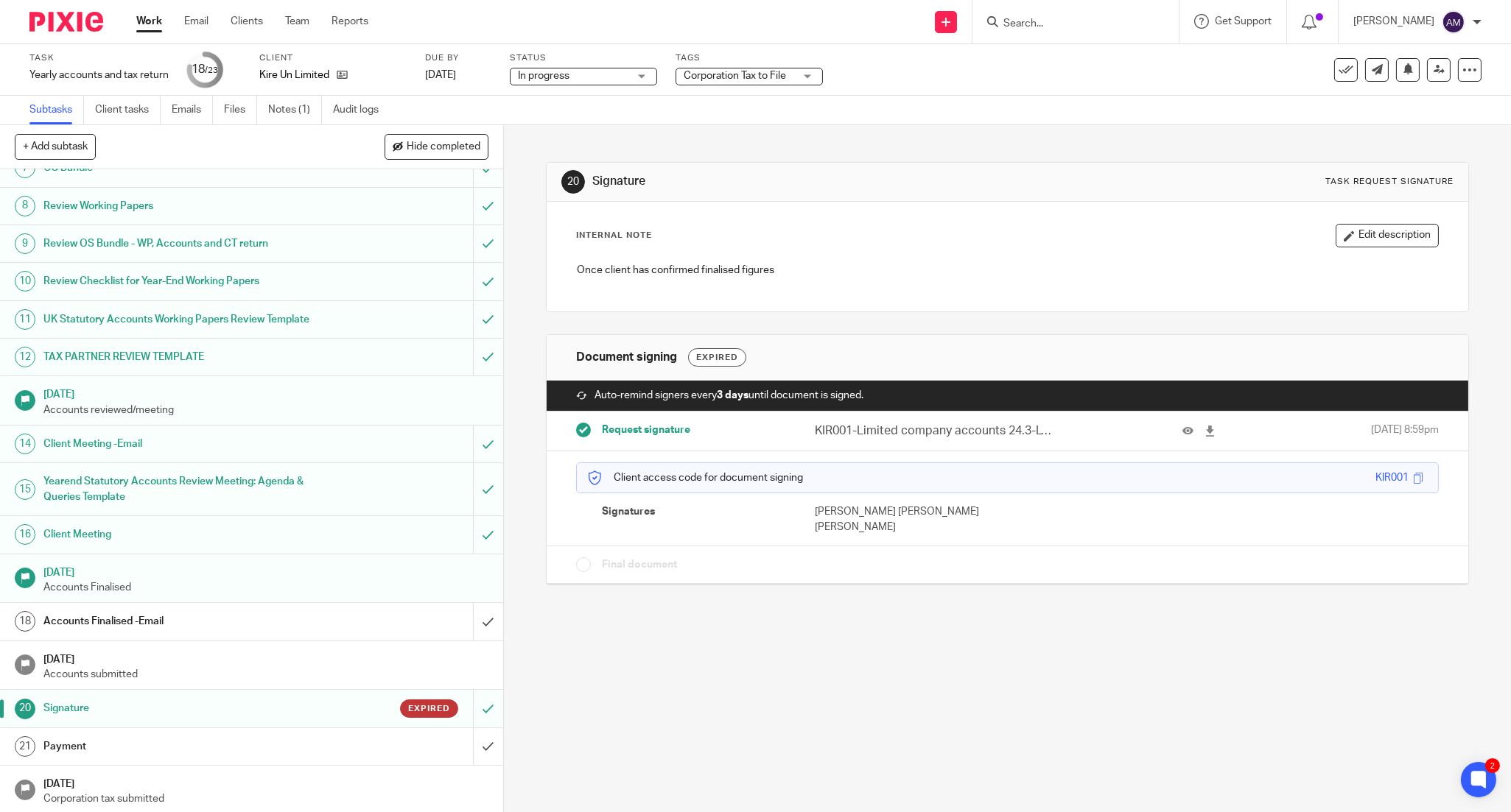
scroll to position [323, 0]
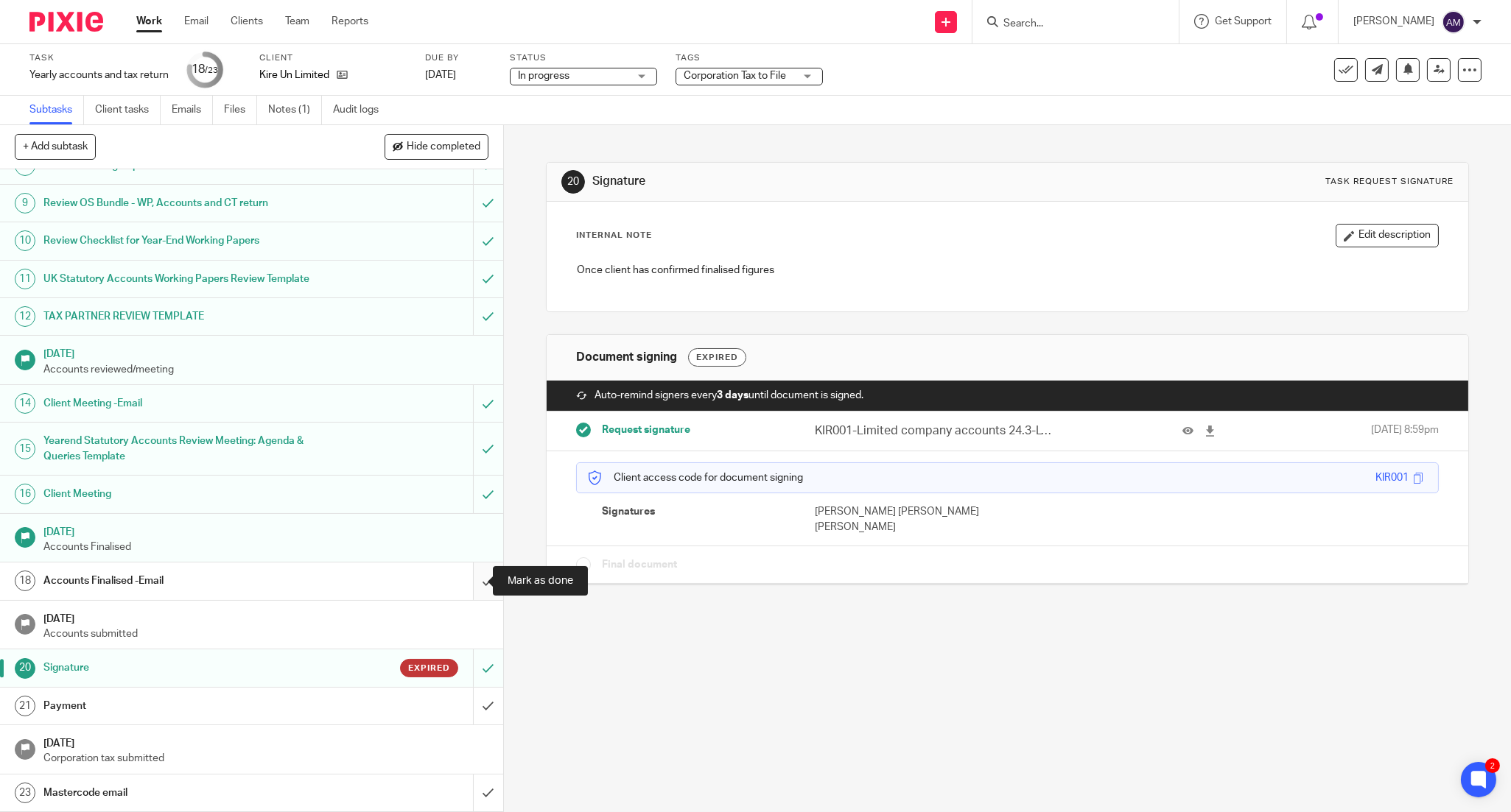
click at [468, 579] on input "submit" at bounding box center [251, 581] width 503 height 37
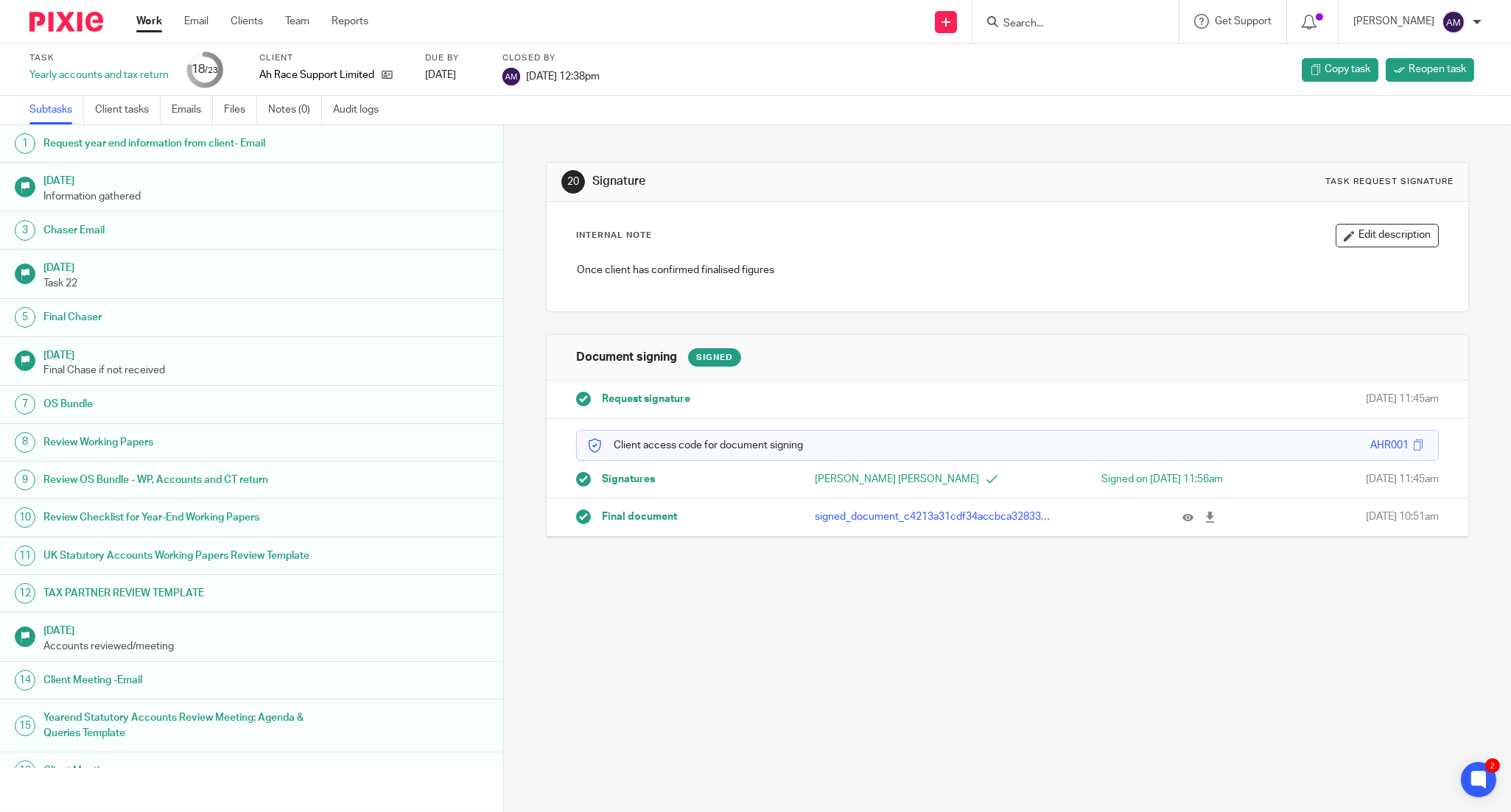
click at [632, 704] on div "20 Signature Task request signature Internal Note Edit description Once client …" at bounding box center [1007, 469] width 1007 height 687
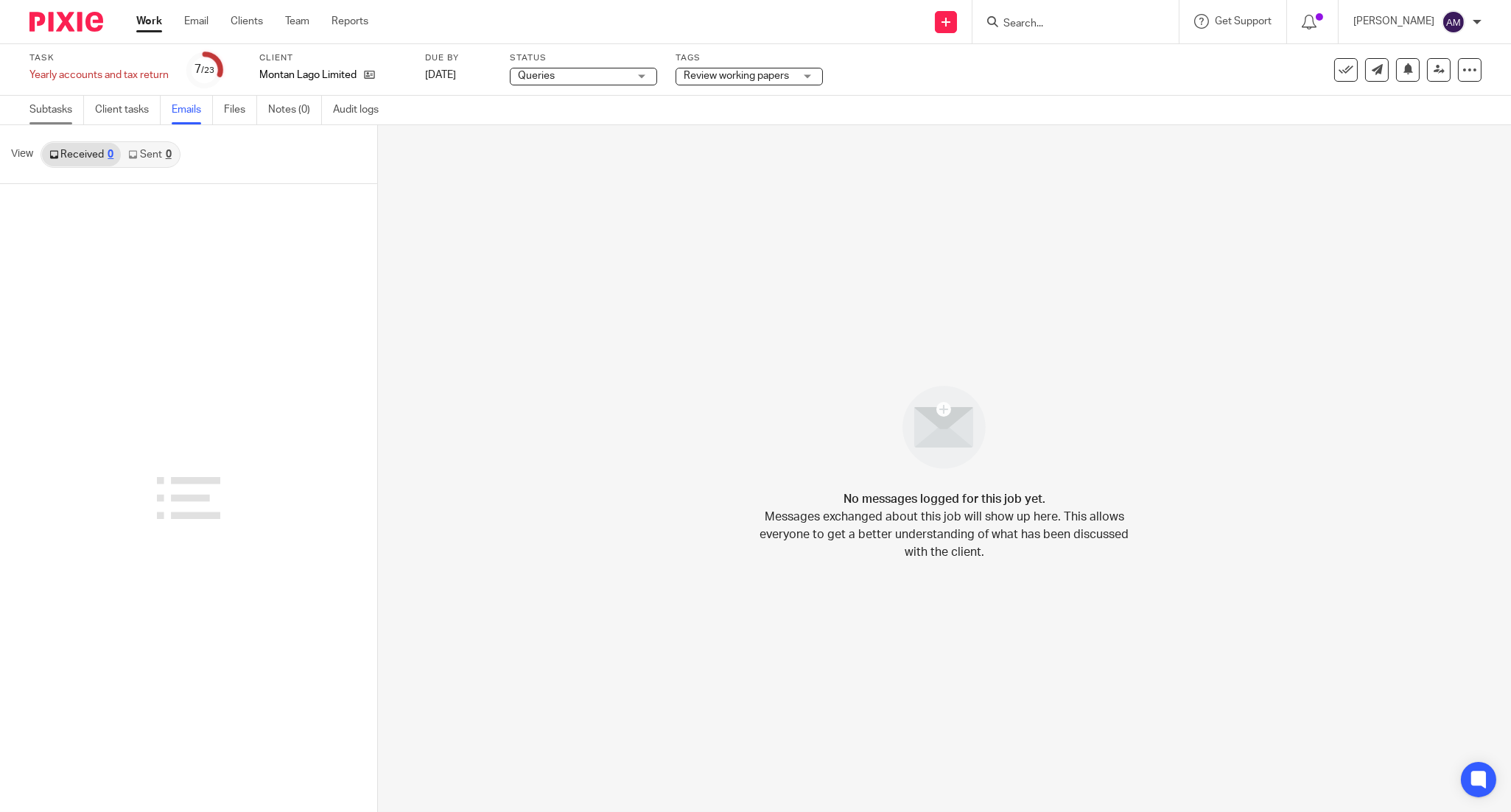
click at [53, 114] on link "Subtasks" at bounding box center [56, 110] width 54 height 28
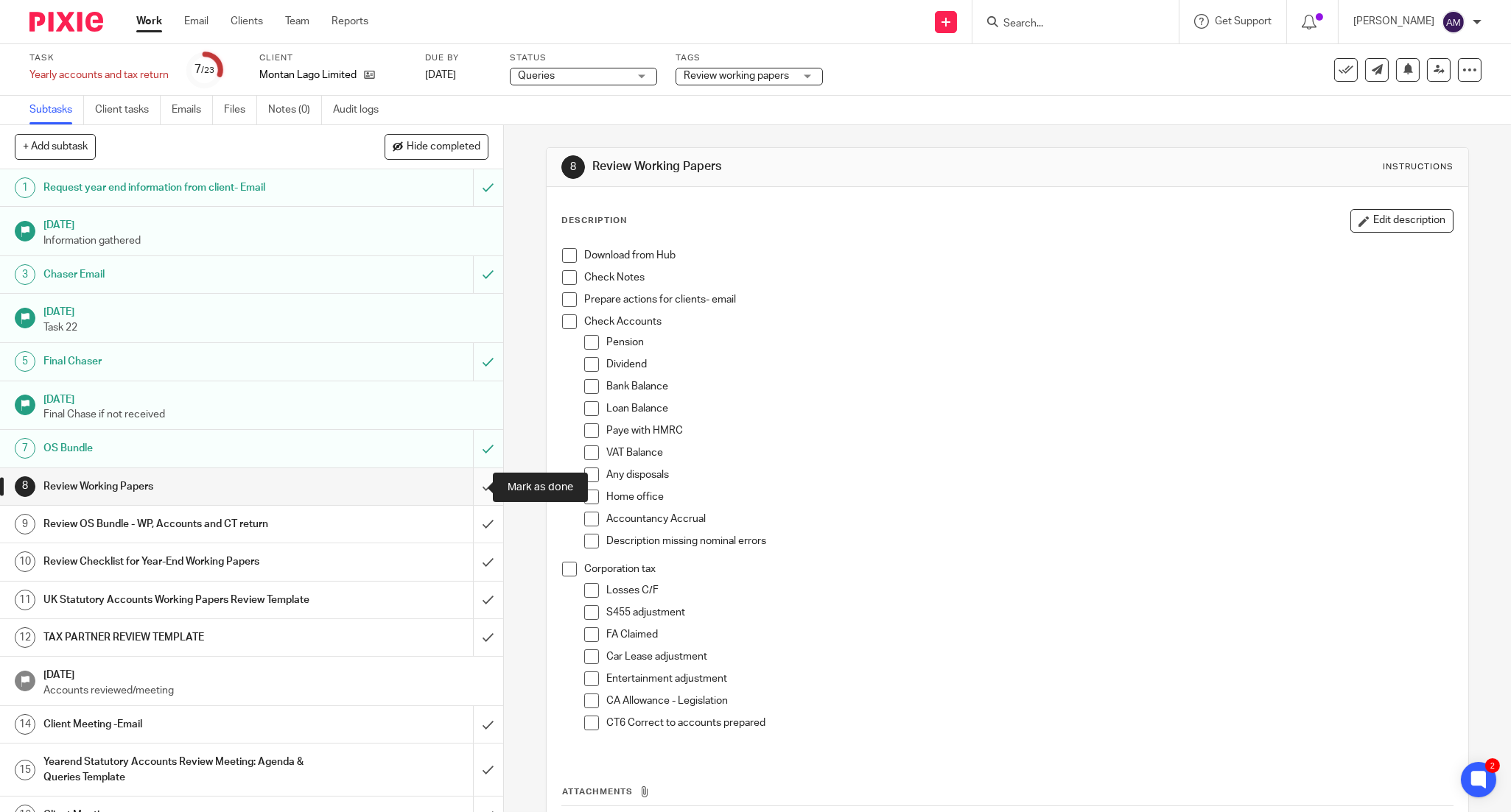
click at [466, 481] on input "submit" at bounding box center [251, 487] width 503 height 37
click at [466, 527] on input "submit" at bounding box center [251, 524] width 503 height 37
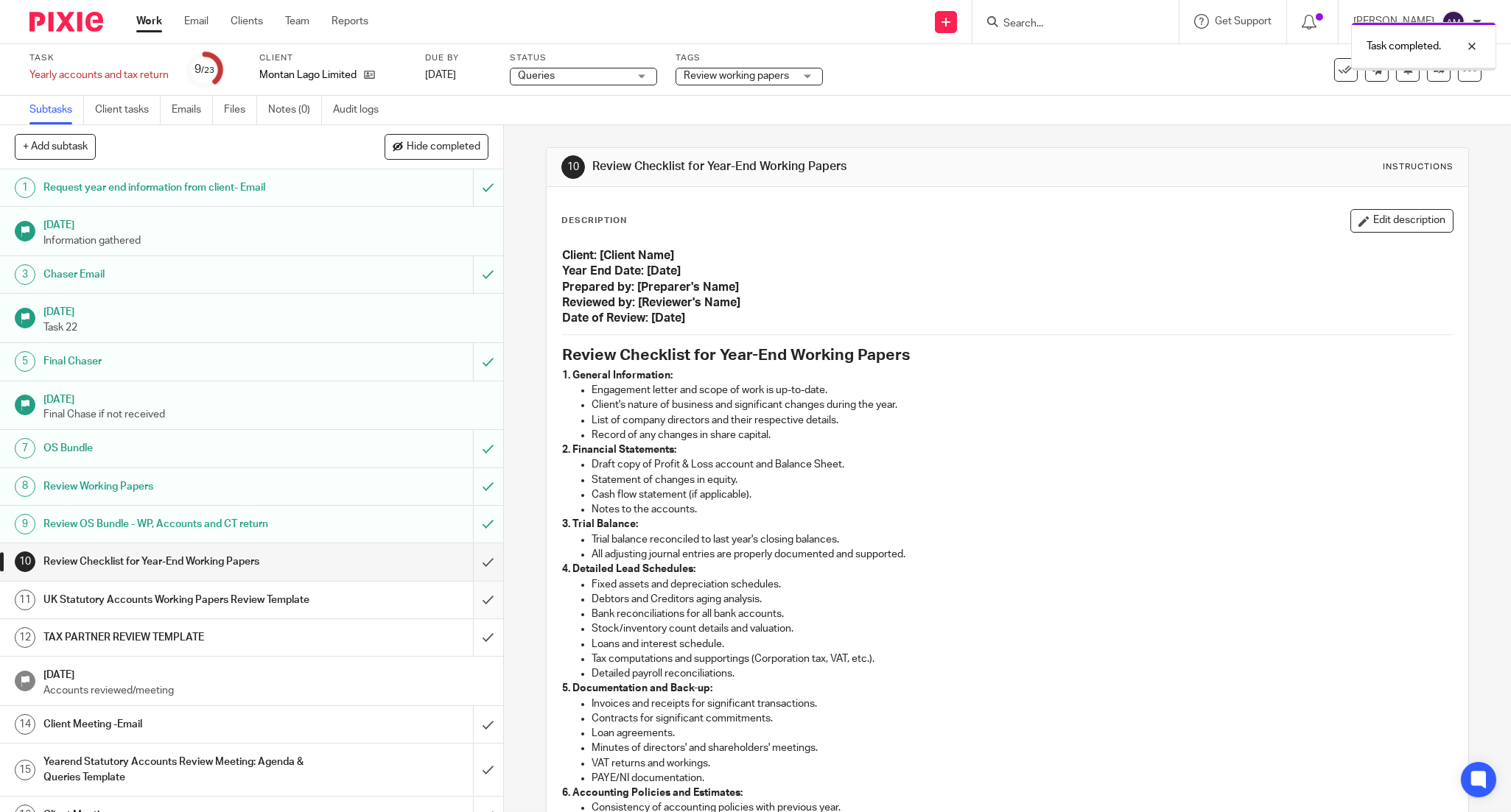
click at [467, 609] on input "submit" at bounding box center [251, 600] width 503 height 37
click at [465, 635] on input "submit" at bounding box center [251, 638] width 503 height 37
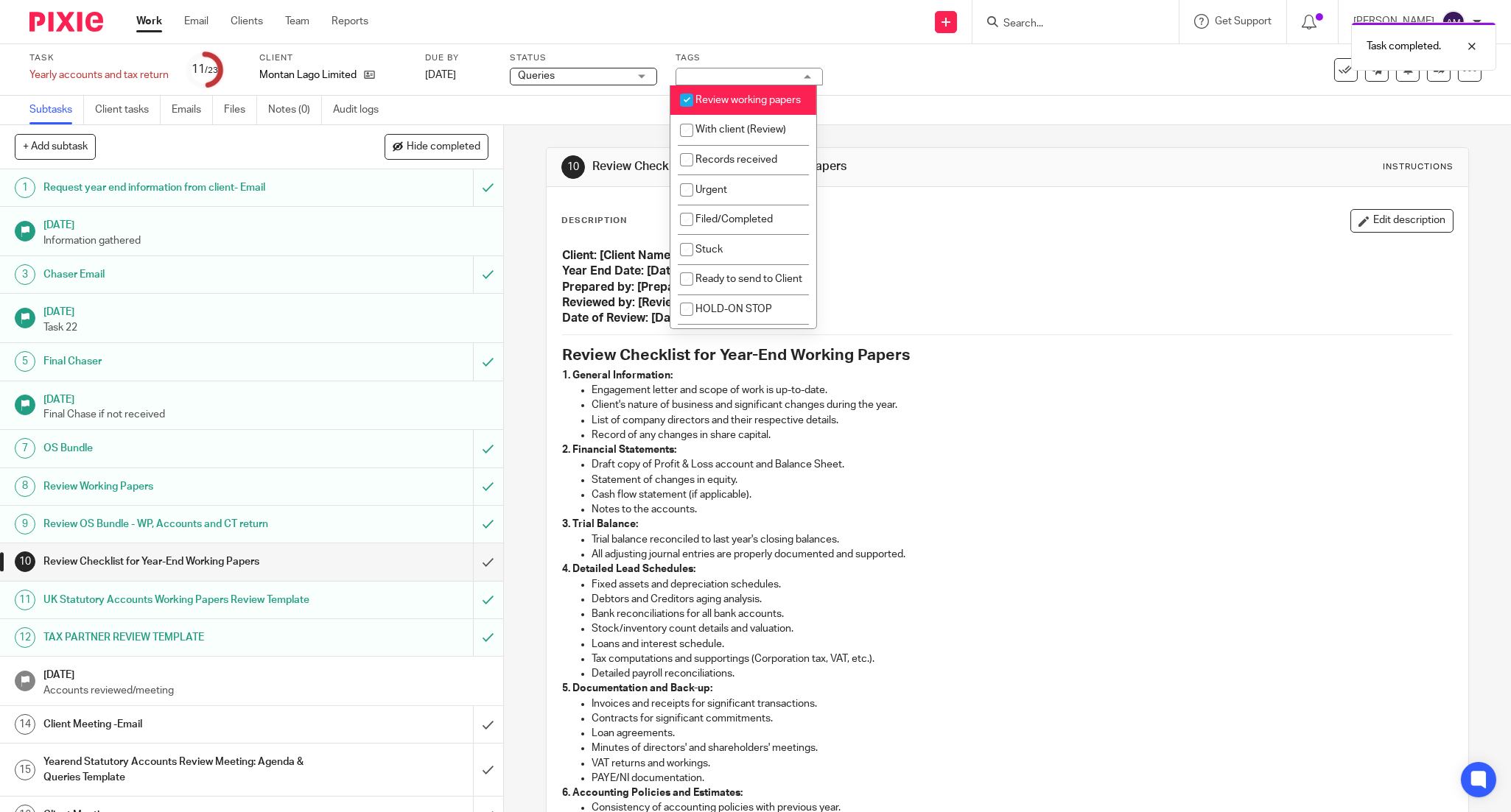
click at [727, 101] on span "Review working papers" at bounding box center [748, 100] width 105 height 10
checkbox input "false"
click at [723, 145] on li "With client (Review)" at bounding box center [743, 130] width 146 height 30
checkbox input "true"
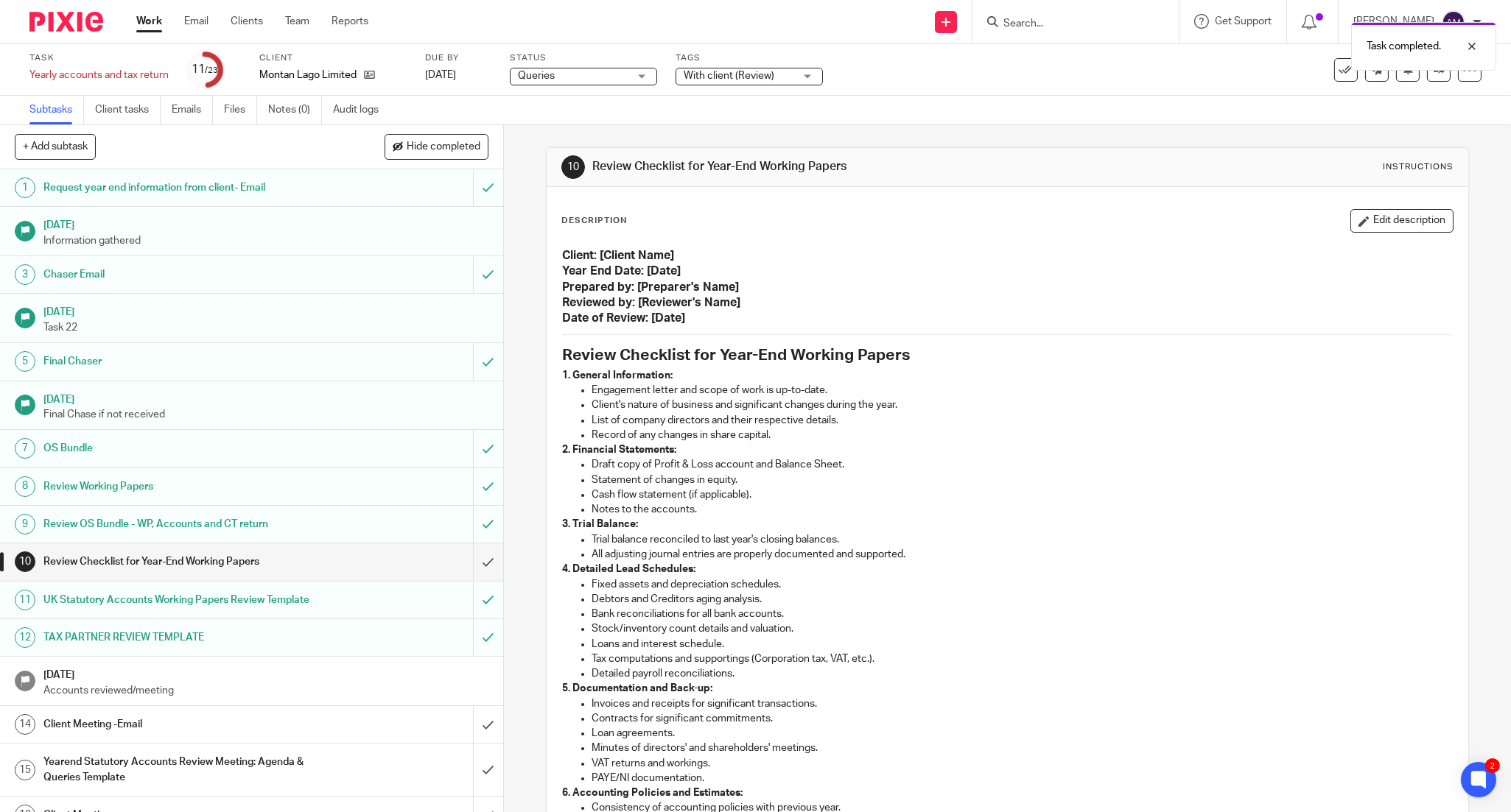
click at [593, 74] on span "Queries" at bounding box center [573, 76] width 111 height 16
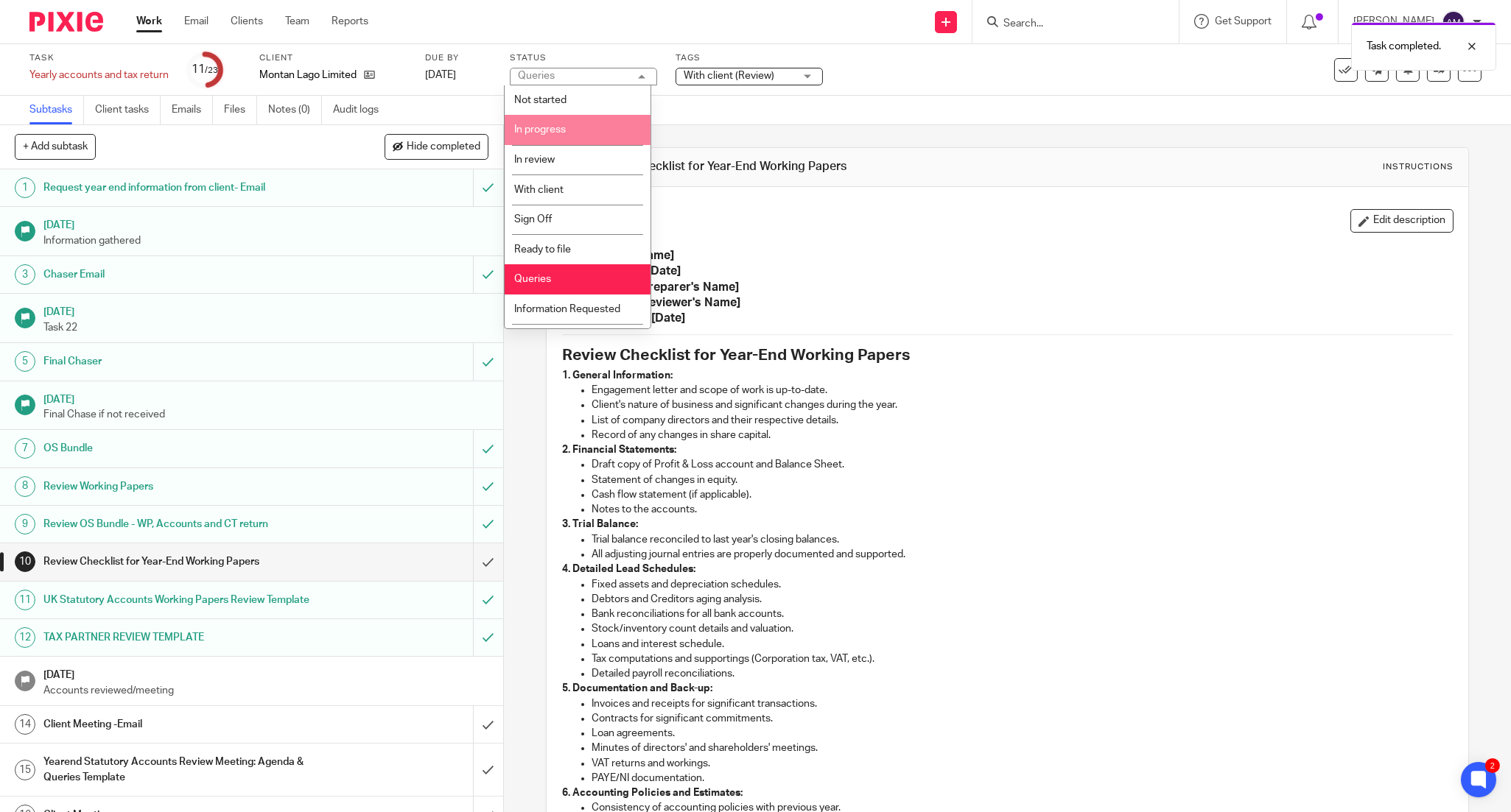
click at [564, 123] on li "In progress" at bounding box center [577, 130] width 146 height 30
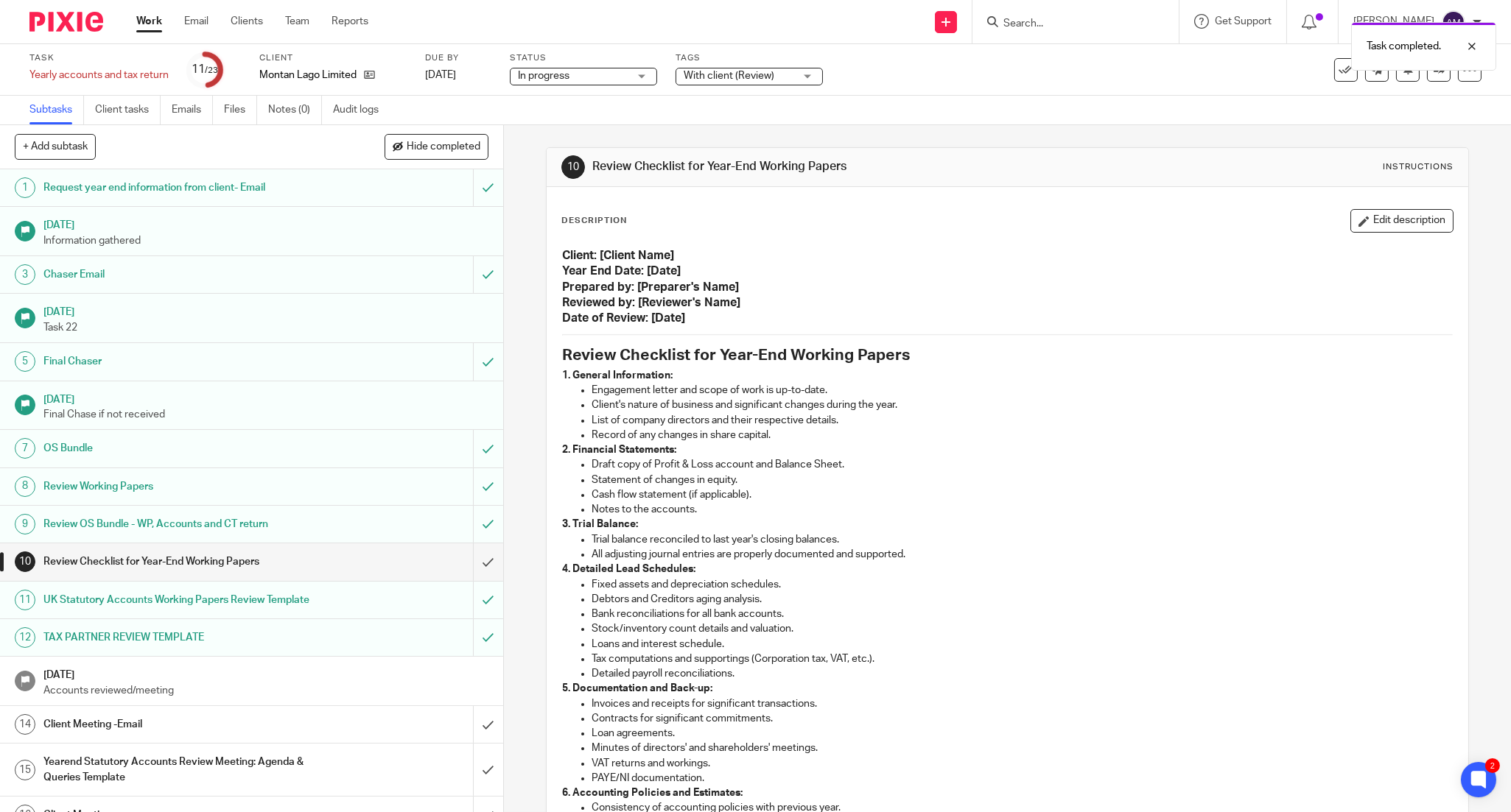
click at [872, 105] on div "Subtasks Client tasks Emails Files Notes (0) Audit logs" at bounding box center [756, 110] width 1511 height 29
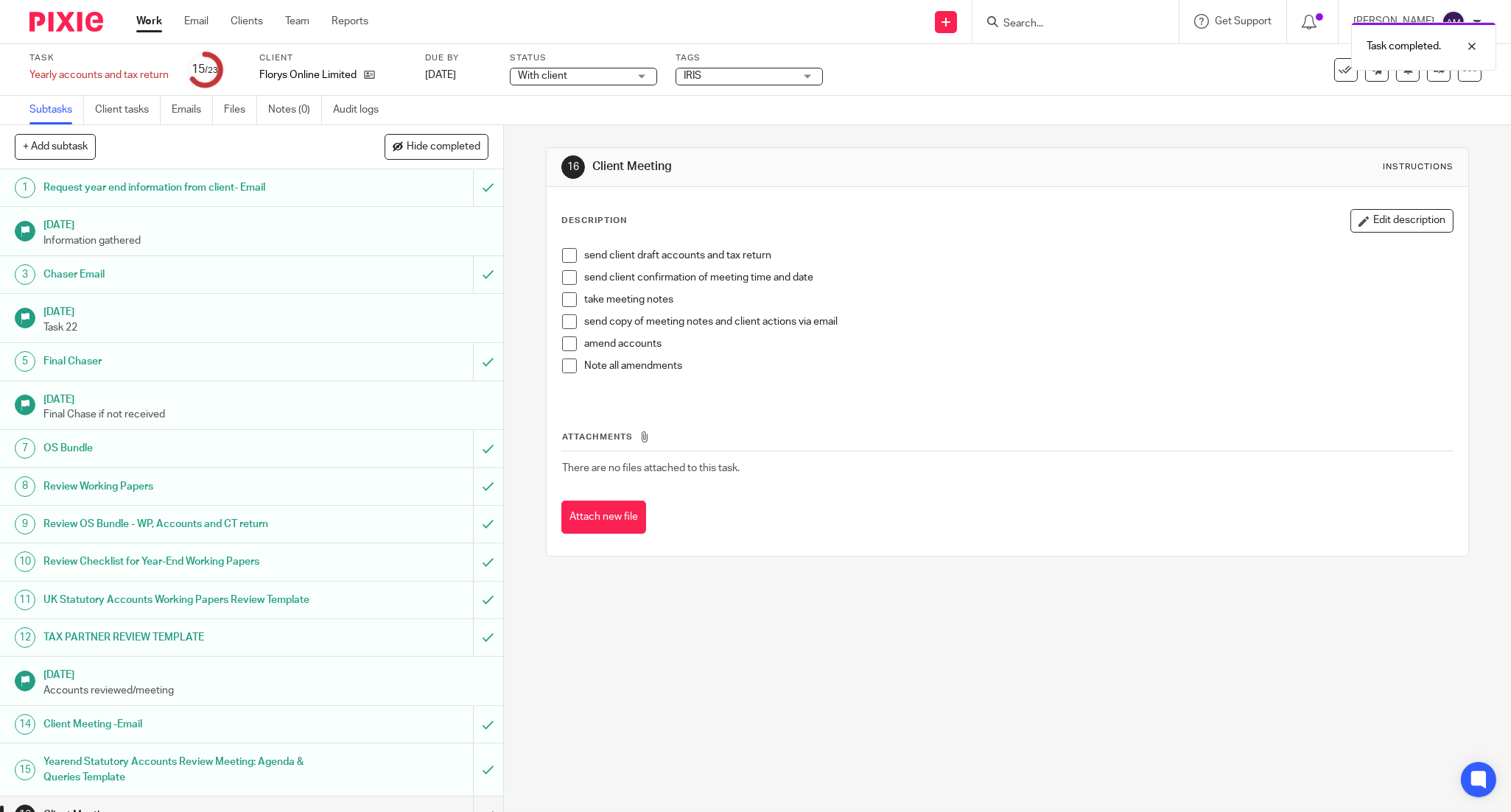
click at [737, 72] on span "IRIS" at bounding box center [739, 76] width 111 height 16
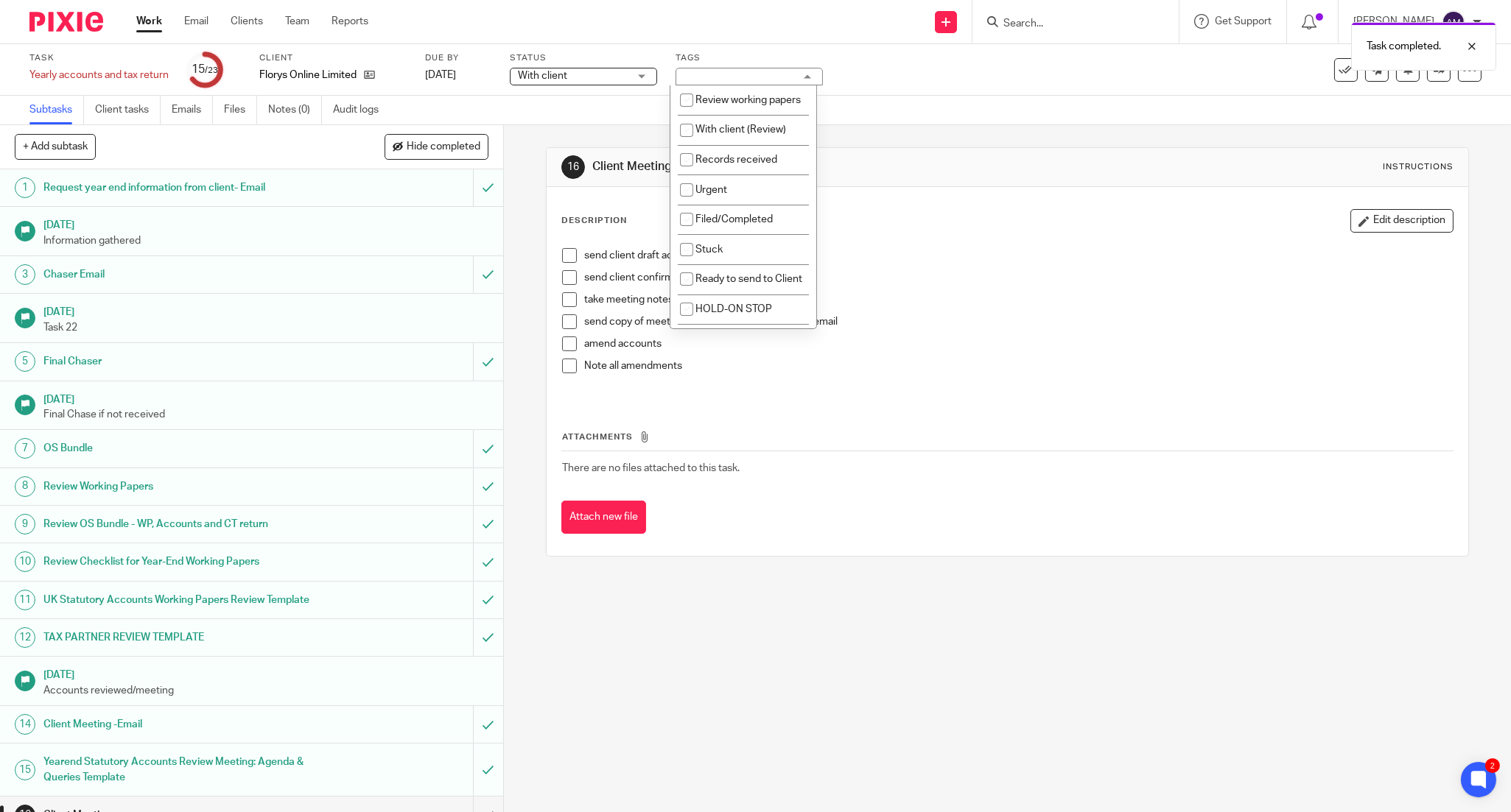
click at [628, 79] on div "With client With client" at bounding box center [583, 76] width 148 height 18
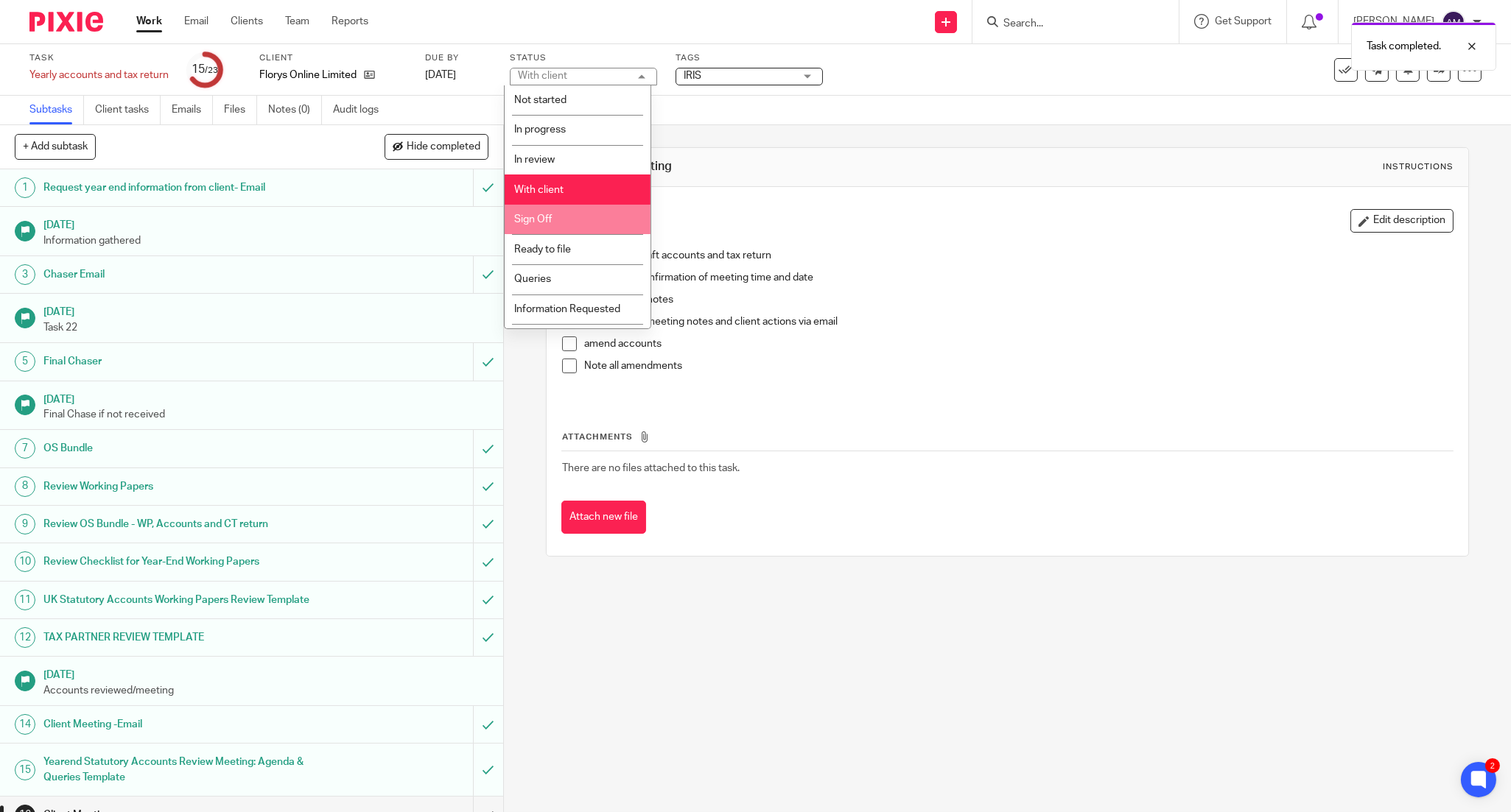
click at [586, 224] on li "Sign Off" at bounding box center [577, 220] width 146 height 30
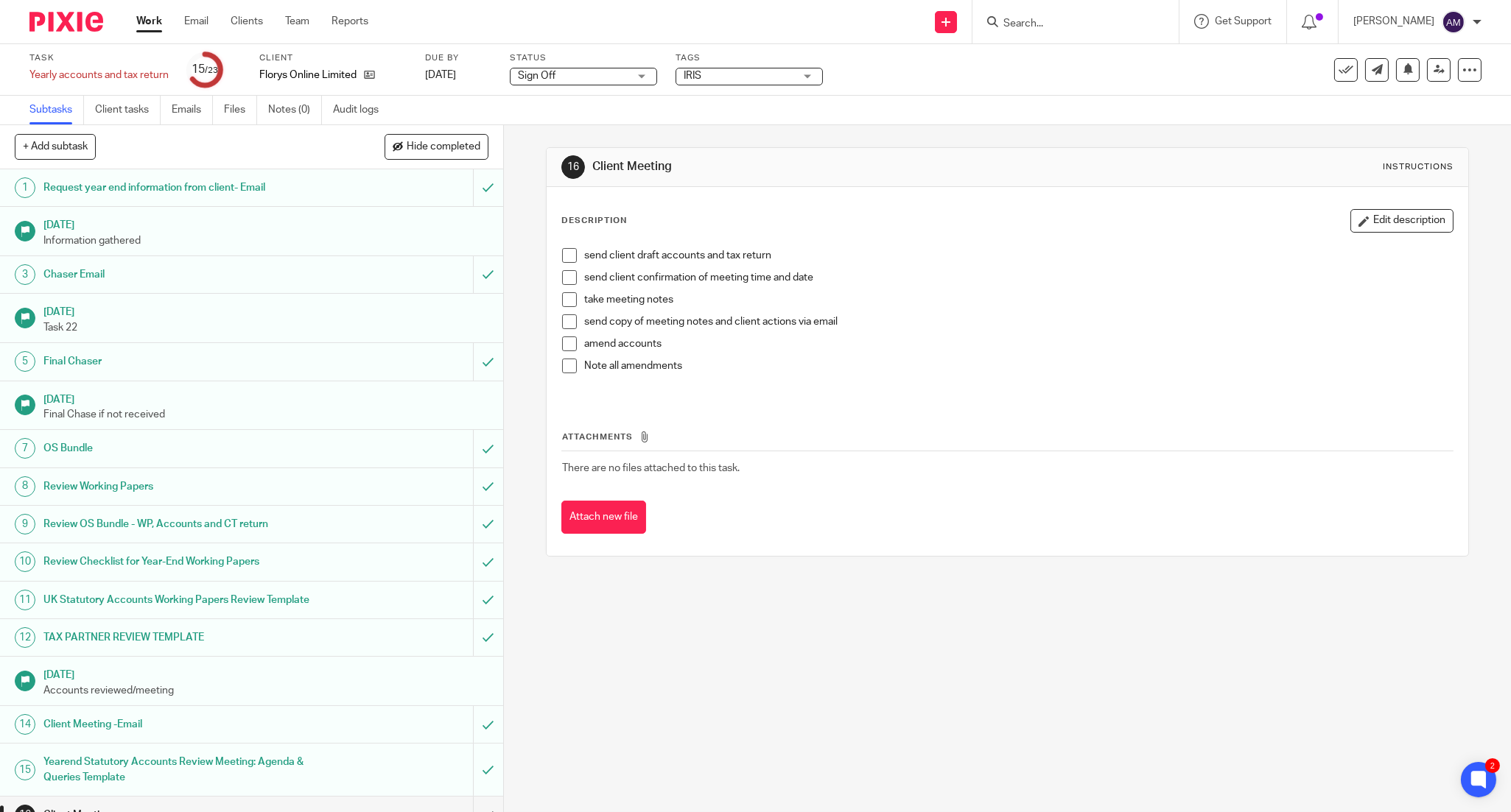
click at [741, 76] on span "IRIS" at bounding box center [739, 76] width 111 height 16
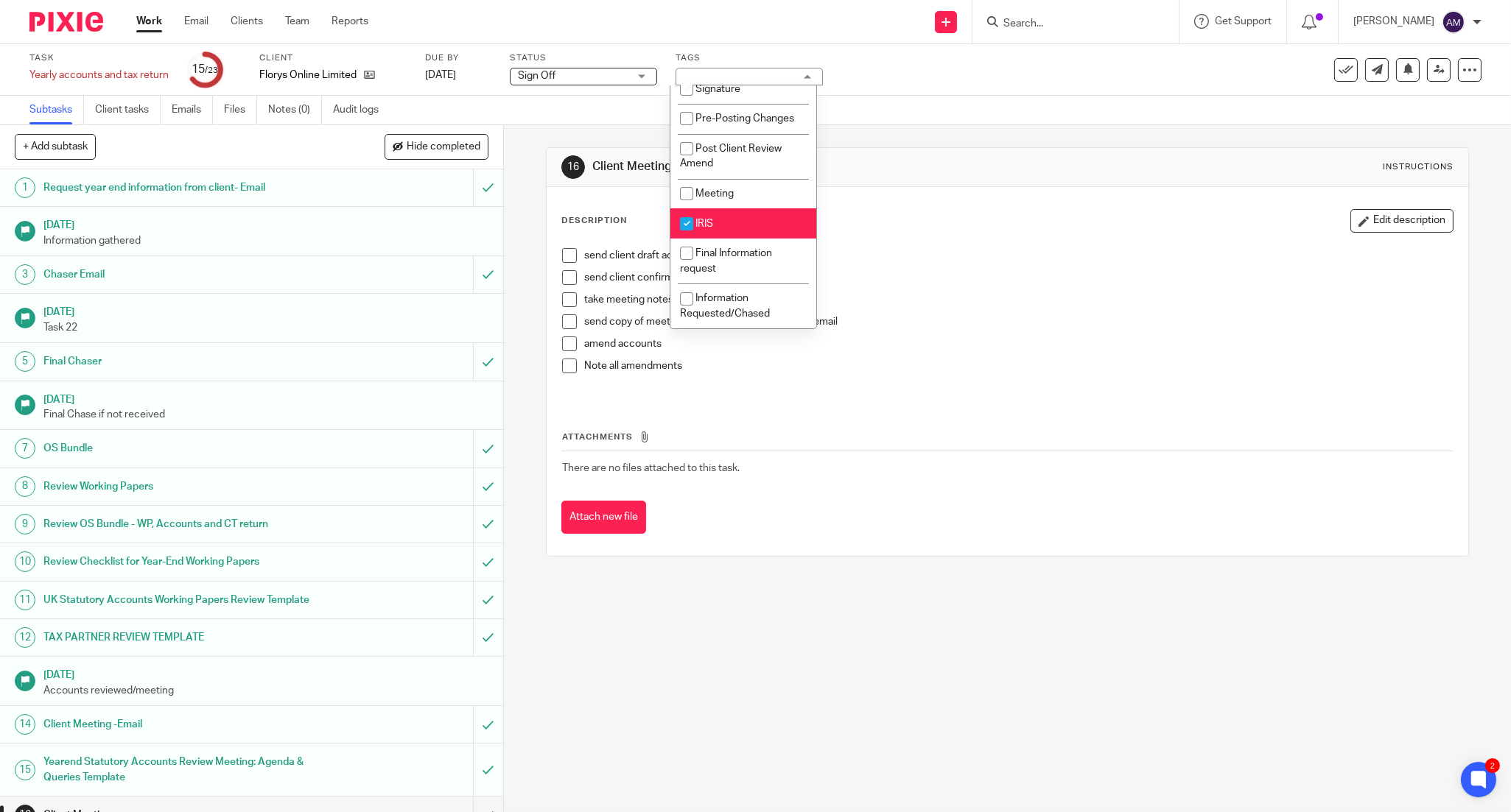
scroll to position [427, 0]
drag, startPoint x: 804, startPoint y: 131, endPoint x: 819, endPoint y: 313, distance: 182.6
click at [819, 313] on main "Task Yearly accounts and tax return Save Yearly accounts and tax return 15 /23 …" at bounding box center [756, 406] width 1511 height 812
click at [767, 221] on li "IRIS" at bounding box center [743, 223] width 146 height 30
checkbox input "false"
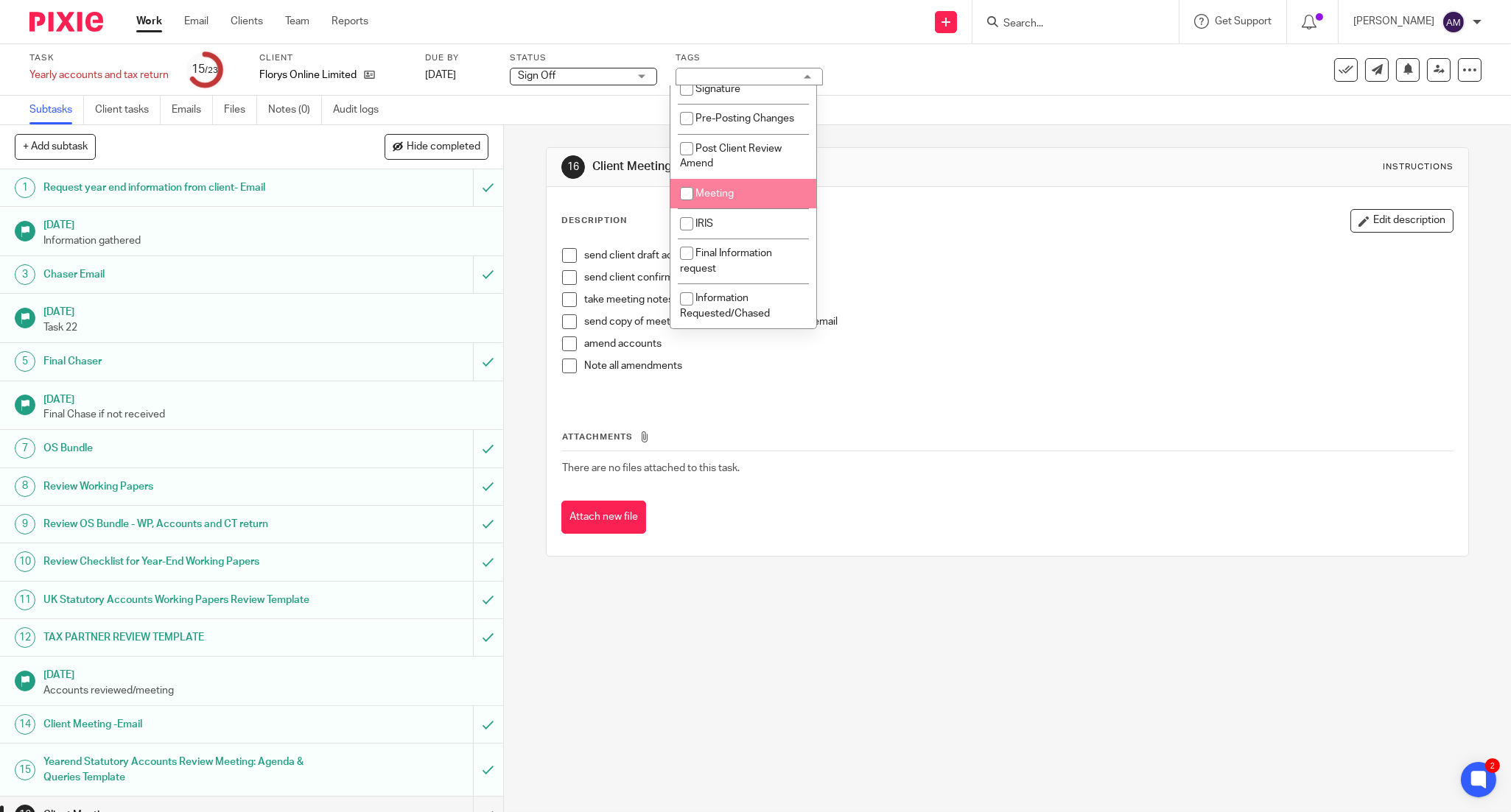
click at [903, 143] on div "16 Client Meeting Instructions Description Edit description send client draft a…" at bounding box center [1007, 352] width 923 height 454
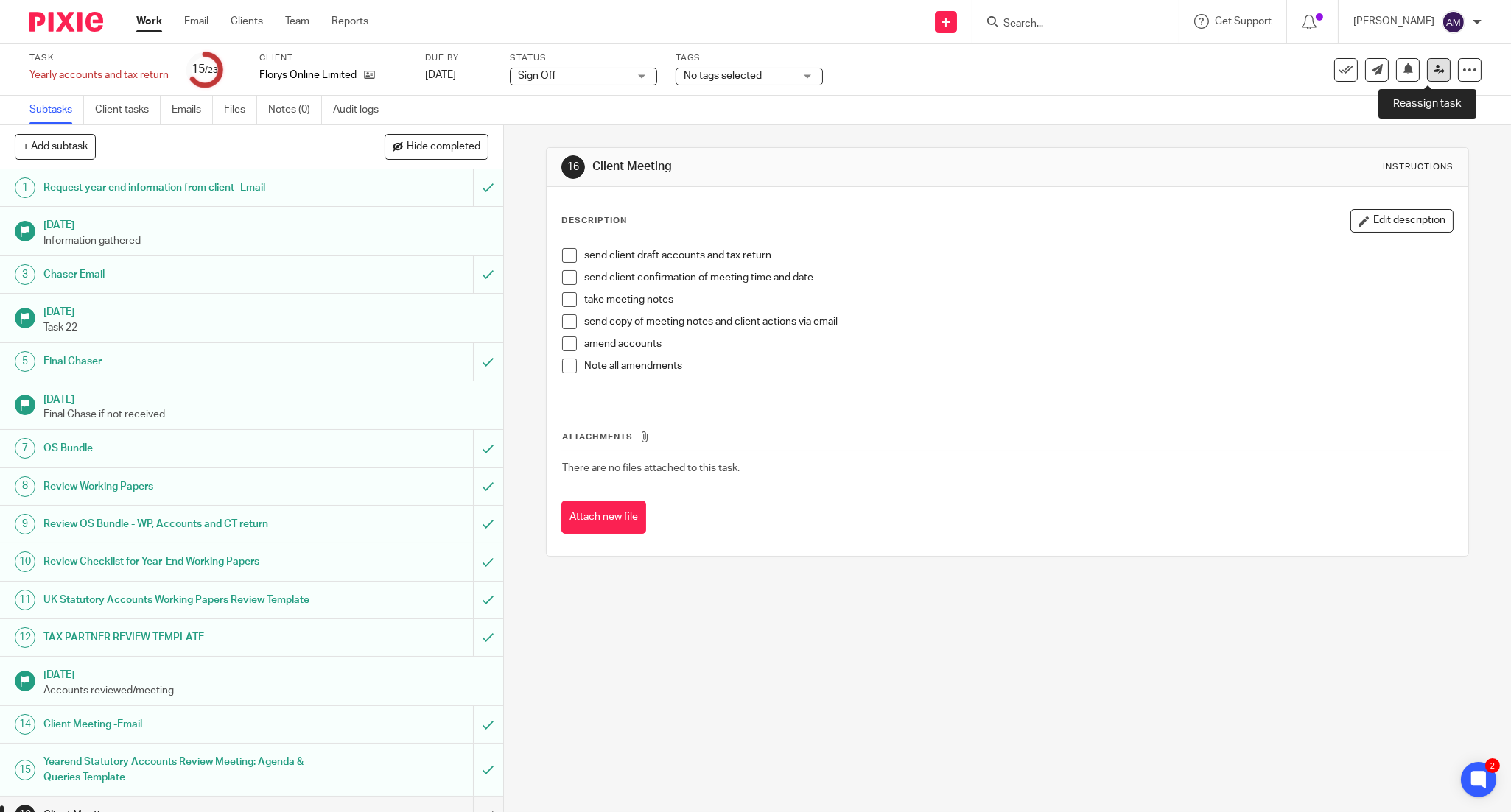
click at [1427, 71] on link at bounding box center [1438, 70] width 23 height 23
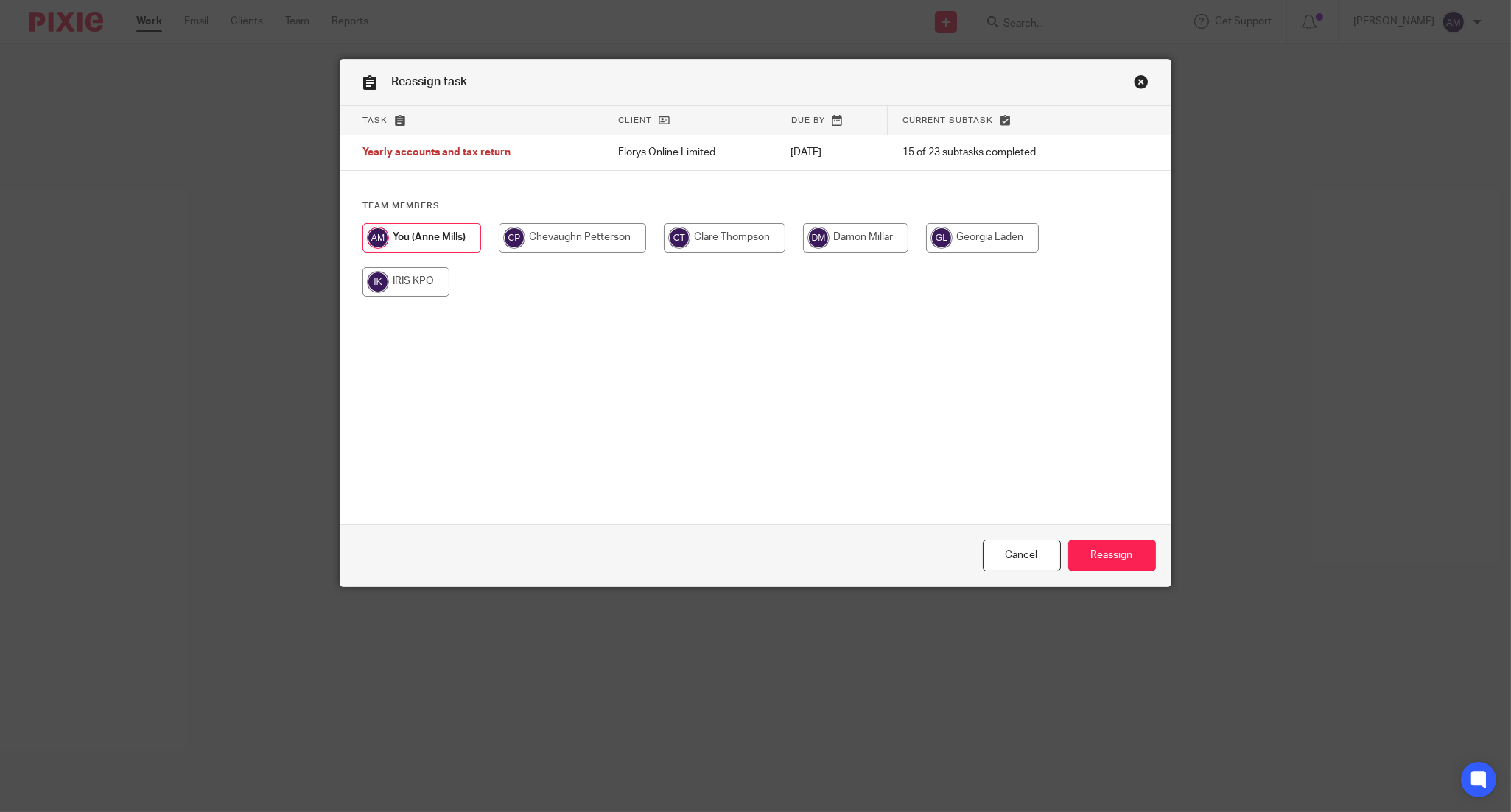
click at [985, 241] on input "radio" at bounding box center [981, 238] width 113 height 29
radio input "true"
click at [1091, 555] on input "Reassign" at bounding box center [1112, 556] width 88 height 32
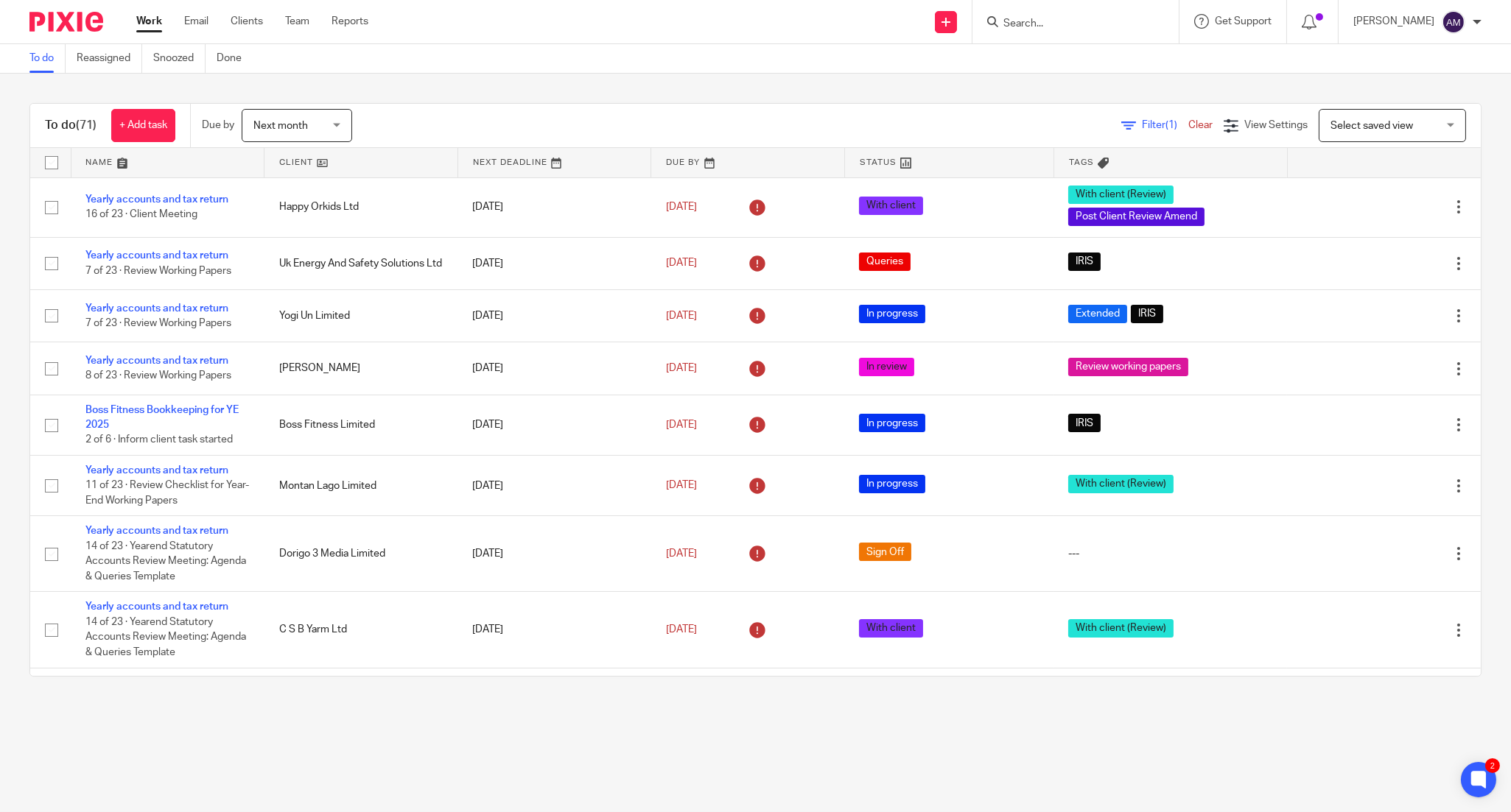
click at [1058, 21] on input "Search" at bounding box center [1067, 24] width 133 height 13
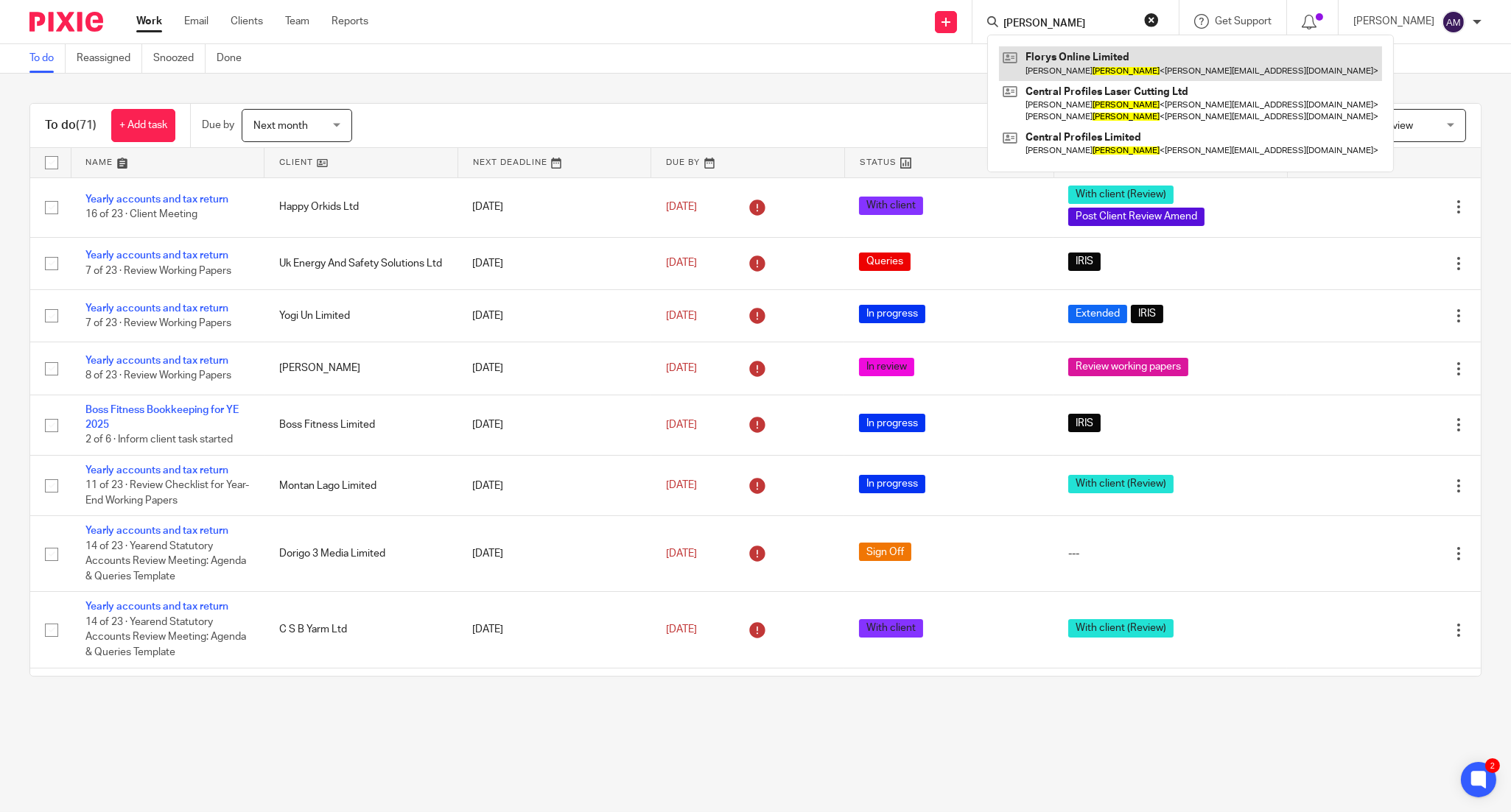
type input "Flory"
click at [1094, 75] on link at bounding box center [1190, 63] width 383 height 34
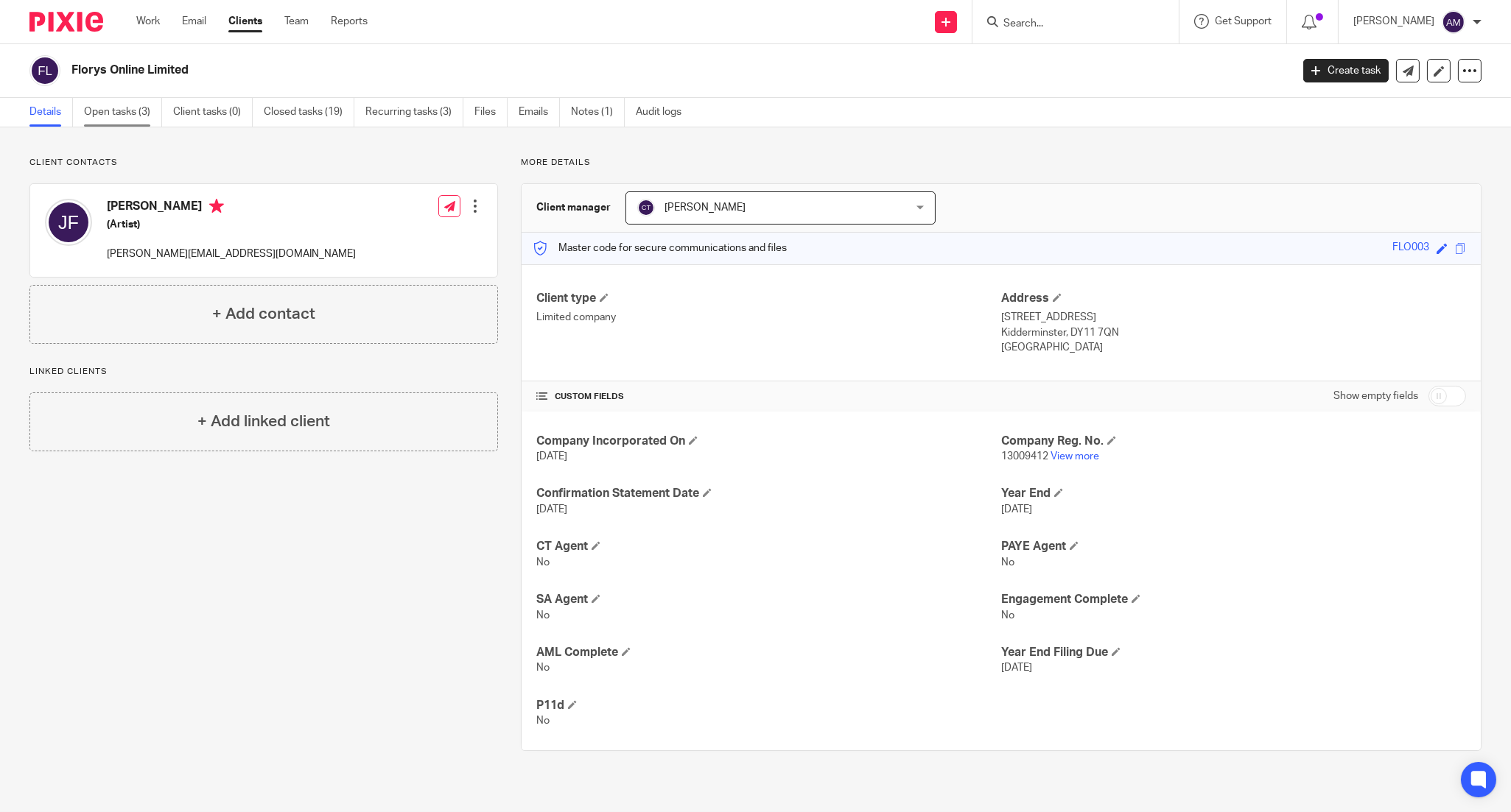
click at [121, 113] on link "Open tasks (3)" at bounding box center [123, 112] width 78 height 28
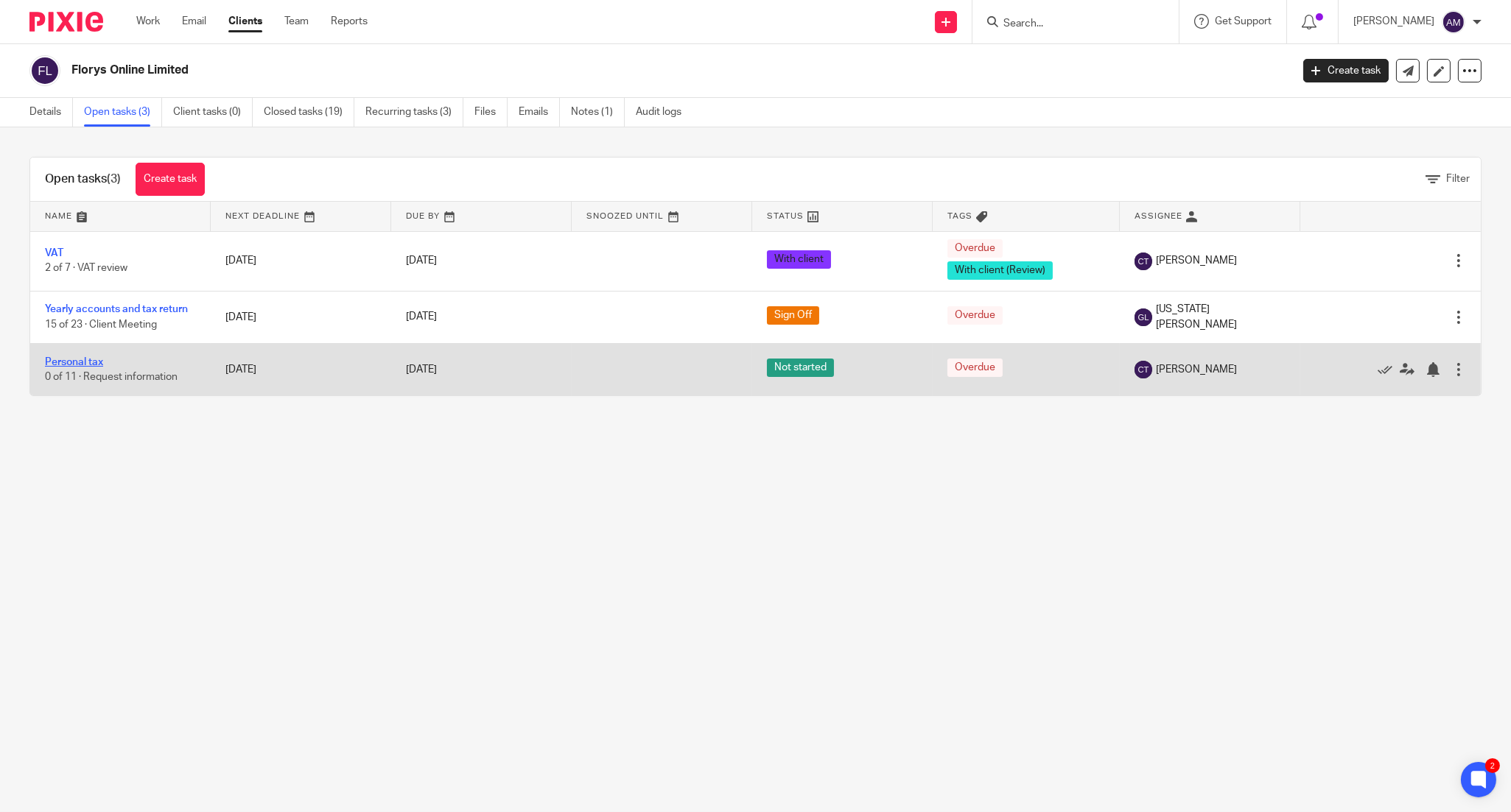
click at [83, 362] on link "Personal tax" at bounding box center [74, 362] width 58 height 10
